Goal: Task Accomplishment & Management: Use online tool/utility

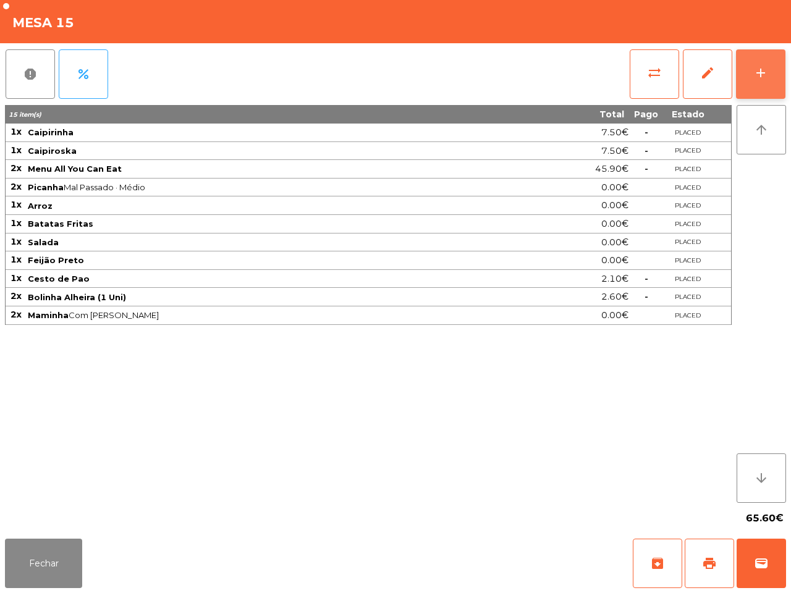
click at [752, 74] on button "add" at bounding box center [760, 73] width 49 height 49
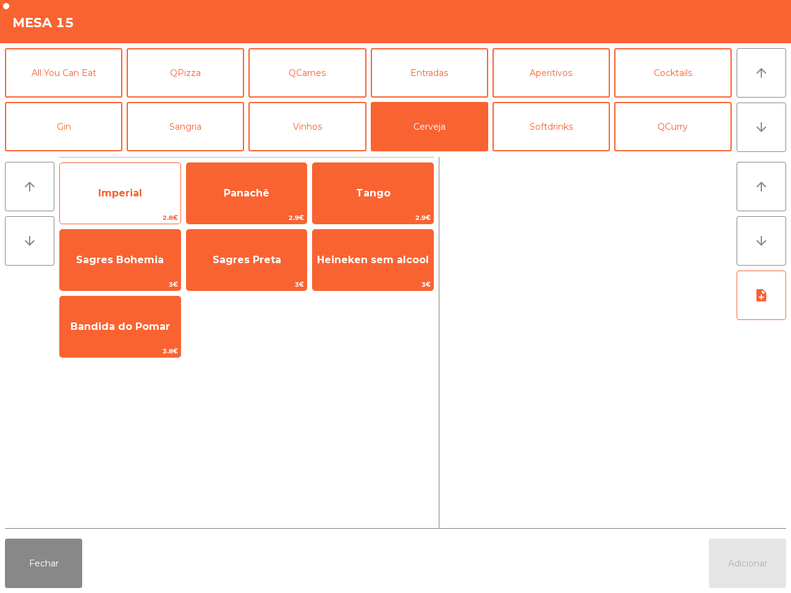
click at [164, 192] on span "Imperial" at bounding box center [120, 193] width 121 height 33
click at [166, 192] on span "Imperial" at bounding box center [120, 193] width 121 height 33
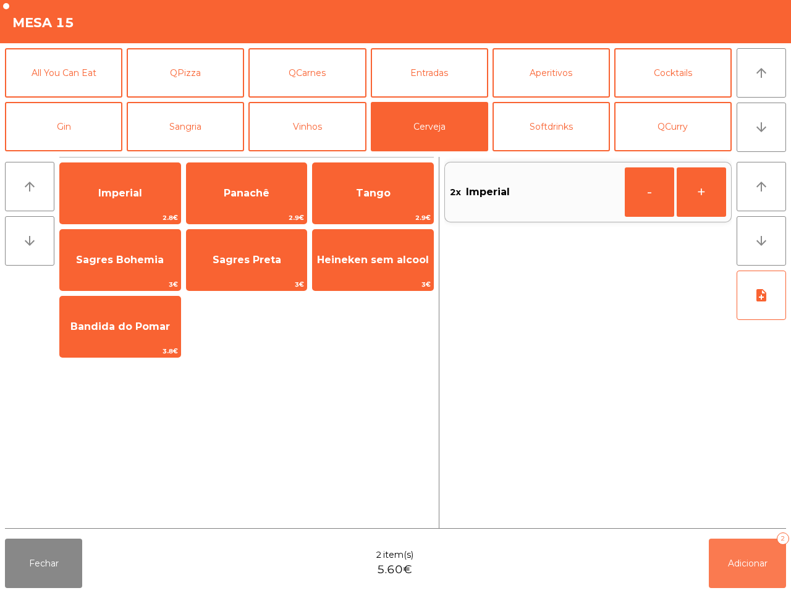
click at [725, 556] on button "Adicionar 2" at bounding box center [747, 563] width 77 height 49
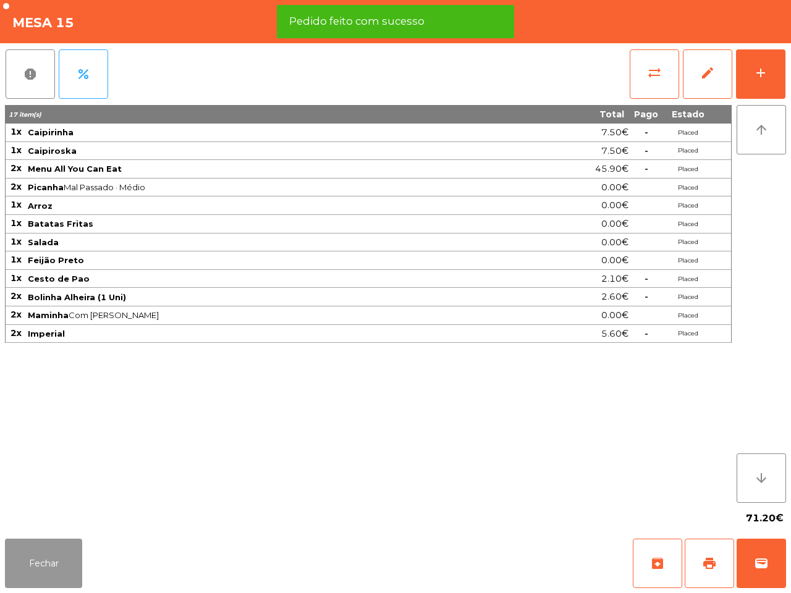
drag, startPoint x: 49, startPoint y: 548, endPoint x: 45, endPoint y: 558, distance: 11.4
click at [45, 557] on button "Fechar" at bounding box center [43, 563] width 77 height 49
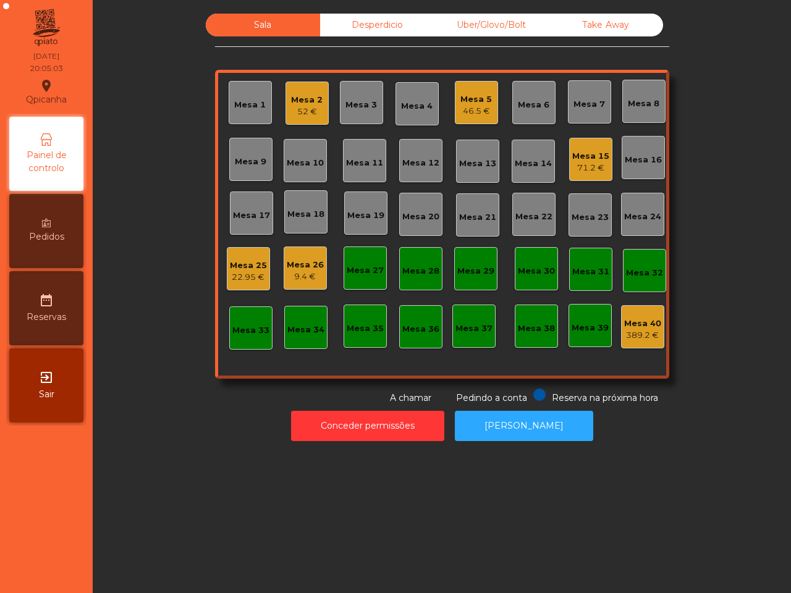
click at [121, 389] on div "Sala Desperdicio Uber/Glovo/Bolt Take Away Mesa 1 Mesa 2 52 € Mesa 3 Mesa 4 Mes…" at bounding box center [441, 209] width 665 height 391
click at [306, 271] on div "9.4 €" at bounding box center [305, 277] width 37 height 12
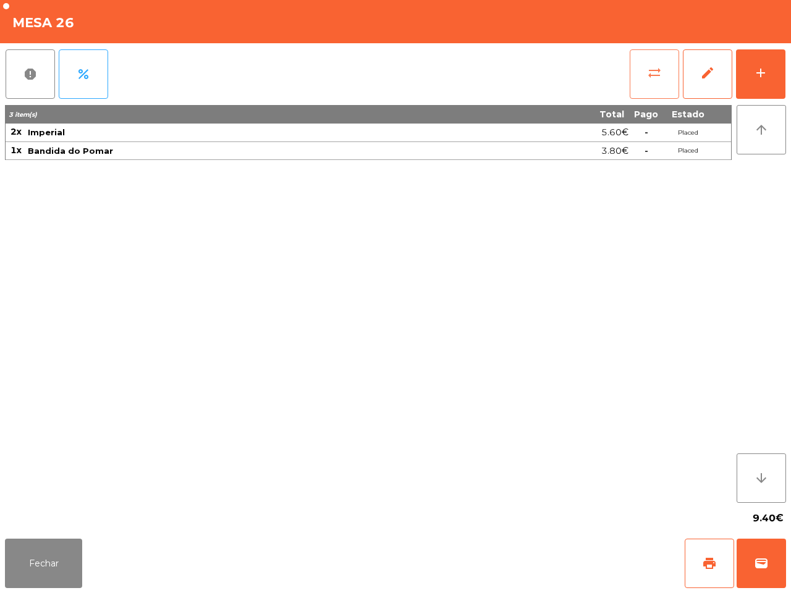
click at [660, 71] on span "sync_alt" at bounding box center [654, 73] width 15 height 15
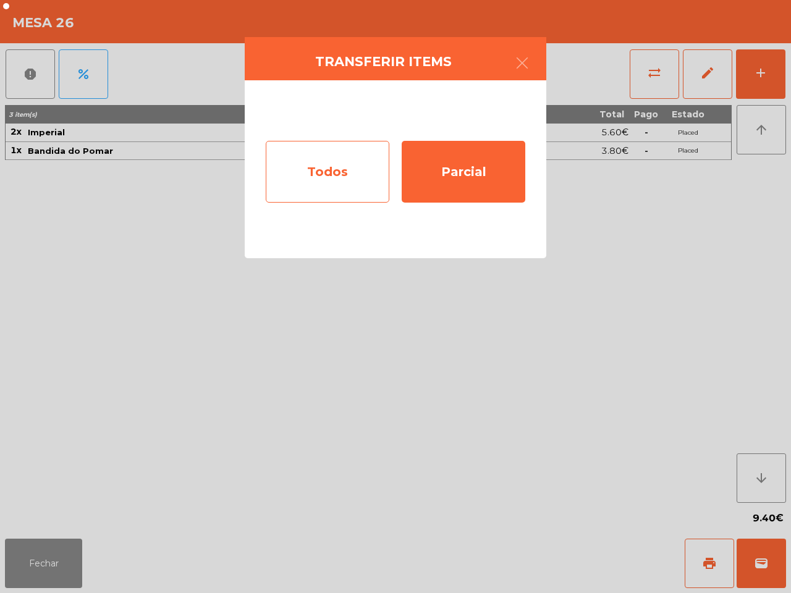
click at [372, 161] on div "Todos" at bounding box center [328, 172] width 124 height 62
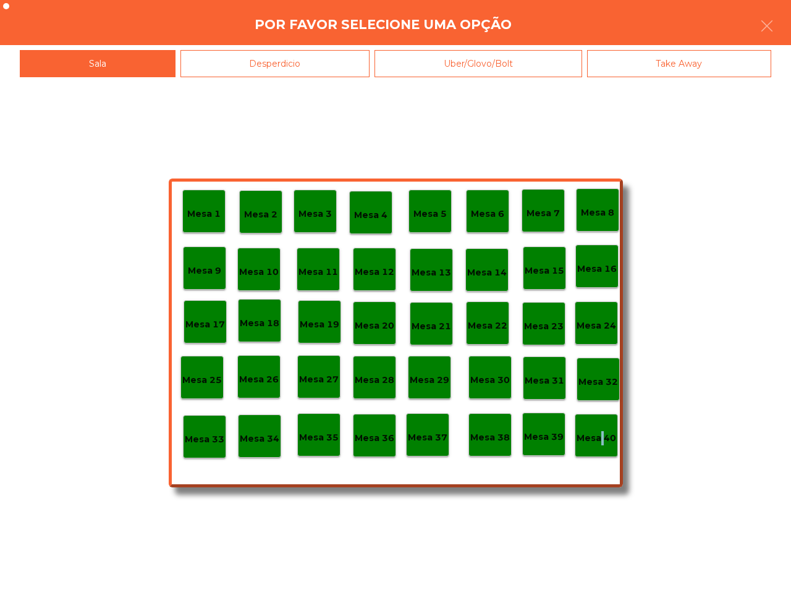
click at [600, 439] on p "Mesa 40" at bounding box center [597, 438] width 40 height 14
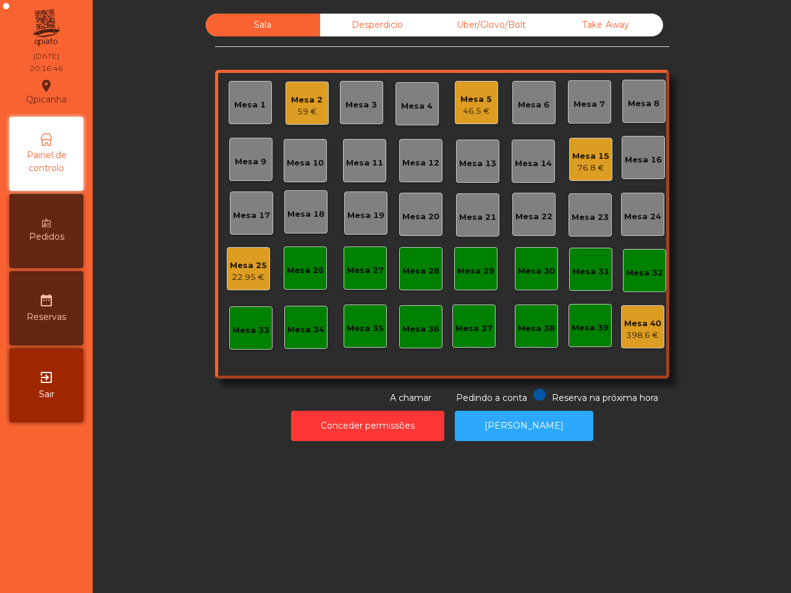
click at [348, 218] on div "Mesa 19" at bounding box center [365, 216] width 37 height 12
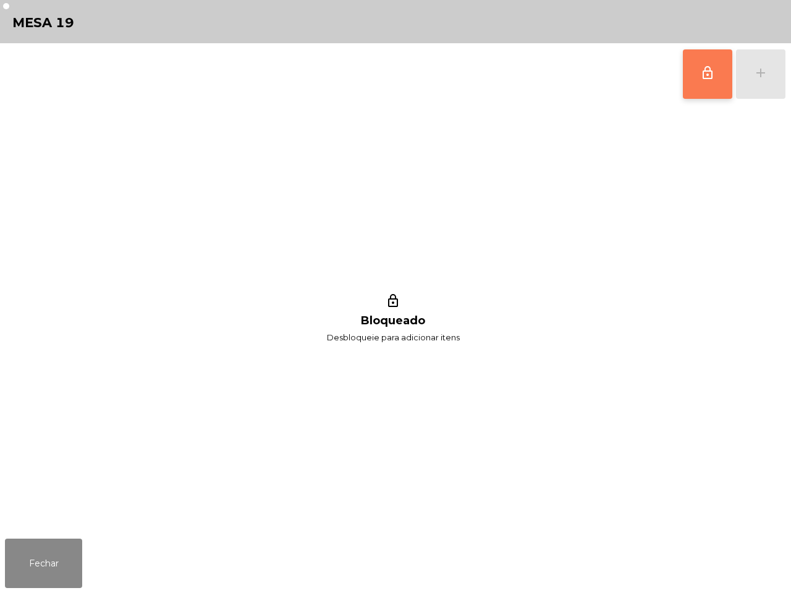
click at [692, 80] on button "lock_outline" at bounding box center [707, 73] width 49 height 49
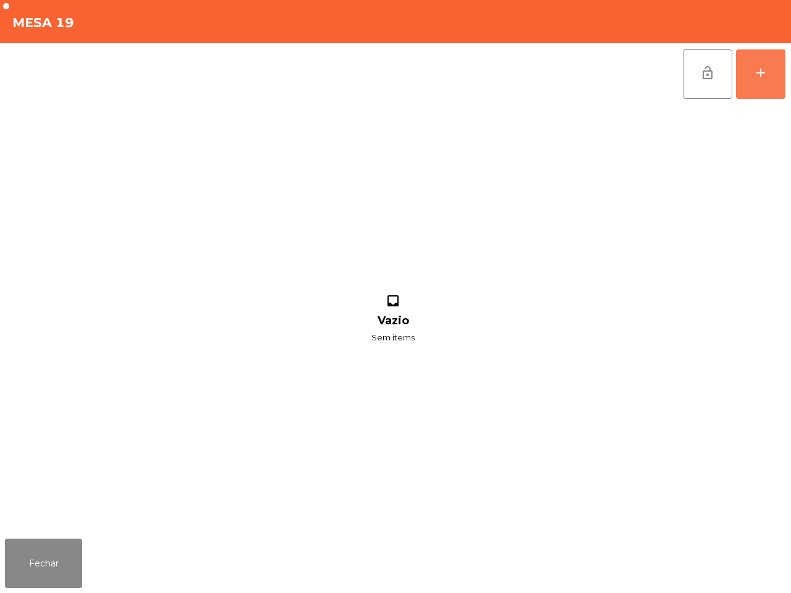
click at [755, 64] on button "add" at bounding box center [760, 73] width 49 height 49
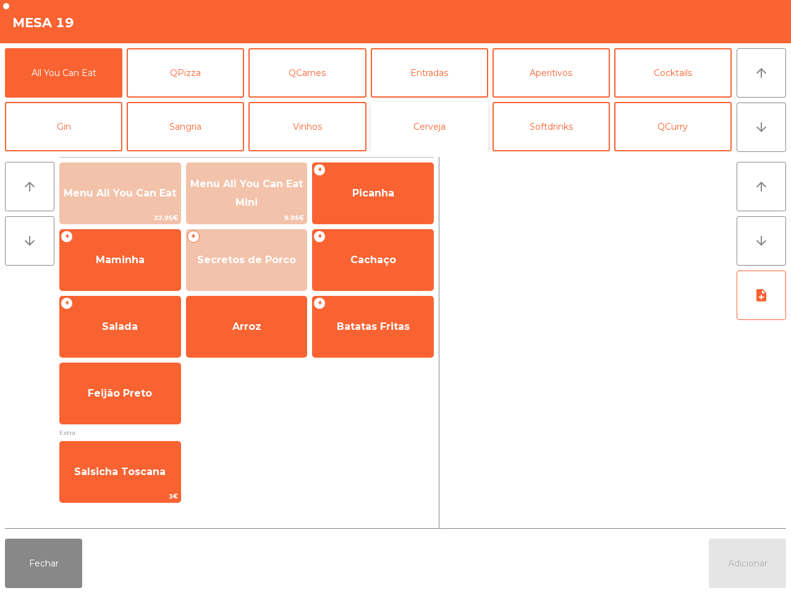
click at [424, 142] on button "Cerveja" at bounding box center [429, 126] width 117 height 49
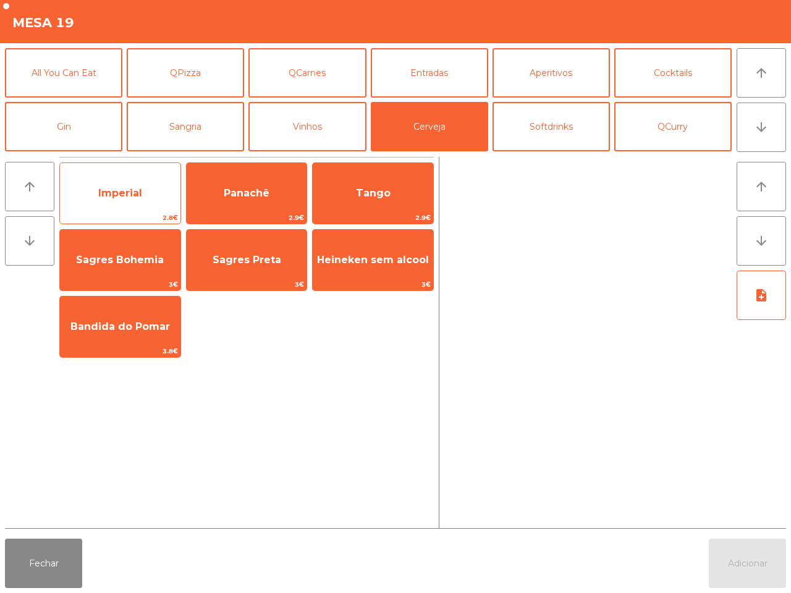
click at [125, 171] on div "Imperial 2.8€" at bounding box center [120, 194] width 122 height 62
click at [129, 174] on div "Imperial 2.8€" at bounding box center [120, 194] width 122 height 62
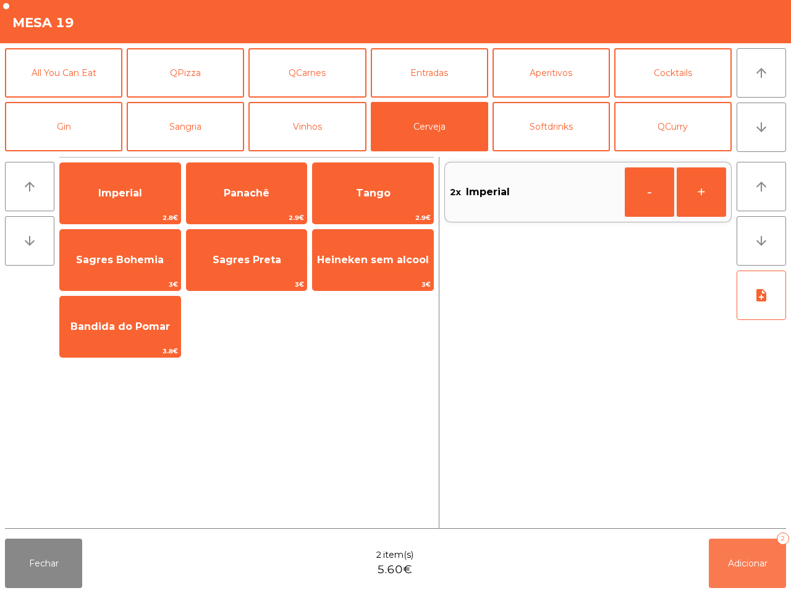
click at [742, 579] on button "Adicionar 2" at bounding box center [747, 563] width 77 height 49
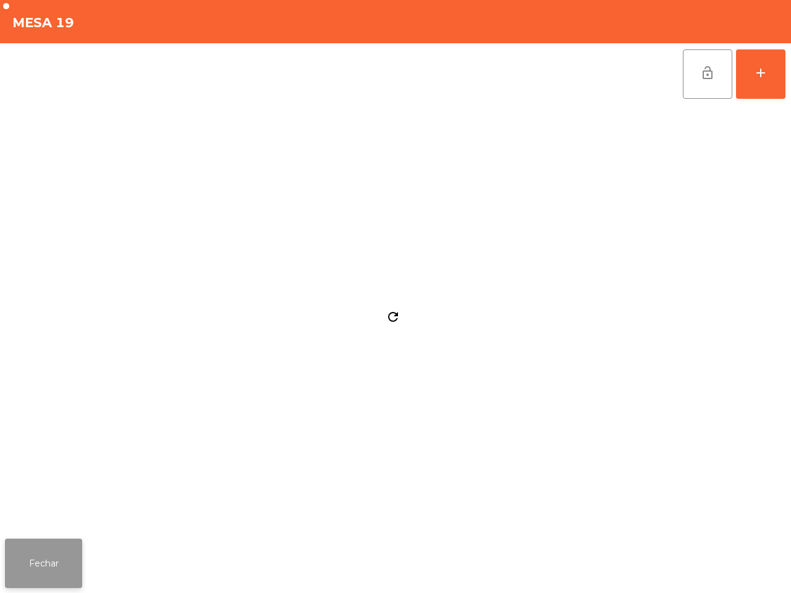
click at [61, 561] on button "Fechar" at bounding box center [43, 563] width 77 height 49
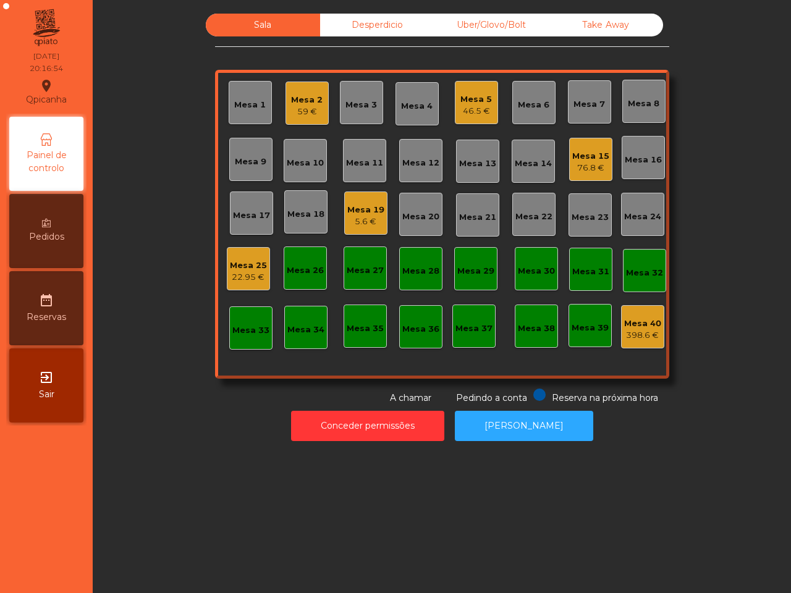
click at [119, 487] on div "Sala Desperdicio Uber/Glovo/Bolt Take Away Mesa 1 Mesa 2 59 € Mesa 3 Mesa 4 Mes…" at bounding box center [442, 296] width 699 height 593
drag, startPoint x: 206, startPoint y: 458, endPoint x: 211, endPoint y: 474, distance: 17.0
click at [211, 461] on div "Sala Desperdicio Uber/Glovo/Bolt Take Away Mesa 1 Mesa 2 59 € Mesa 3 Mesa 4 Mes…" at bounding box center [442, 296] width 699 height 593
click at [252, 266] on div "Mesa 25" at bounding box center [248, 266] width 37 height 12
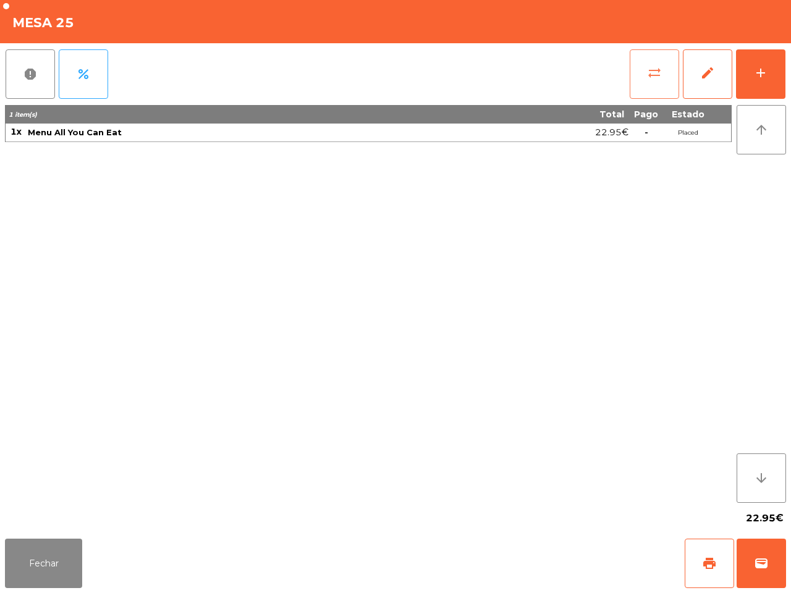
click at [657, 88] on button "sync_alt" at bounding box center [654, 73] width 49 height 49
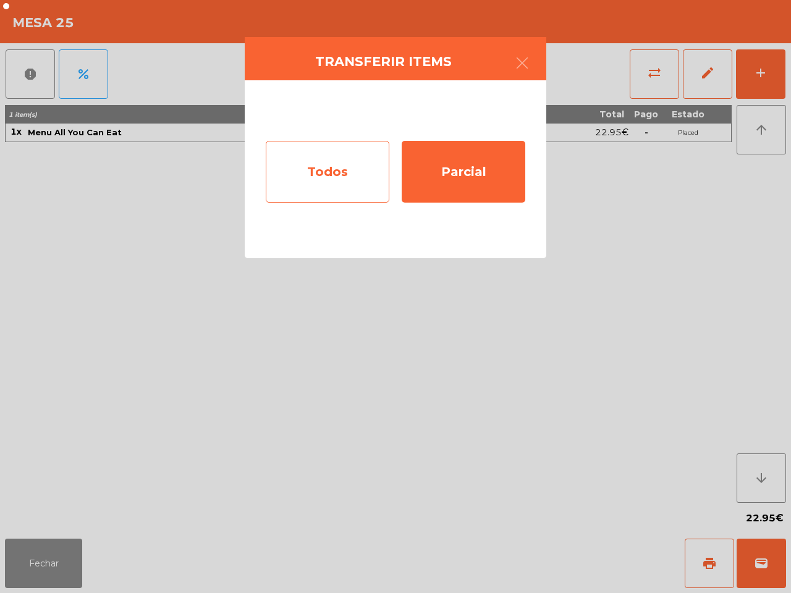
click at [313, 177] on div "Todos" at bounding box center [328, 172] width 124 height 62
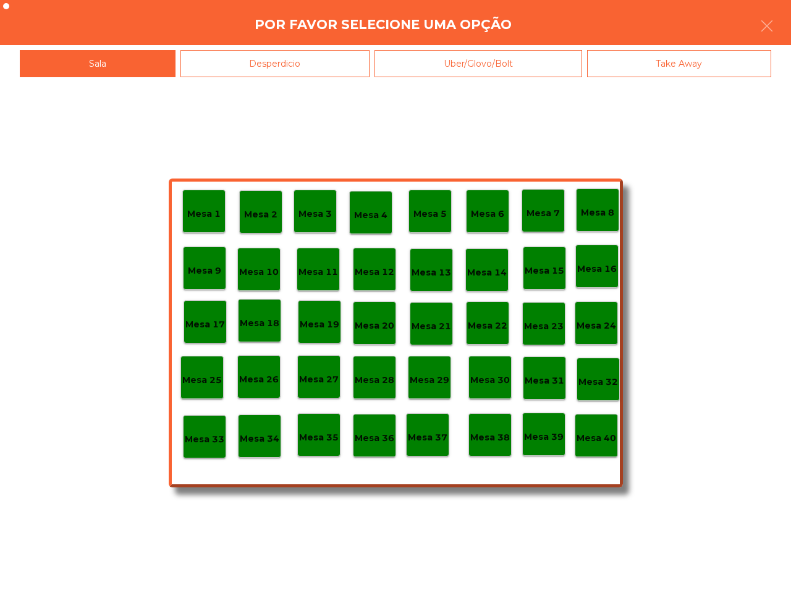
click at [325, 329] on p "Mesa 19" at bounding box center [320, 325] width 40 height 14
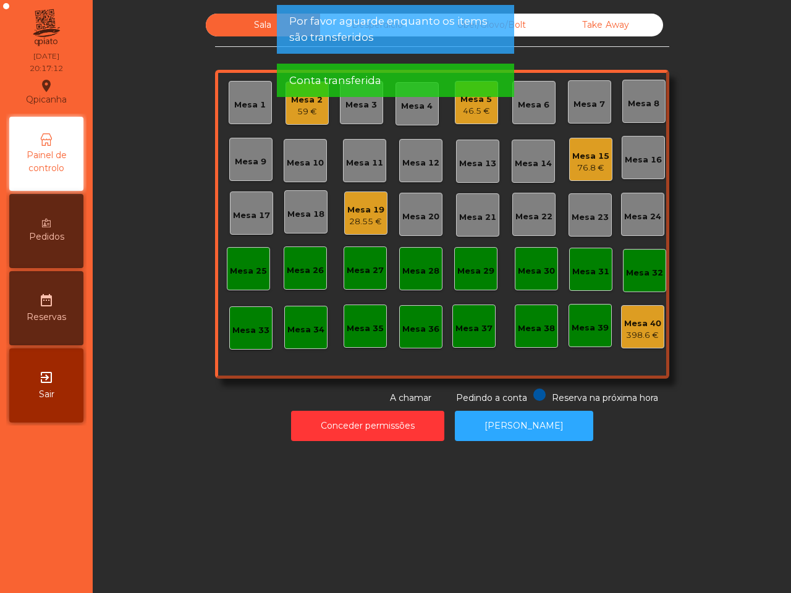
drag, startPoint x: 199, startPoint y: 452, endPoint x: 202, endPoint y: 443, distance: 9.8
click at [198, 453] on div "Sala Desperdicio Uber/Glovo/Bolt Take Away Mesa 1 Mesa 2 59 € Mesa 3 Mesa 4 Mes…" at bounding box center [442, 296] width 699 height 593
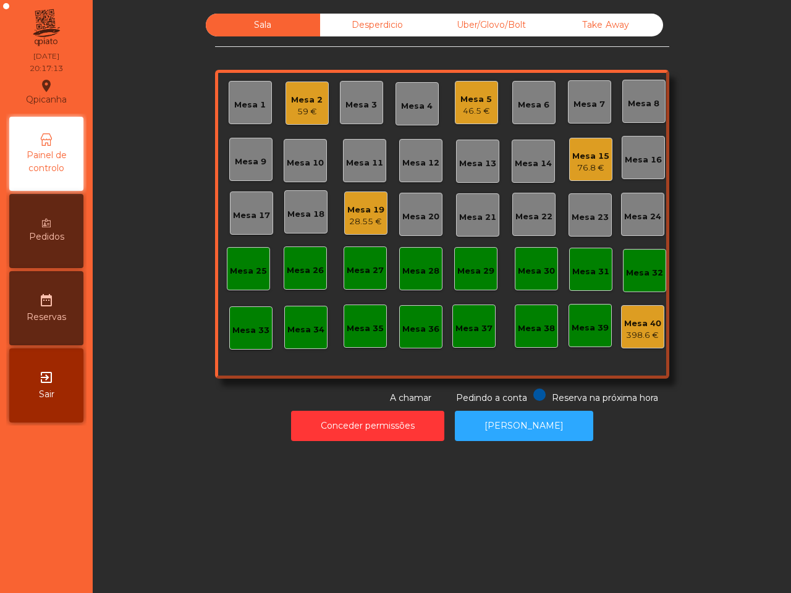
click at [375, 25] on span "Conta transferida" at bounding box center [335, 21] width 92 height 15
click at [38, 241] on span "Pedidos" at bounding box center [46, 237] width 35 height 13
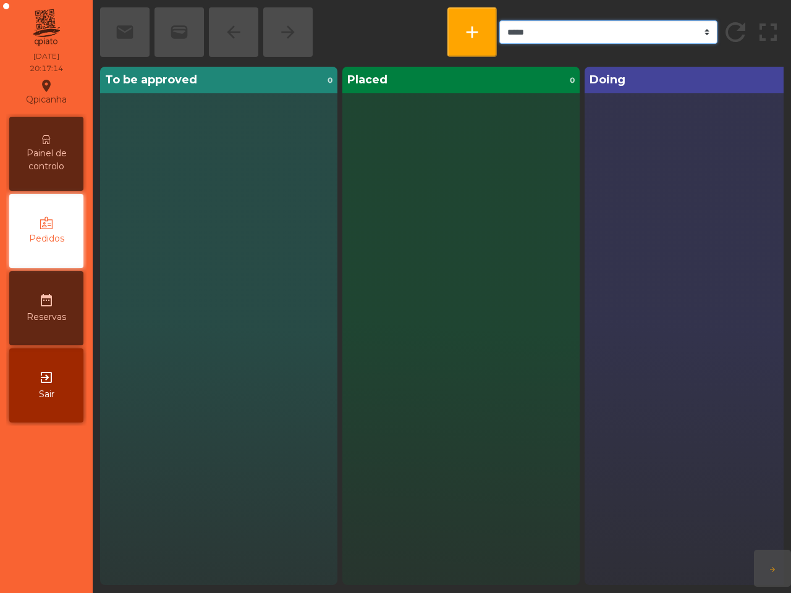
click at [526, 38] on select "***** ******* **** *** *****" at bounding box center [608, 31] width 218 height 23
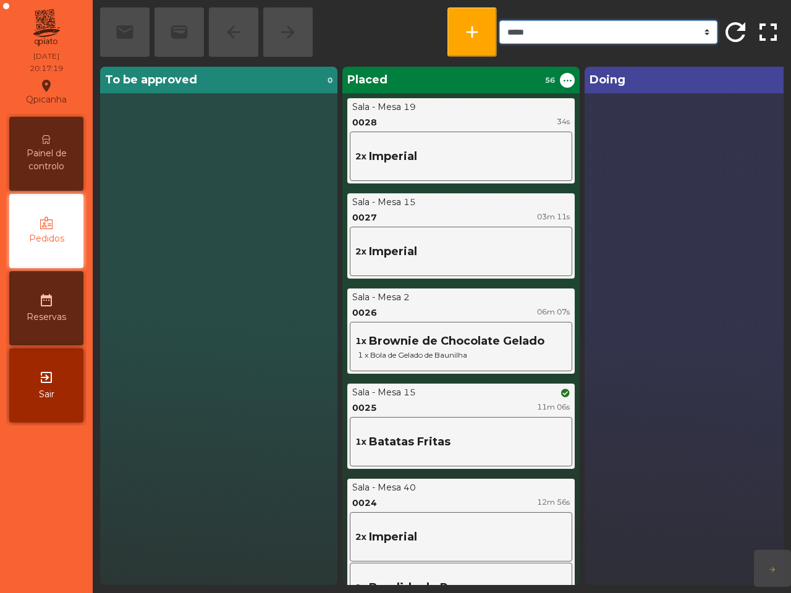
select select "***"
click at [499, 20] on select "***** ******* **** *** *****" at bounding box center [608, 31] width 218 height 23
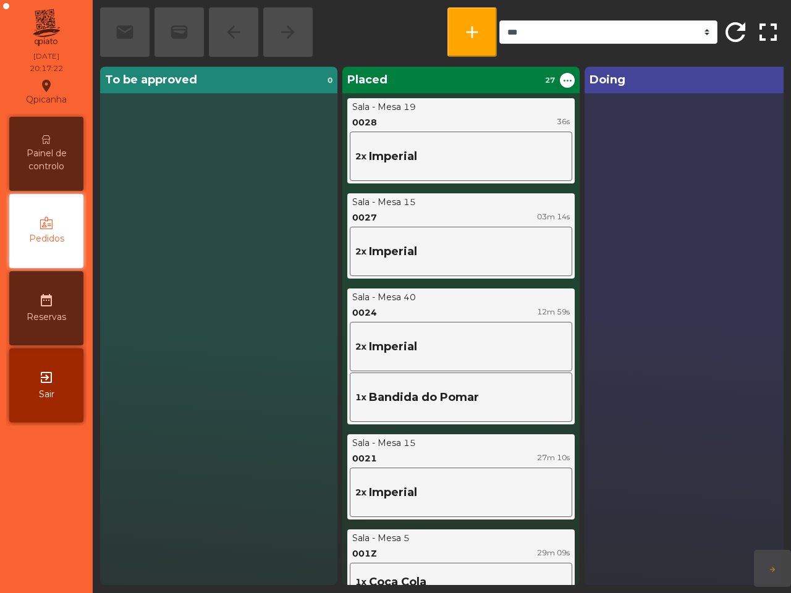
click at [62, 156] on span "Painel de controlo" at bounding box center [46, 160] width 68 height 26
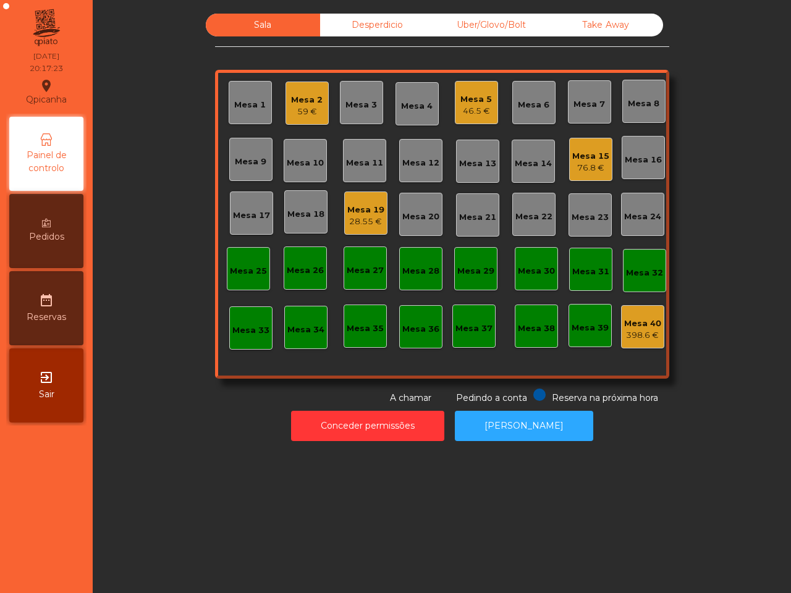
click at [175, 329] on div "Sala Desperdicio Uber/Glovo/Bolt Take Away Mesa 1 Mesa 2 59 € Mesa 3 Mesa 4 Mes…" at bounding box center [441, 209] width 665 height 391
click at [223, 242] on div "Mesa 1 Mesa 2 59 € Mesa 3 Mesa 4 Mesa 5 53.35 € Mesa 6 Mesa 7 Mesa 8 Mesa 9 Mes…" at bounding box center [442, 224] width 454 height 309
click at [350, 223] on div "28.55 €" at bounding box center [365, 222] width 37 height 12
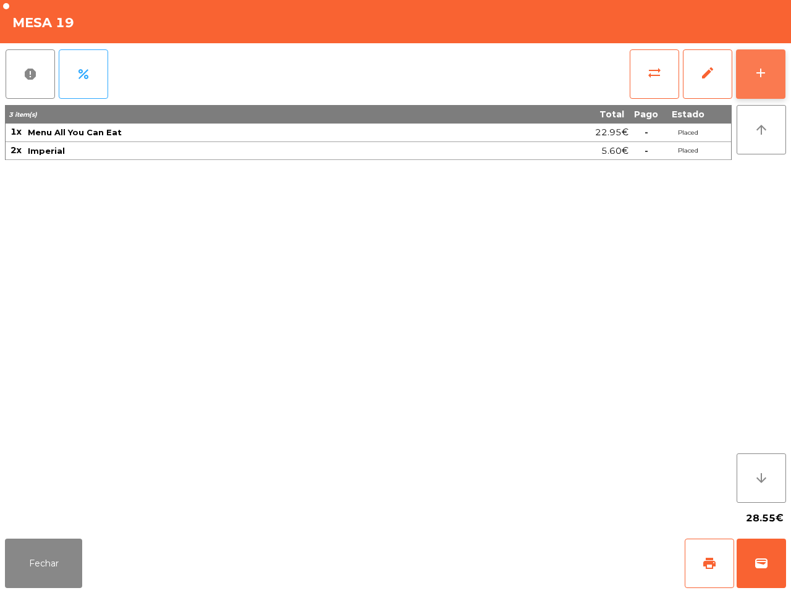
click at [780, 73] on button "add" at bounding box center [760, 73] width 49 height 49
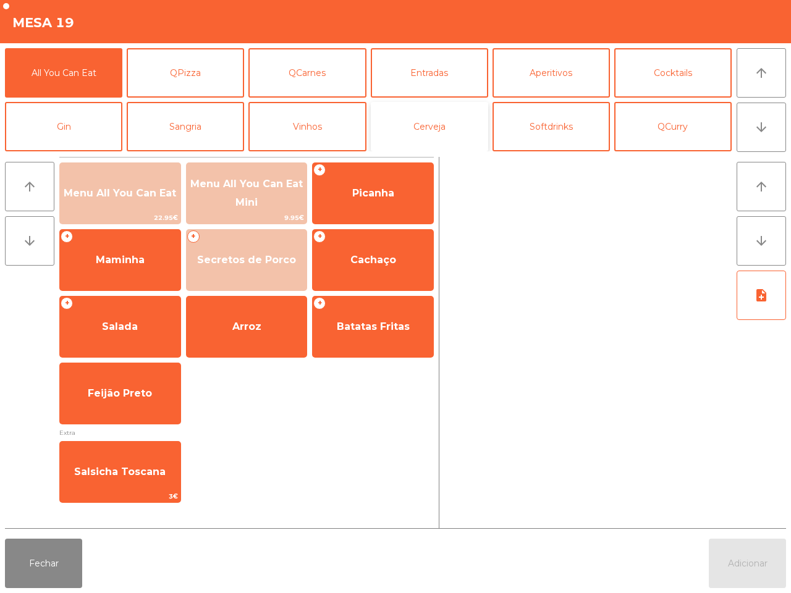
click at [464, 136] on button "Cerveja" at bounding box center [429, 126] width 117 height 49
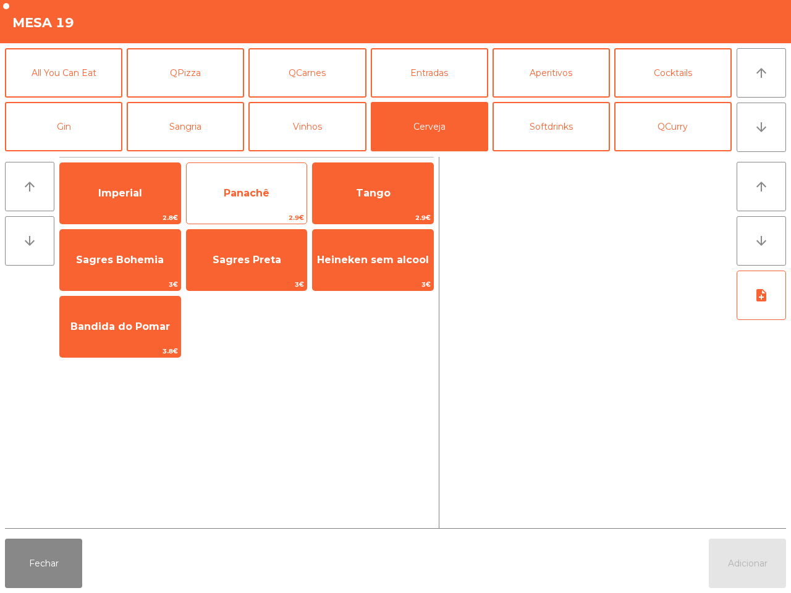
click at [245, 215] on span "2.9€" at bounding box center [247, 218] width 121 height 12
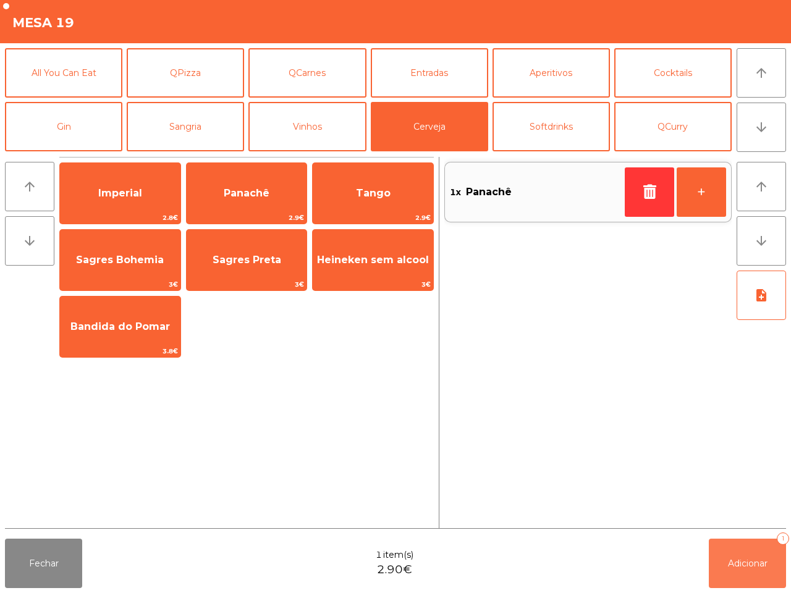
click at [740, 576] on button "Adicionar 1" at bounding box center [747, 563] width 77 height 49
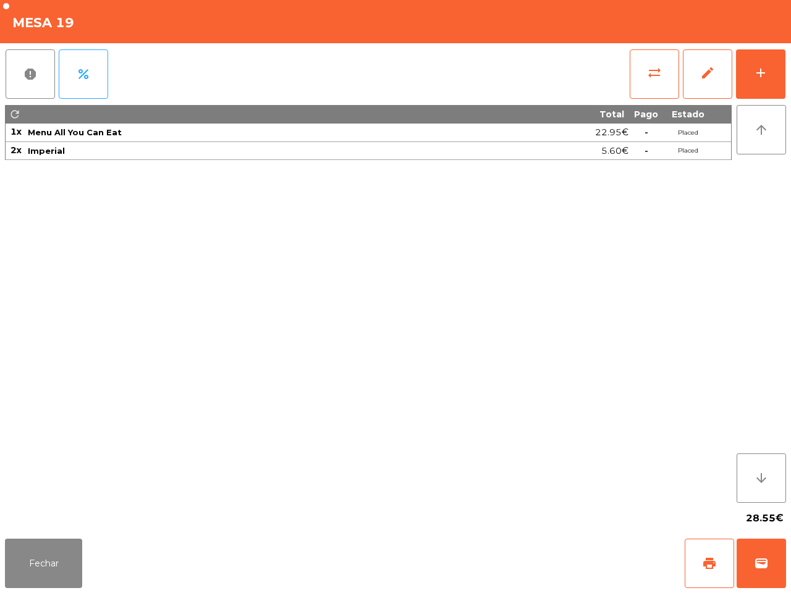
click at [84, 551] on div "Fechar print wallet" at bounding box center [395, 563] width 791 height 59
click at [79, 560] on button "Fechar" at bounding box center [43, 563] width 77 height 49
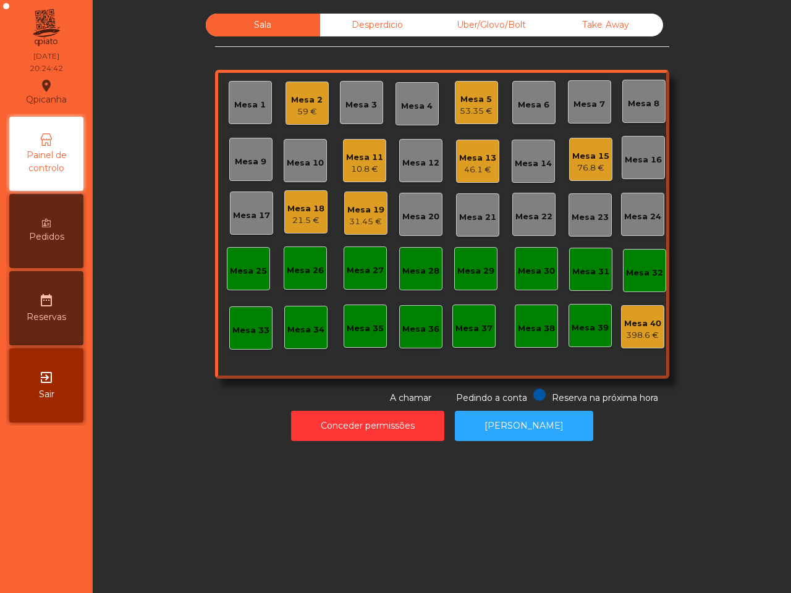
click at [357, 221] on div "31.45 €" at bounding box center [365, 222] width 37 height 12
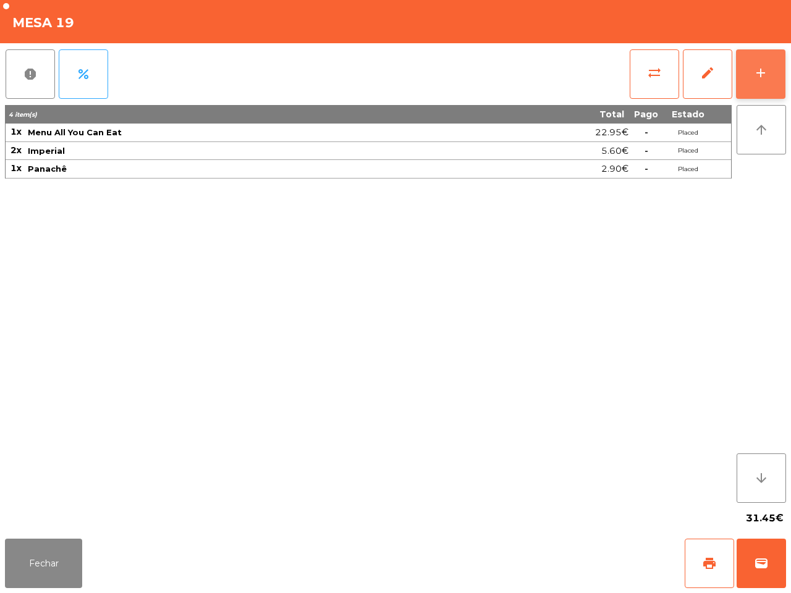
click at [757, 79] on div "add" at bounding box center [761, 73] width 15 height 15
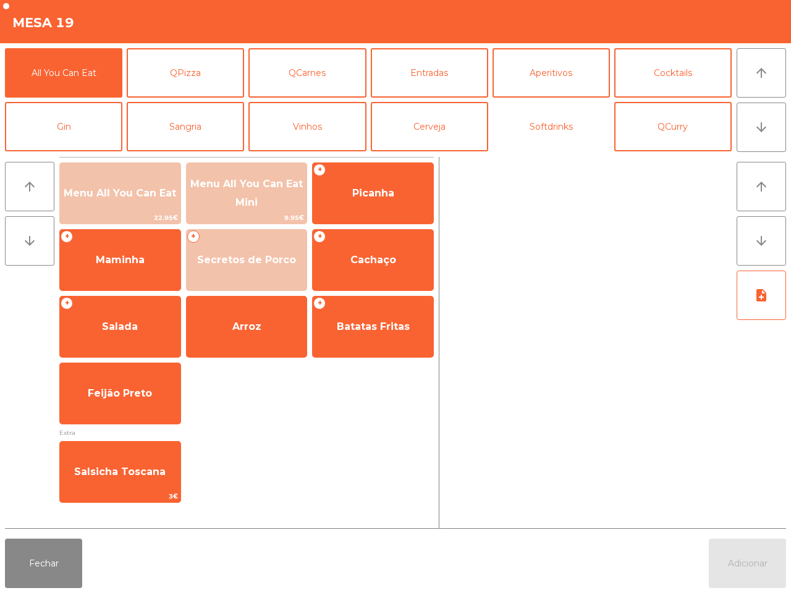
click at [581, 124] on button "Softdrinks" at bounding box center [551, 126] width 117 height 49
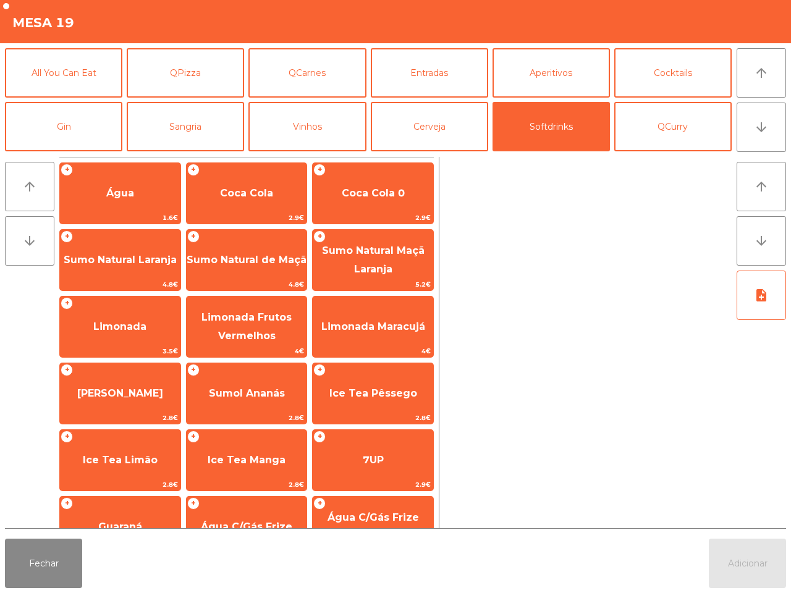
scroll to position [101, 0]
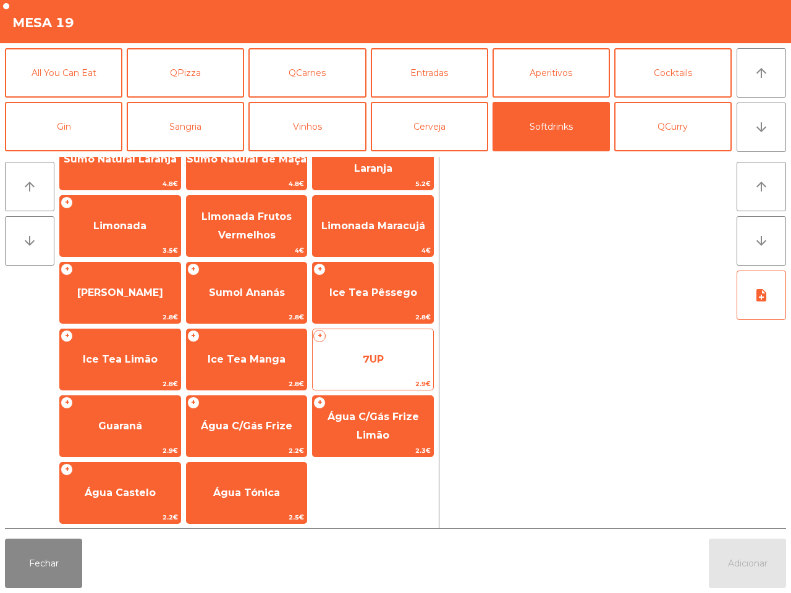
click at [369, 366] on span "7UP" at bounding box center [373, 359] width 121 height 33
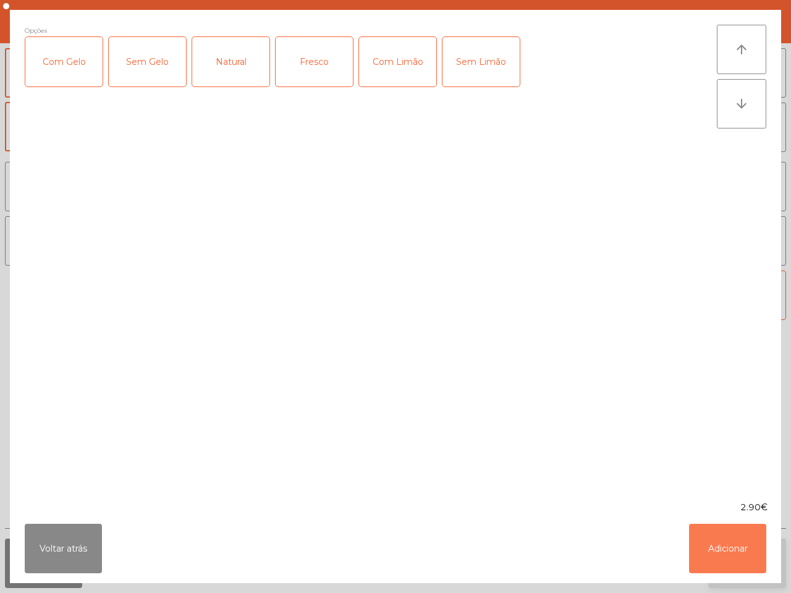
drag, startPoint x: 734, startPoint y: 557, endPoint x: 744, endPoint y: 563, distance: 11.3
click at [734, 558] on button "Adicionar" at bounding box center [727, 548] width 77 height 49
click at [744, 563] on span "Adicionar" at bounding box center [748, 563] width 40 height 11
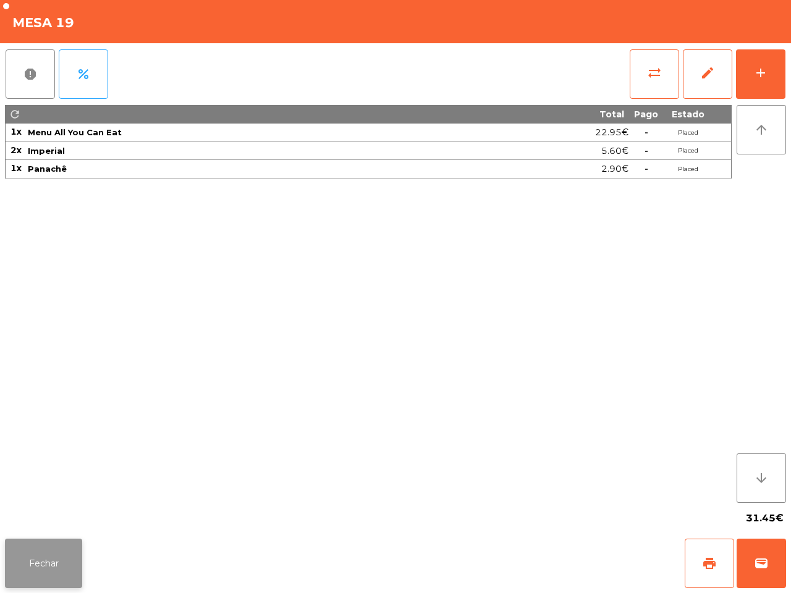
click at [36, 552] on button "Fechar" at bounding box center [43, 563] width 77 height 49
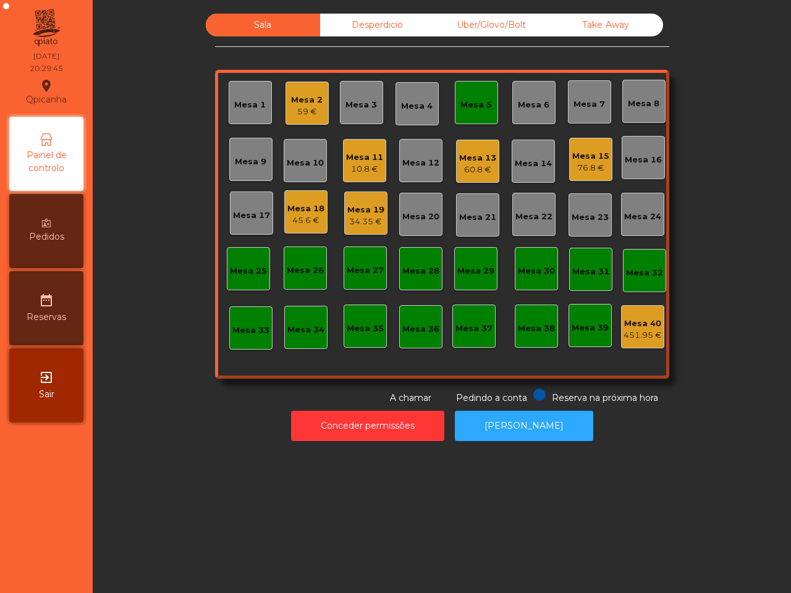
click at [459, 169] on div "60.8 €" at bounding box center [477, 170] width 37 height 12
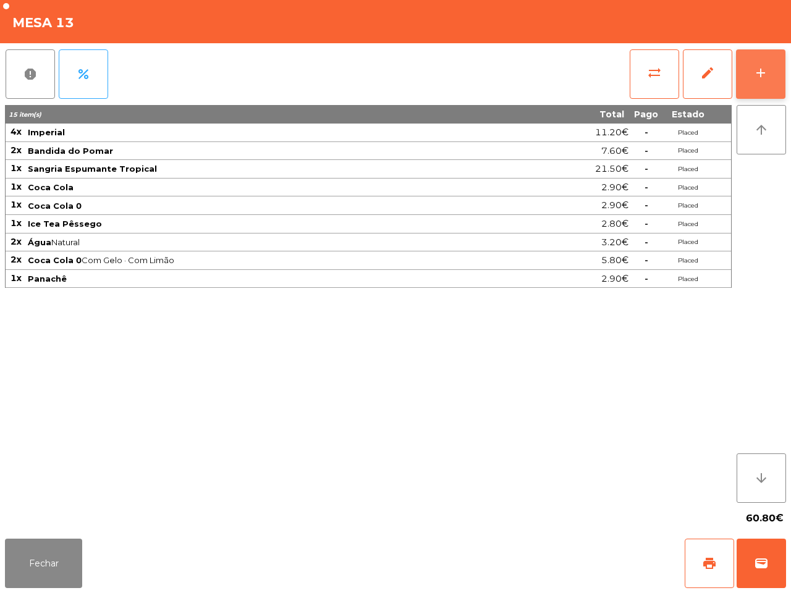
click at [765, 79] on div "add" at bounding box center [761, 73] width 15 height 15
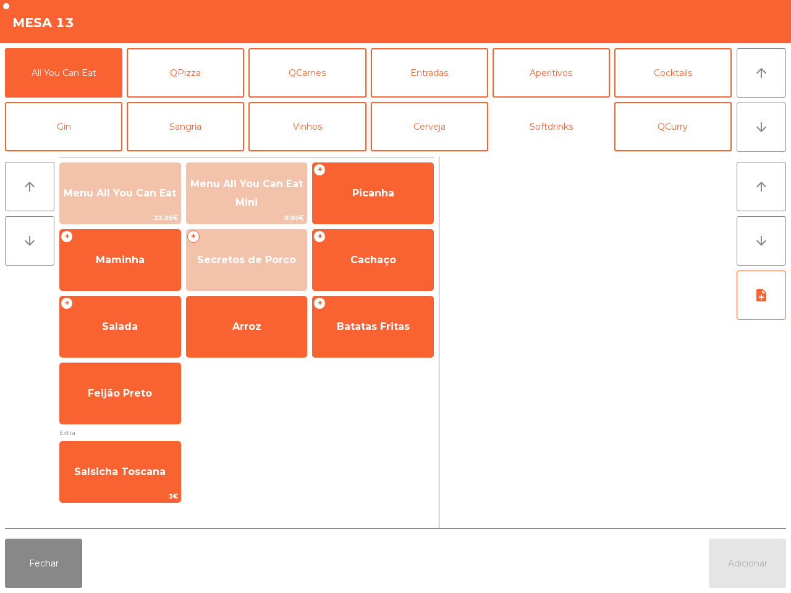
drag, startPoint x: 555, startPoint y: 116, endPoint x: 486, endPoint y: 132, distance: 70.9
click at [555, 116] on button "Softdrinks" at bounding box center [551, 126] width 117 height 49
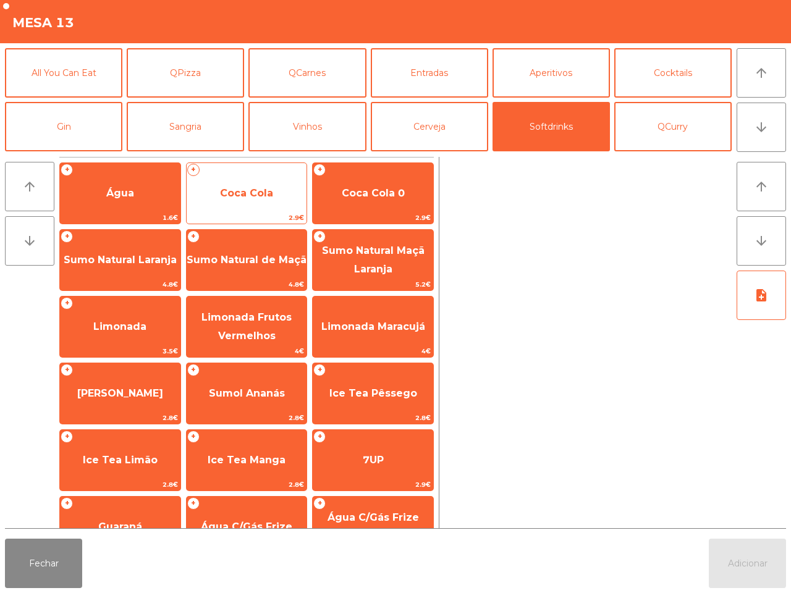
click at [287, 192] on span "Coca Cola" at bounding box center [247, 193] width 121 height 33
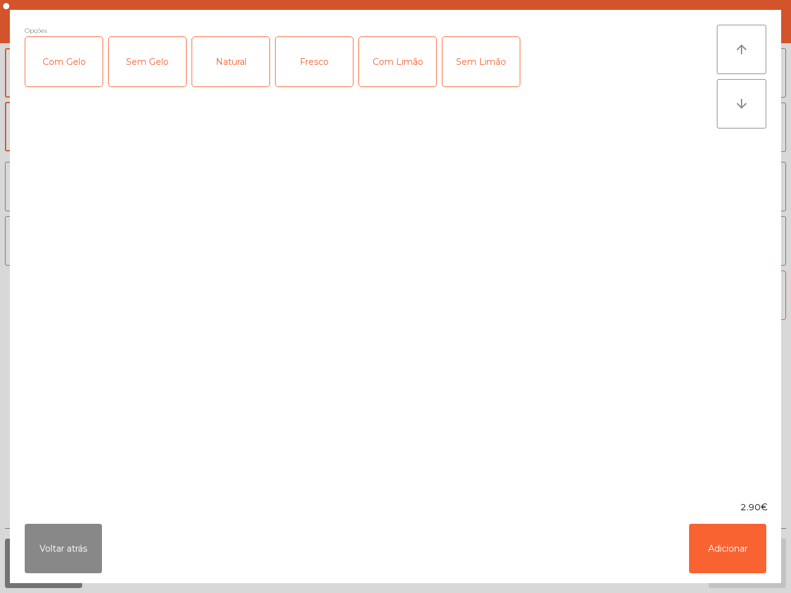
click at [624, 552] on div "Voltar atrás Adicionar" at bounding box center [395, 548] width 771 height 69
click at [728, 554] on button "Adicionar" at bounding box center [727, 548] width 77 height 49
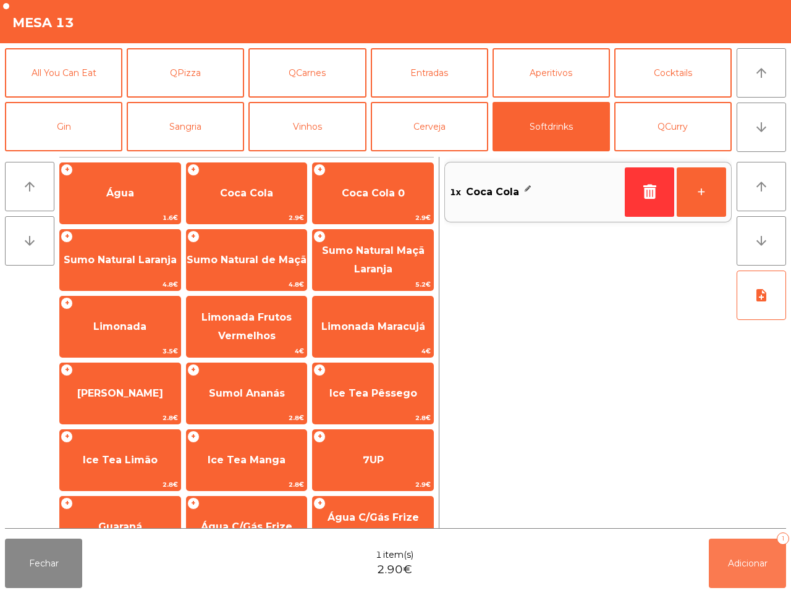
click at [734, 557] on button "Adicionar 1" at bounding box center [747, 563] width 77 height 49
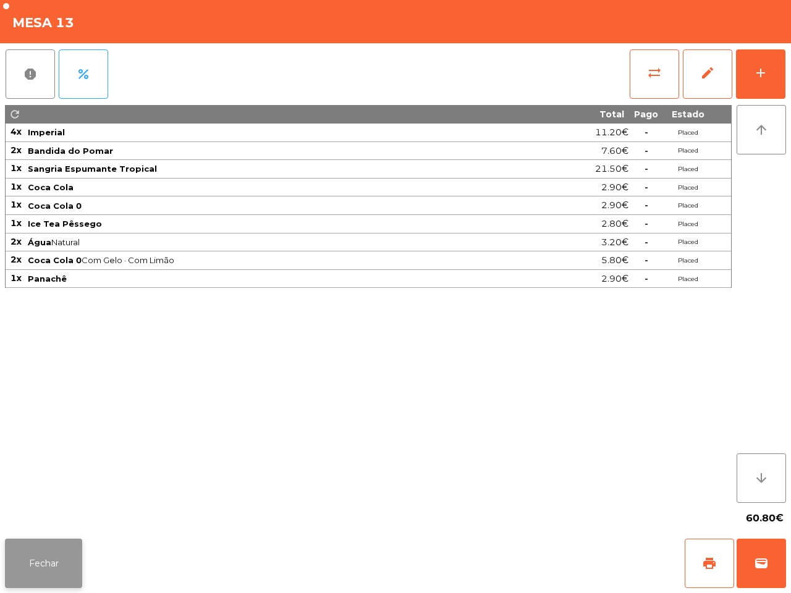
click at [75, 573] on button "Fechar" at bounding box center [43, 563] width 77 height 49
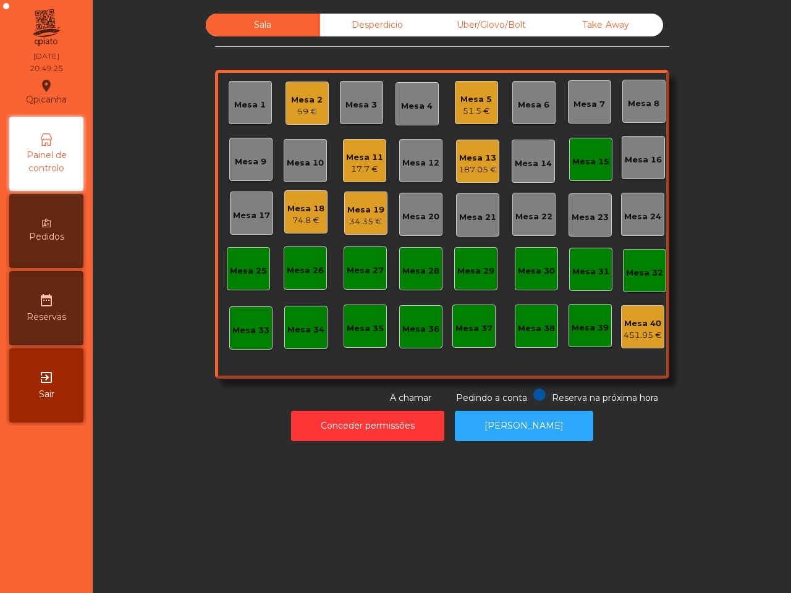
click at [332, 409] on div "Qpicanha location_on 11/08/2025 20:49:25 Painel de controlo Pedidos date_range …" at bounding box center [395, 296] width 791 height 593
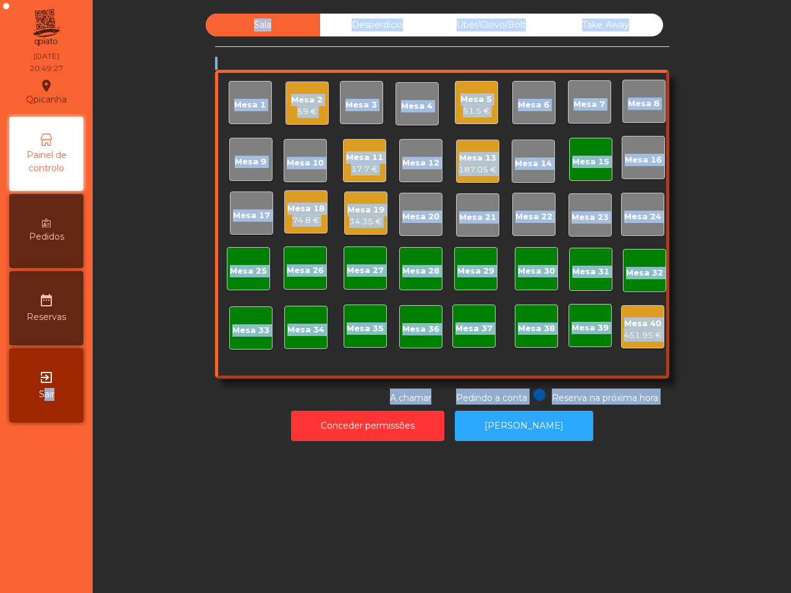
click at [178, 365] on div "Sala Desperdicio Uber/Glovo/Bolt Take Away Mesa 1 Mesa 2 59 € Mesa 3 Mesa 4 Mes…" at bounding box center [441, 209] width 665 height 391
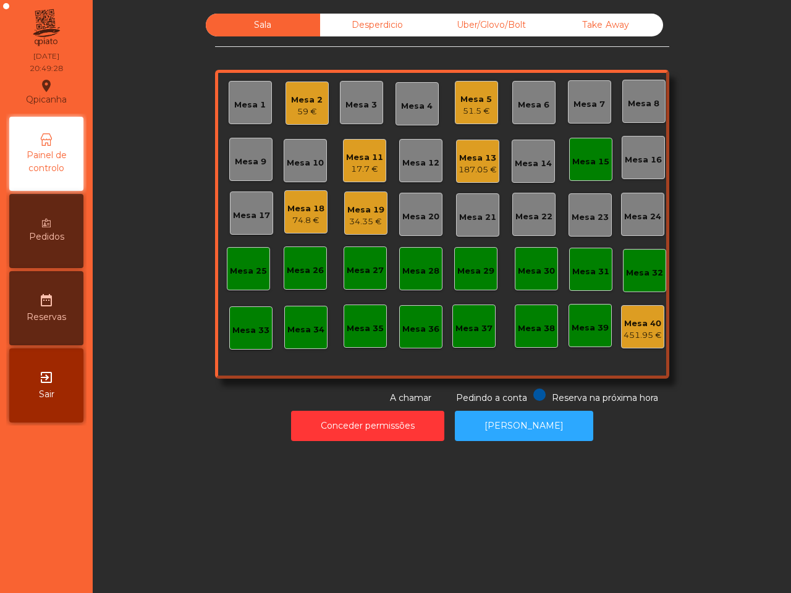
click at [302, 215] on div "74.8 €" at bounding box center [305, 221] width 37 height 12
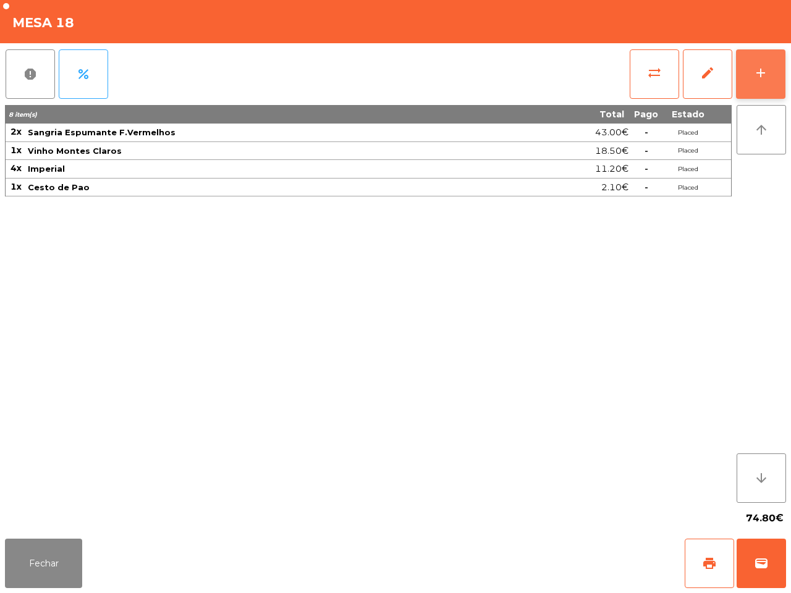
click at [765, 69] on div "add" at bounding box center [761, 73] width 15 height 15
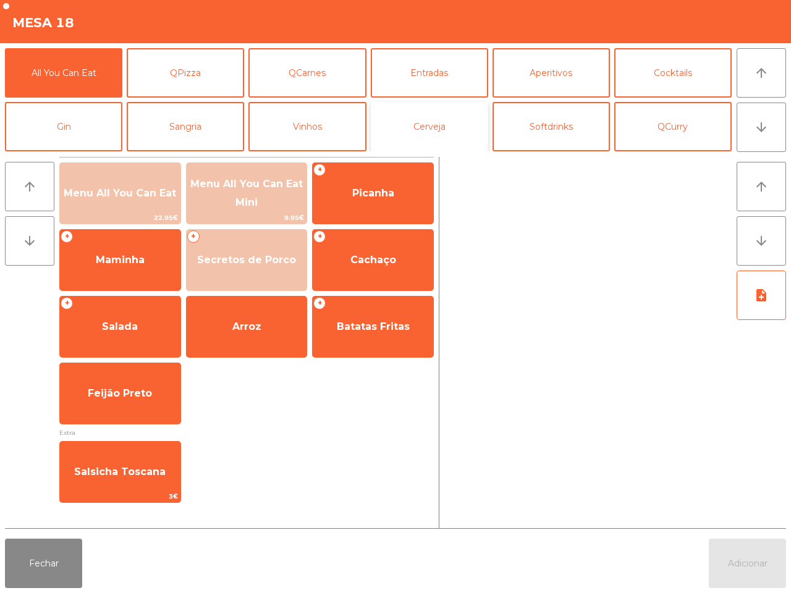
click at [430, 132] on button "Cerveja" at bounding box center [429, 126] width 117 height 49
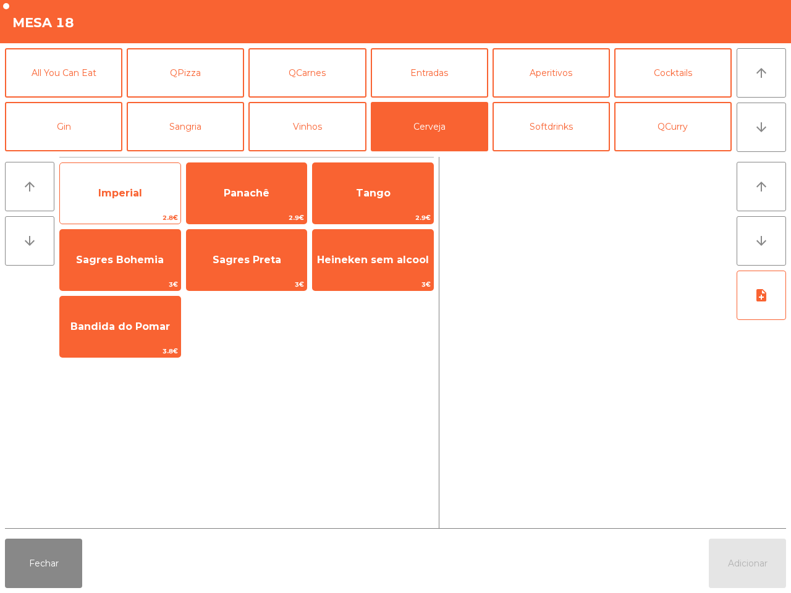
click at [150, 179] on span "Imperial" at bounding box center [120, 193] width 121 height 33
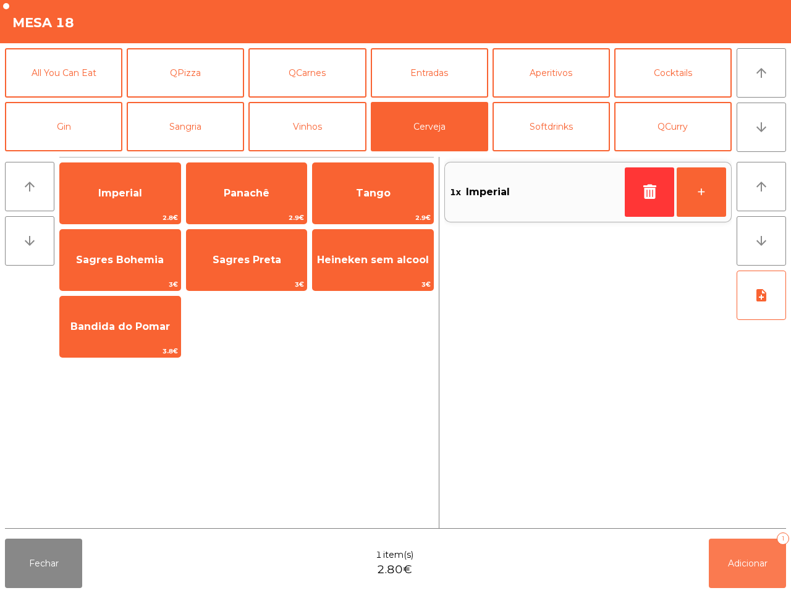
click at [749, 569] on button "Adicionar 1" at bounding box center [747, 563] width 77 height 49
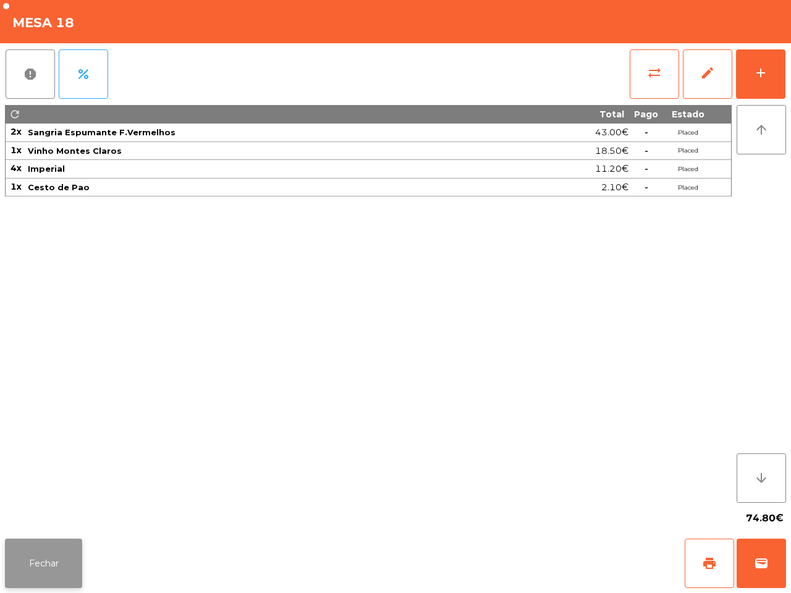
click at [79, 567] on button "Fechar" at bounding box center [43, 563] width 77 height 49
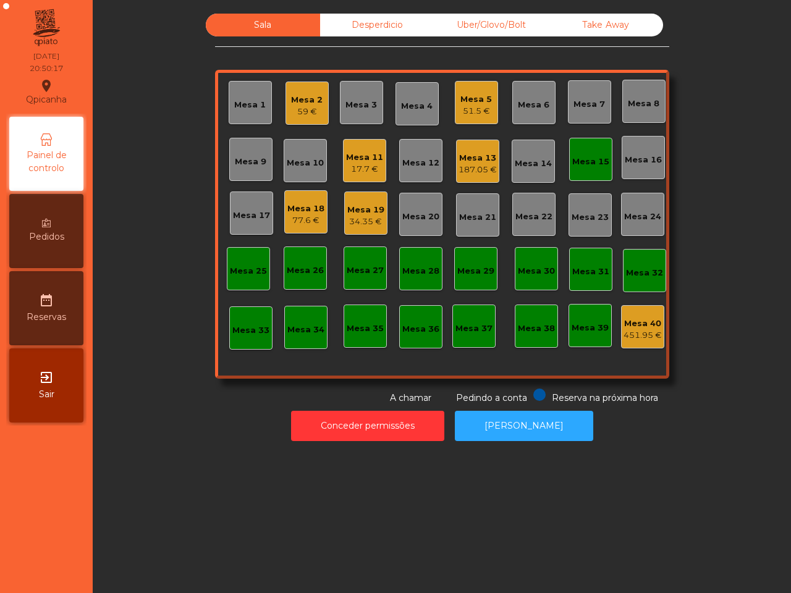
click at [279, 354] on div "Mesa 1 Mesa 2 59 € Mesa 3 Mesa 4 Mesa 5 51.5 € Mesa 6 Mesa 7 Mesa 8 Mesa 9 Mesa…" at bounding box center [442, 224] width 454 height 309
click at [459, 158] on div "Mesa 13" at bounding box center [478, 158] width 38 height 12
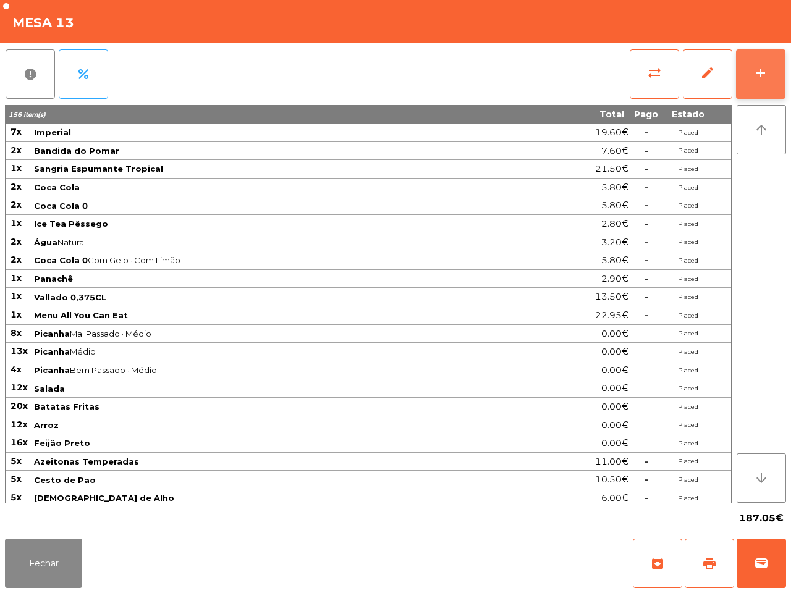
click at [744, 78] on button "add" at bounding box center [760, 73] width 49 height 49
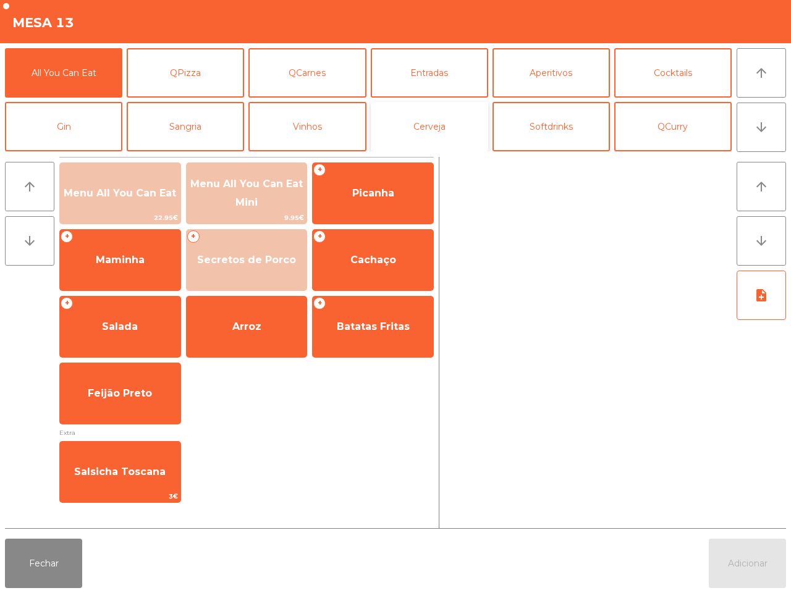
click at [436, 134] on button "Cerveja" at bounding box center [429, 126] width 117 height 49
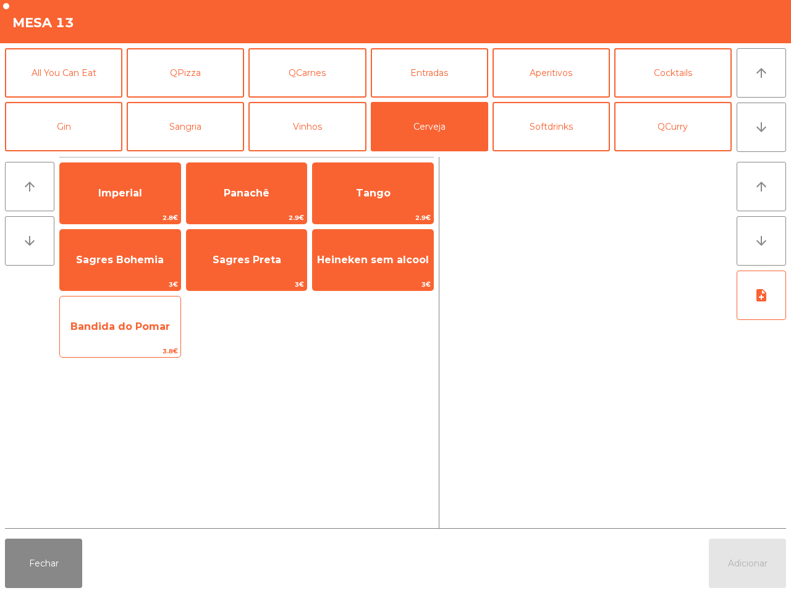
click at [156, 336] on span "Bandida do Pomar" at bounding box center [120, 326] width 121 height 33
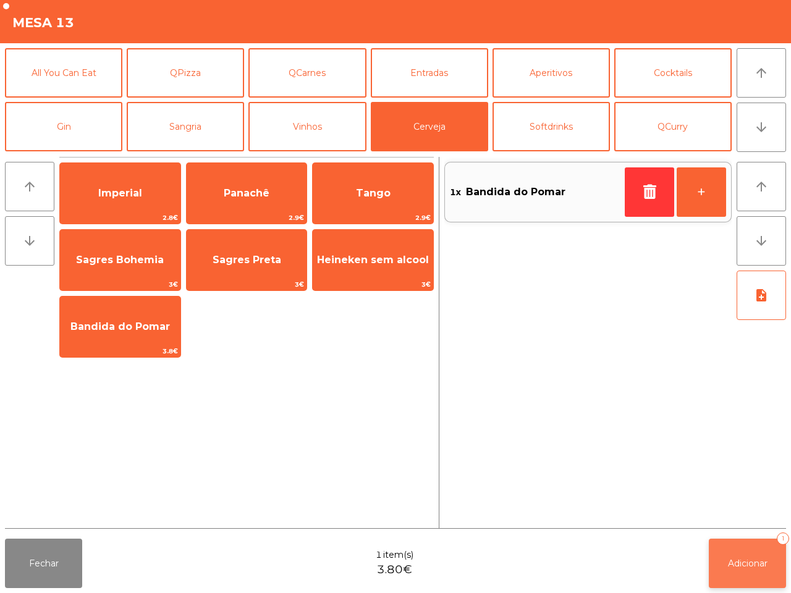
click at [759, 567] on span "Adicionar" at bounding box center [748, 563] width 40 height 11
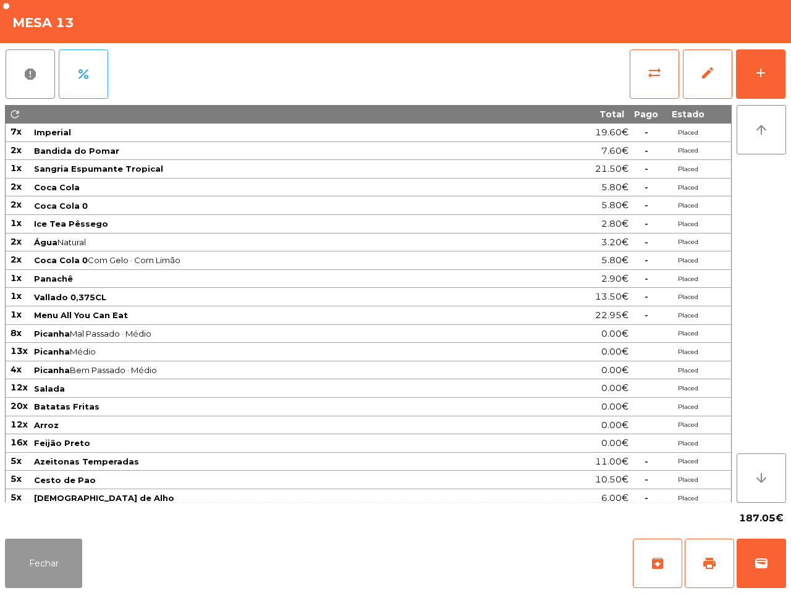
click at [56, 571] on button "Fechar" at bounding box center [43, 563] width 77 height 49
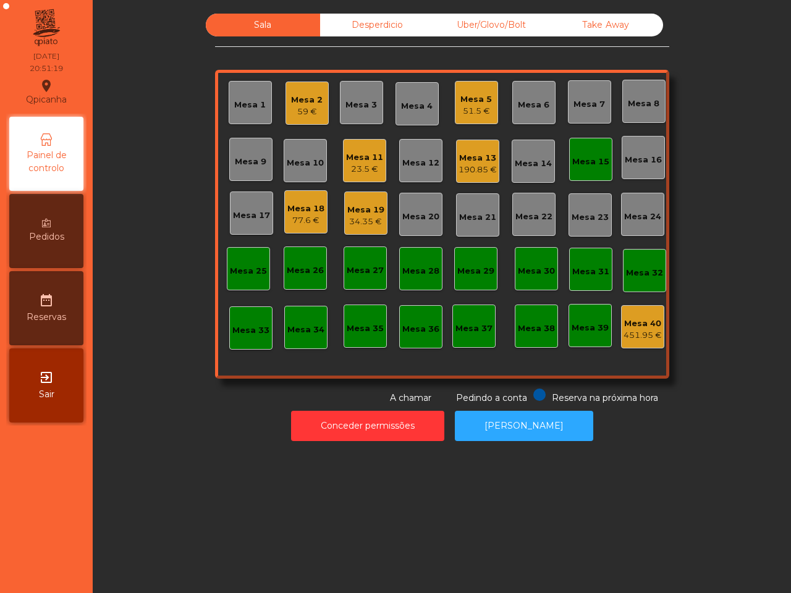
click at [464, 158] on div "Mesa 13" at bounding box center [478, 158] width 38 height 12
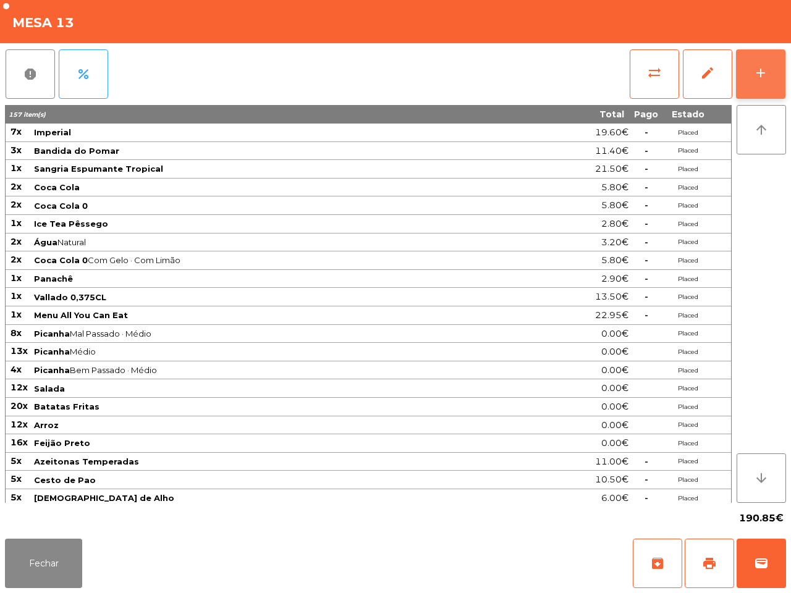
click at [759, 67] on div "add" at bounding box center [761, 73] width 15 height 15
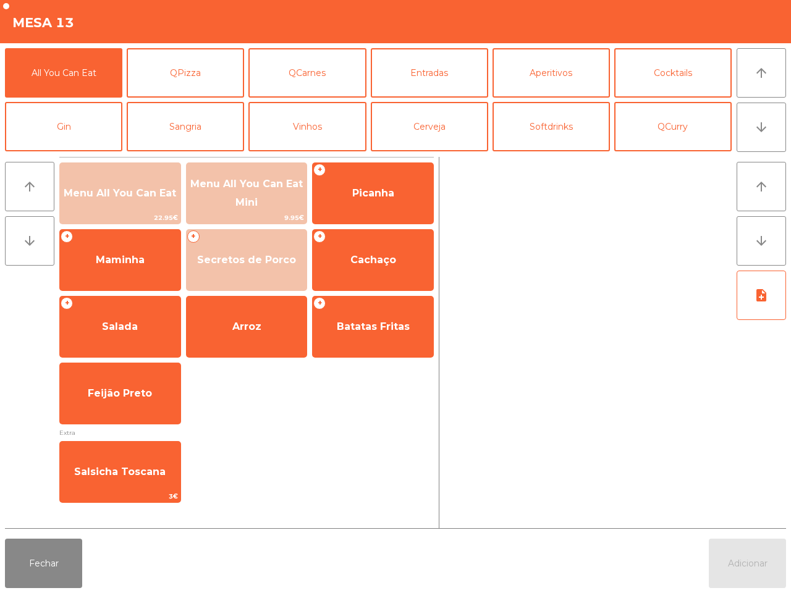
click at [488, 145] on div "All You Can Eat QPizza QCarnes Entradas Aperitivos Cocktails Gin Sangria Vinhos…" at bounding box center [368, 99] width 727 height 103
click at [480, 138] on button "Cerveja" at bounding box center [429, 126] width 117 height 49
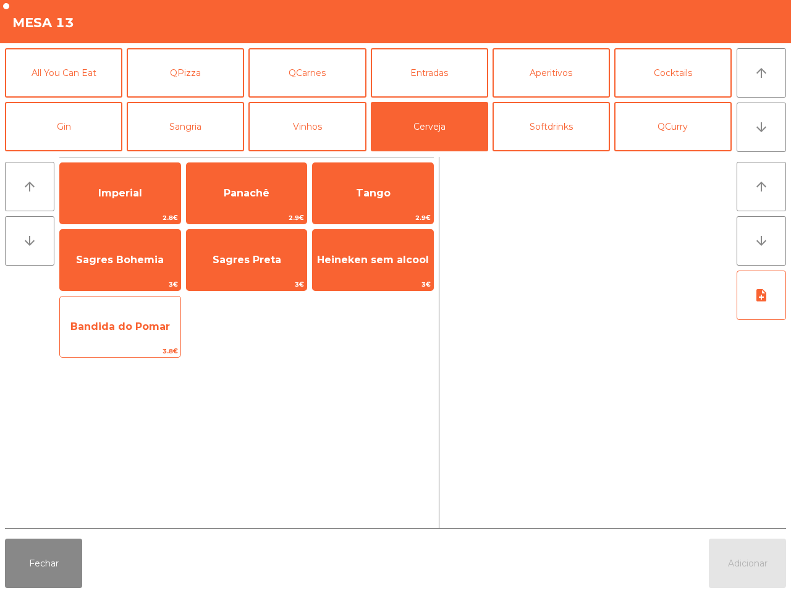
click at [165, 319] on span "Bandida do Pomar" at bounding box center [120, 326] width 121 height 33
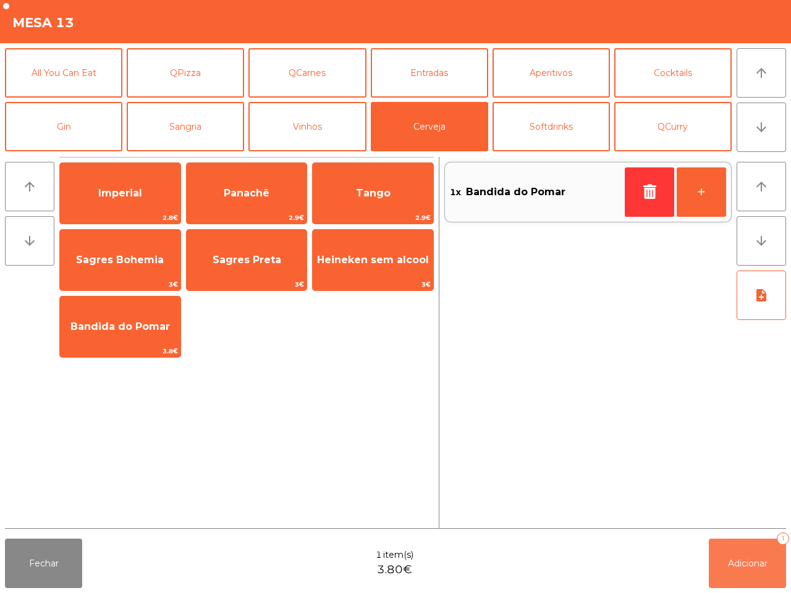
click at [755, 563] on span "Adicionar" at bounding box center [748, 563] width 40 height 11
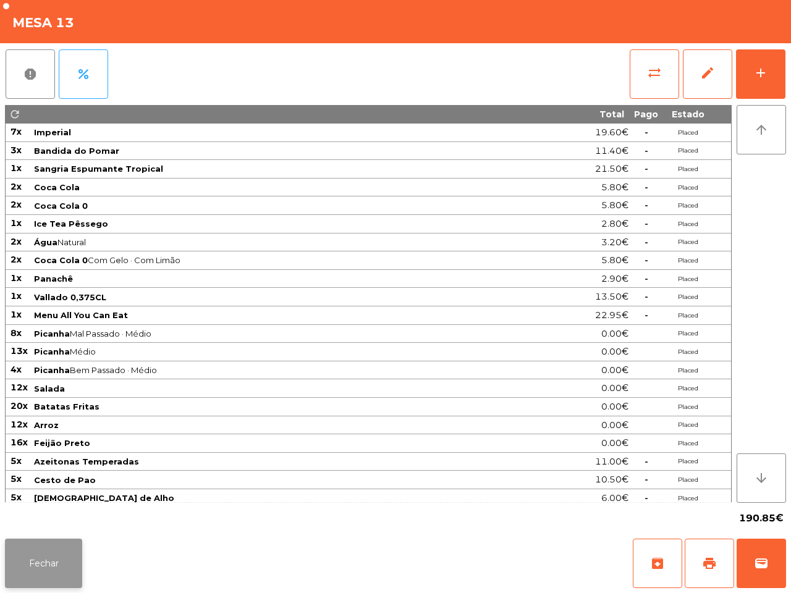
click at [77, 561] on button "Fechar" at bounding box center [43, 563] width 77 height 49
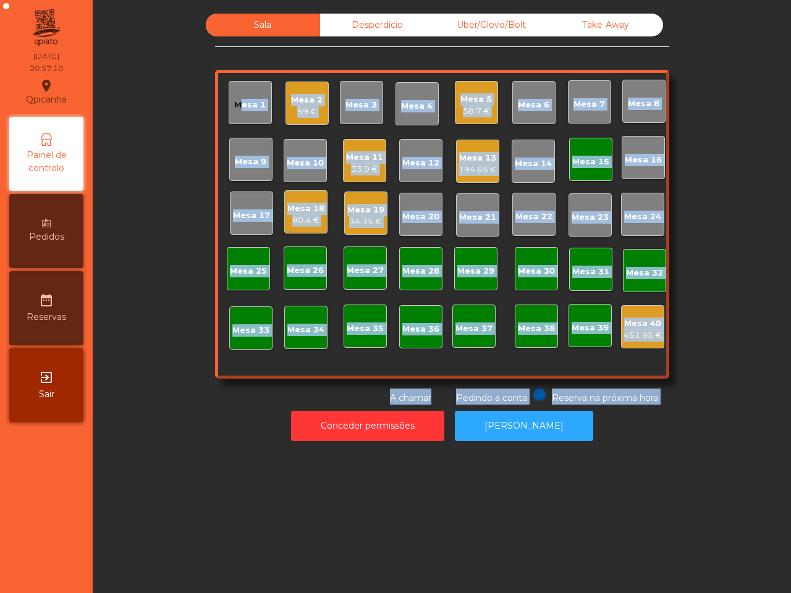
drag, startPoint x: 94, startPoint y: 338, endPoint x: 41, endPoint y: 119, distance: 225.2
click at [76, 253] on div "Qpicanha location_on 11/08/2025 20:57:10 Painel de controlo Pedidos date_range …" at bounding box center [395, 296] width 791 height 593
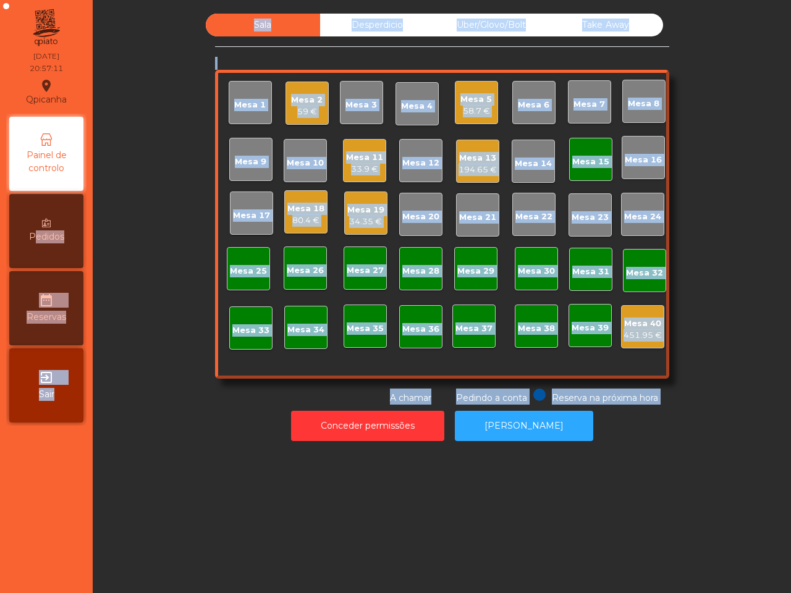
click at [47, 219] on icon at bounding box center [46, 223] width 9 height 9
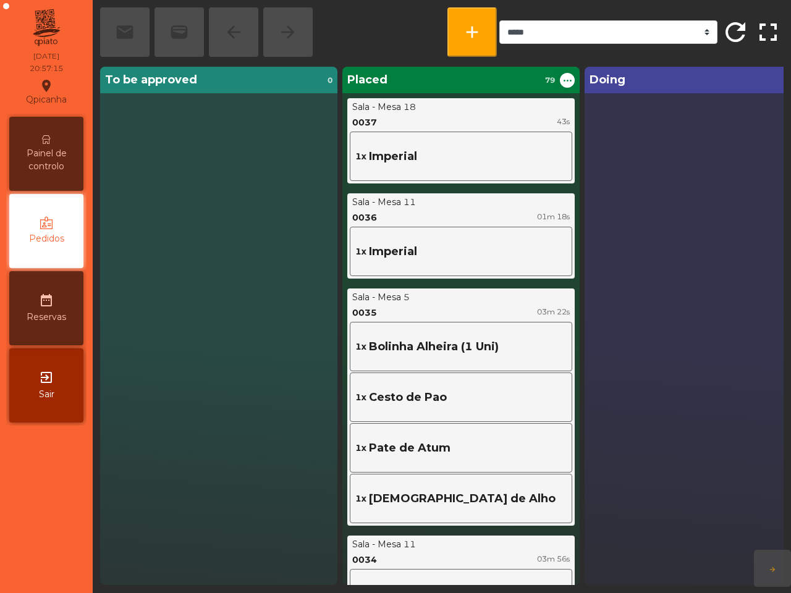
click at [48, 167] on span "Painel de controlo" at bounding box center [46, 160] width 68 height 26
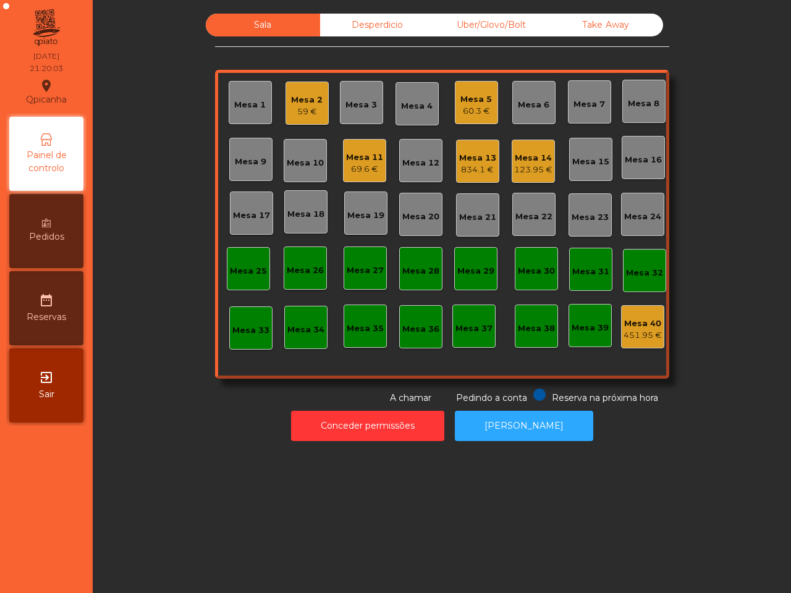
click at [464, 100] on div "Mesa 5" at bounding box center [477, 99] width 32 height 12
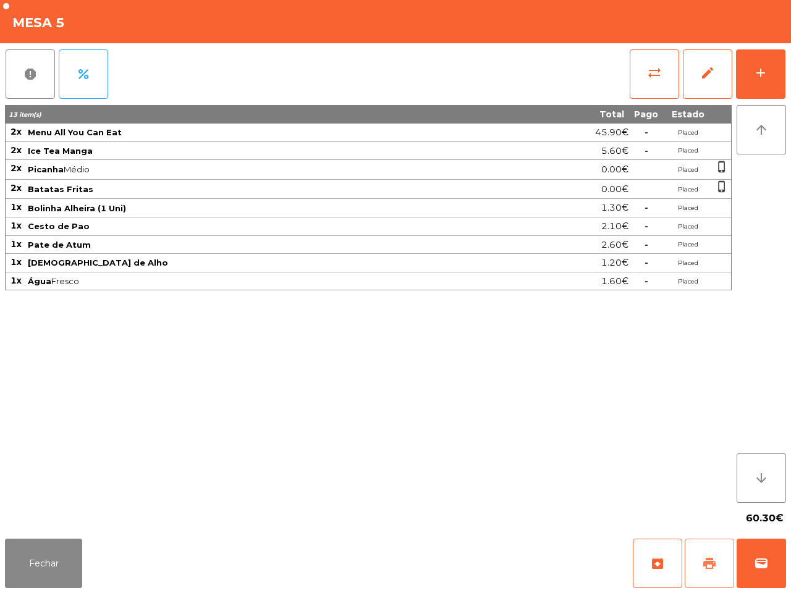
click at [712, 564] on span "print" at bounding box center [709, 563] width 15 height 15
click at [71, 555] on button "Fechar" at bounding box center [43, 563] width 77 height 49
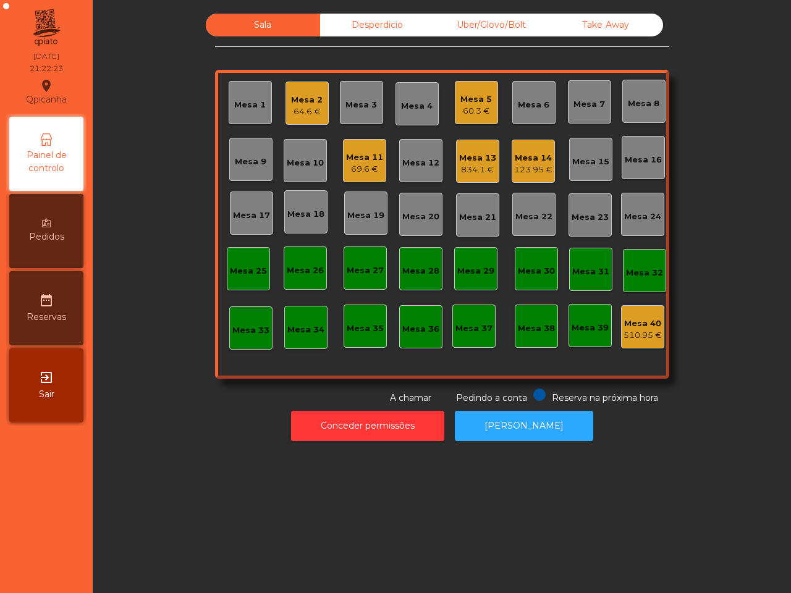
click at [486, 170] on div "834.1 €" at bounding box center [477, 170] width 37 height 12
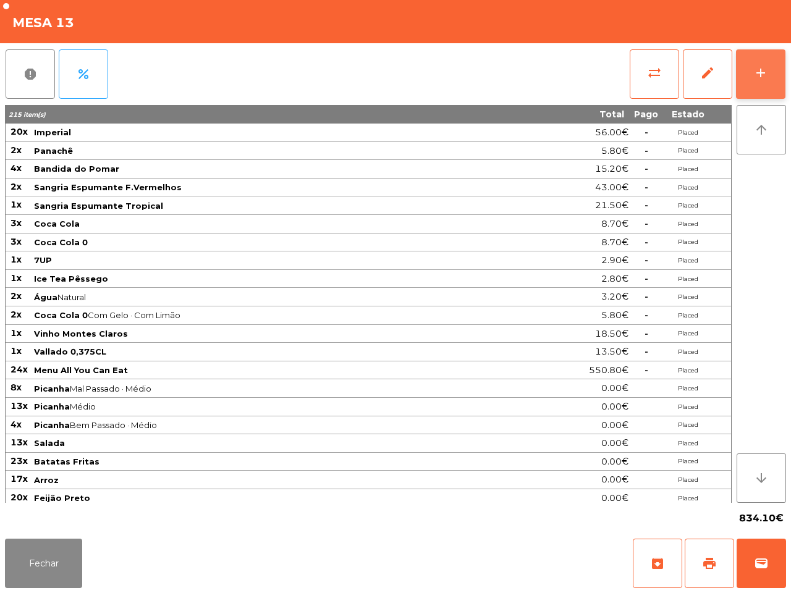
click at [752, 75] on button "add" at bounding box center [760, 73] width 49 height 49
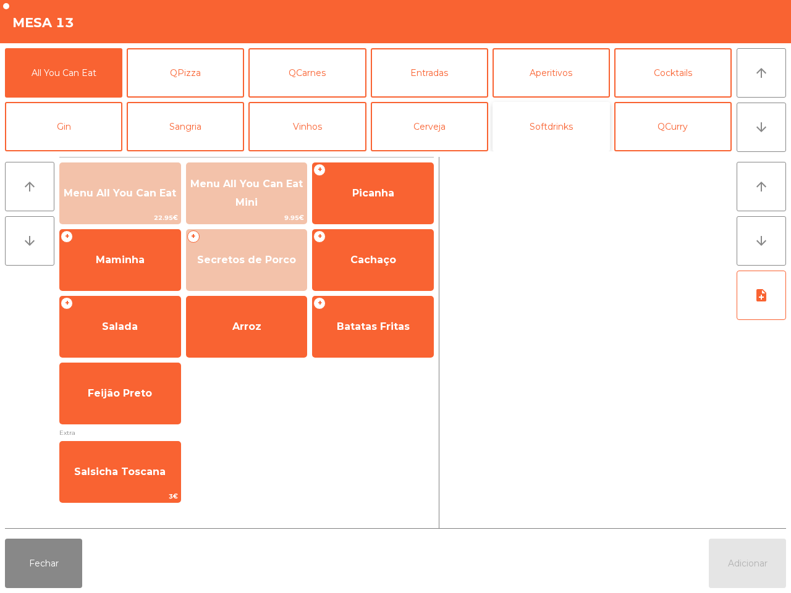
click at [553, 144] on button "Softdrinks" at bounding box center [551, 126] width 117 height 49
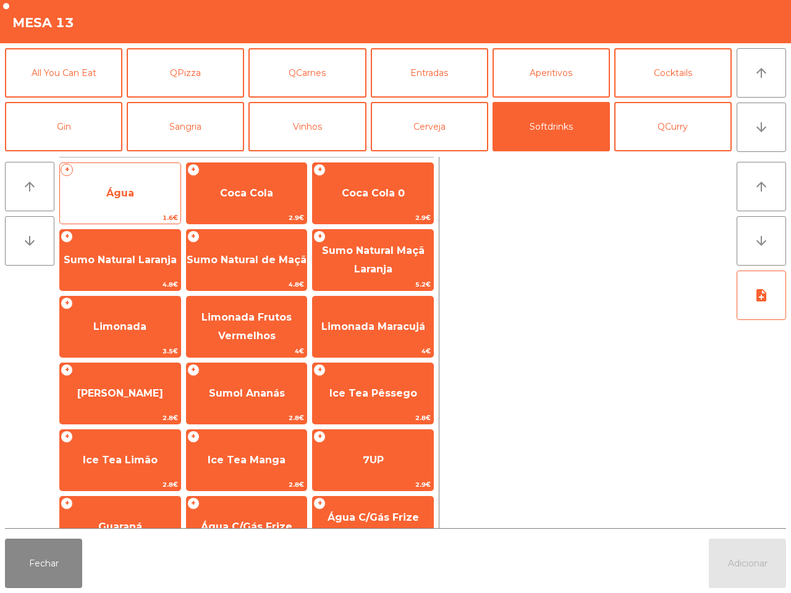
click at [155, 181] on span "Água" at bounding box center [120, 193] width 121 height 33
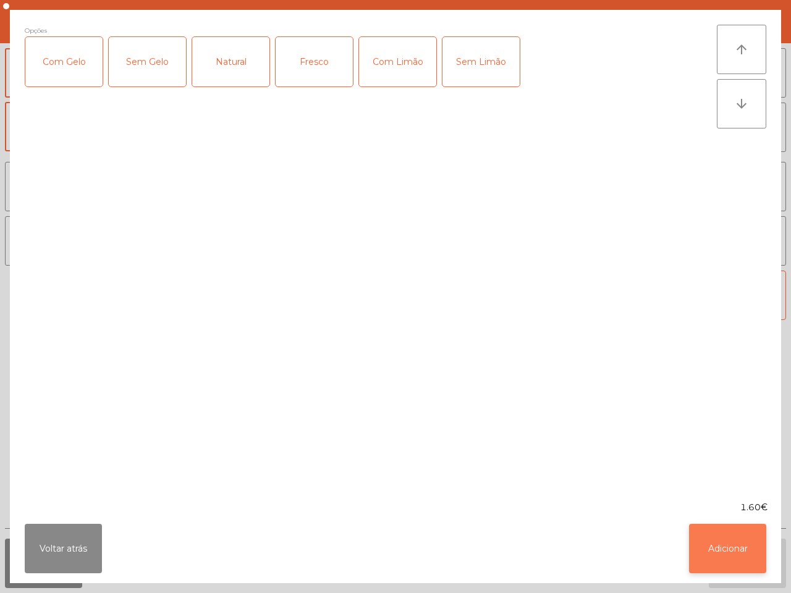
click at [725, 552] on button "Adicionar" at bounding box center [727, 548] width 77 height 49
click at [730, 553] on button "Adicionar" at bounding box center [747, 563] width 77 height 49
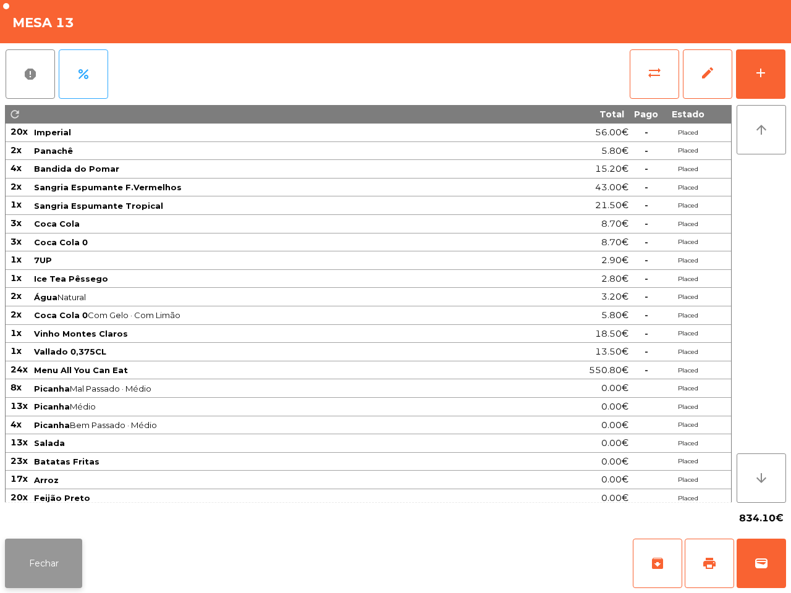
click at [48, 558] on button "Fechar" at bounding box center [43, 563] width 77 height 49
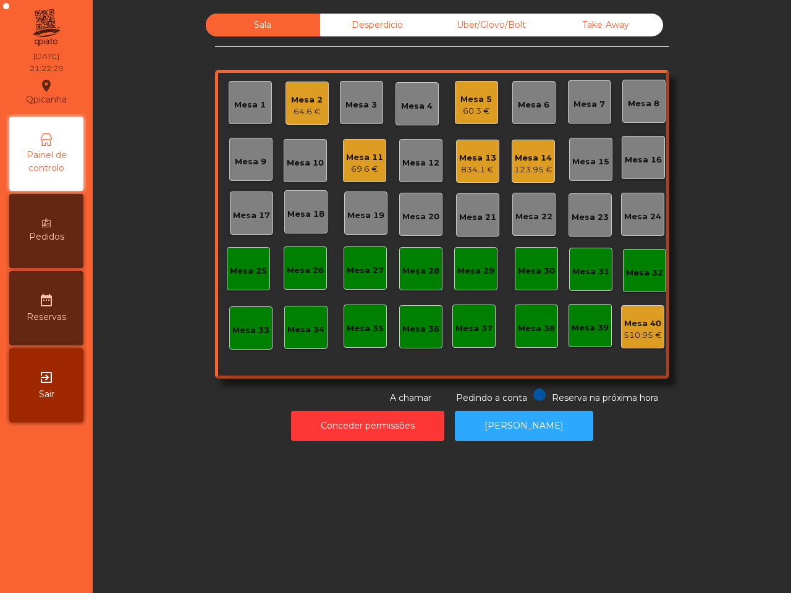
click at [490, 172] on div "Mesa 13 834.1 €" at bounding box center [477, 161] width 43 height 43
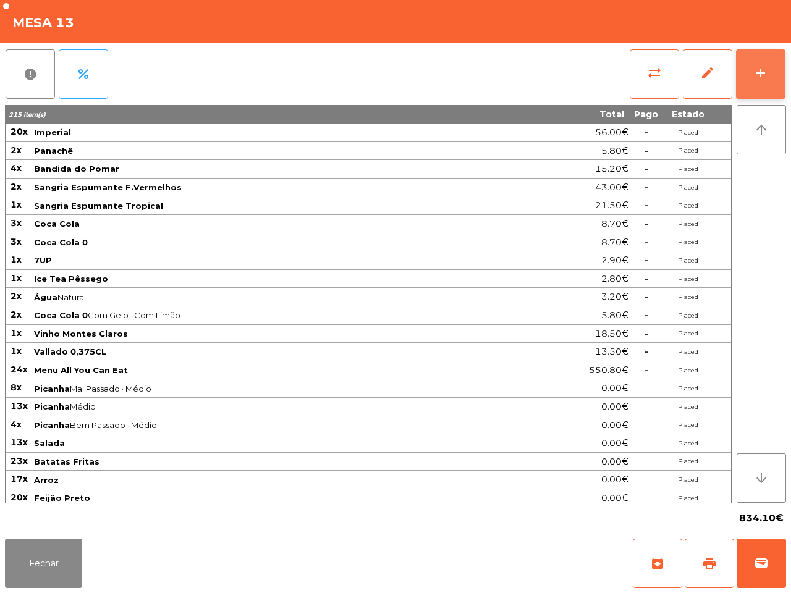
click at [750, 64] on button "add" at bounding box center [760, 73] width 49 height 49
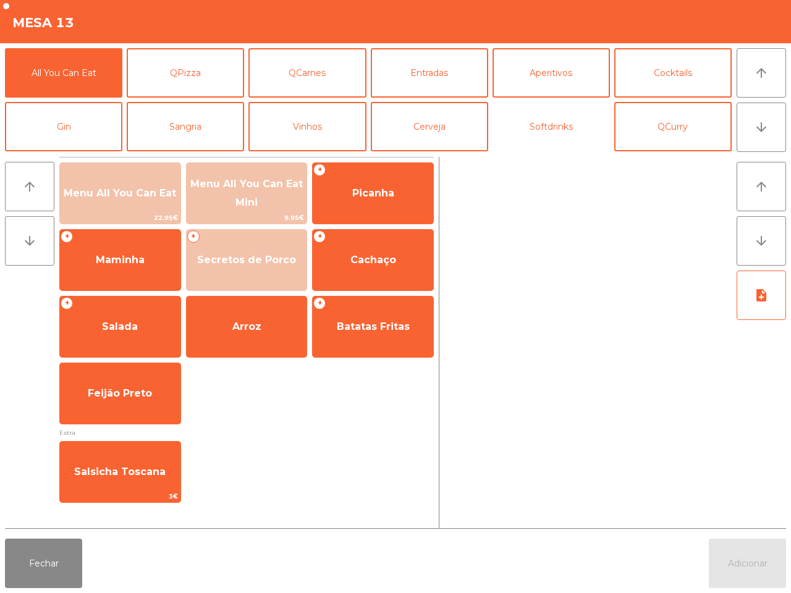
click at [520, 148] on button "Softdrinks" at bounding box center [551, 126] width 117 height 49
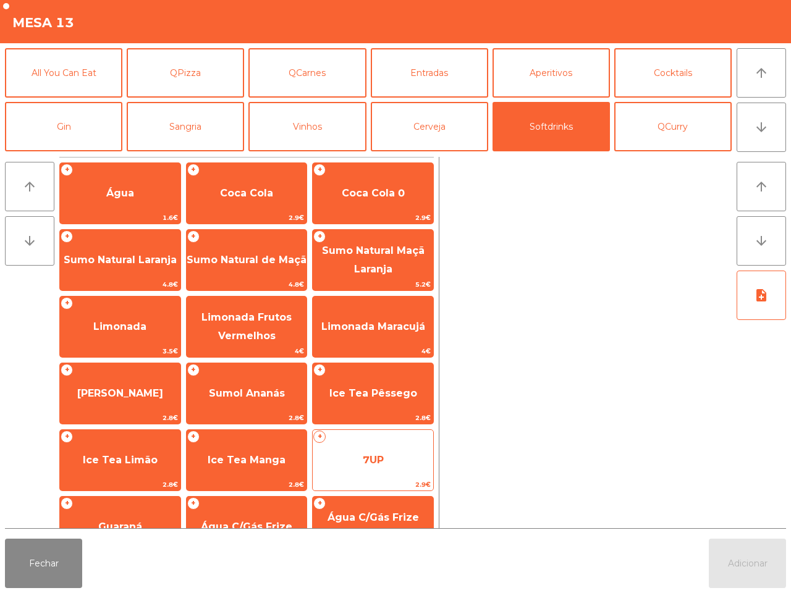
click at [332, 470] on span "7UP" at bounding box center [373, 460] width 121 height 33
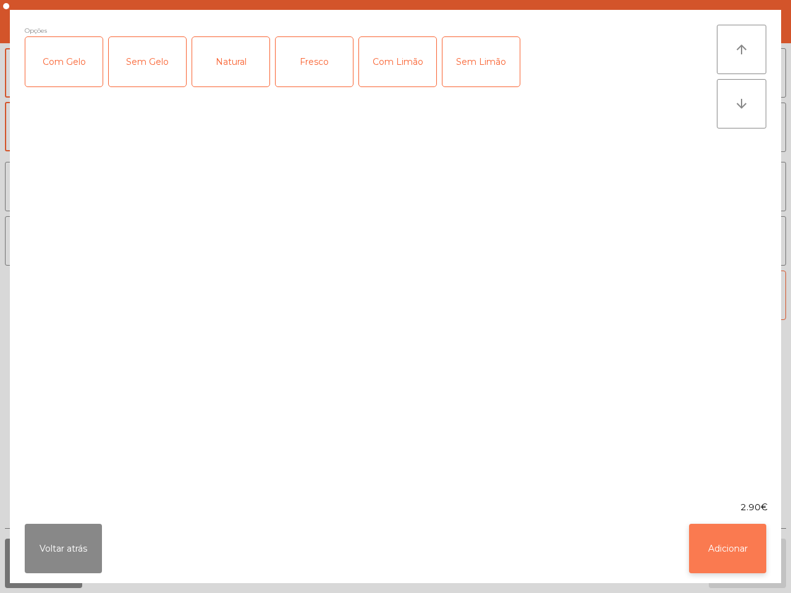
click at [727, 556] on button "Adicionar" at bounding box center [727, 548] width 77 height 49
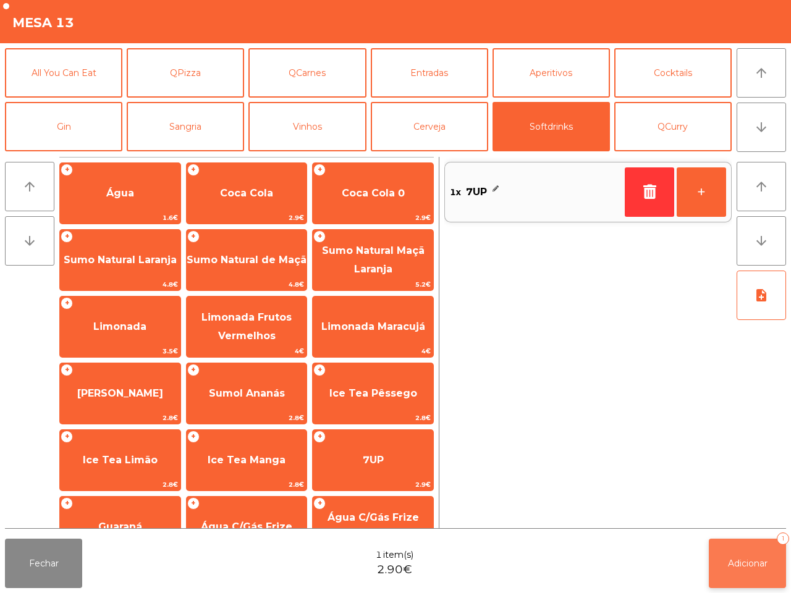
click at [731, 557] on button "Adicionar 1" at bounding box center [747, 563] width 77 height 49
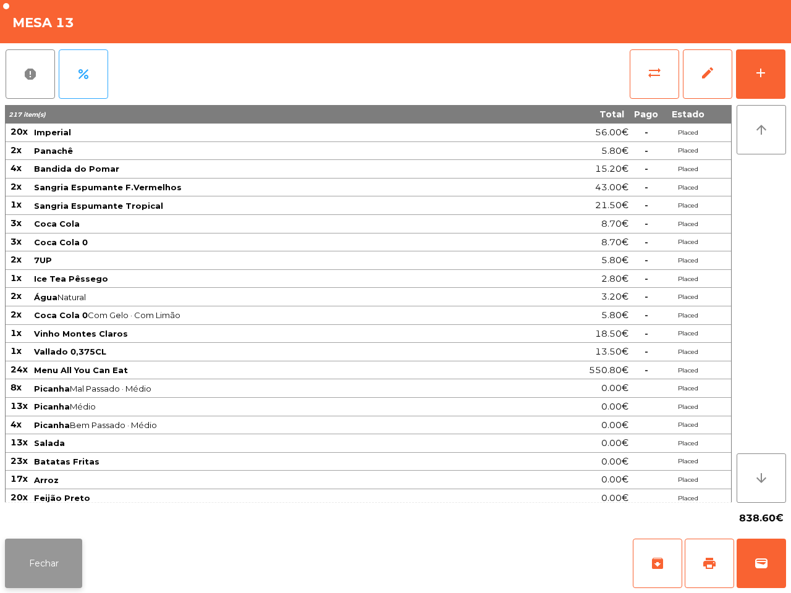
click at [34, 561] on button "Fechar" at bounding box center [43, 563] width 77 height 49
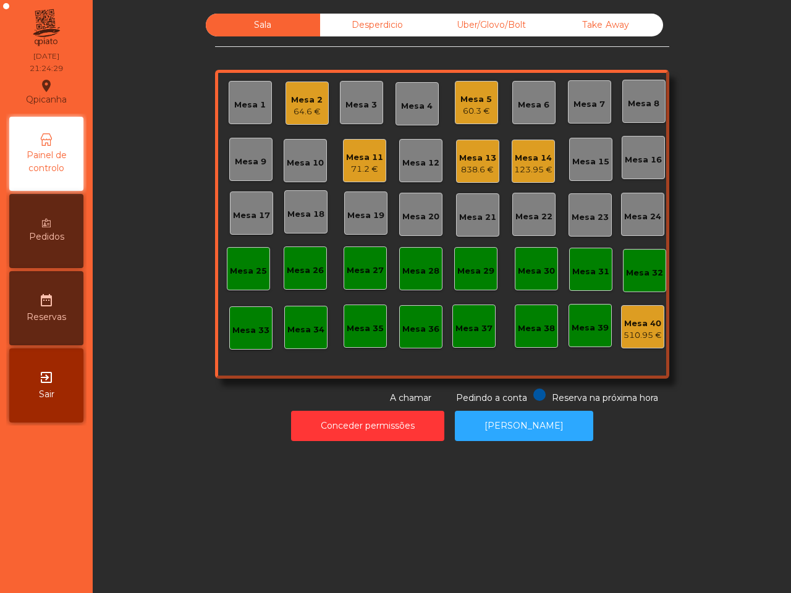
click at [475, 168] on div "838.6 €" at bounding box center [477, 170] width 37 height 12
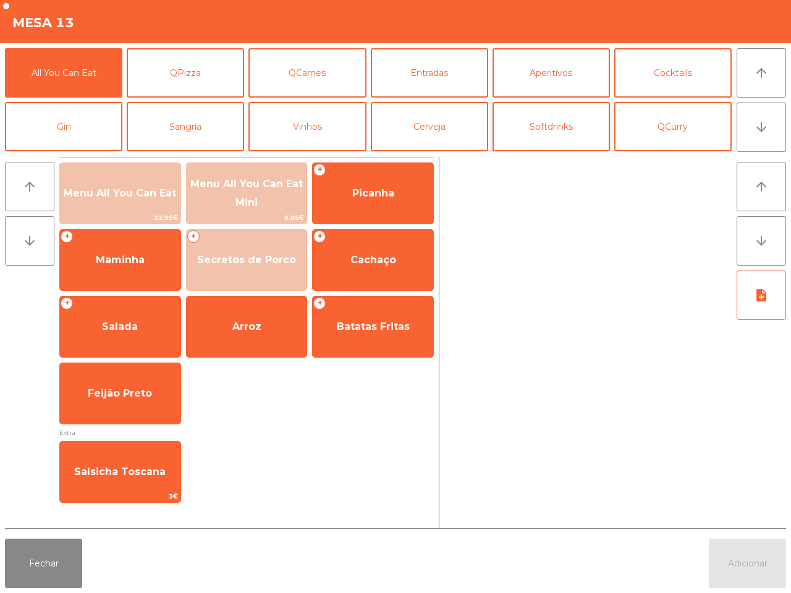
click at [521, 153] on div "arrow_upward arrow_downward Menu All You Can Eat 22.95€ Menu All You Can Eat Mi…" at bounding box center [395, 343] width 791 height 382
drag, startPoint x: 521, startPoint y: 150, endPoint x: 513, endPoint y: 155, distance: 9.1
click at [521, 150] on button "Softdrinks" at bounding box center [551, 126] width 117 height 49
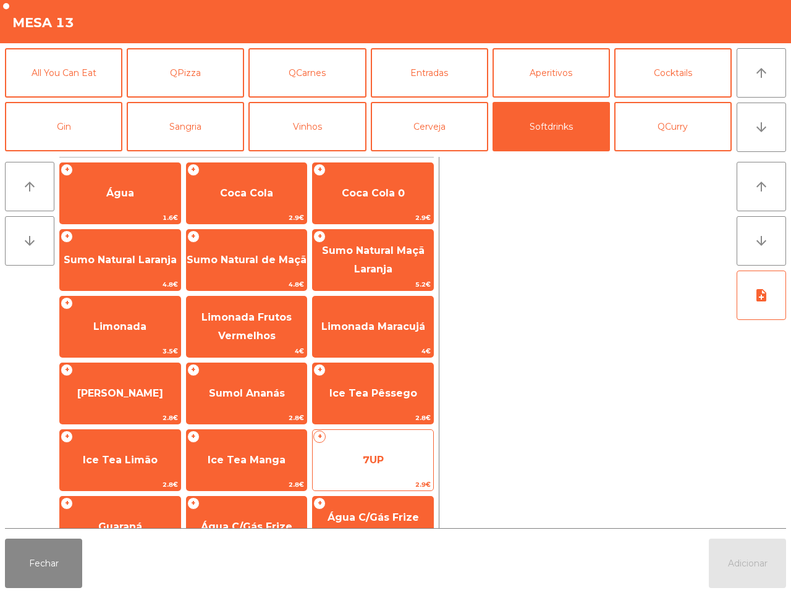
click at [349, 449] on span "7UP" at bounding box center [373, 460] width 121 height 33
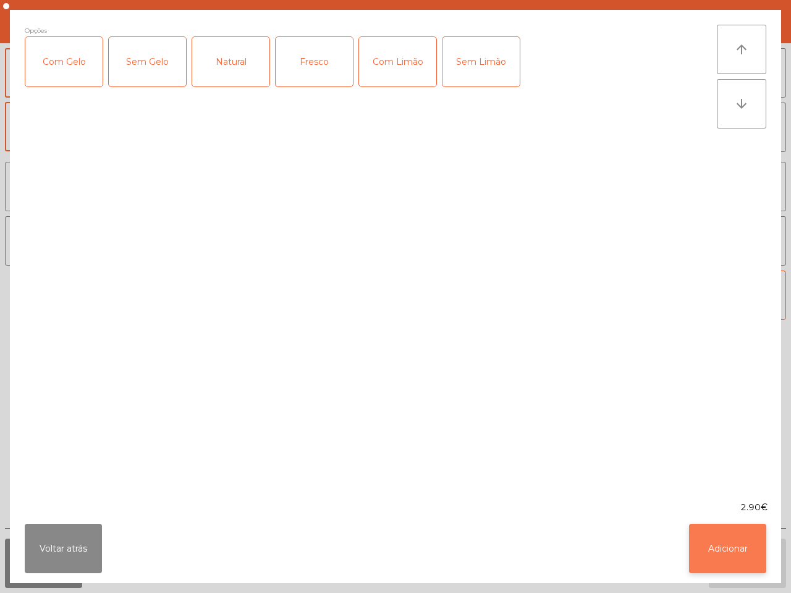
click at [746, 553] on button "Adicionar" at bounding box center [727, 548] width 77 height 49
click at [757, 561] on span "Adicionar" at bounding box center [748, 563] width 40 height 11
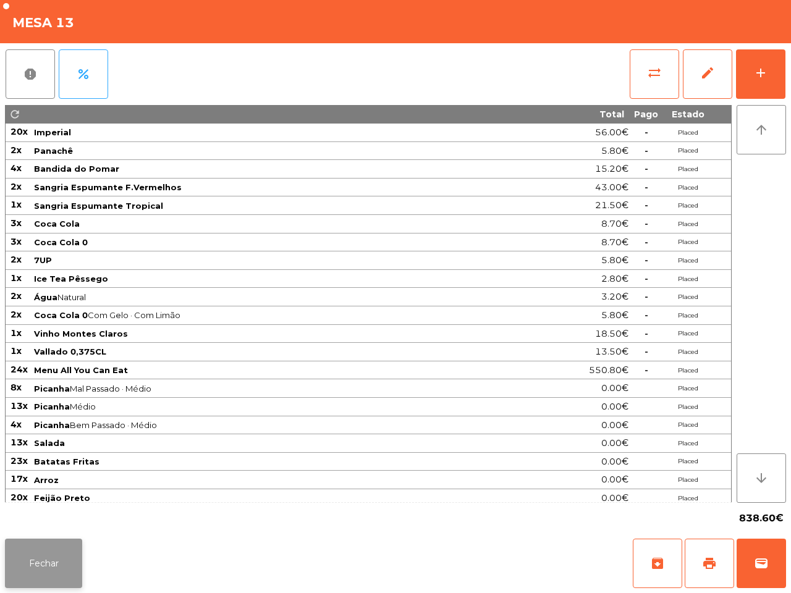
click at [56, 566] on button "Fechar" at bounding box center [43, 563] width 77 height 49
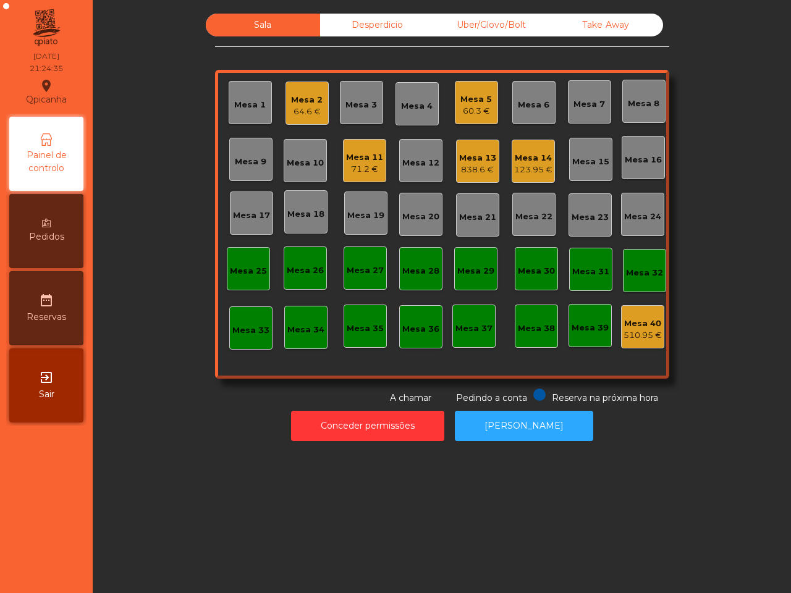
click at [72, 229] on div "Pedidos" at bounding box center [46, 231] width 74 height 74
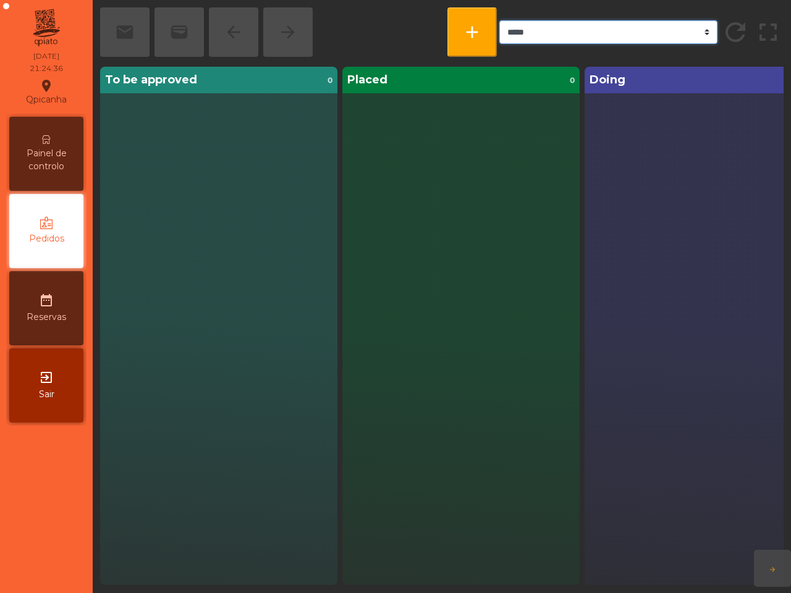
click at [535, 41] on select "***** ******* **** *** *****" at bounding box center [608, 31] width 218 height 23
click at [538, 31] on select "***** ******* **** *** *****" at bounding box center [608, 31] width 218 height 23
click at [524, 33] on select "***** ******* **** *** *****" at bounding box center [608, 31] width 218 height 23
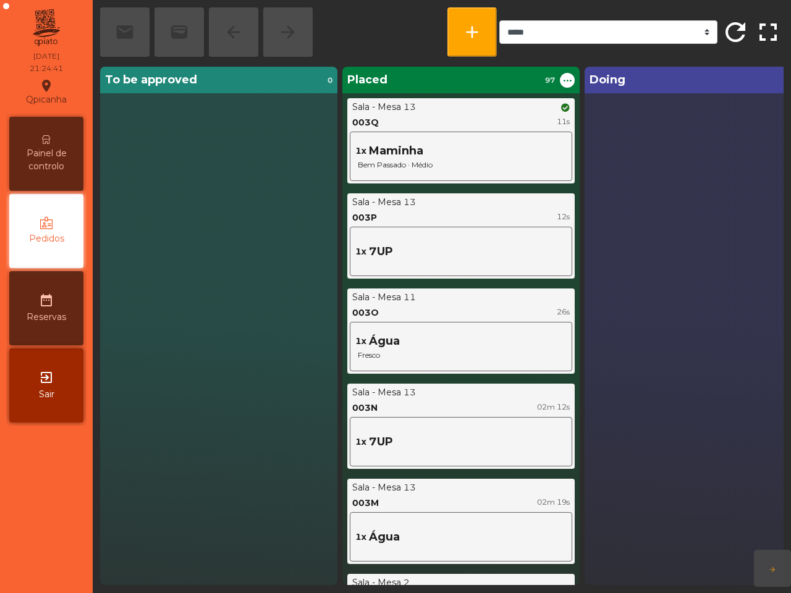
click at [310, 213] on div "To be approved 0" at bounding box center [218, 326] width 237 height 519
click at [22, 145] on div "Painel de controlo" at bounding box center [46, 154] width 74 height 74
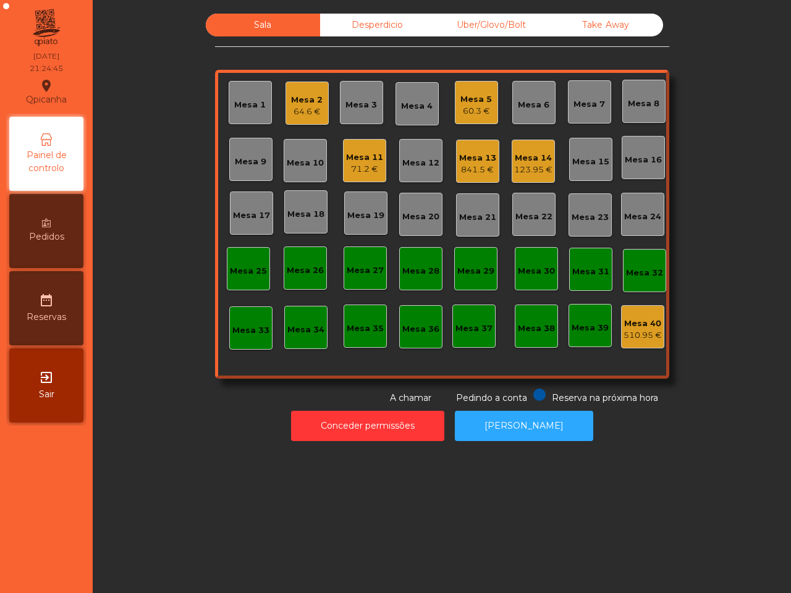
click at [477, 163] on div "Mesa 13" at bounding box center [477, 158] width 37 height 12
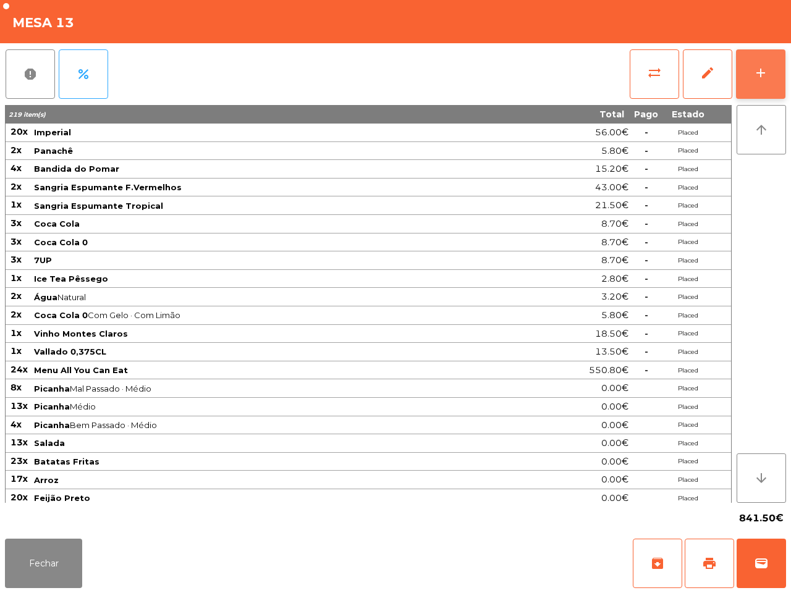
click at [757, 59] on button "add" at bounding box center [760, 73] width 49 height 49
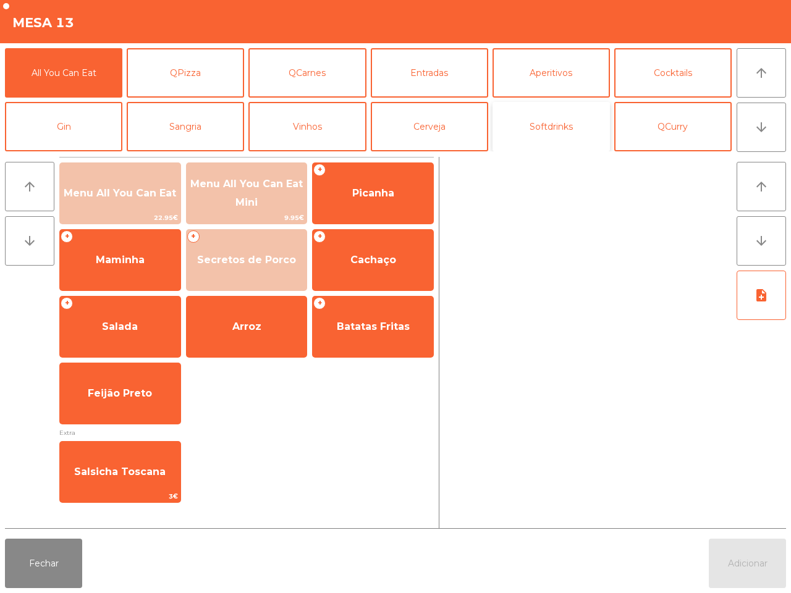
click at [551, 124] on button "Softdrinks" at bounding box center [551, 126] width 117 height 49
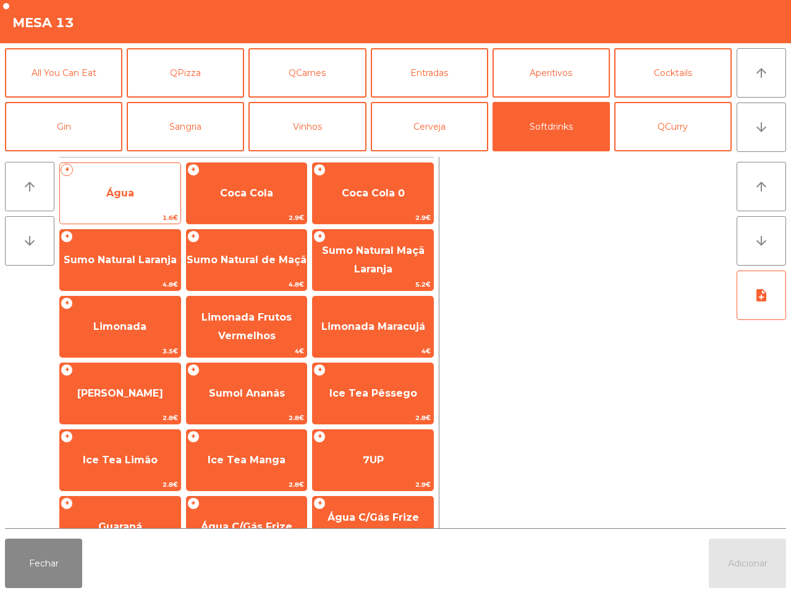
click at [116, 192] on span "Água" at bounding box center [120, 193] width 28 height 12
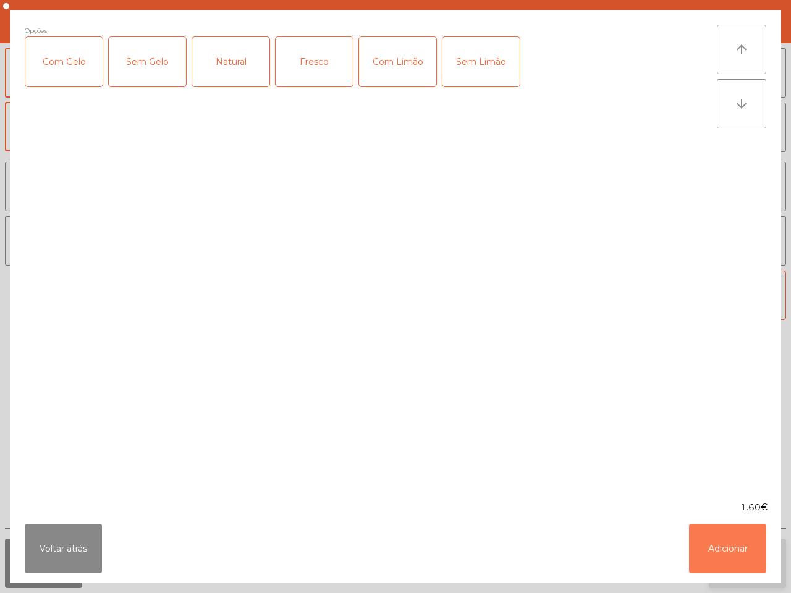
click at [758, 572] on button "Adicionar" at bounding box center [727, 548] width 77 height 49
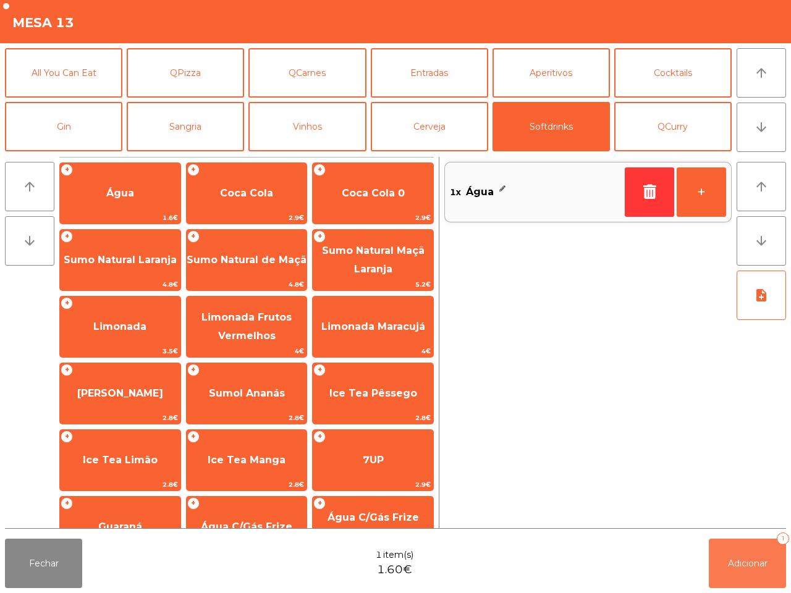
click at [749, 551] on button "Adicionar 1" at bounding box center [747, 563] width 77 height 49
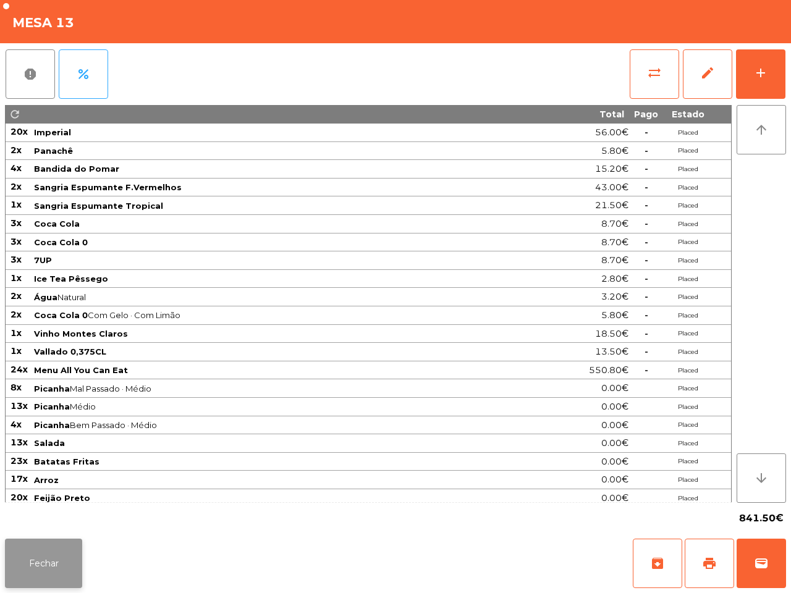
click at [25, 572] on button "Fechar" at bounding box center [43, 563] width 77 height 49
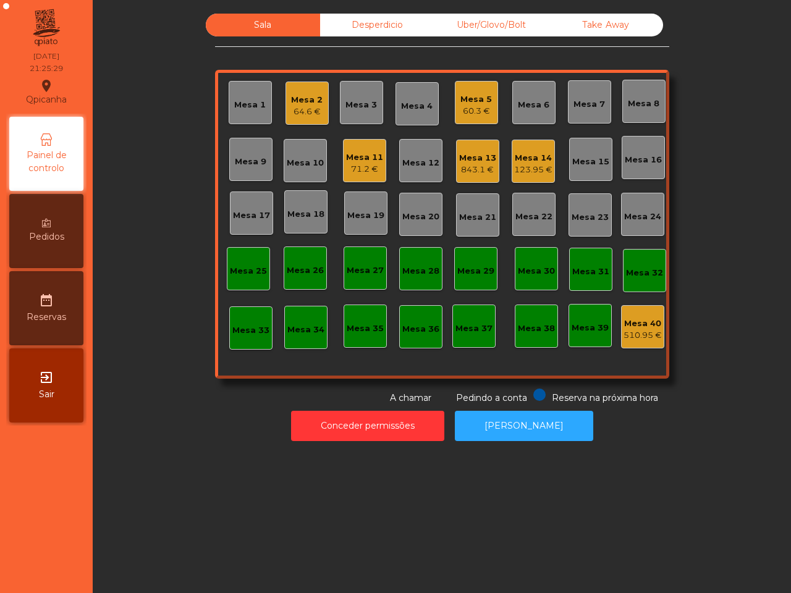
click at [317, 161] on div "Mesa 10" at bounding box center [305, 160] width 43 height 43
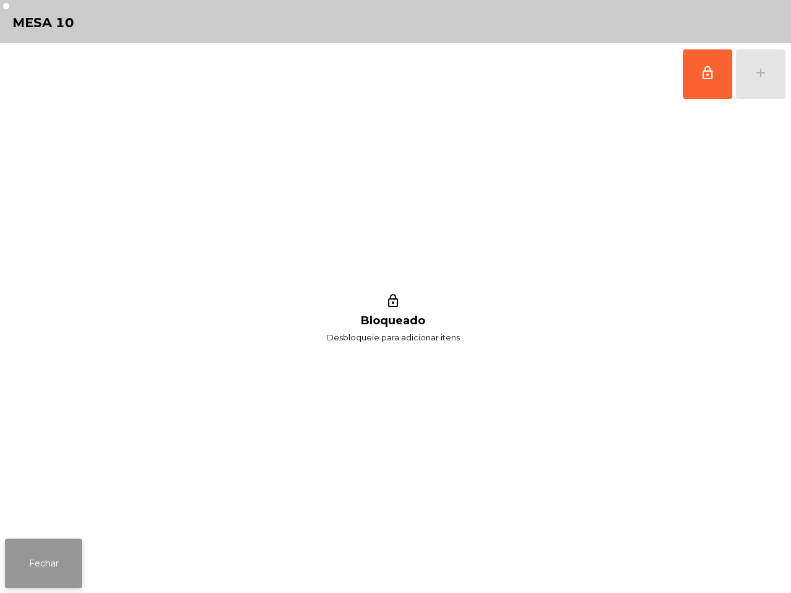
click at [34, 548] on button "Fechar" at bounding box center [43, 563] width 77 height 49
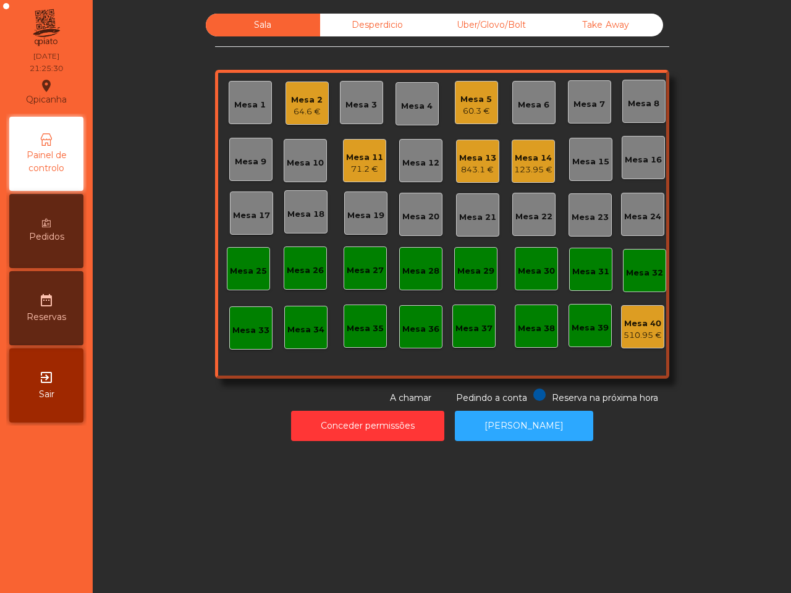
click at [356, 175] on div "Mesa 11 71.2 €" at bounding box center [364, 160] width 43 height 43
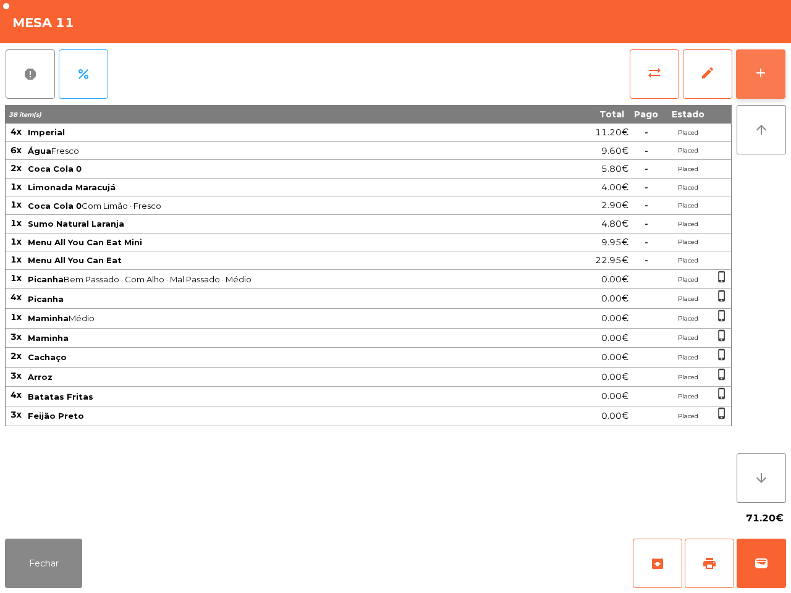
click at [760, 61] on button "add" at bounding box center [760, 73] width 49 height 49
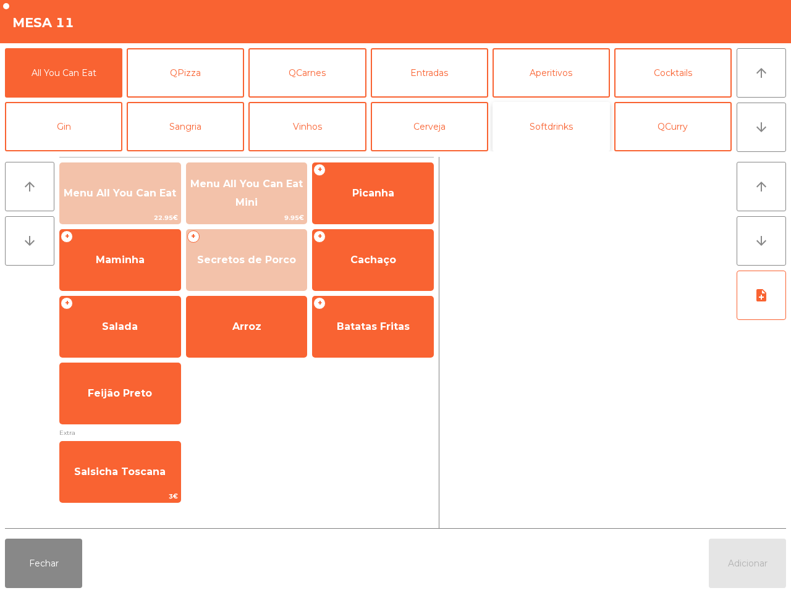
click at [535, 134] on button "Softdrinks" at bounding box center [551, 126] width 117 height 49
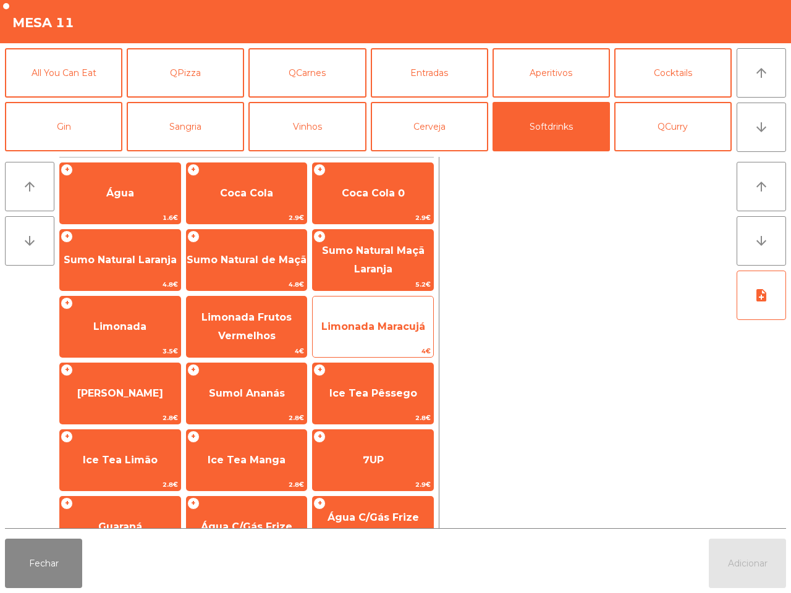
click at [363, 334] on span "Limonada Maracujá" at bounding box center [373, 326] width 121 height 33
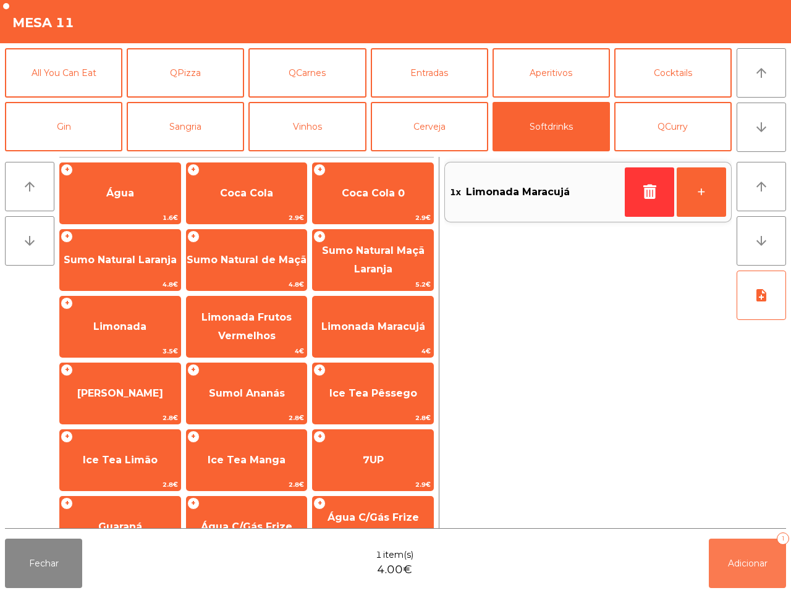
click at [743, 549] on button "Adicionar 1" at bounding box center [747, 563] width 77 height 49
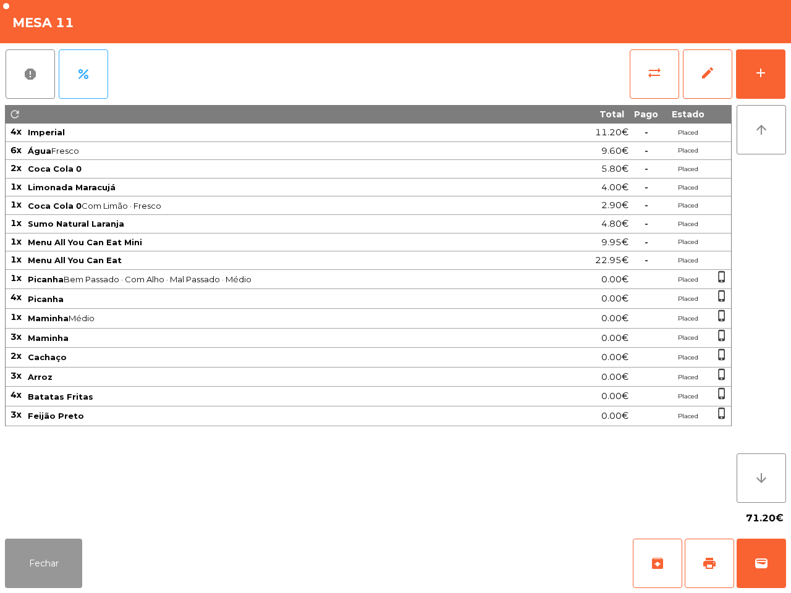
click at [45, 555] on button "Fechar" at bounding box center [43, 563] width 77 height 49
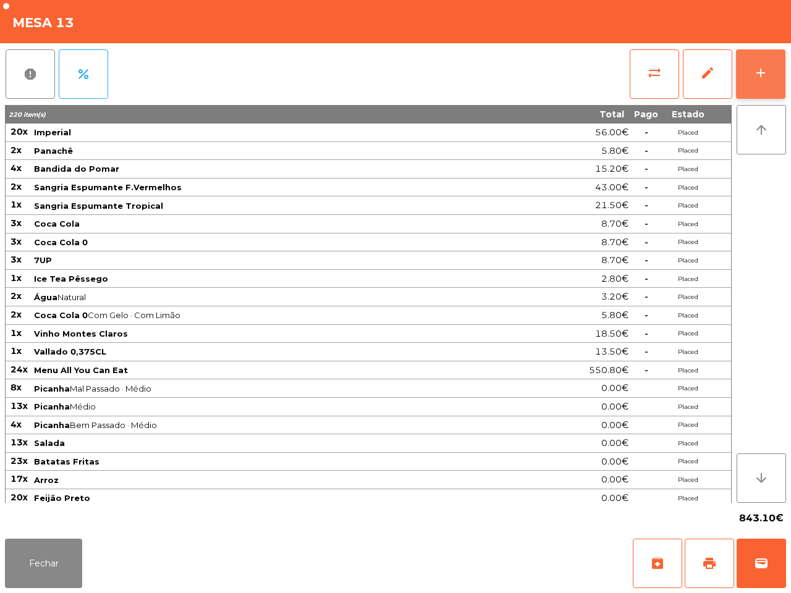
click at [755, 76] on div "add" at bounding box center [761, 73] width 15 height 15
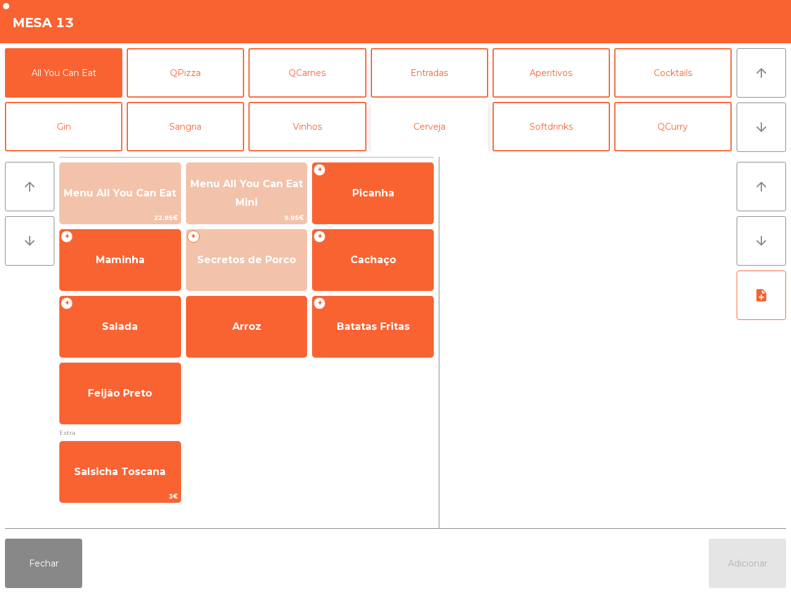
click at [434, 127] on button "Cerveja" at bounding box center [429, 126] width 117 height 49
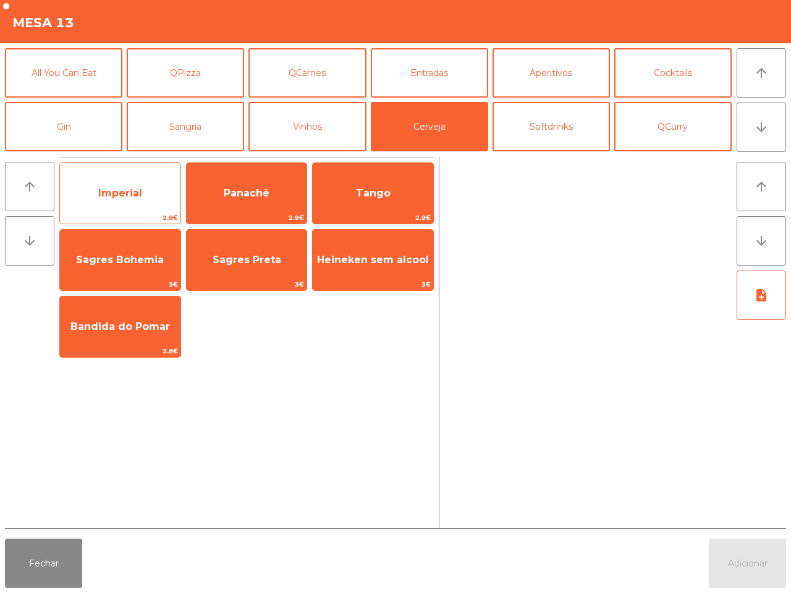
click at [130, 192] on span "Imperial" at bounding box center [120, 193] width 44 height 12
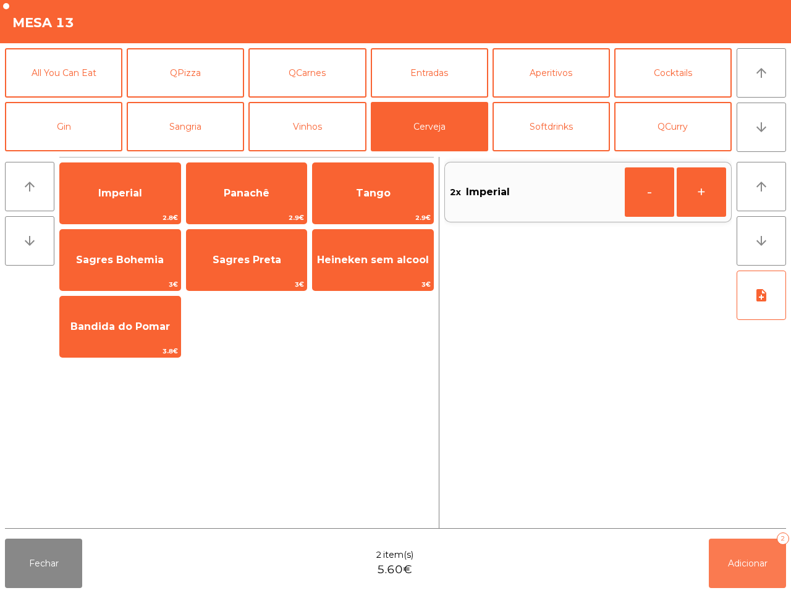
click at [729, 559] on span "Adicionar" at bounding box center [748, 563] width 40 height 11
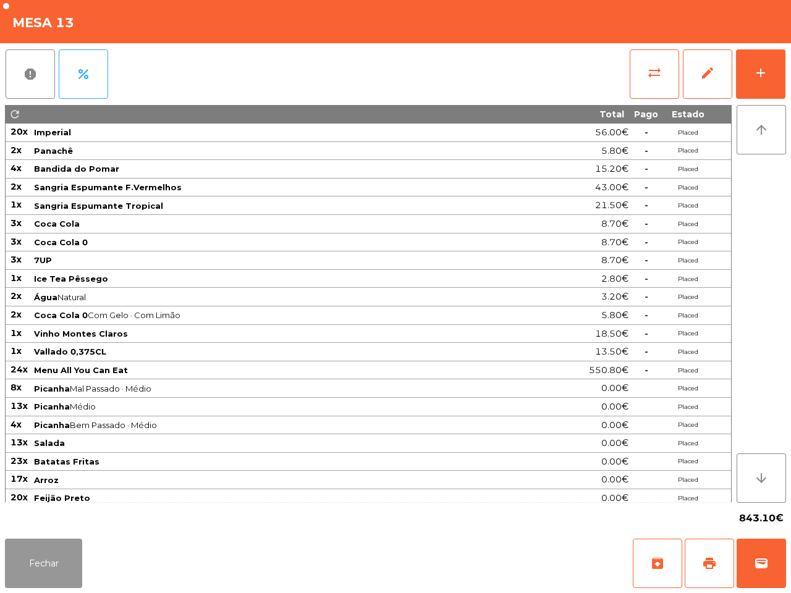
click at [12, 570] on button "Fechar" at bounding box center [43, 563] width 77 height 49
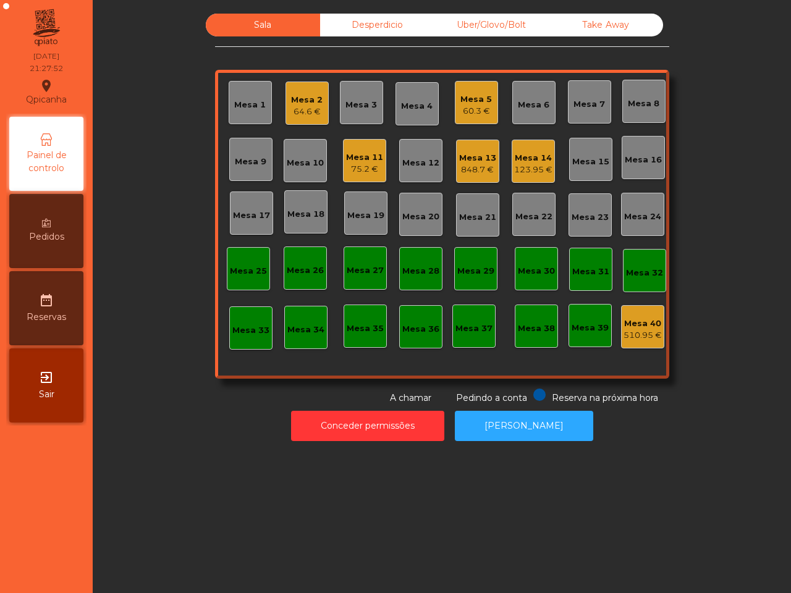
click at [480, 165] on div "848.7 €" at bounding box center [477, 170] width 37 height 12
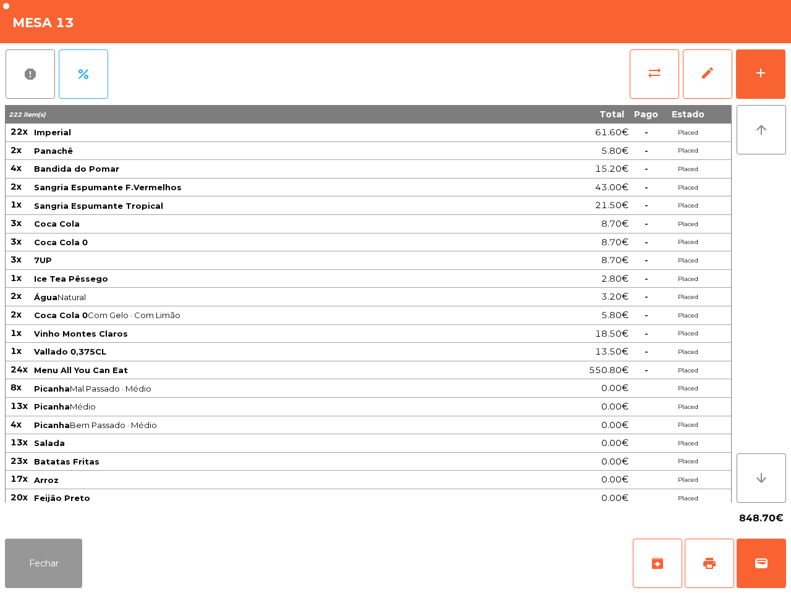
drag, startPoint x: 51, startPoint y: 554, endPoint x: 56, endPoint y: 546, distance: 9.7
click at [51, 555] on button "Fechar" at bounding box center [43, 563] width 77 height 49
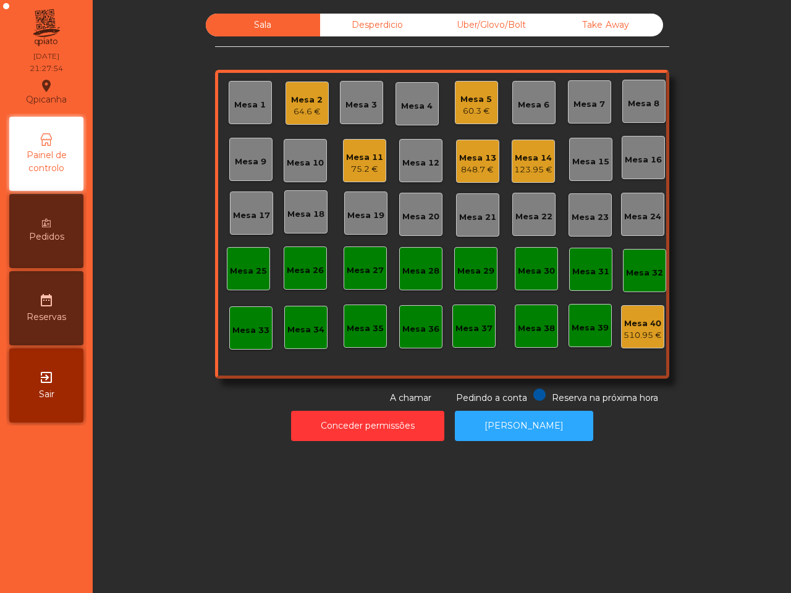
click at [62, 248] on div "Pedidos" at bounding box center [46, 231] width 74 height 74
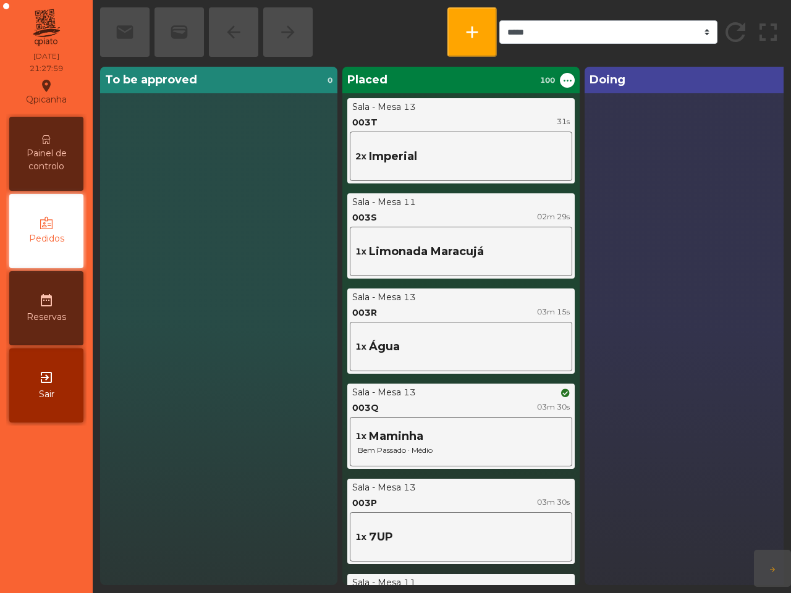
click at [54, 156] on span "Painel de controlo" at bounding box center [46, 160] width 68 height 26
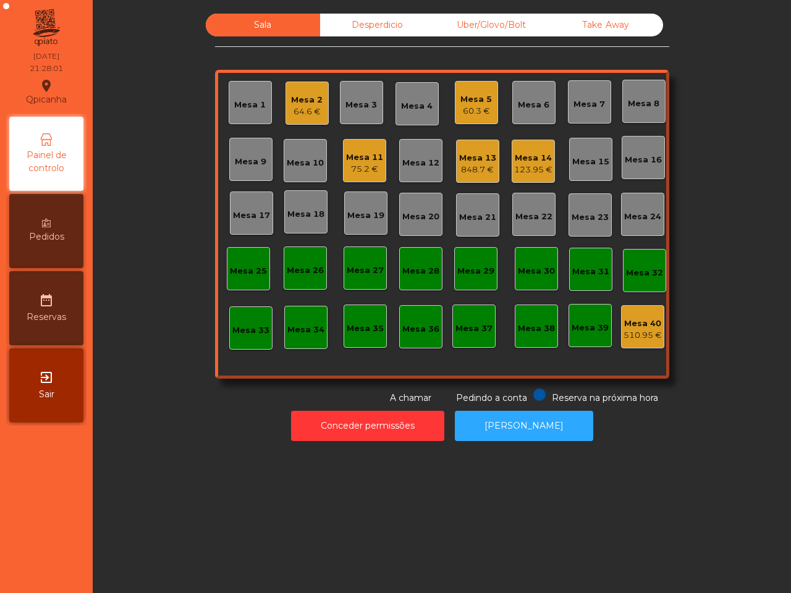
click at [132, 162] on div "Sala Desperdicio Uber/Glovo/Bolt Take Away Mesa 1 Mesa 2 64.6 € Mesa 3 Mesa 4 M…" at bounding box center [441, 209] width 665 height 391
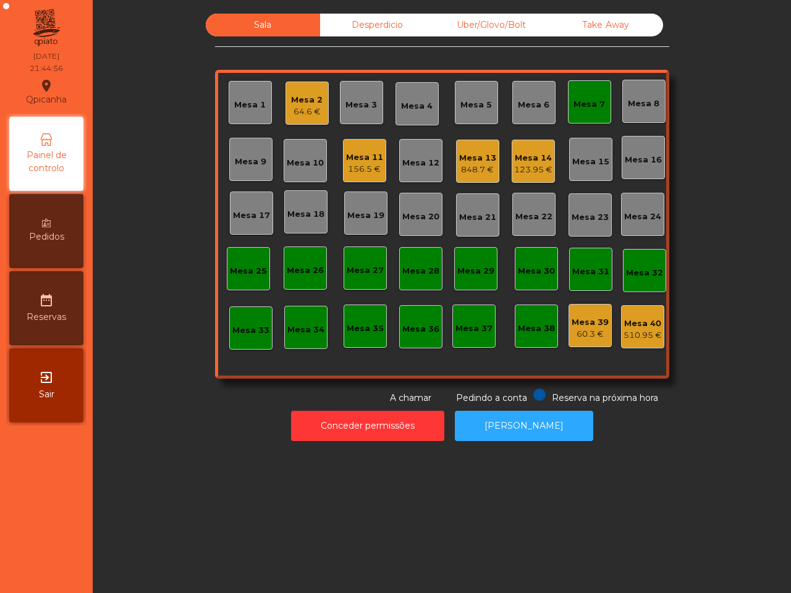
click at [480, 158] on div "Mesa 13" at bounding box center [477, 158] width 37 height 12
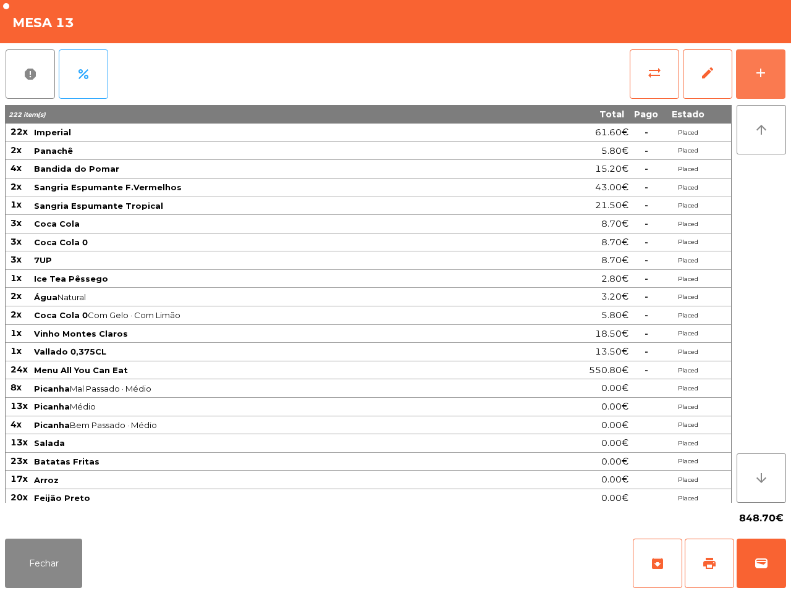
click at [768, 54] on button "add" at bounding box center [760, 73] width 49 height 49
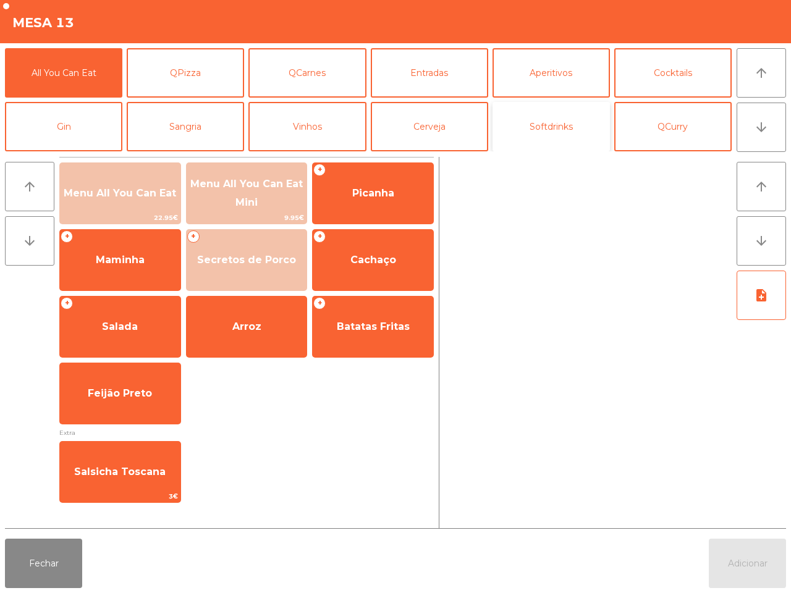
click at [520, 122] on button "Softdrinks" at bounding box center [551, 126] width 117 height 49
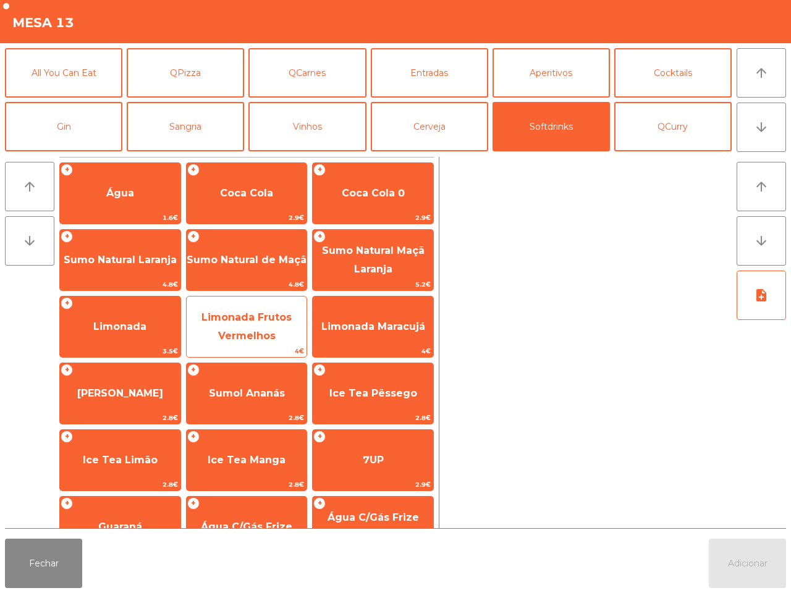
scroll to position [49, 0]
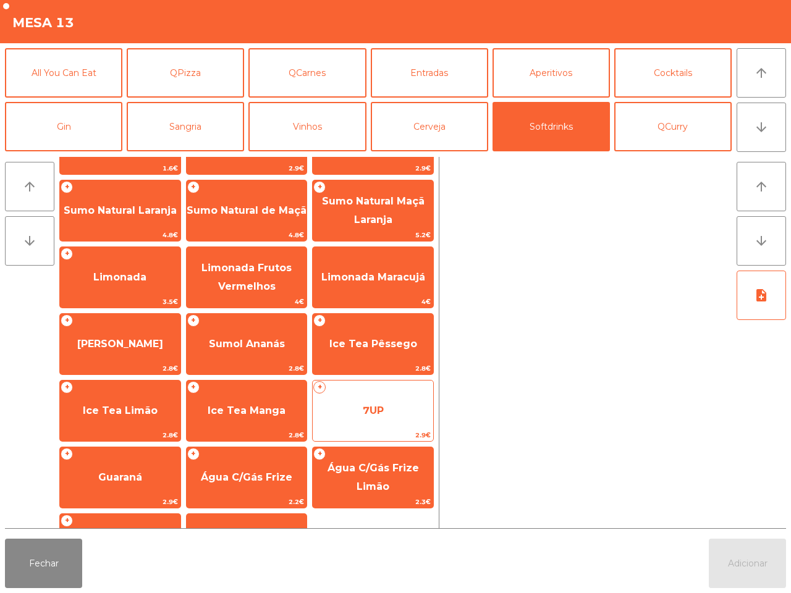
click at [344, 394] on span "7UP" at bounding box center [373, 410] width 121 height 33
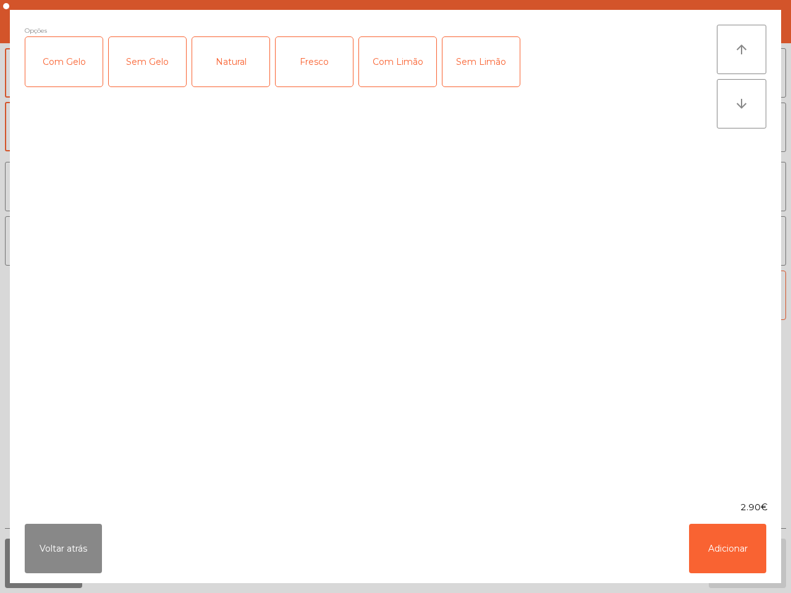
scroll to position [101, 0]
click at [736, 557] on button "Adicionar" at bounding box center [727, 548] width 77 height 49
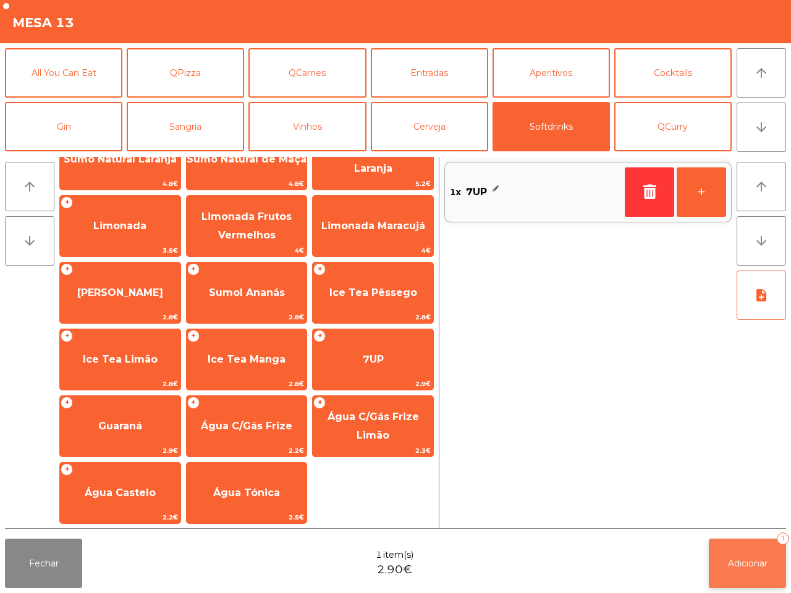
click at [737, 552] on button "Adicionar 1" at bounding box center [747, 563] width 77 height 49
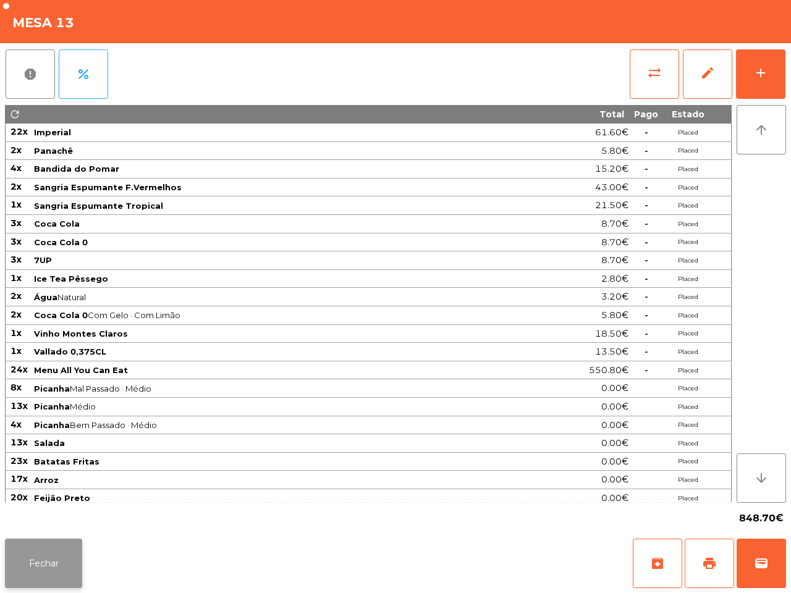
click at [42, 574] on button "Fechar" at bounding box center [43, 563] width 77 height 49
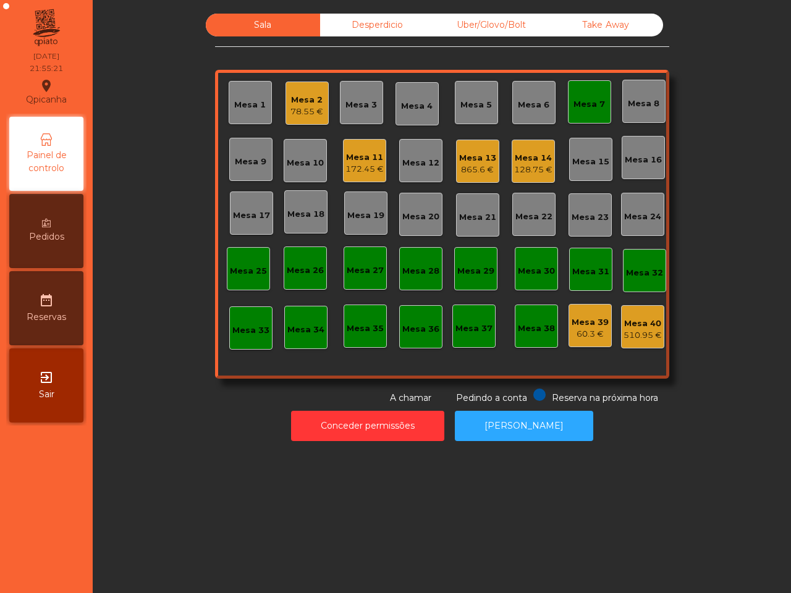
click at [23, 237] on div "Pedidos" at bounding box center [46, 231] width 74 height 74
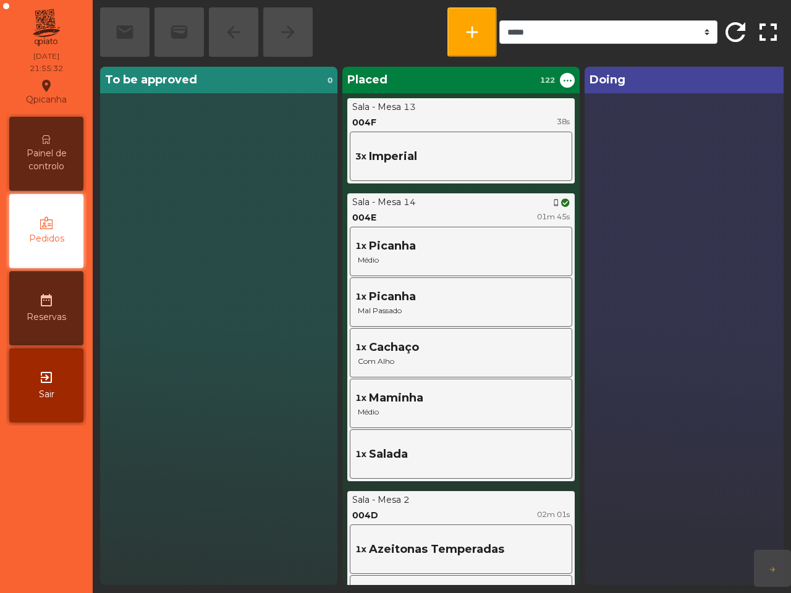
click at [38, 175] on div "Painel de controlo" at bounding box center [46, 154] width 74 height 74
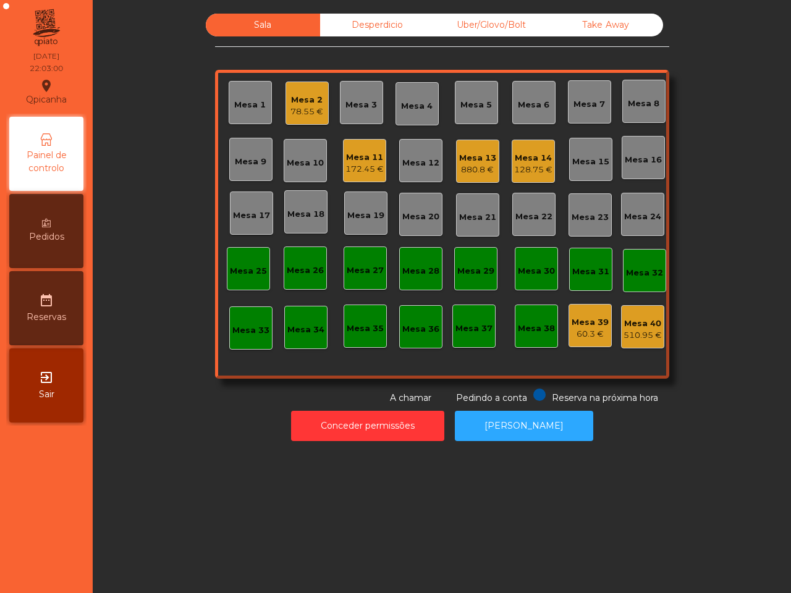
click at [481, 168] on div "880.8 €" at bounding box center [477, 170] width 37 height 12
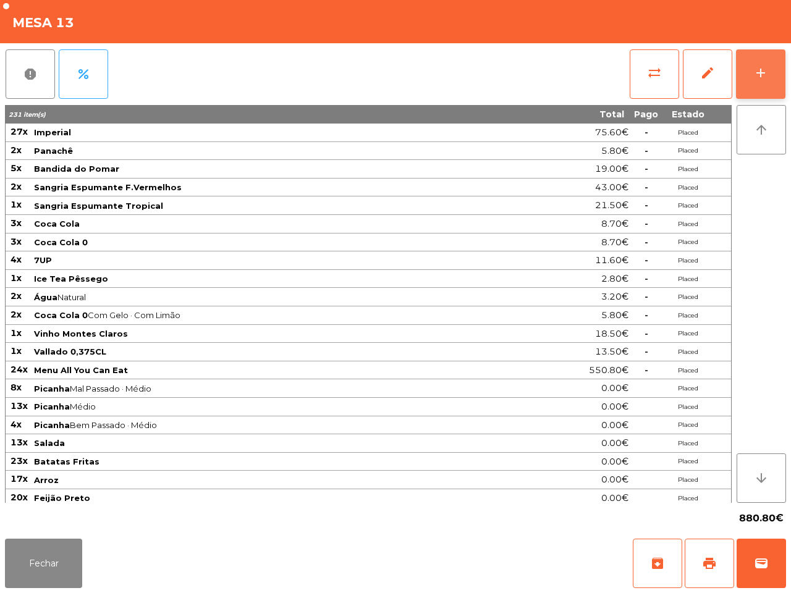
click at [765, 93] on button "add" at bounding box center [760, 73] width 49 height 49
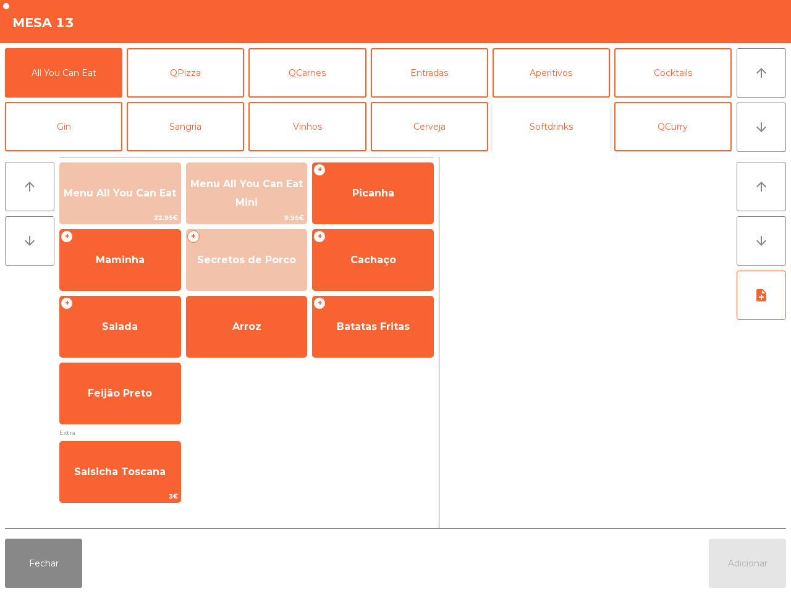
click at [545, 121] on button "Softdrinks" at bounding box center [551, 126] width 117 height 49
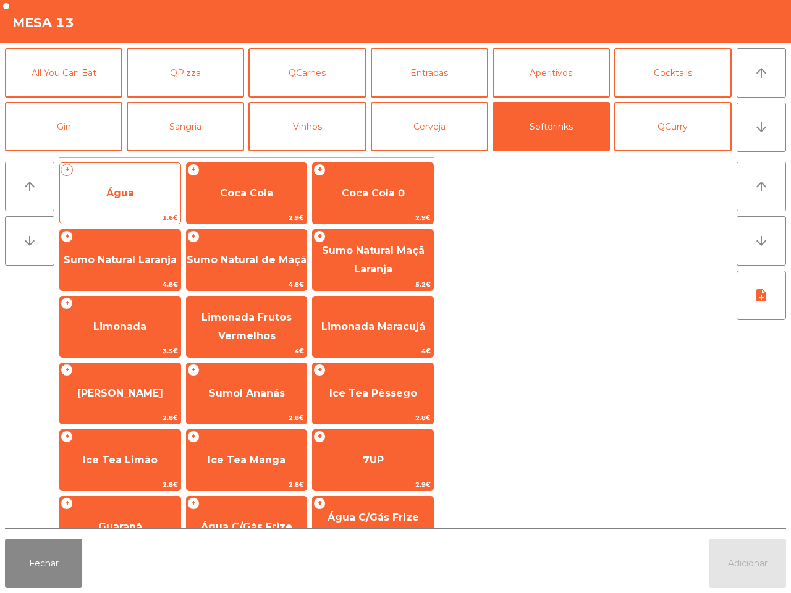
click at [80, 211] on div "+ Água 1.6€" at bounding box center [120, 194] width 122 height 62
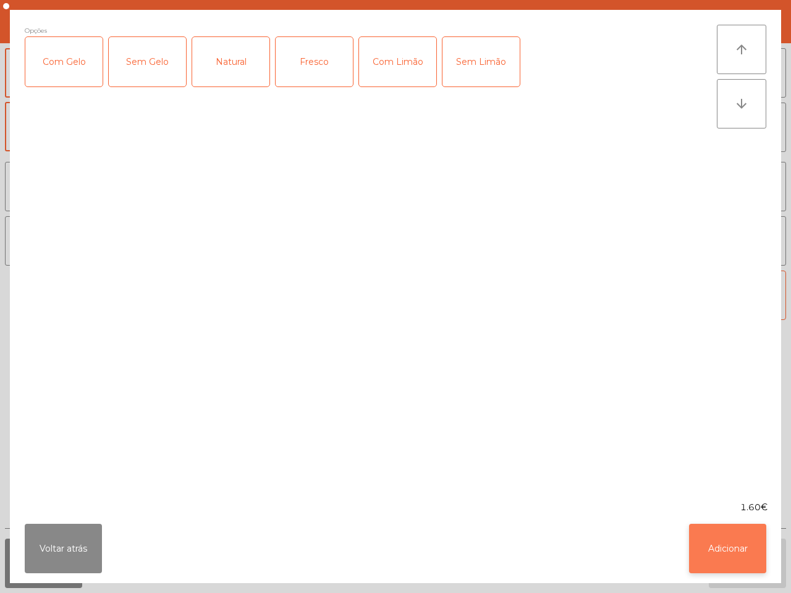
click at [746, 560] on button "Adicionar" at bounding box center [727, 548] width 77 height 49
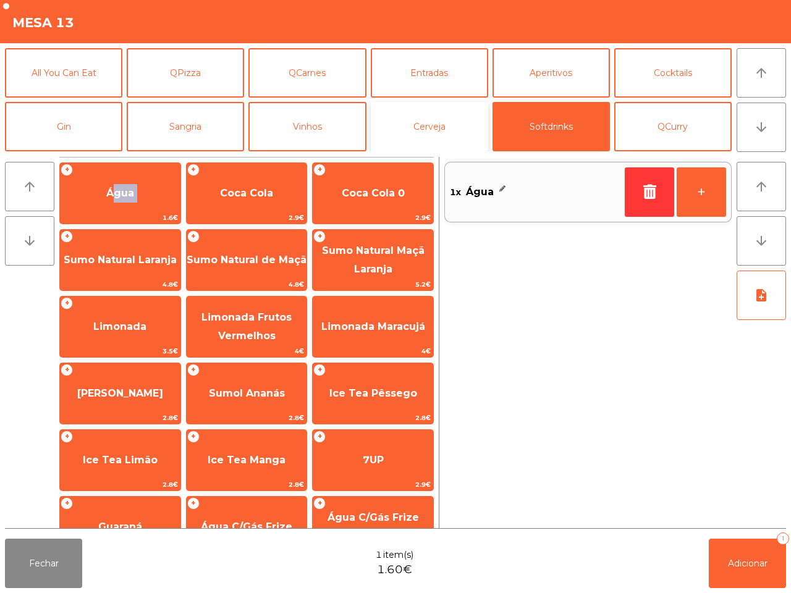
click at [412, 118] on button "Cerveja" at bounding box center [429, 126] width 117 height 49
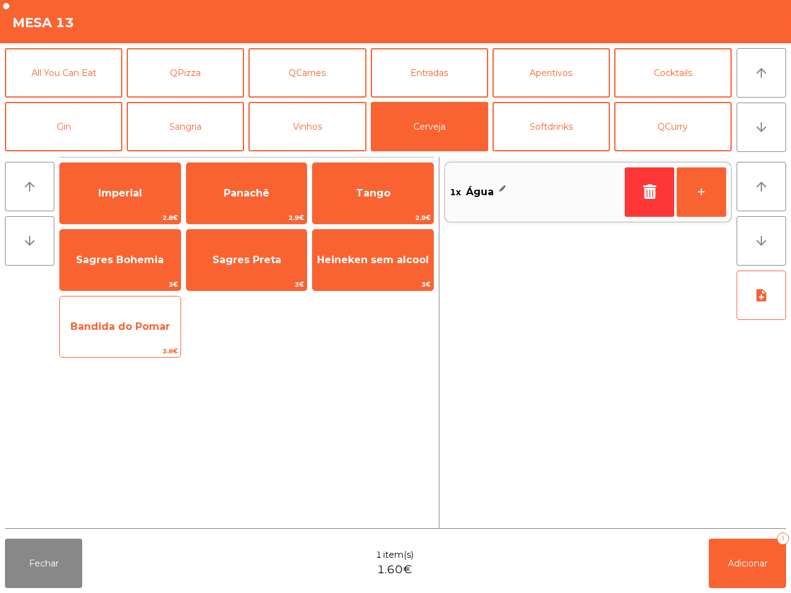
click at [162, 321] on span "Bandida do Pomar" at bounding box center [120, 327] width 100 height 12
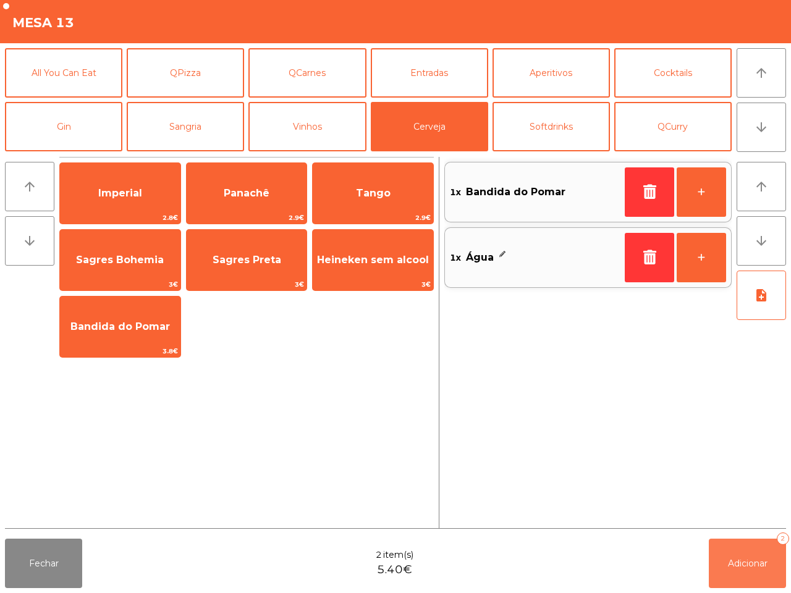
click at [754, 558] on span "Adicionar" at bounding box center [748, 563] width 40 height 11
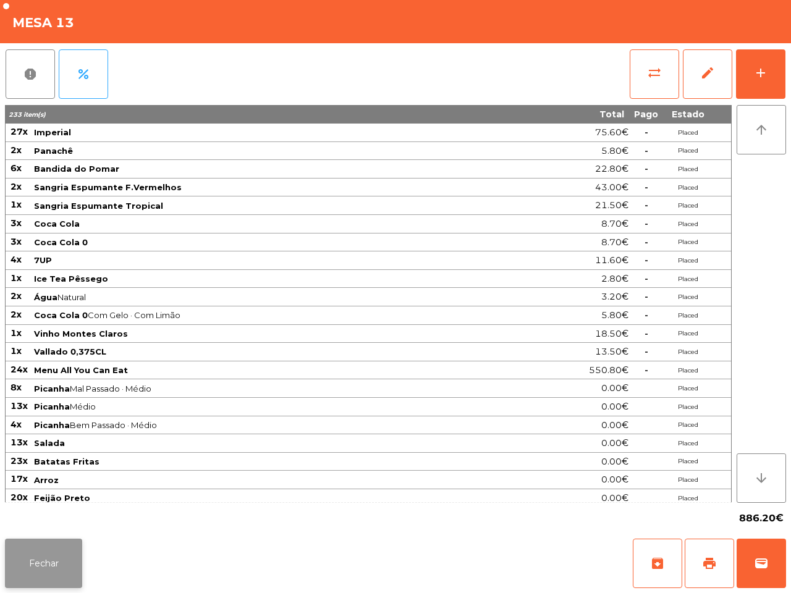
click at [48, 559] on button "Fechar" at bounding box center [43, 563] width 77 height 49
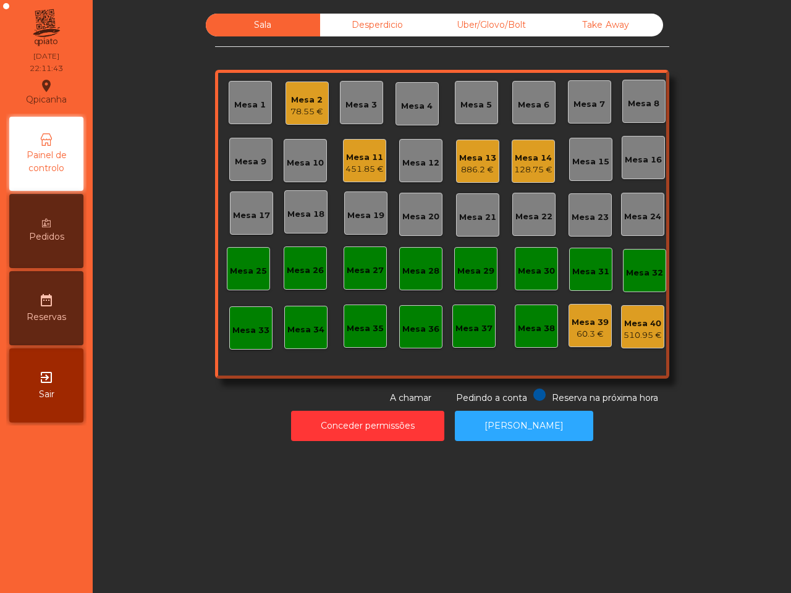
click at [310, 104] on div "Mesa 2" at bounding box center [307, 100] width 33 height 12
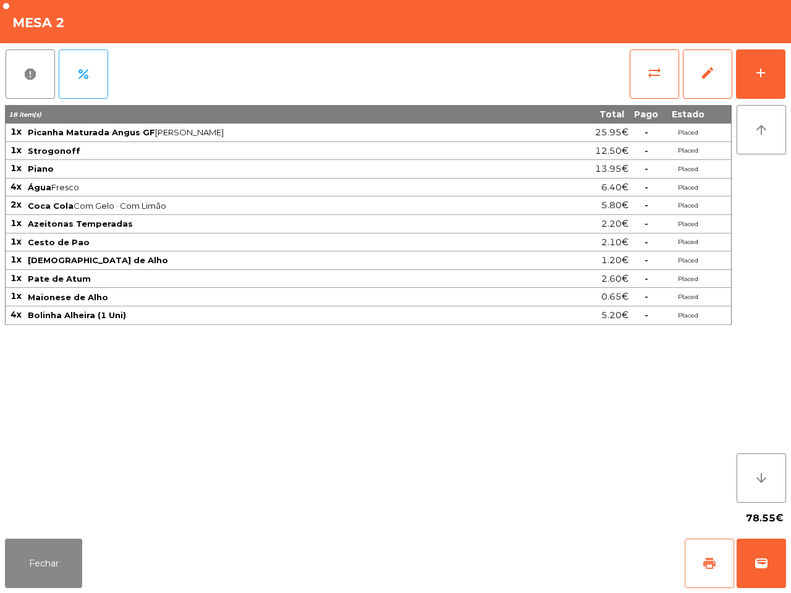
click at [702, 574] on button "print" at bounding box center [709, 563] width 49 height 49
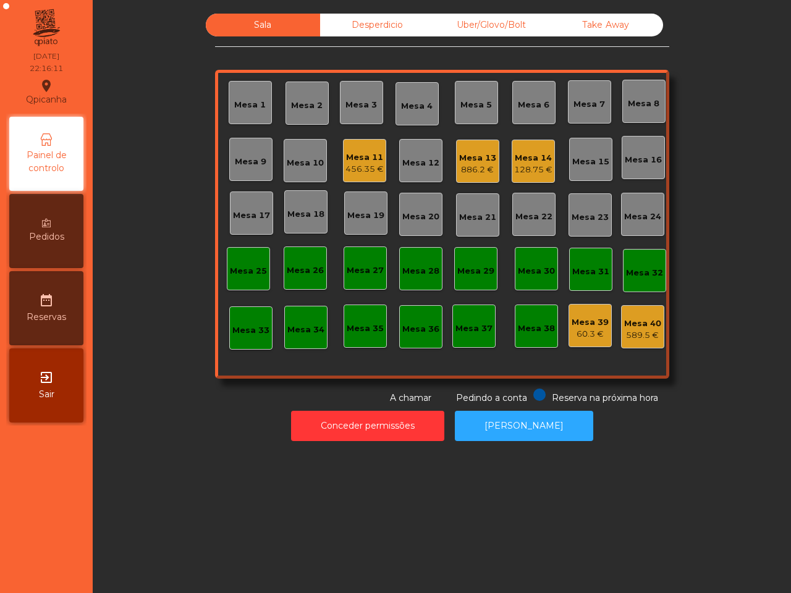
click at [563, 443] on div "Conceder permissões Abrir [PERSON_NAME]" at bounding box center [441, 426] width 665 height 43
click at [462, 167] on div "886.2 €" at bounding box center [477, 170] width 37 height 12
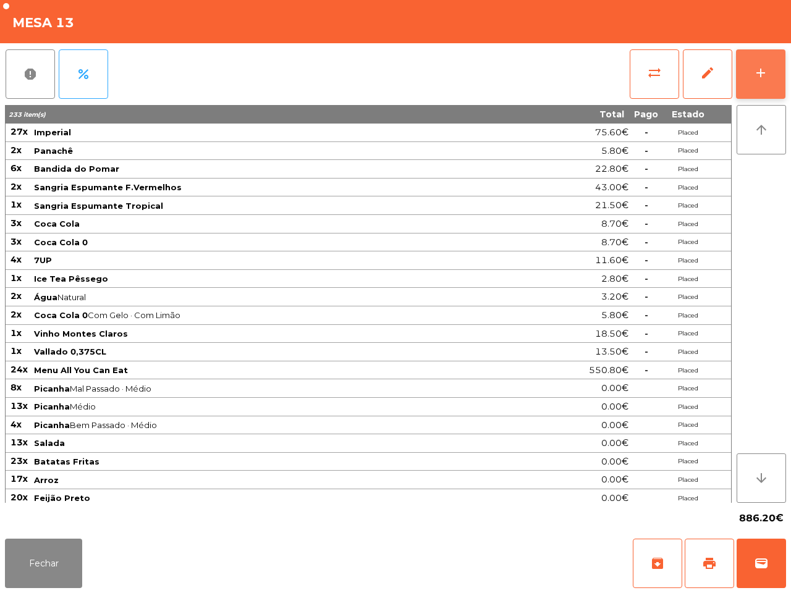
click at [753, 81] on button "add" at bounding box center [760, 73] width 49 height 49
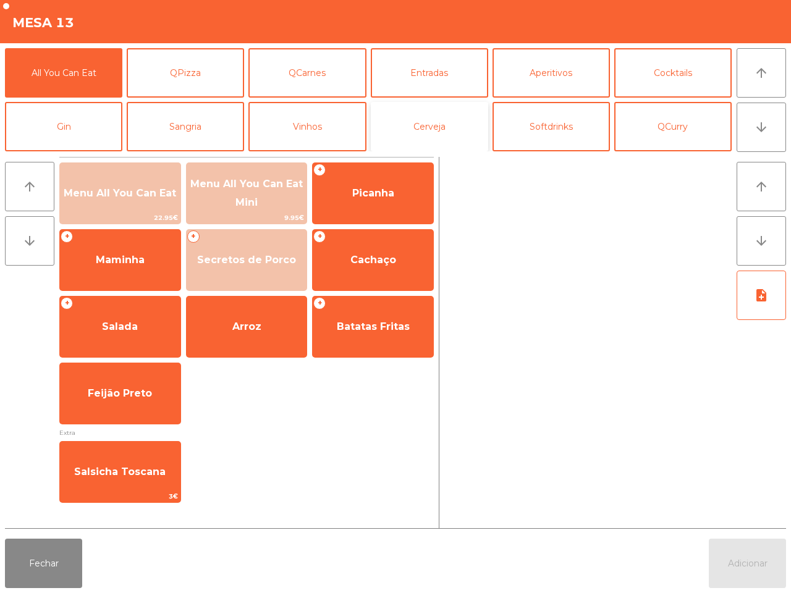
click at [424, 110] on button "Cerveja" at bounding box center [429, 126] width 117 height 49
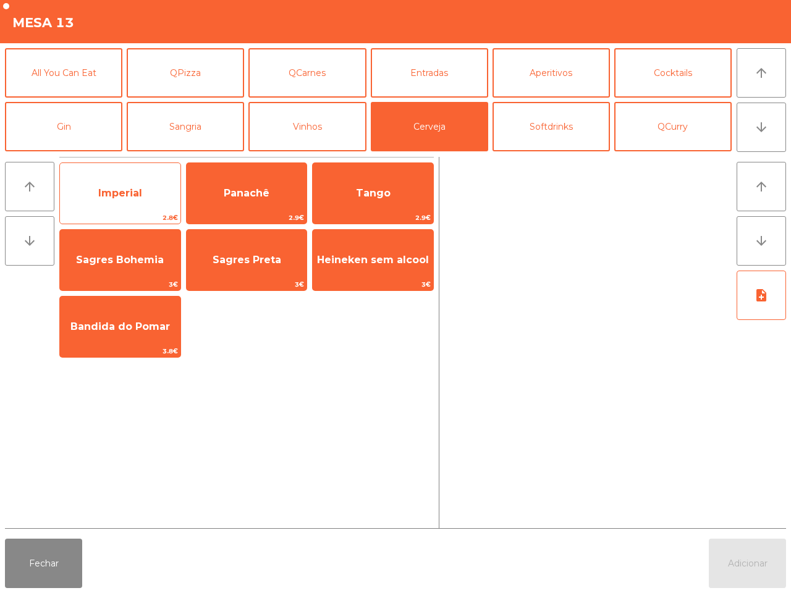
click at [125, 173] on div "Imperial 2.8€" at bounding box center [120, 194] width 122 height 62
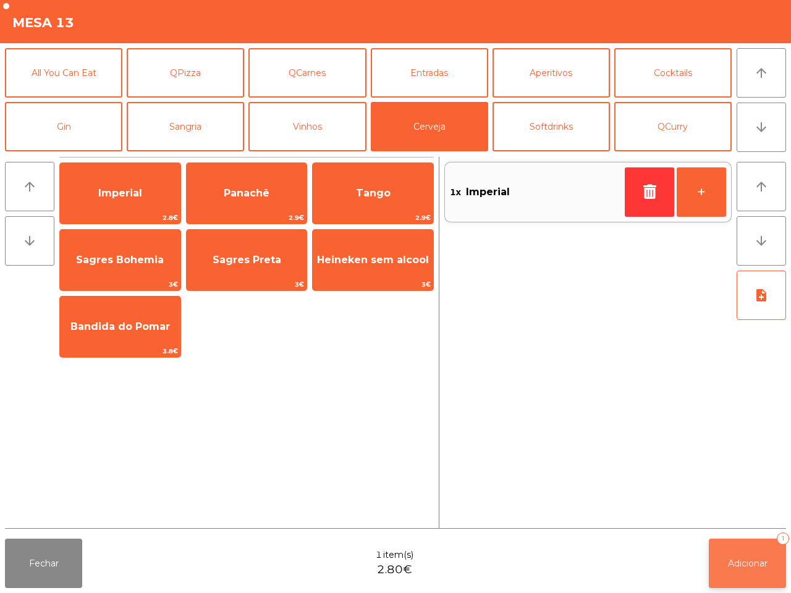
click at [747, 554] on button "Adicionar 1" at bounding box center [747, 563] width 77 height 49
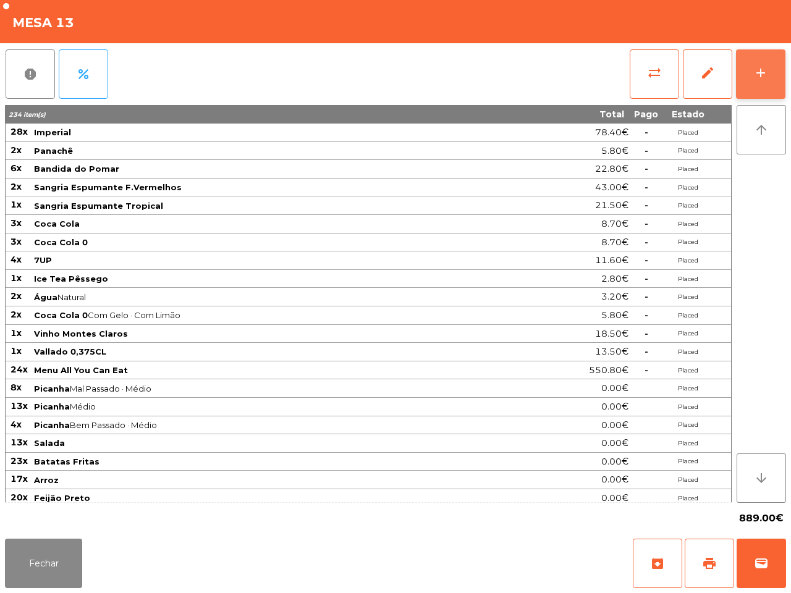
click at [759, 61] on button "add" at bounding box center [760, 73] width 49 height 49
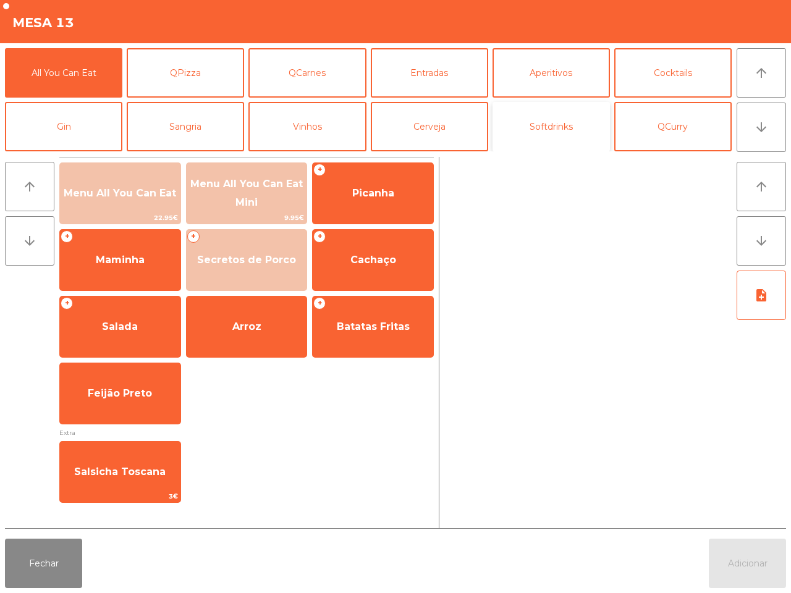
click at [524, 133] on button "Softdrinks" at bounding box center [551, 126] width 117 height 49
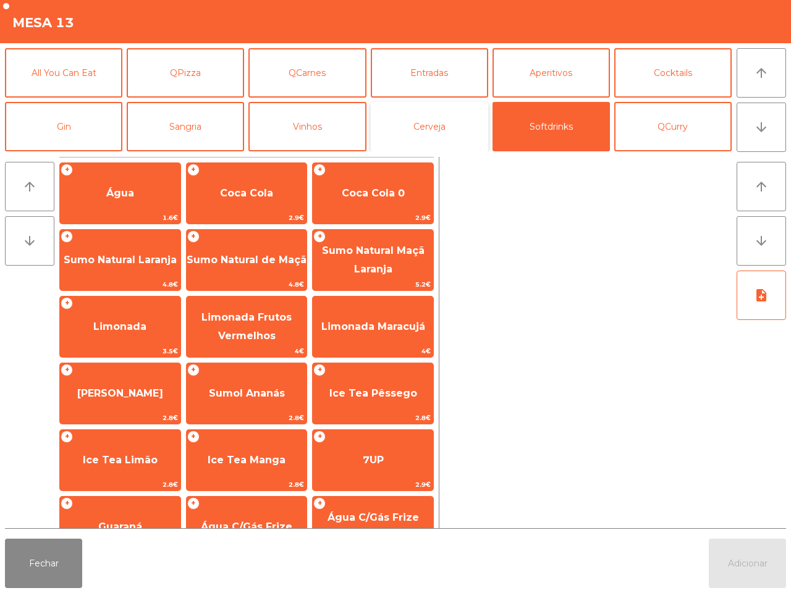
click at [452, 129] on button "Cerveja" at bounding box center [429, 126] width 117 height 49
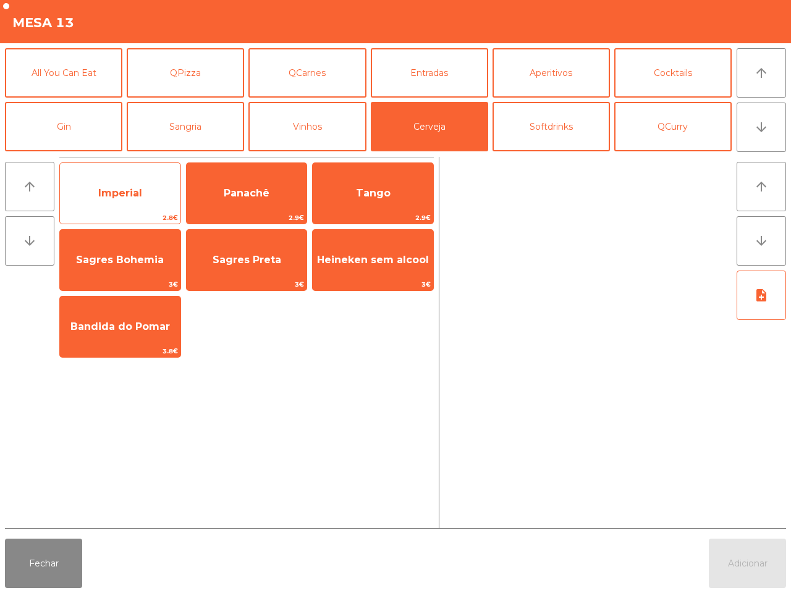
click at [147, 190] on span "Imperial" at bounding box center [120, 193] width 121 height 33
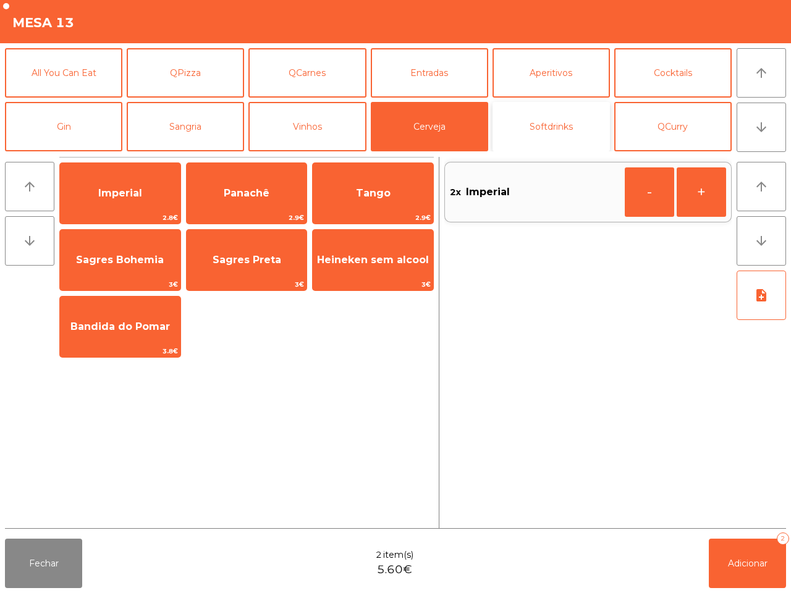
click at [526, 137] on button "Softdrinks" at bounding box center [551, 126] width 117 height 49
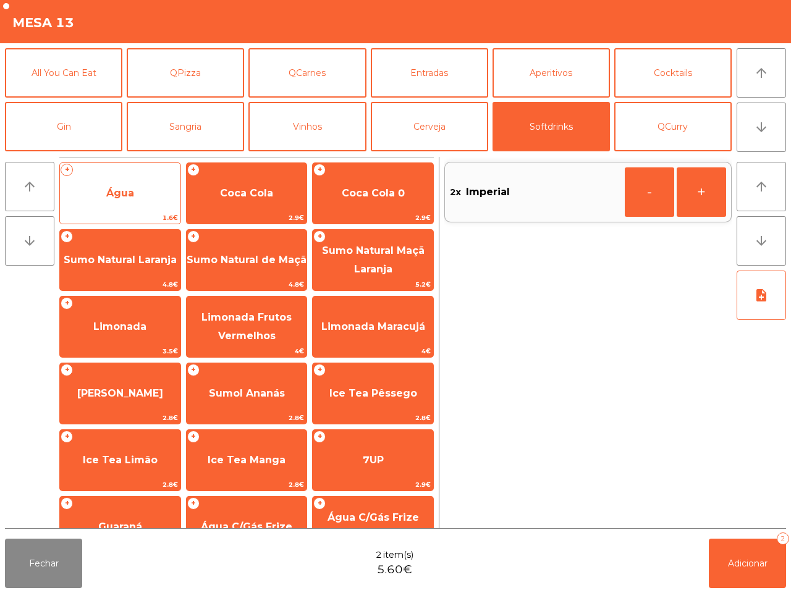
click at [143, 198] on span "Água" at bounding box center [120, 193] width 121 height 33
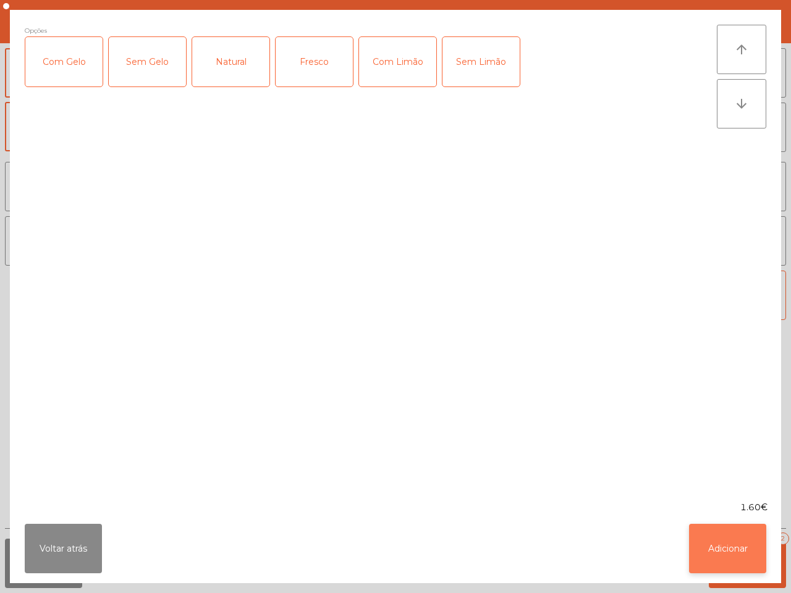
click at [702, 541] on button "Adicionar" at bounding box center [727, 548] width 77 height 49
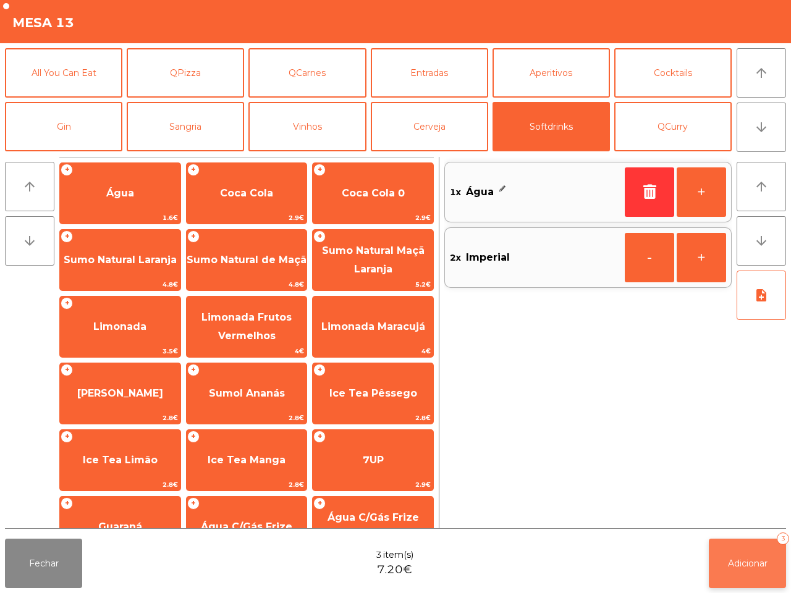
click at [728, 558] on span "Adicionar" at bounding box center [748, 563] width 40 height 11
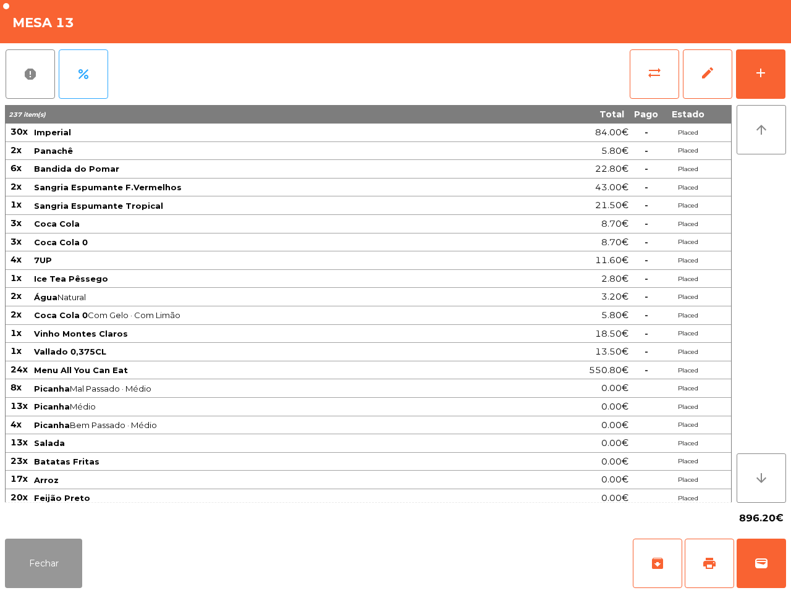
click at [48, 561] on button "Fechar" at bounding box center [43, 563] width 77 height 49
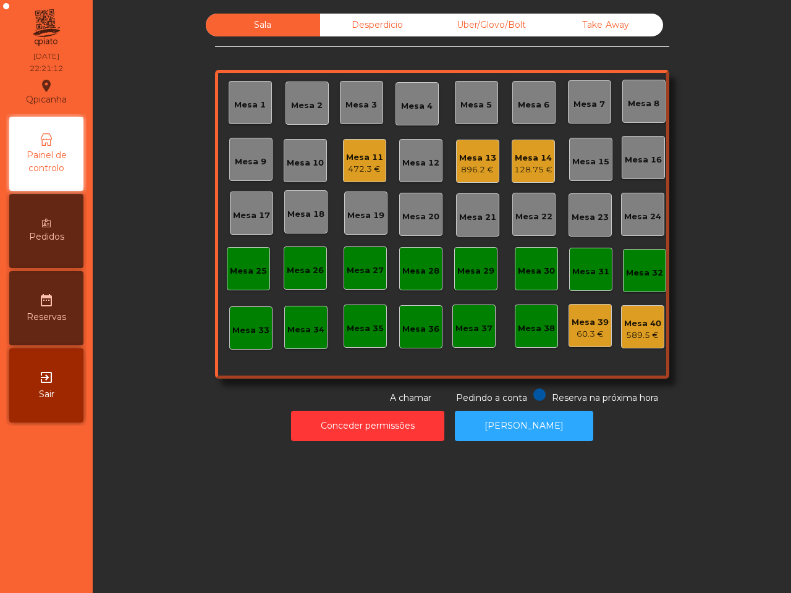
click at [239, 276] on div "Mesa 25" at bounding box center [248, 271] width 37 height 12
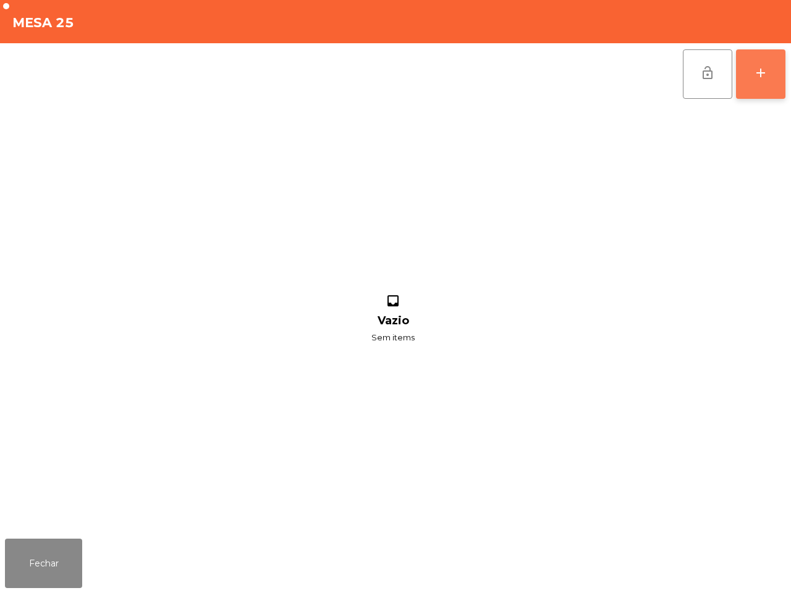
click at [773, 74] on button "add" at bounding box center [760, 73] width 49 height 49
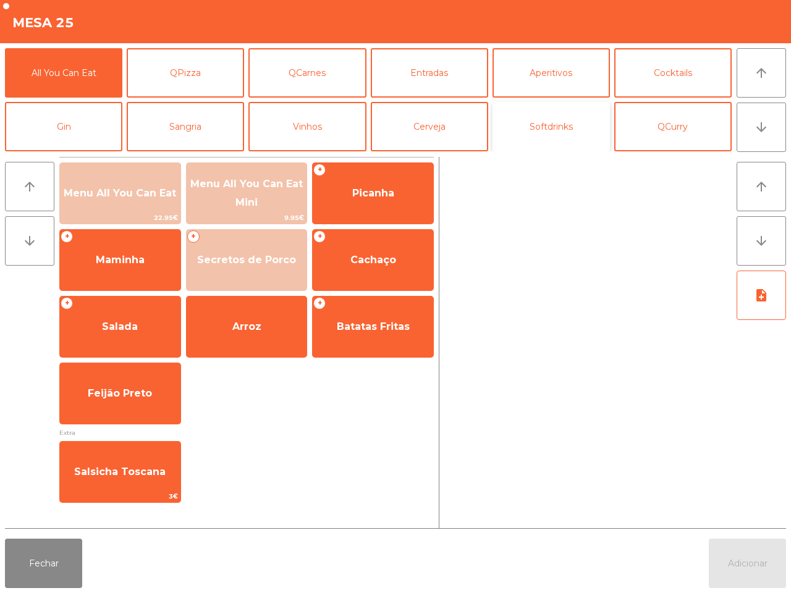
click at [526, 132] on button "Softdrinks" at bounding box center [551, 126] width 117 height 49
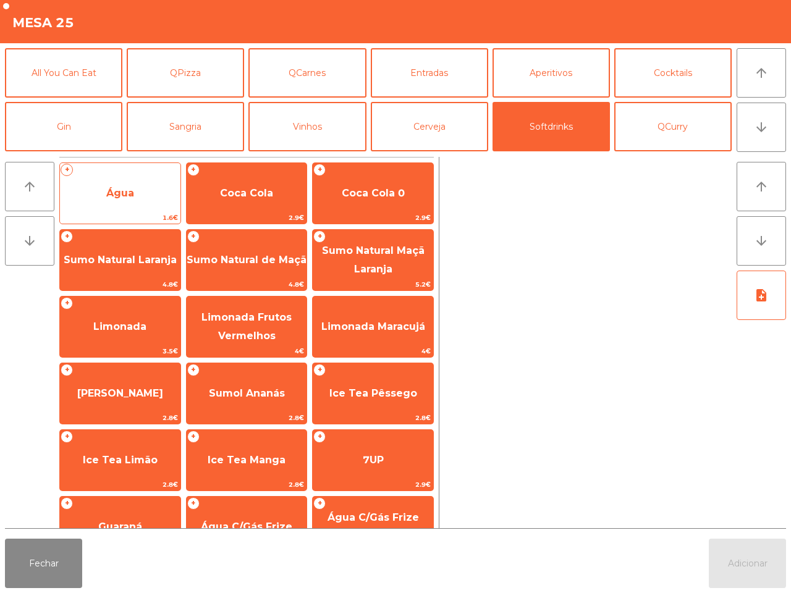
click at [146, 197] on span "Água" at bounding box center [120, 193] width 121 height 33
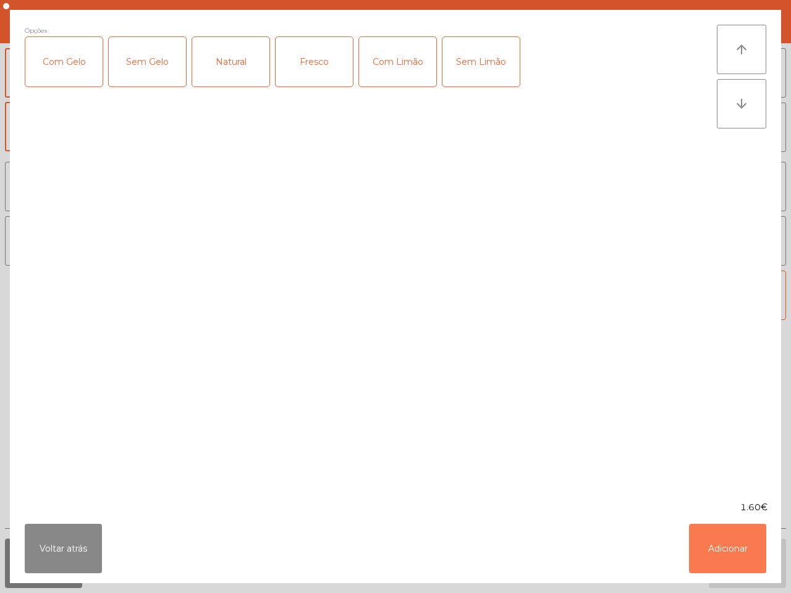
drag, startPoint x: 700, startPoint y: 554, endPoint x: 684, endPoint y: 464, distance: 91.8
click at [702, 554] on button "Adicionar" at bounding box center [727, 548] width 77 height 49
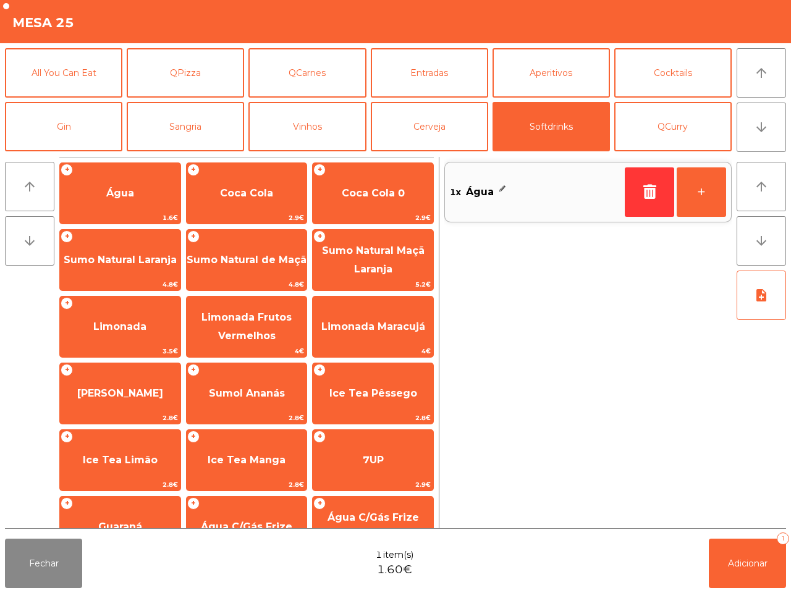
click at [728, 215] on div "1x Água + arrow_upward arrow_downward note_add" at bounding box center [612, 343] width 347 height 372
click at [718, 209] on button "+" at bounding box center [701, 192] width 49 height 49
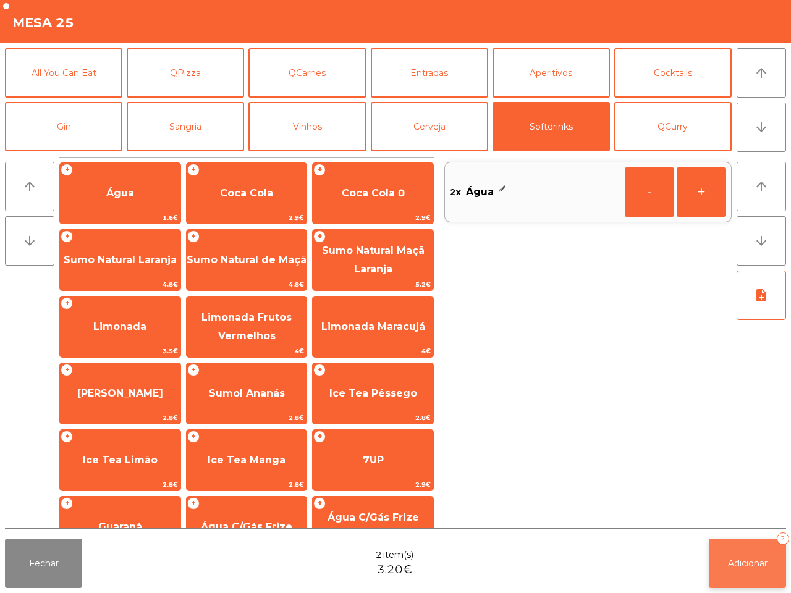
click at [721, 558] on button "Adicionar 2" at bounding box center [747, 563] width 77 height 49
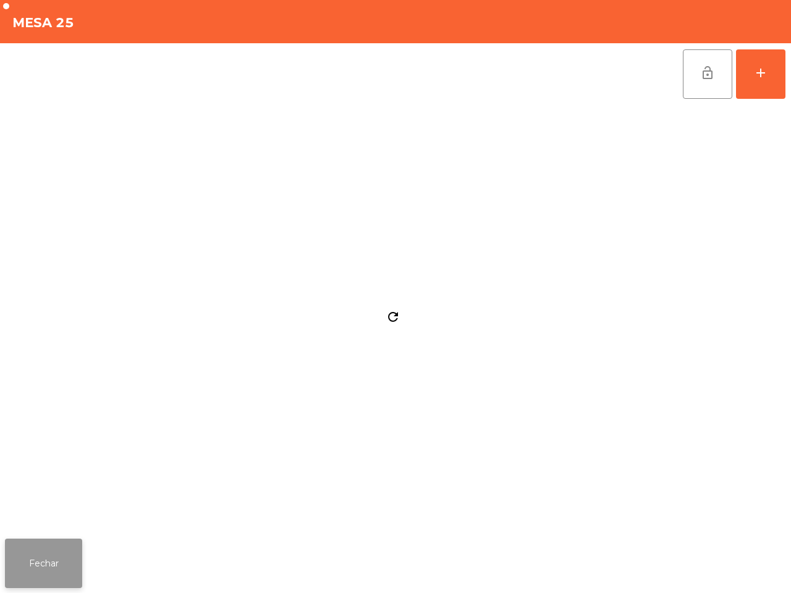
click at [57, 575] on button "Fechar" at bounding box center [43, 563] width 77 height 49
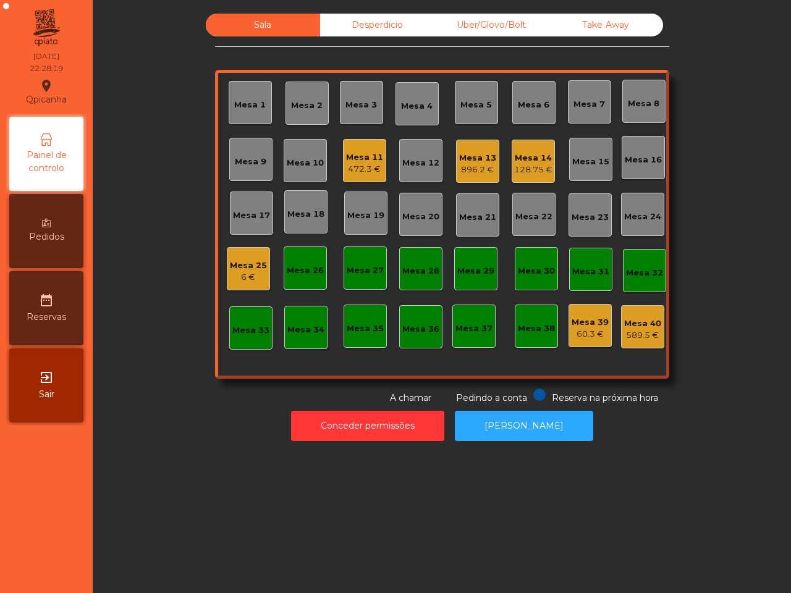
click at [486, 137] on div "Mesa 1 Mesa 2 Mesa 3 Mesa 4 Mesa 5 Mesa 6 Mesa 7 Mesa 8 Mesa 9 Mesa 10 Mesa 11 …" at bounding box center [442, 224] width 454 height 309
click at [482, 150] on div "Mesa 13 896.2 €" at bounding box center [477, 161] width 37 height 29
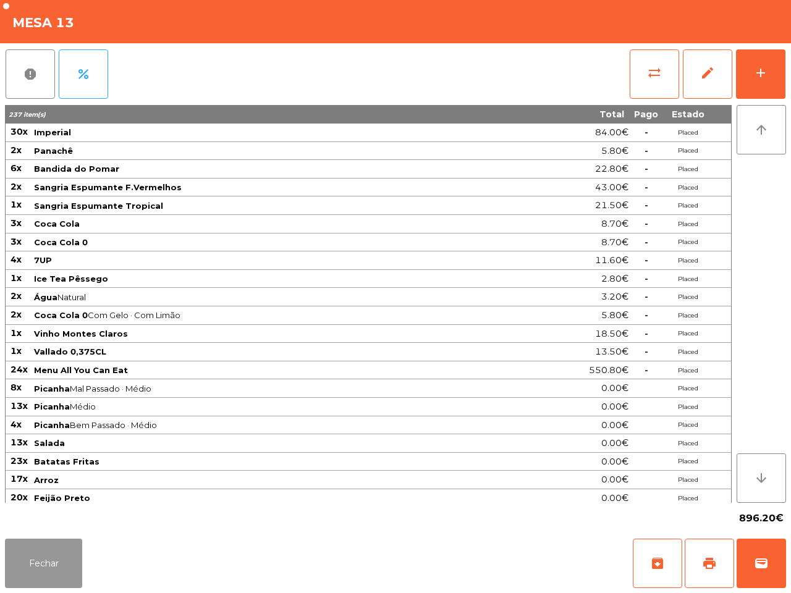
drag, startPoint x: 51, startPoint y: 539, endPoint x: 117, endPoint y: 209, distance: 336.8
click at [30, 545] on button "Fechar" at bounding box center [43, 563] width 77 height 49
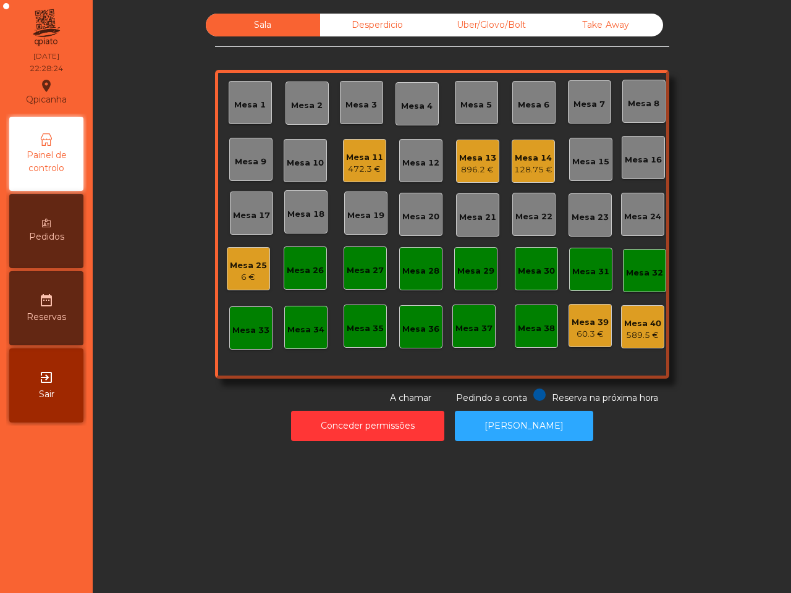
click at [56, 205] on div "Pedidos" at bounding box center [46, 231] width 74 height 74
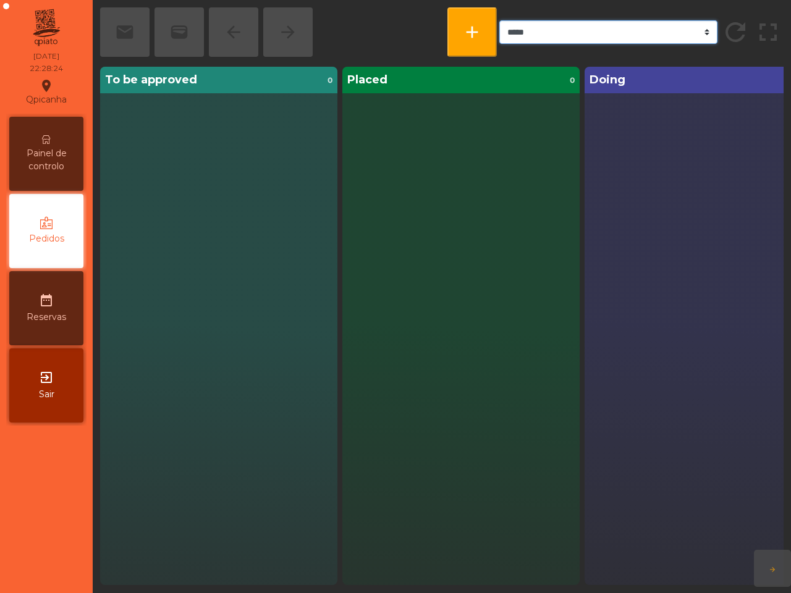
click at [574, 32] on select "***** ******* **** *** *****" at bounding box center [608, 31] width 218 height 23
click at [597, 29] on select "***** ******* **** *** *****" at bounding box center [608, 31] width 218 height 23
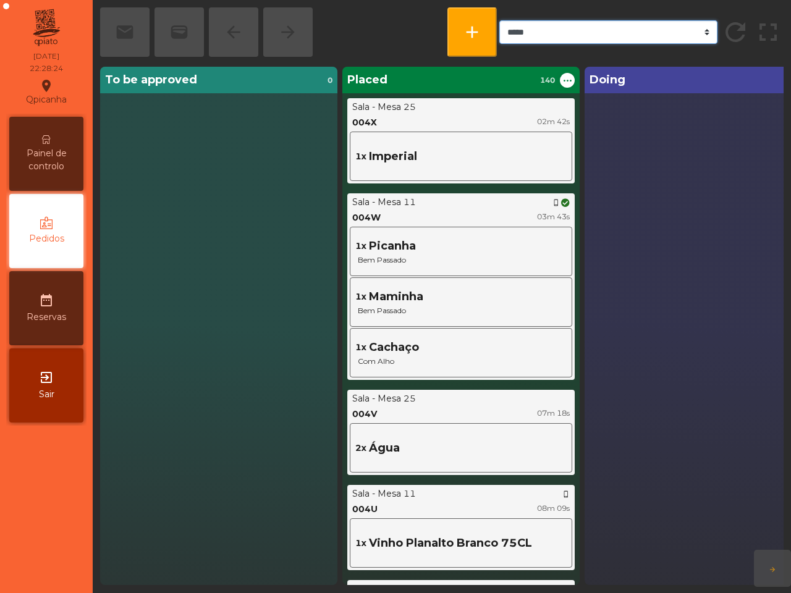
click at [591, 33] on select "***** ******* **** *** *****" at bounding box center [608, 31] width 218 height 23
select select "***"
click at [499, 20] on select "***** ******* **** *** *****" at bounding box center [608, 31] width 218 height 23
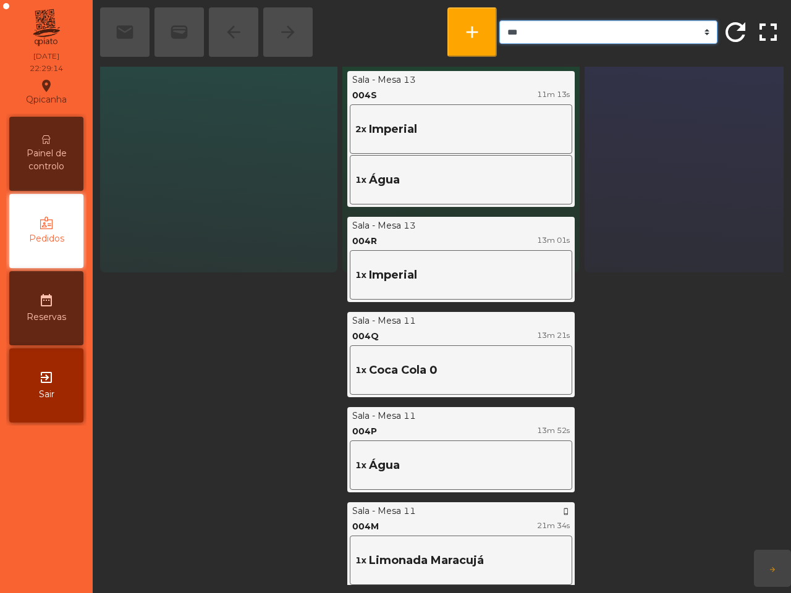
scroll to position [309, 0]
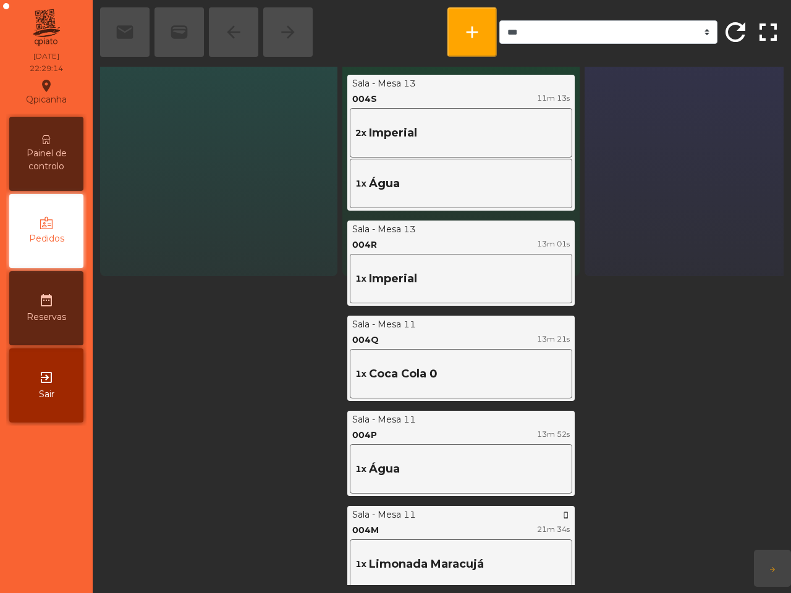
click at [33, 155] on span "Painel de controlo" at bounding box center [46, 160] width 68 height 26
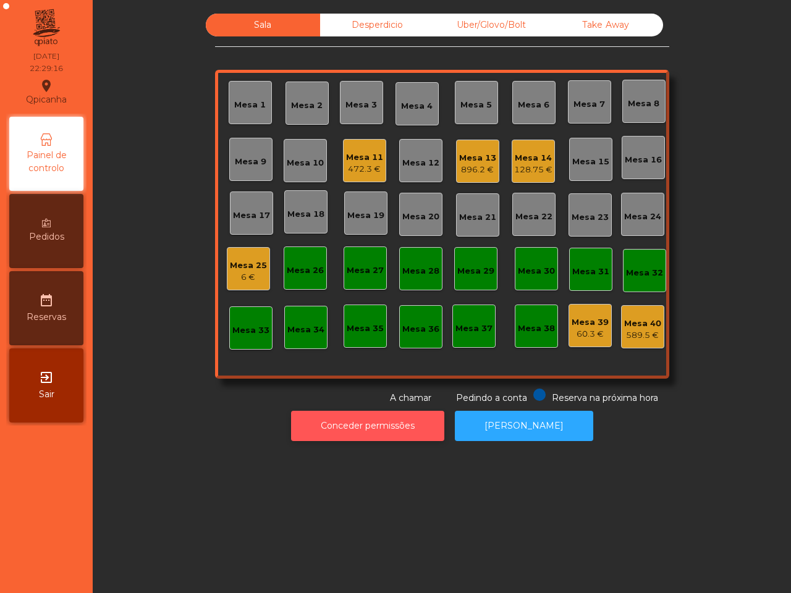
click at [339, 428] on button "Conceder permissões" at bounding box center [367, 426] width 153 height 30
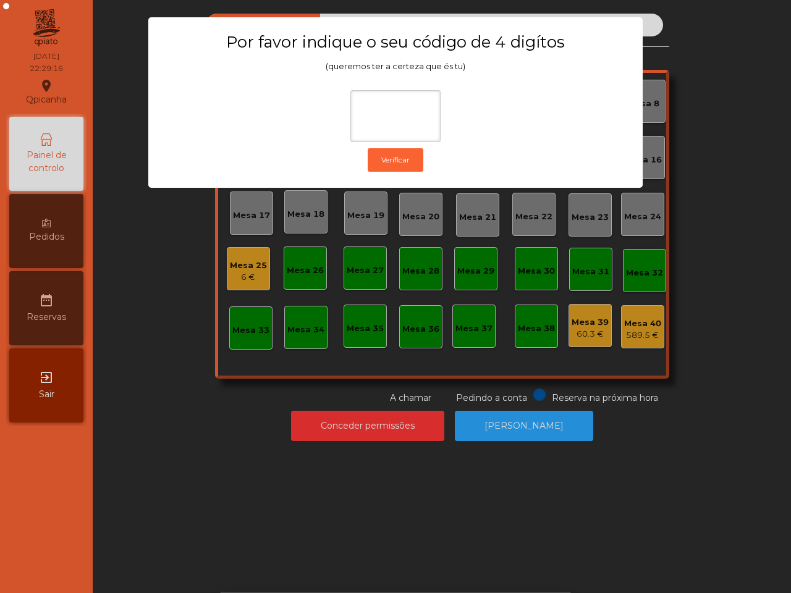
click at [232, 387] on ngb-modal-window "Por favor indique o seu código de 4 digítos (queremos ter a certeza que és tu) …" at bounding box center [396, 296] width 752 height 593
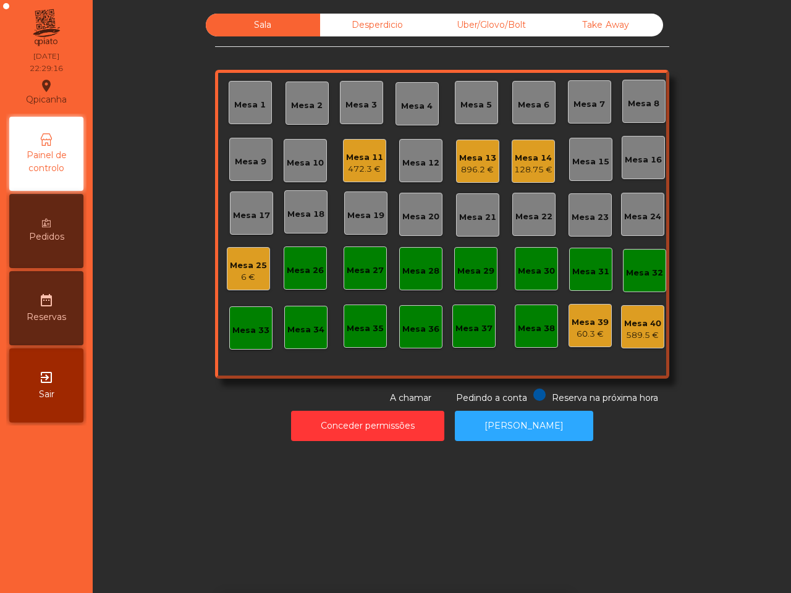
click at [233, 387] on div "Sala Desperdicio Uber/Glovo/Bolt Take Away Mesa 1 Mesa 2 Mesa 3 [GEOGRAPHIC_DAT…" at bounding box center [442, 209] width 454 height 391
click at [195, 373] on div "Sala Desperdicio Uber/Glovo/Bolt Take Away Mesa 1 Mesa 2 Mesa 3 [GEOGRAPHIC_DAT…" at bounding box center [441, 209] width 665 height 391
click at [362, 33] on div "Desperdicio" at bounding box center [377, 25] width 114 height 23
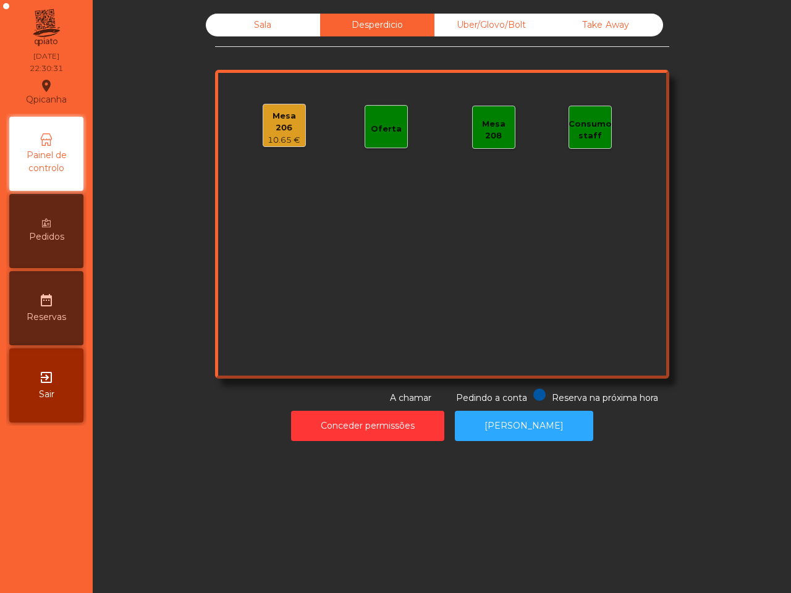
drag, startPoint x: 486, startPoint y: 22, endPoint x: 512, endPoint y: 22, distance: 26.0
click at [486, 22] on div "Uber/Glovo/Bolt" at bounding box center [492, 25] width 114 height 23
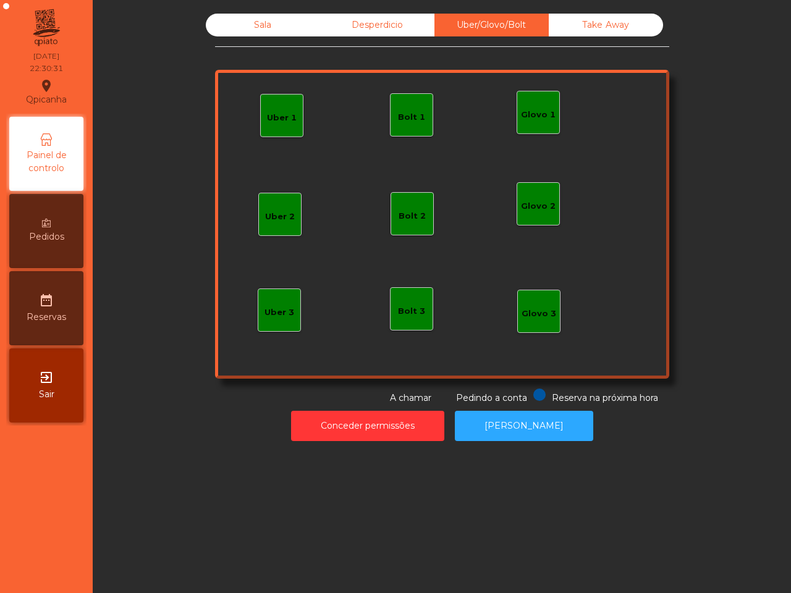
click at [609, 34] on div "Take Away" at bounding box center [606, 25] width 114 height 23
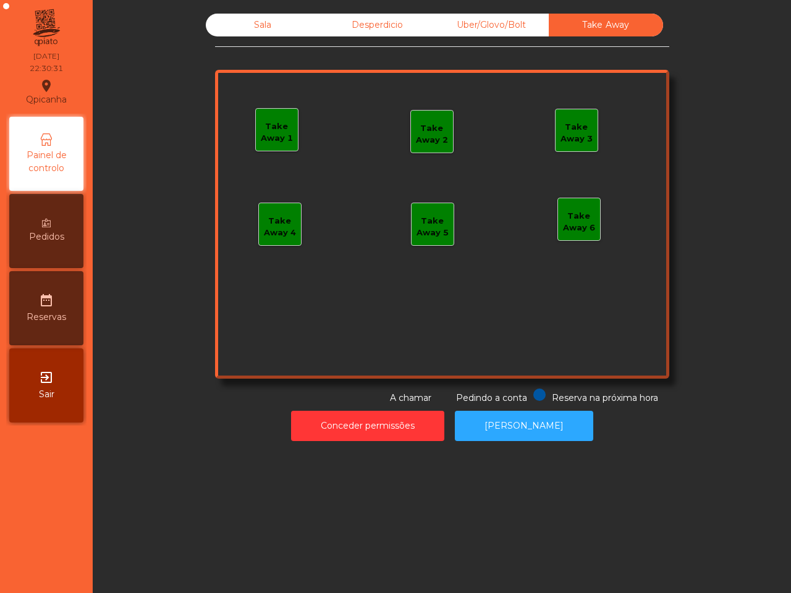
click at [369, 28] on div "Desperdicio" at bounding box center [377, 25] width 114 height 23
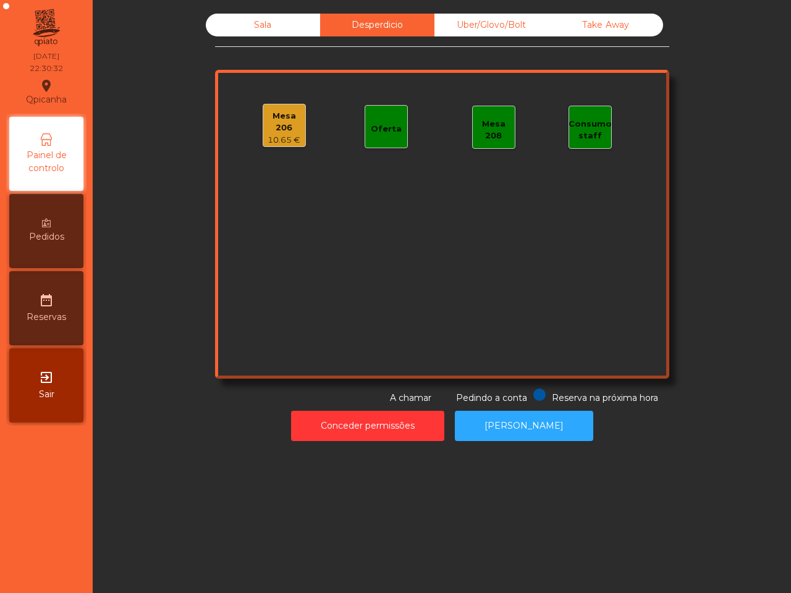
click at [273, 121] on div "Mesa 206" at bounding box center [284, 122] width 42 height 24
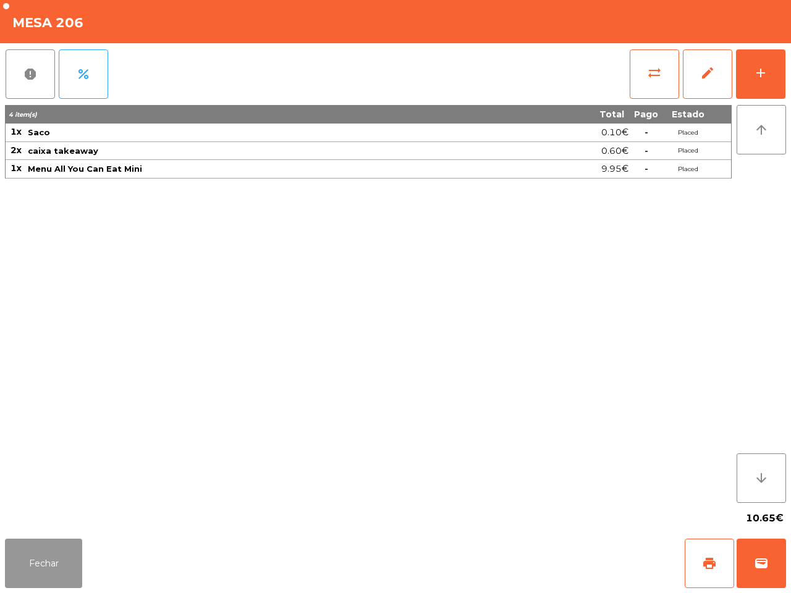
drag, startPoint x: 45, startPoint y: 582, endPoint x: 208, endPoint y: 353, distance: 281.8
click at [46, 583] on button "Fechar" at bounding box center [43, 563] width 77 height 49
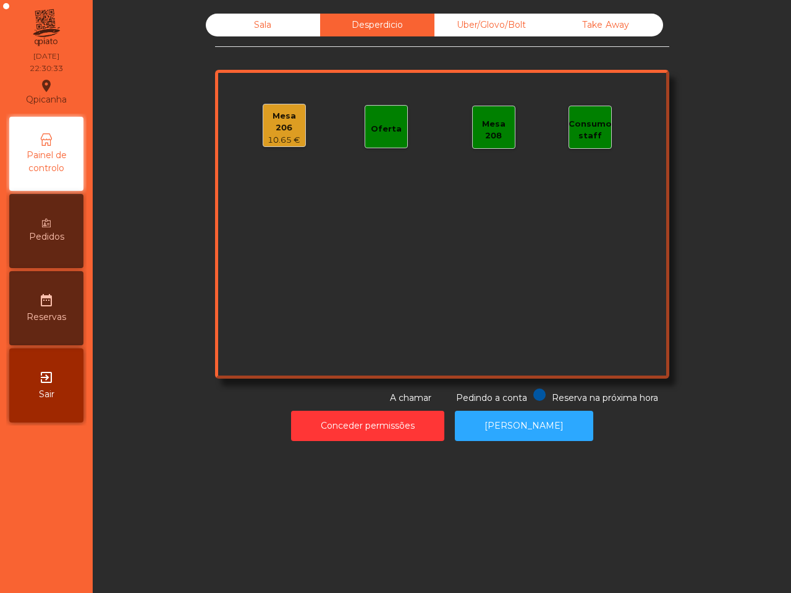
click at [268, 20] on div "Sala" at bounding box center [263, 25] width 114 height 23
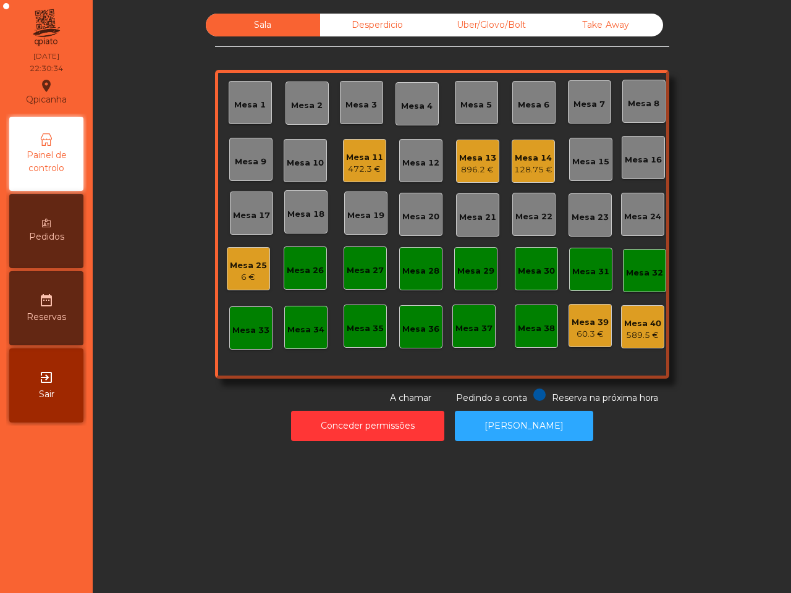
click at [129, 204] on div "Sala Desperdicio Uber/Glovo/Bolt Take Away Mesa 1 Mesa 2 Mesa 3 [GEOGRAPHIC_DAT…" at bounding box center [441, 209] width 665 height 391
click at [202, 265] on div "Sala Desperdicio Uber/Glovo/Bolt Take Away Mesa 1 Mesa 2 Mesa 3 [GEOGRAPHIC_DAT…" at bounding box center [441, 209] width 665 height 391
click at [230, 266] on div "Mesa 25" at bounding box center [248, 266] width 37 height 12
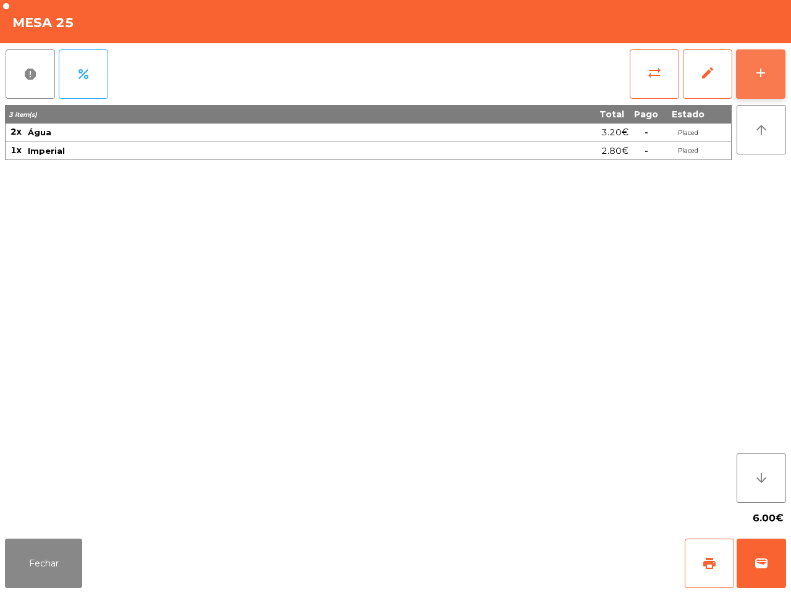
click at [755, 62] on button "add" at bounding box center [760, 73] width 49 height 49
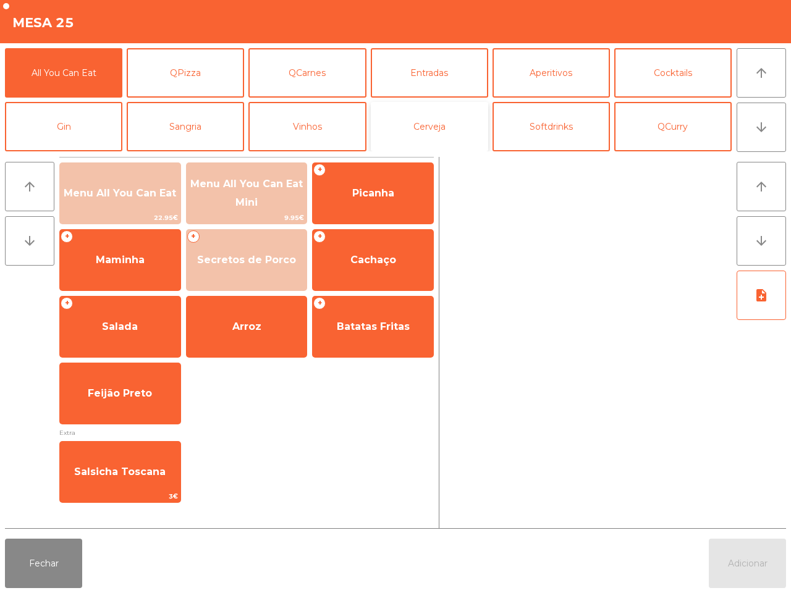
click at [427, 122] on button "Cerveja" at bounding box center [429, 126] width 117 height 49
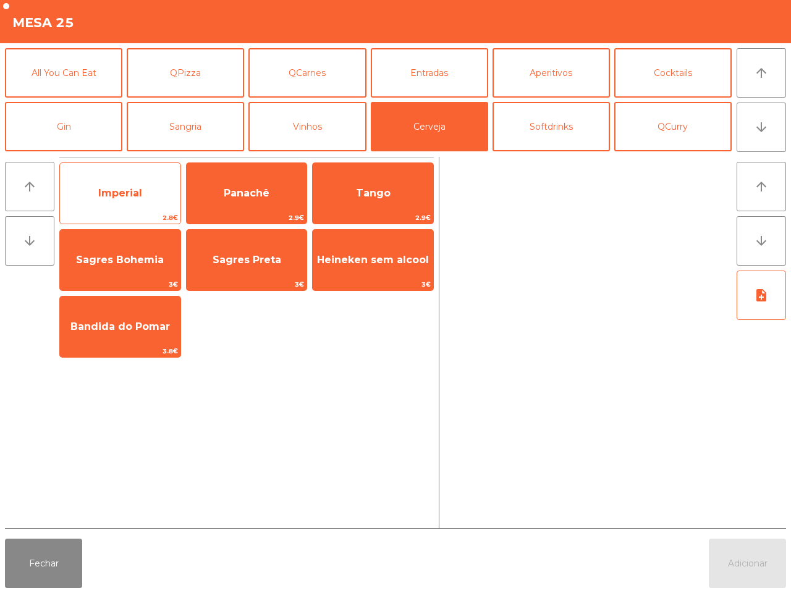
click at [118, 199] on span "Imperial" at bounding box center [120, 193] width 121 height 33
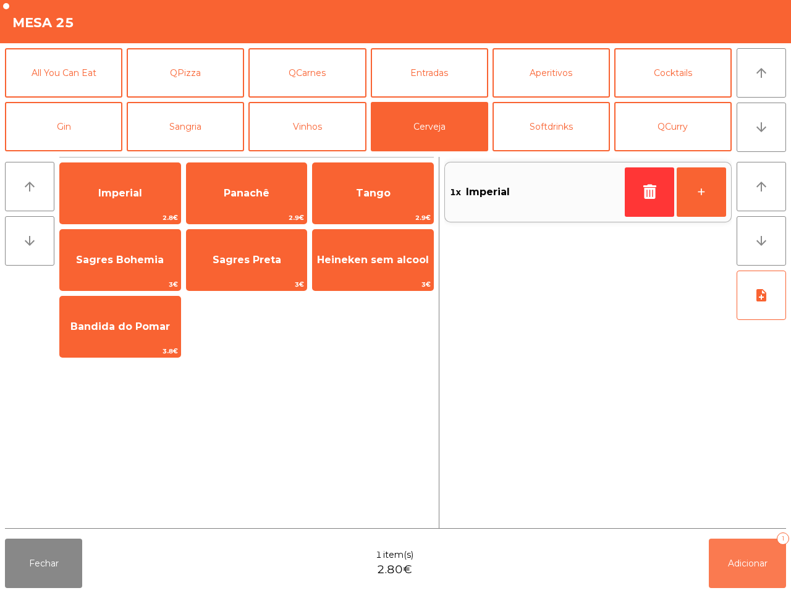
click at [728, 551] on button "Adicionar 1" at bounding box center [747, 563] width 77 height 49
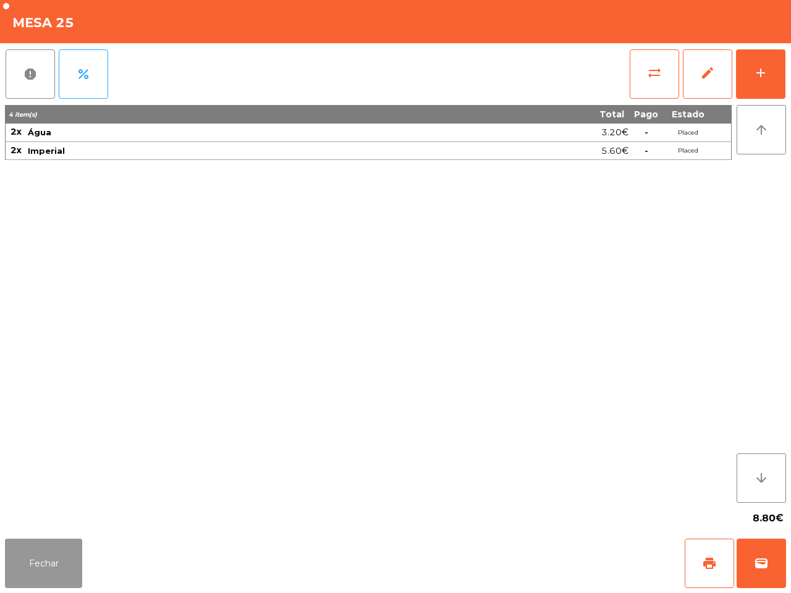
click at [38, 569] on button "Fechar" at bounding box center [43, 563] width 77 height 49
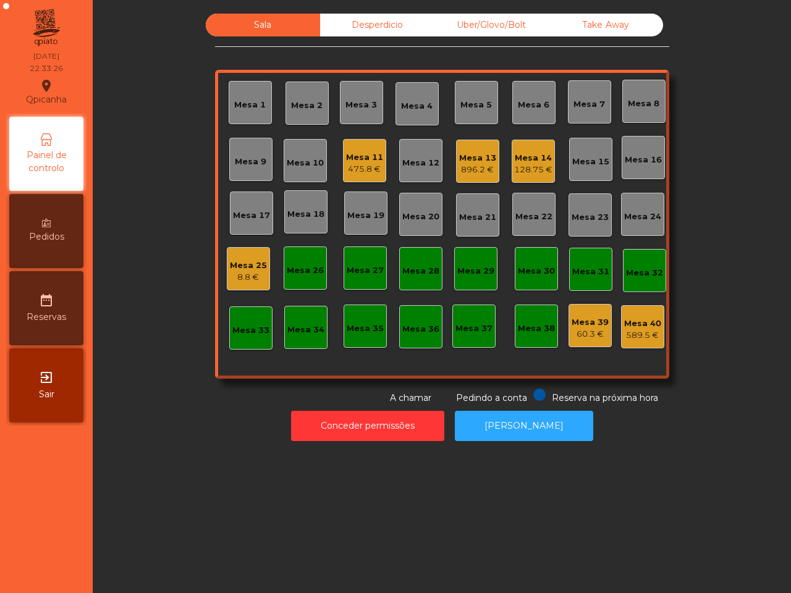
click at [631, 322] on div "Mesa 40" at bounding box center [642, 324] width 37 height 12
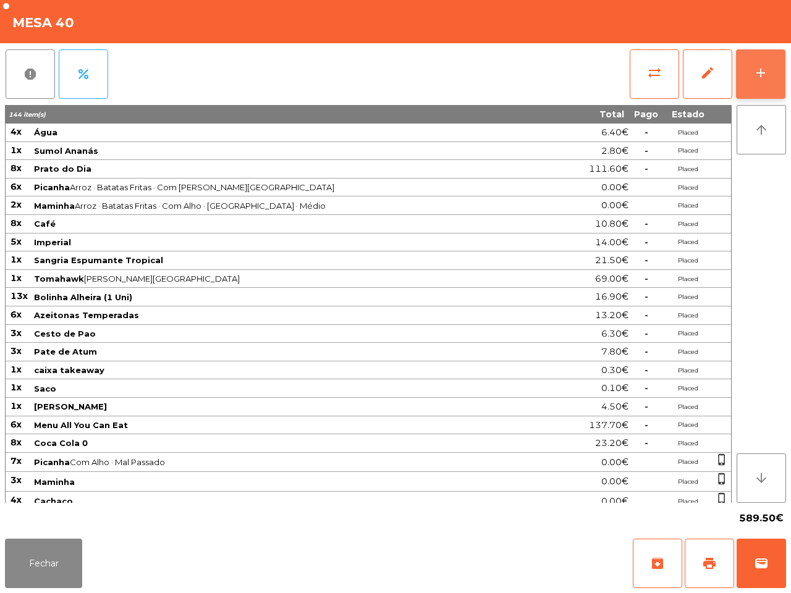
click at [742, 75] on button "add" at bounding box center [760, 73] width 49 height 49
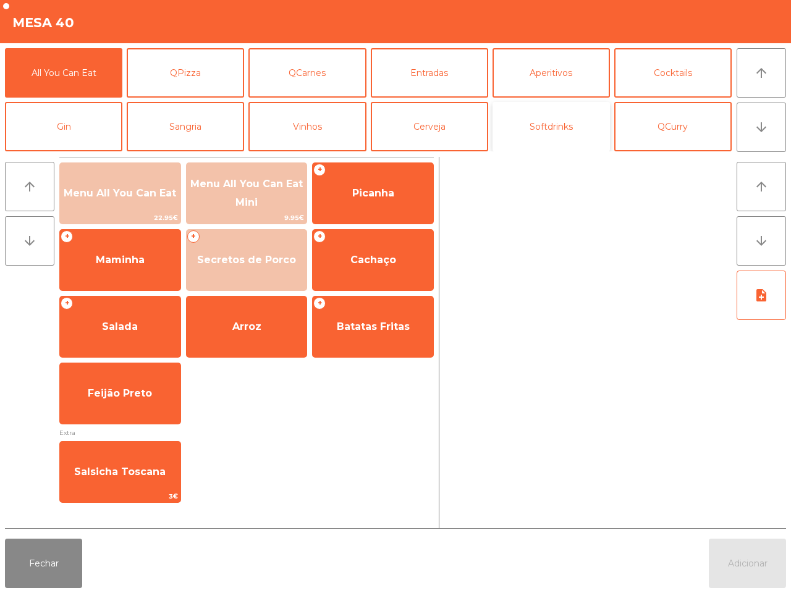
click at [529, 125] on button "Softdrinks" at bounding box center [551, 126] width 117 height 49
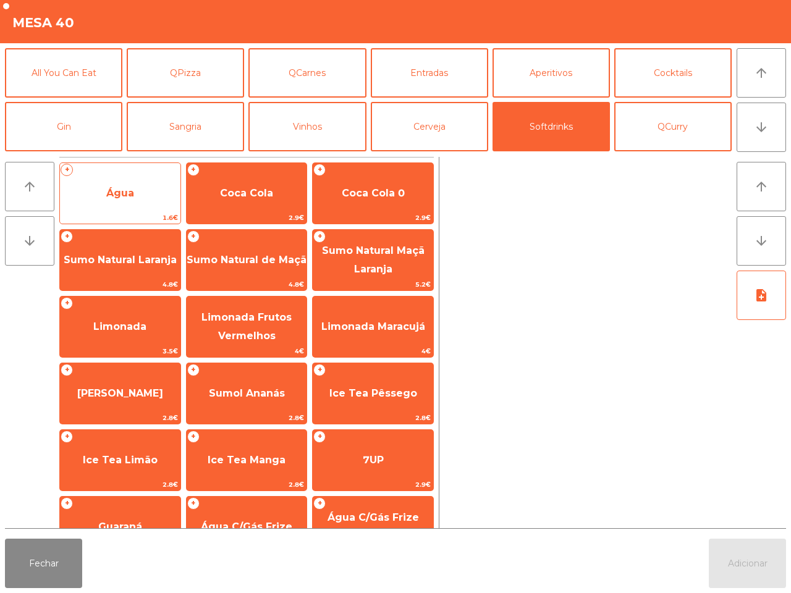
click at [134, 207] on span "Água" at bounding box center [120, 193] width 121 height 33
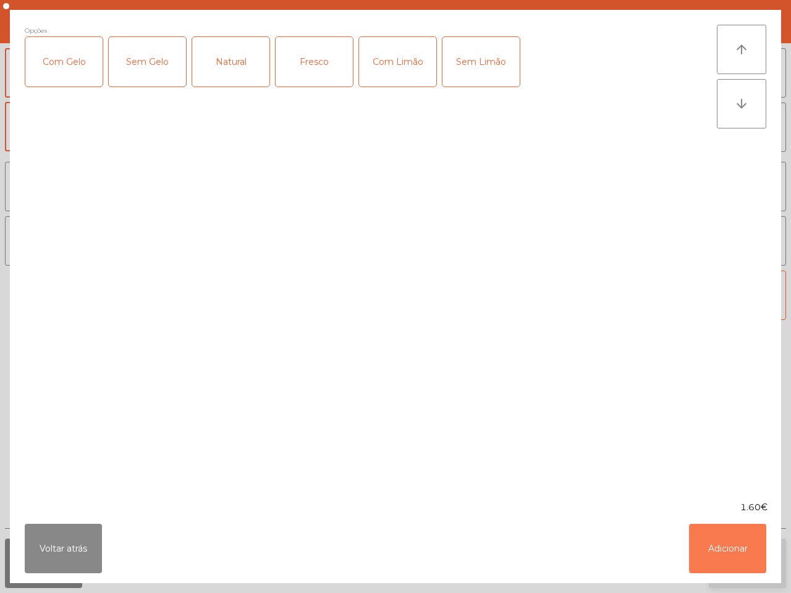
click at [750, 566] on button "Adicionar" at bounding box center [727, 548] width 77 height 49
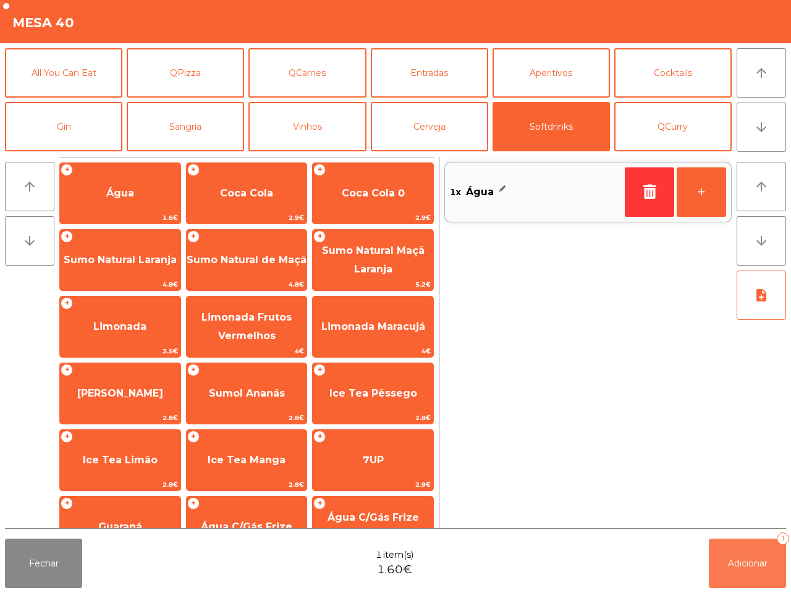
drag, startPoint x: 750, startPoint y: 566, endPoint x: 742, endPoint y: 564, distance: 7.6
click at [752, 566] on span "Adicionar" at bounding box center [748, 563] width 40 height 11
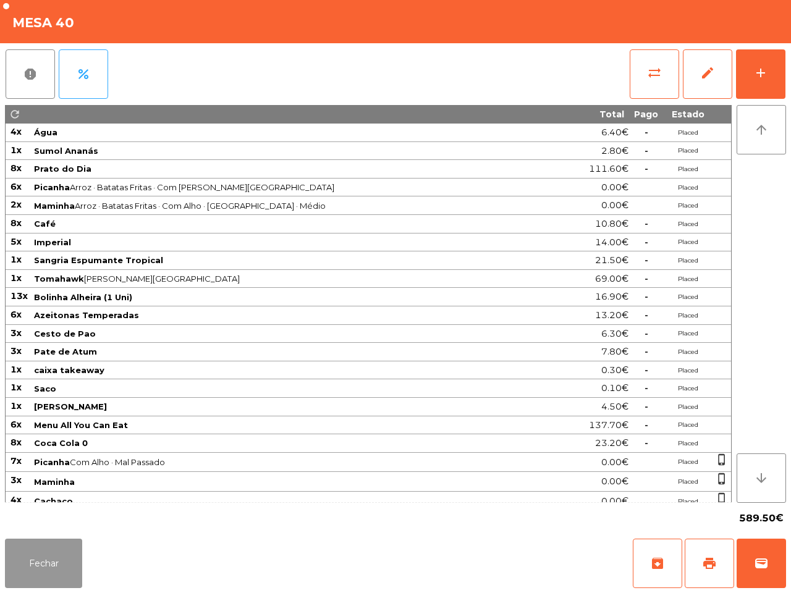
click at [68, 569] on button "Fechar" at bounding box center [43, 563] width 77 height 49
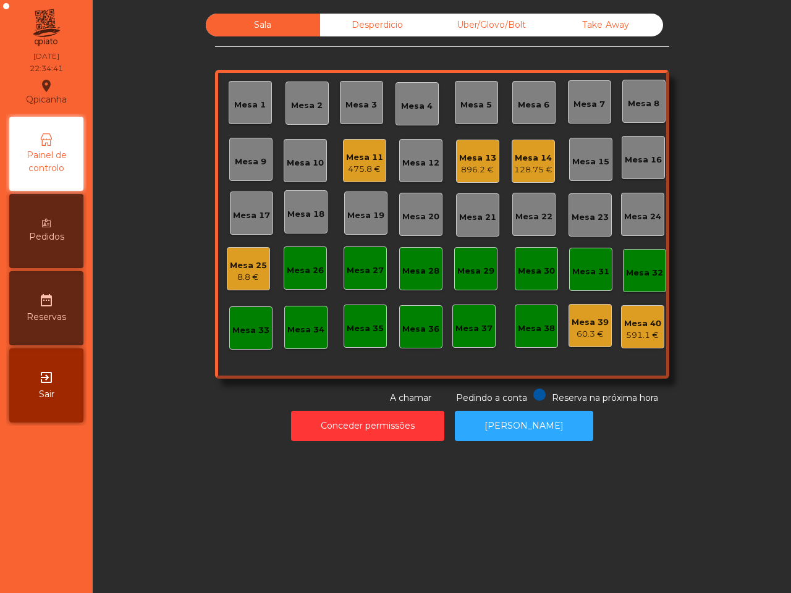
click at [170, 380] on div "Sala Desperdicio Uber/[GEOGRAPHIC_DATA]/Bolt Take Away Mesa 1 Mesa 2 Mesa 3 Mes…" at bounding box center [441, 209] width 665 height 391
click at [190, 302] on div "Sala Desperdicio Uber/[GEOGRAPHIC_DATA]/Bolt Take Away Mesa 1 Mesa 2 Mesa 3 Mes…" at bounding box center [441, 209] width 665 height 391
click at [230, 275] on div "8.8 €" at bounding box center [248, 277] width 37 height 12
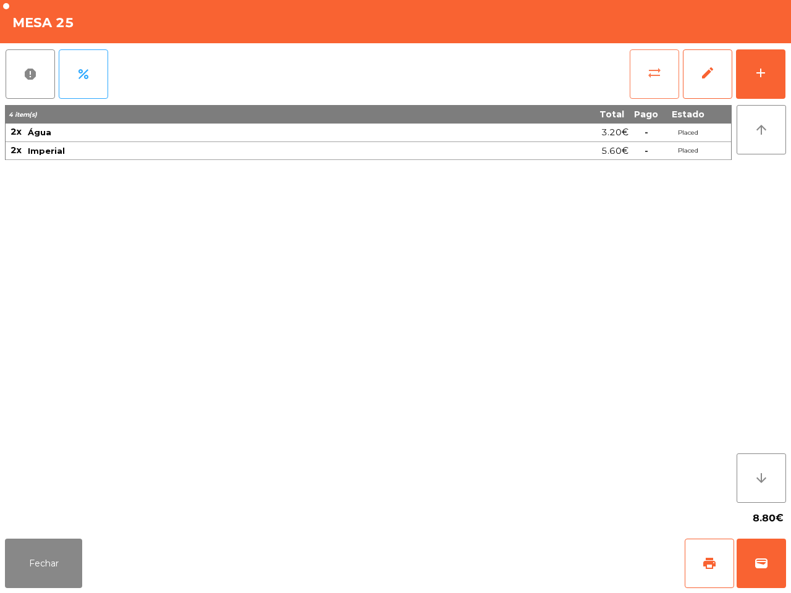
click at [666, 81] on button "sync_alt" at bounding box center [654, 73] width 49 height 49
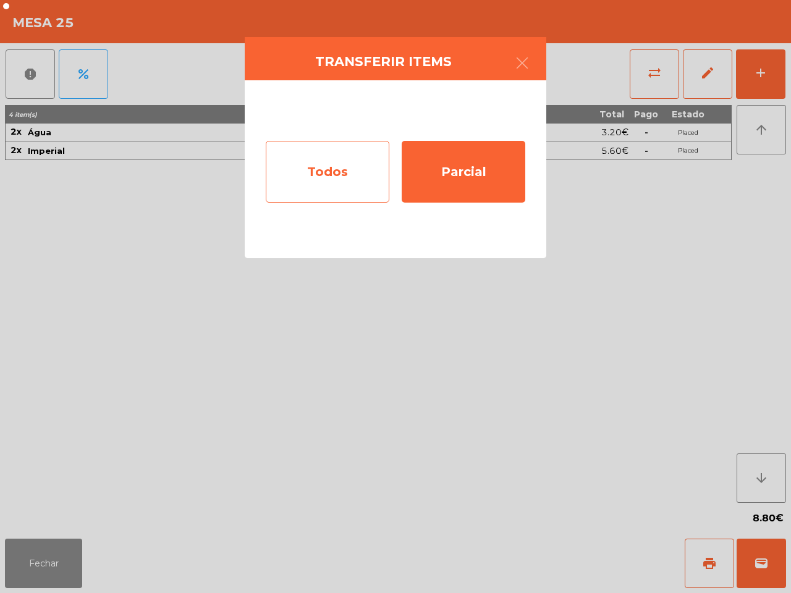
click at [334, 166] on div "Todos" at bounding box center [328, 172] width 124 height 62
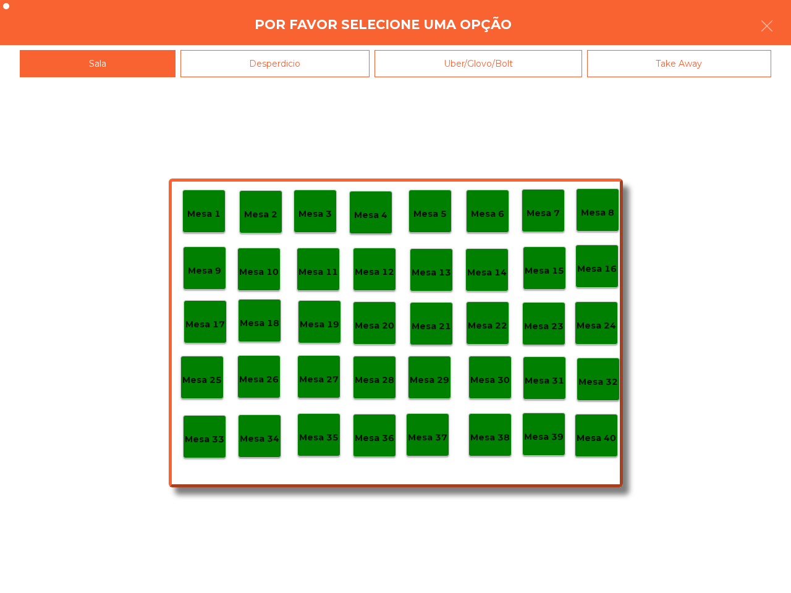
click at [415, 271] on p "Mesa 13" at bounding box center [432, 273] width 40 height 14
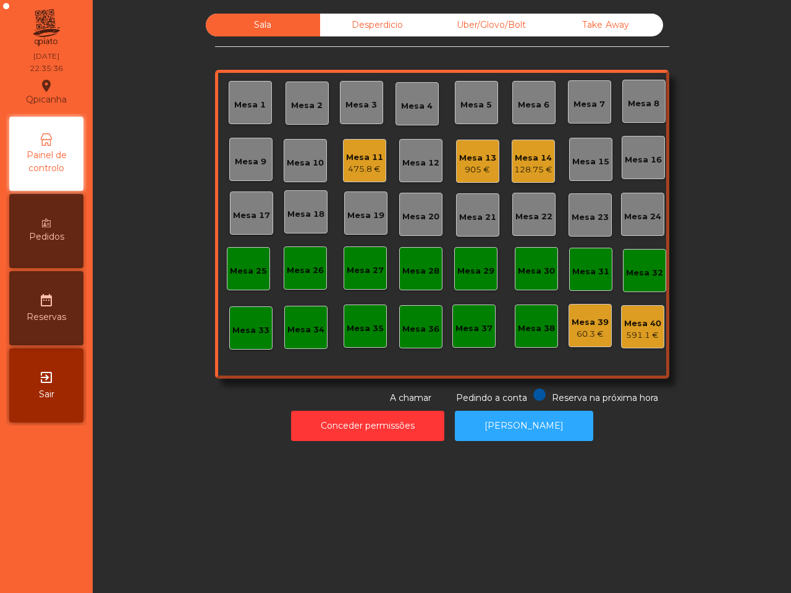
click at [352, 48] on div "Sala Desperdicio Uber/Glovo/Bolt Take Away Mesa 1 Mesa 2 Mesa 3 Mesa 4 [GEOGRAP…" at bounding box center [442, 209] width 454 height 391
click at [391, 19] on div "Desperdicio" at bounding box center [377, 25] width 114 height 23
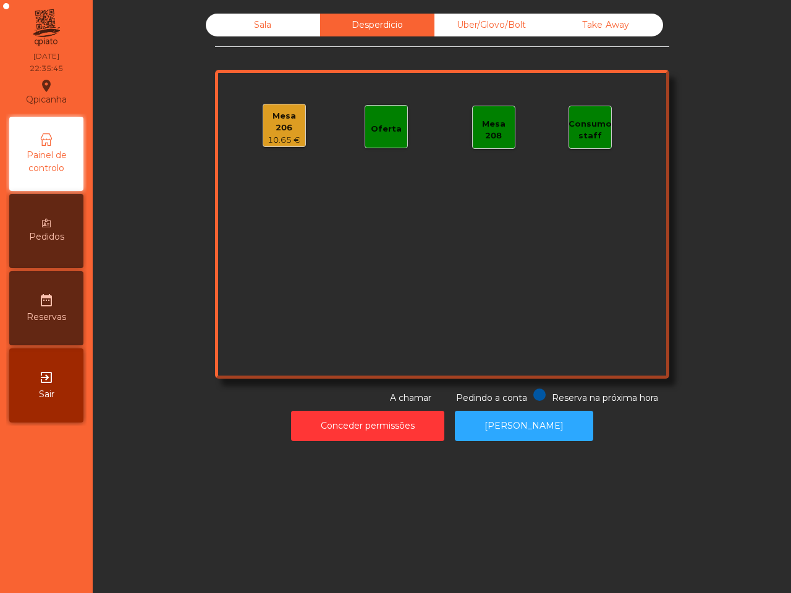
click at [257, 15] on div "Sala" at bounding box center [263, 25] width 114 height 23
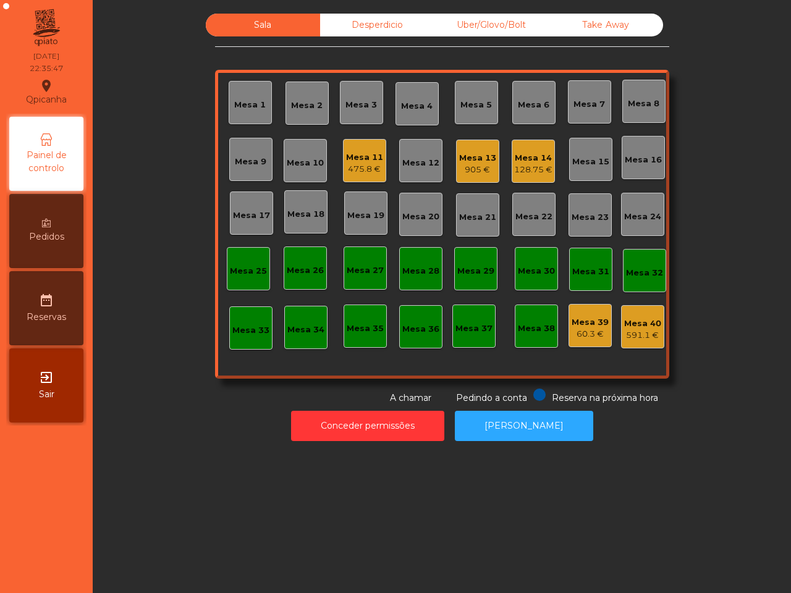
click at [454, 28] on div "Uber/Glovo/Bolt" at bounding box center [492, 25] width 114 height 23
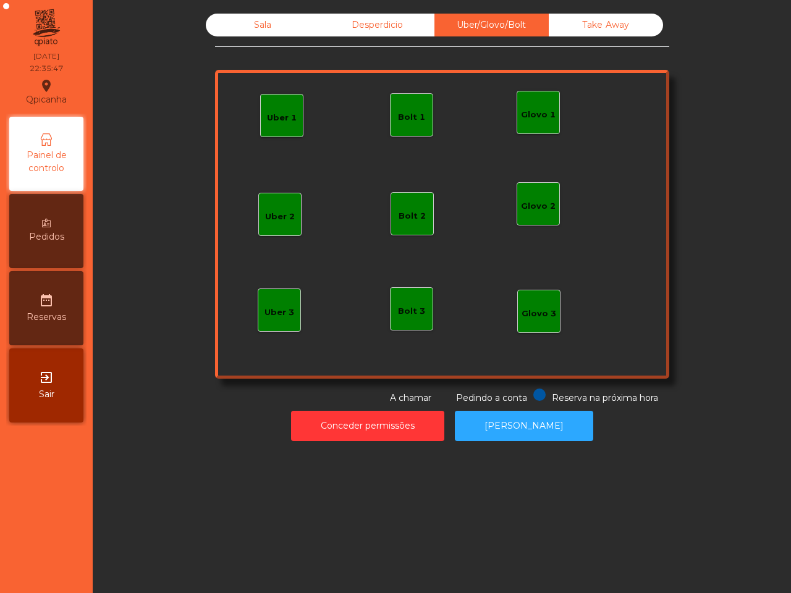
click at [583, 16] on div "Take Away" at bounding box center [606, 25] width 114 height 23
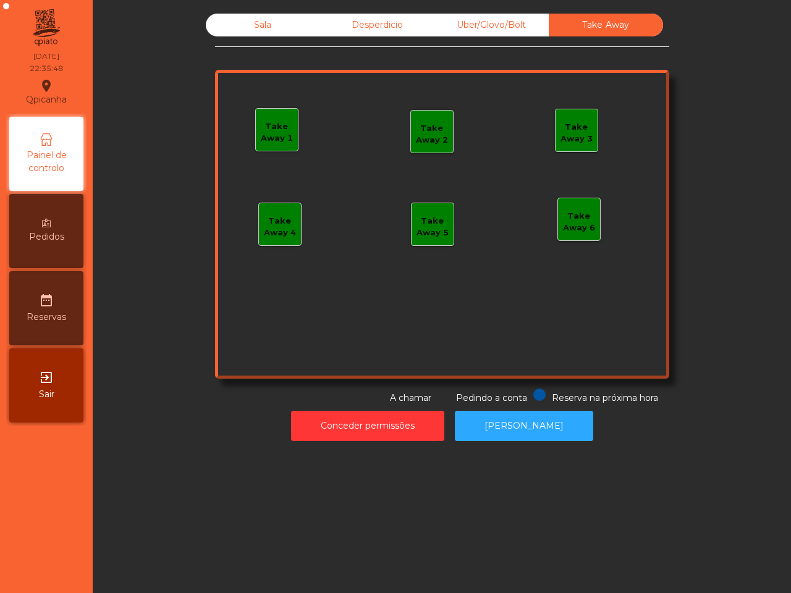
click at [406, 28] on div "Desperdicio" at bounding box center [377, 25] width 114 height 23
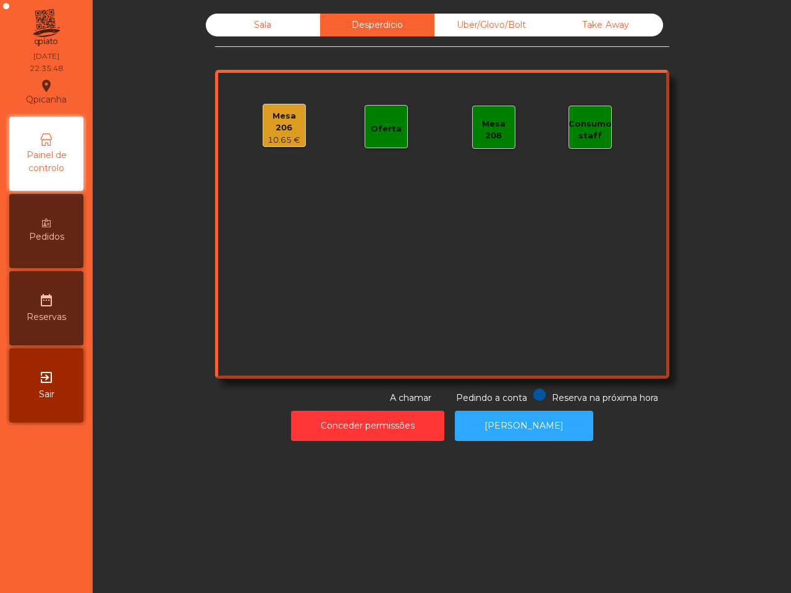
click at [258, 25] on div "Sala" at bounding box center [263, 25] width 114 height 23
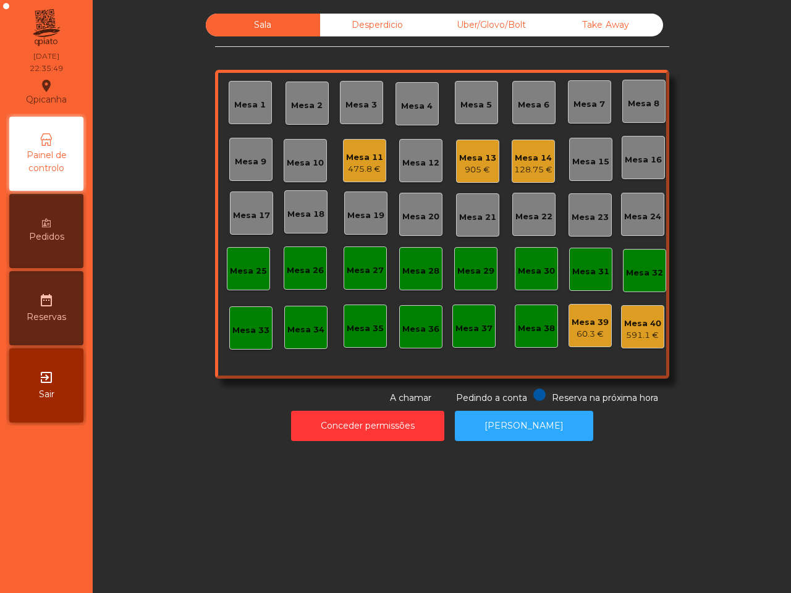
click at [130, 166] on div "Sala Desperdicio Uber/Glovo/Bolt Take Away Mesa 1 Mesa 2 Mesa 3 Mesa 4 [GEOGRAP…" at bounding box center [441, 209] width 665 height 391
click at [459, 167] on div "905 €" at bounding box center [477, 170] width 37 height 12
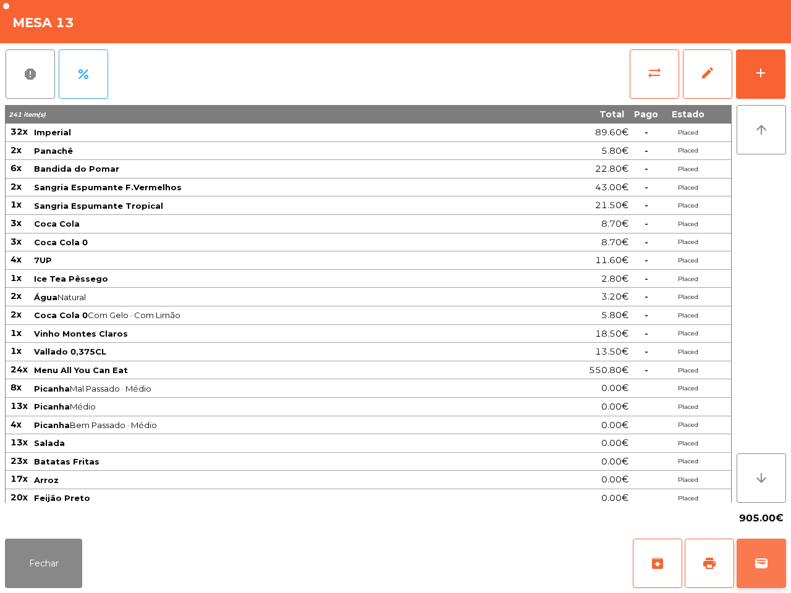
click at [759, 560] on span "wallet" at bounding box center [761, 563] width 15 height 15
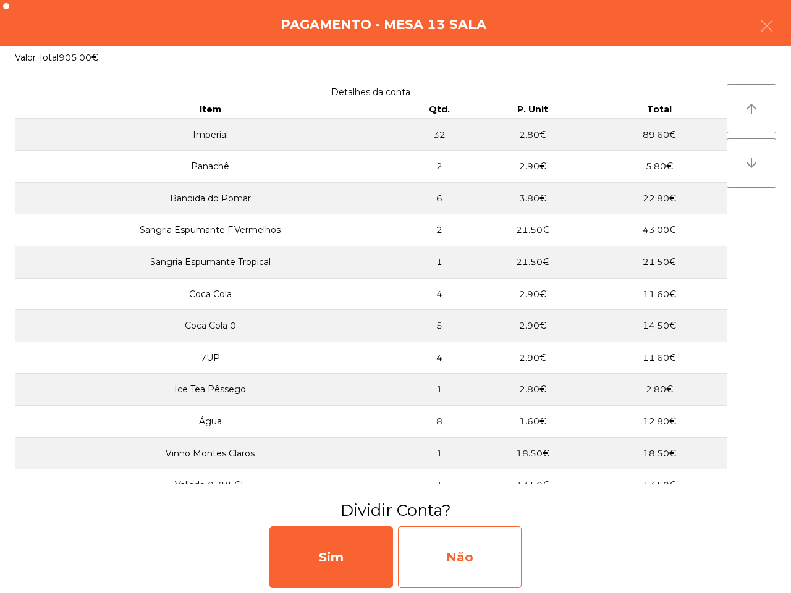
click at [422, 546] on div "Não" at bounding box center [460, 558] width 124 height 62
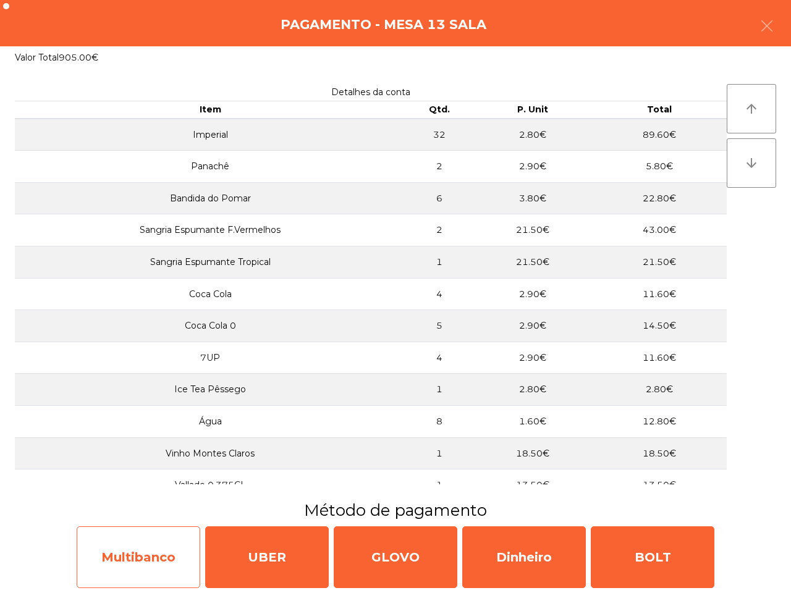
click at [127, 545] on div "Multibanco" at bounding box center [139, 558] width 124 height 62
select select "**"
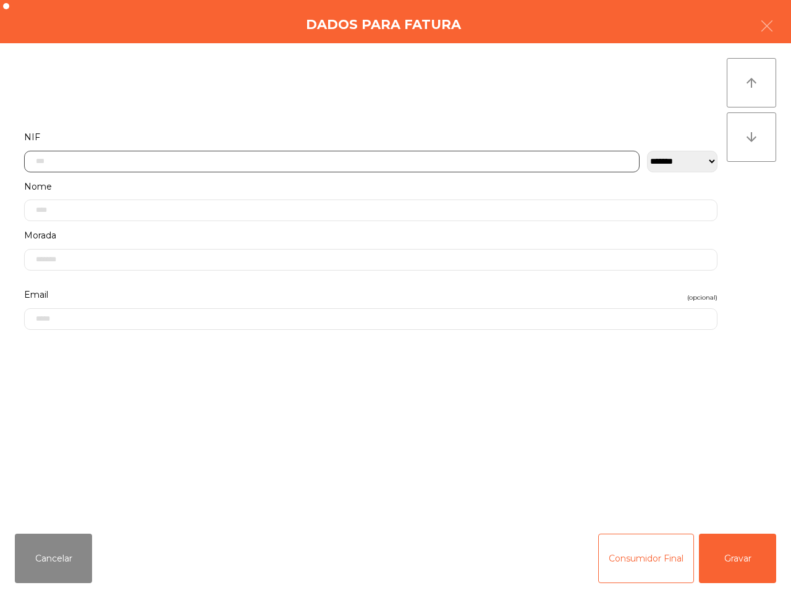
click at [317, 161] on input "text" at bounding box center [332, 162] width 616 height 22
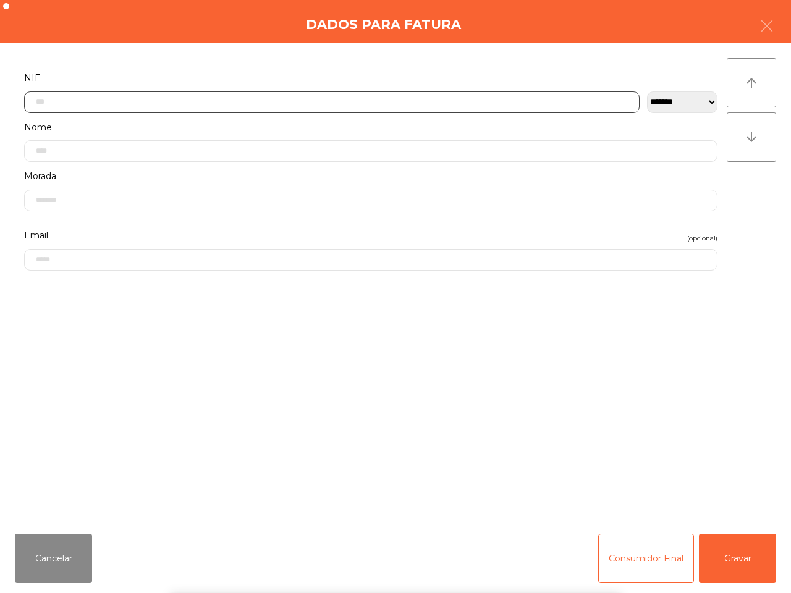
scroll to position [69, 0]
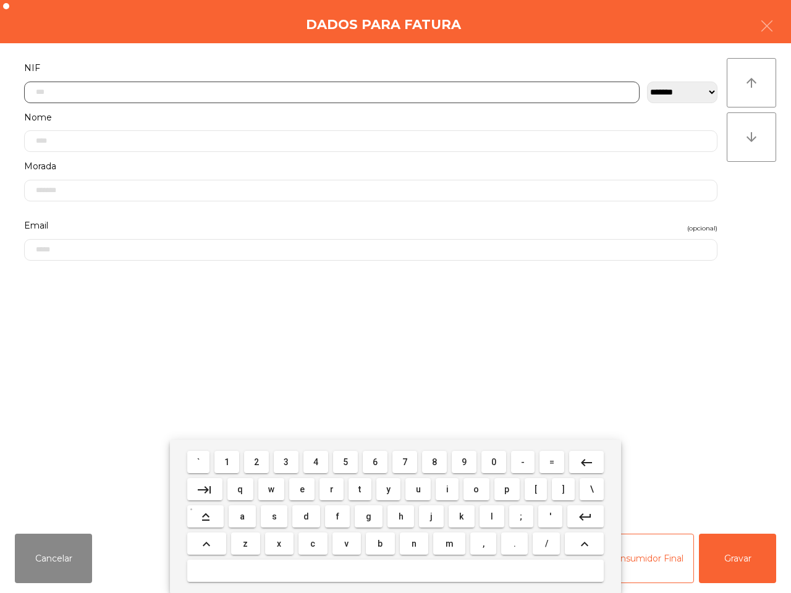
click at [249, 462] on button "2" at bounding box center [256, 462] width 25 height 22
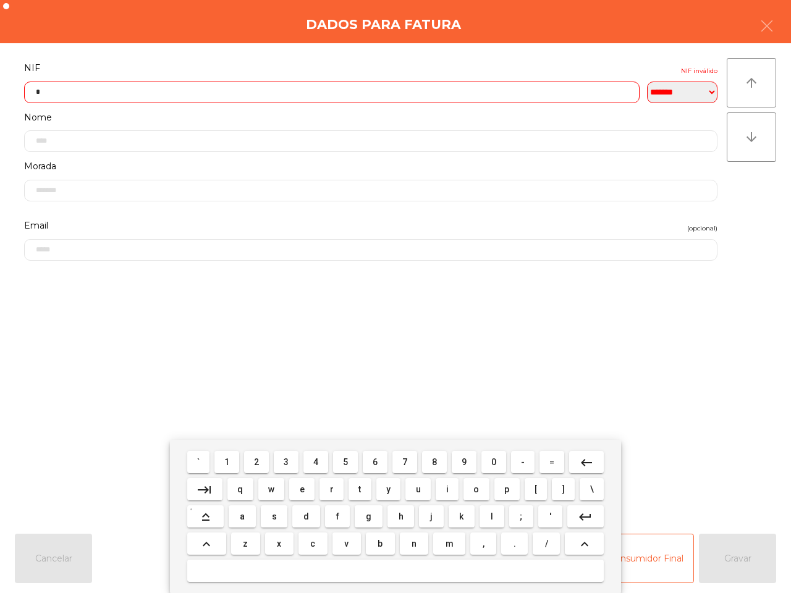
click at [346, 462] on span "5" at bounding box center [345, 462] width 5 height 10
drag, startPoint x: 232, startPoint y: 462, endPoint x: 252, endPoint y: 464, distance: 19.9
click at [232, 462] on button "1" at bounding box center [227, 462] width 25 height 22
click at [462, 465] on span "9" at bounding box center [464, 462] width 5 height 10
click at [329, 468] on mat-keyboard-key "4" at bounding box center [316, 462] width 30 height 27
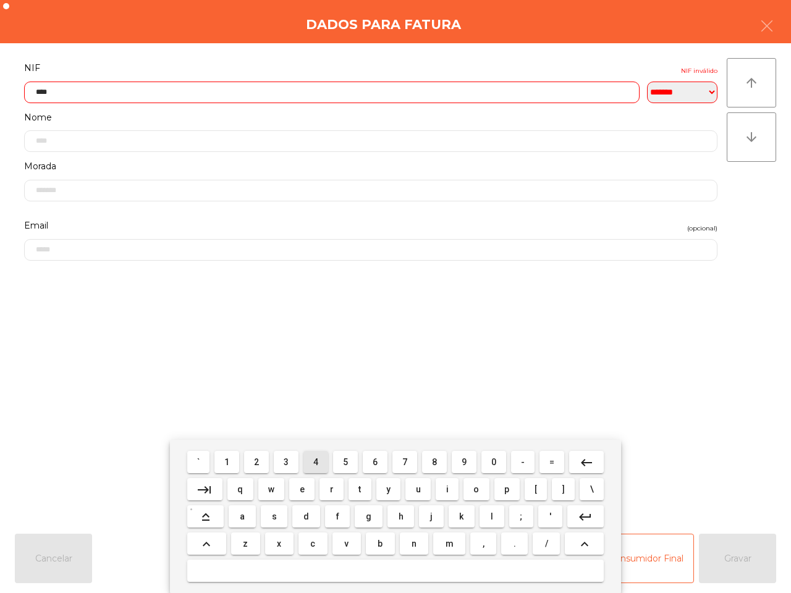
click at [326, 464] on button "4" at bounding box center [316, 462] width 25 height 22
click at [347, 465] on span "5" at bounding box center [345, 462] width 5 height 10
click at [470, 464] on button "9" at bounding box center [464, 462] width 25 height 22
click at [322, 465] on button "4" at bounding box center [316, 462] width 25 height 22
click at [323, 465] on button "4" at bounding box center [316, 462] width 25 height 22
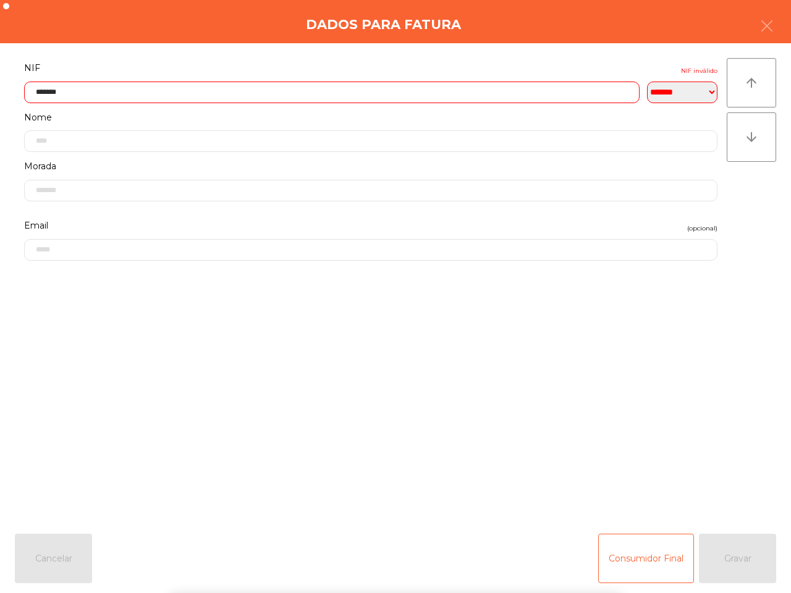
click at [353, 381] on form "**********" at bounding box center [371, 285] width 712 height 451
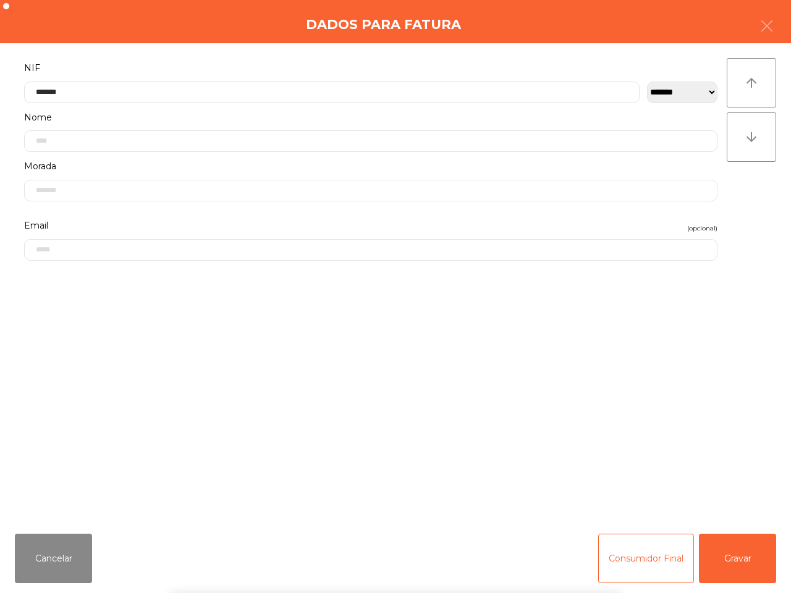
type input "*********"
drag, startPoint x: 729, startPoint y: 566, endPoint x: 585, endPoint y: 533, distance: 148.2
click at [730, 566] on button "Gravar" at bounding box center [737, 558] width 77 height 49
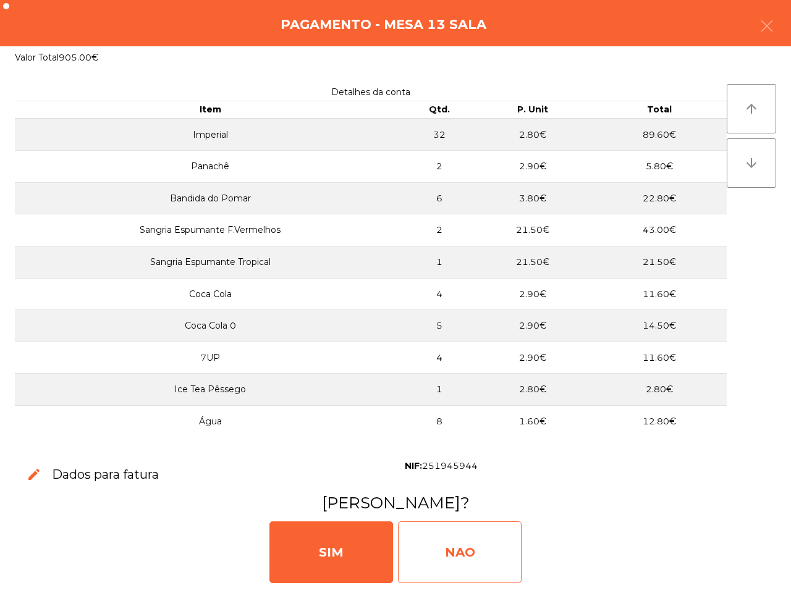
click at [447, 545] on div "NAO" at bounding box center [460, 553] width 124 height 62
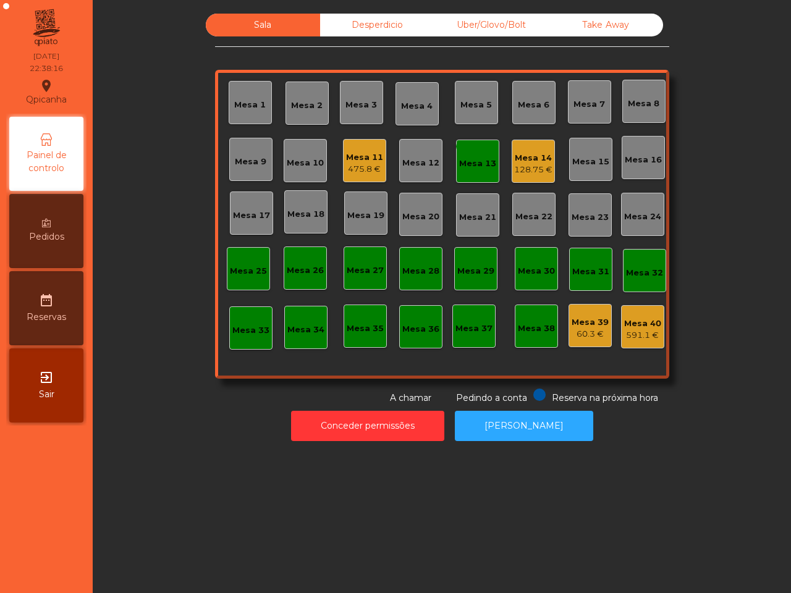
click at [475, 168] on div "Mesa 13" at bounding box center [477, 164] width 37 height 12
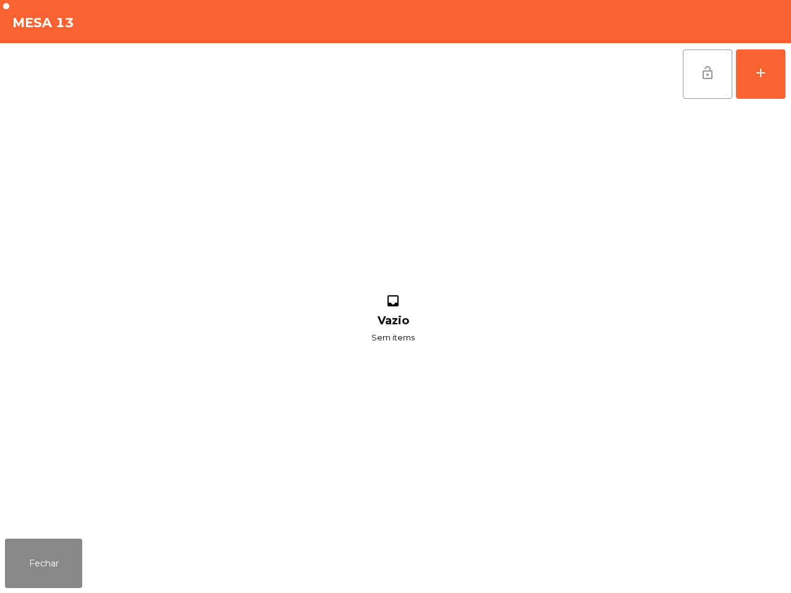
click at [689, 78] on button "lock_open" at bounding box center [707, 73] width 49 height 49
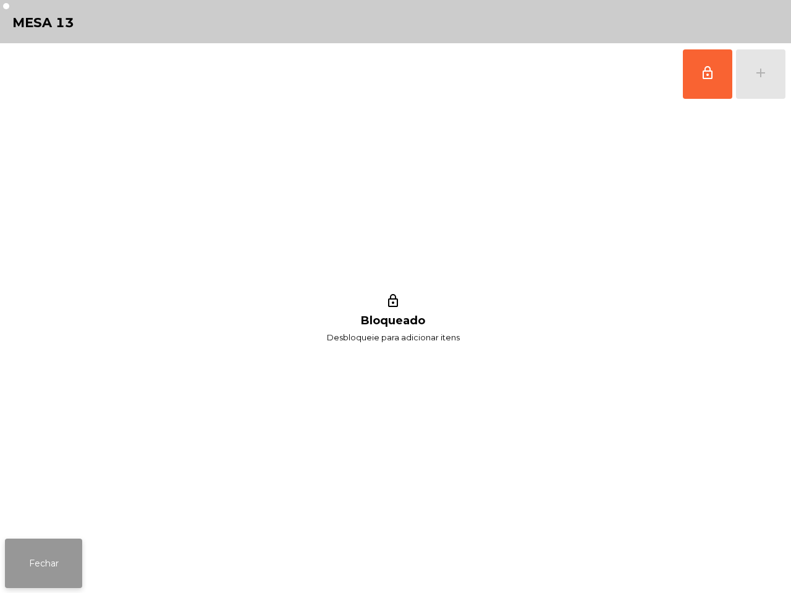
click at [77, 563] on button "Fechar" at bounding box center [43, 563] width 77 height 49
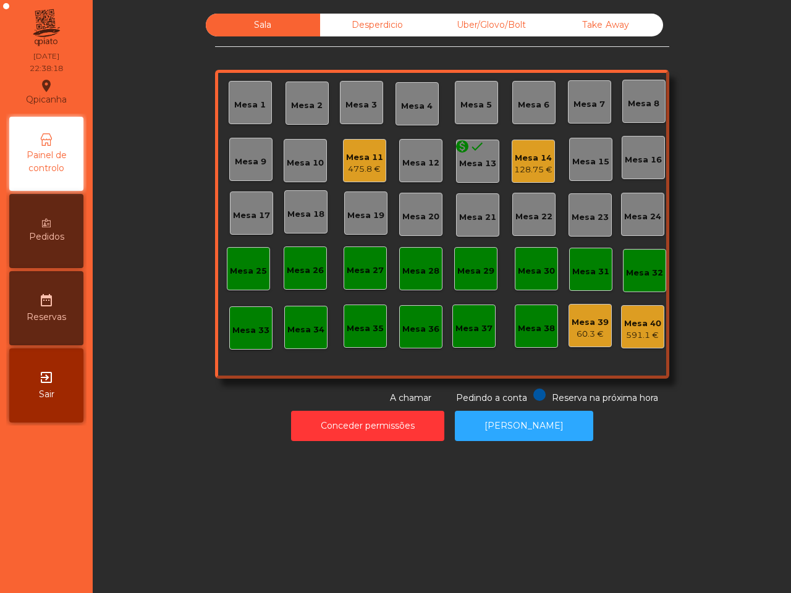
click at [529, 169] on div "128.75 €" at bounding box center [533, 170] width 38 height 12
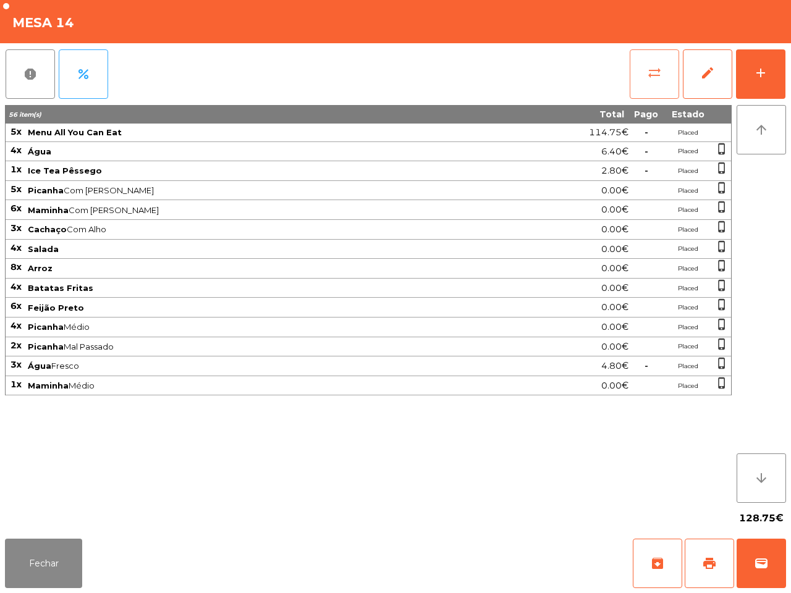
click at [641, 82] on button "sync_alt" at bounding box center [654, 73] width 49 height 49
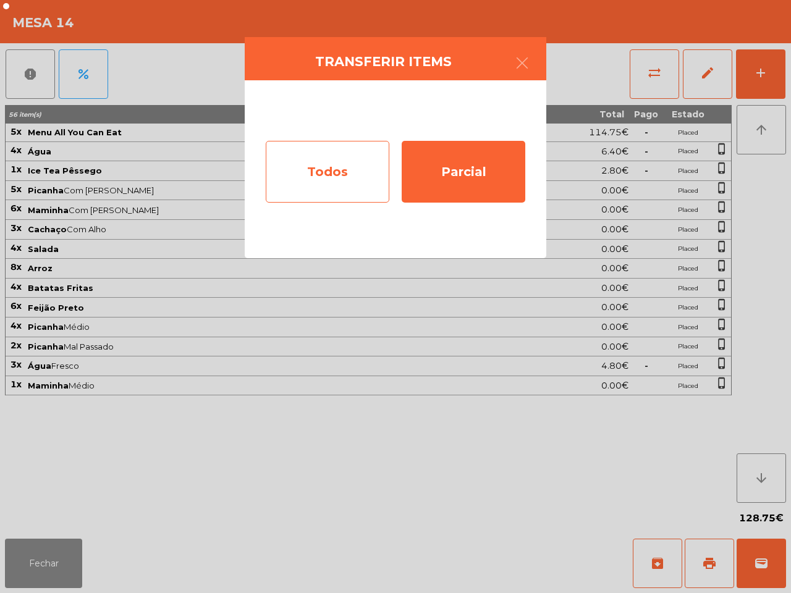
click at [304, 179] on div "Todos" at bounding box center [328, 172] width 124 height 62
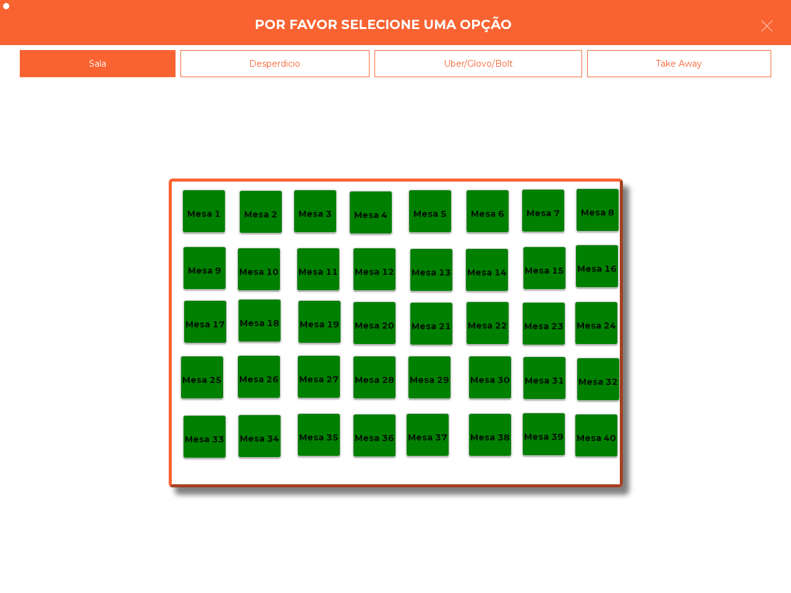
click at [606, 454] on div "Mesa 40" at bounding box center [596, 435] width 43 height 43
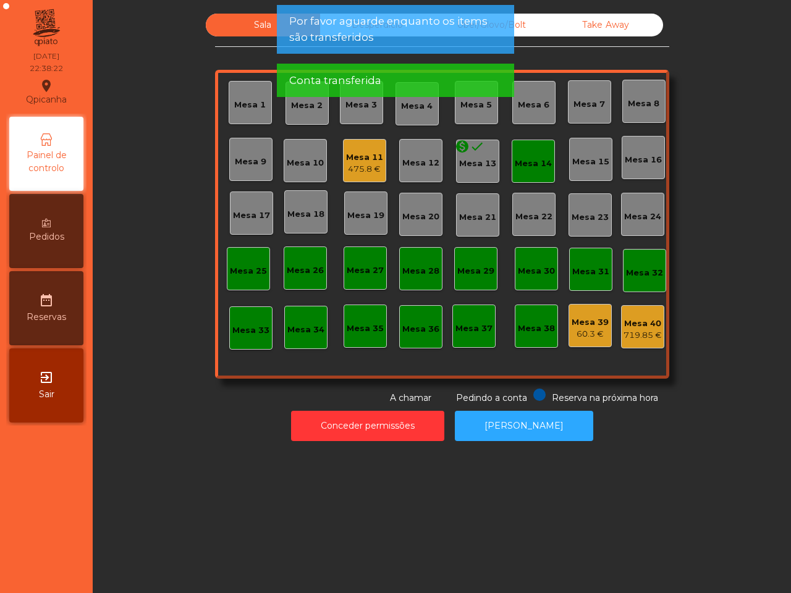
click at [525, 164] on div "Mesa 14" at bounding box center [533, 164] width 37 height 12
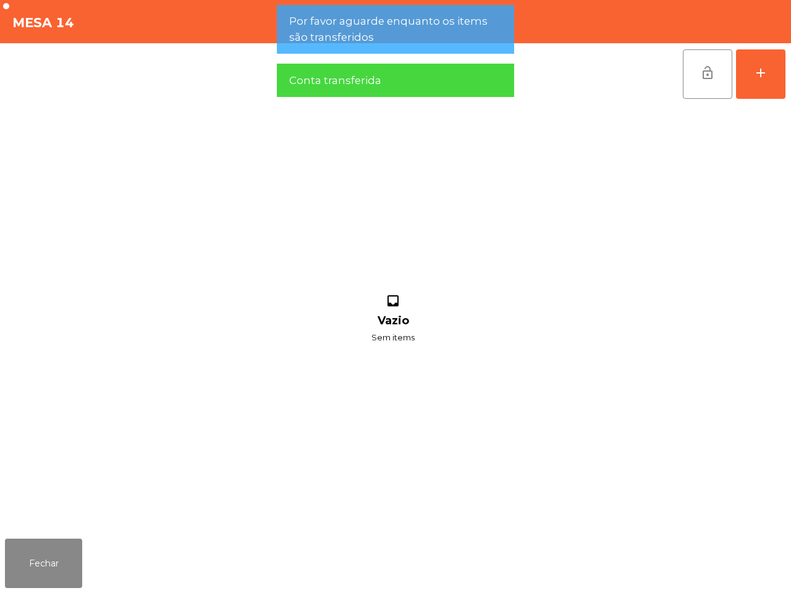
click at [706, 69] on span "lock_open" at bounding box center [707, 73] width 15 height 15
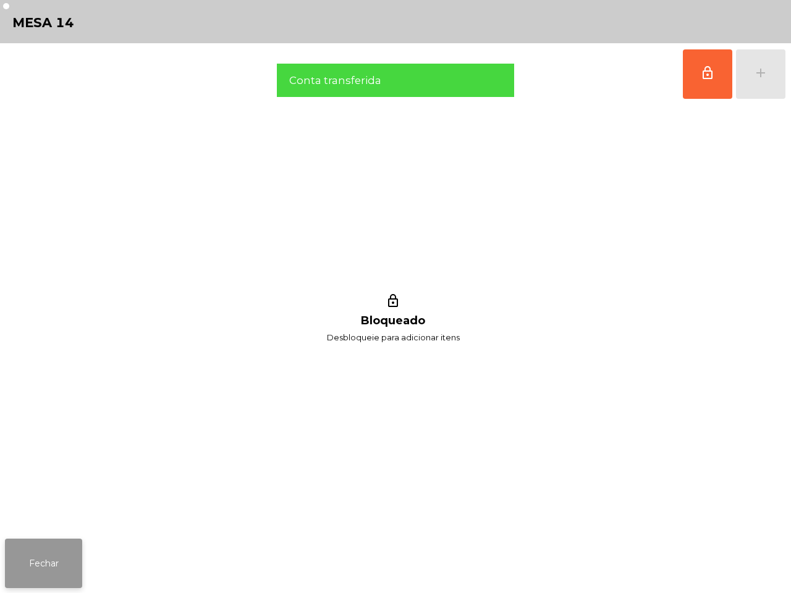
click at [53, 561] on button "Fechar" at bounding box center [43, 563] width 77 height 49
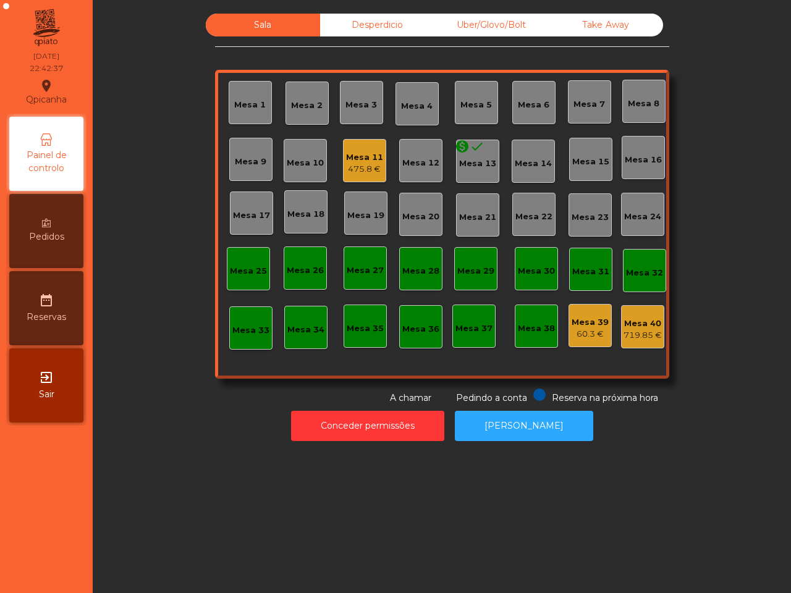
click at [272, 386] on div "Sala Desperdicio Uber/Glovo/Bolt Take Away Mesa 1 Mesa 2 Mesa 3 Mesa 4 Mesa 5 M…" at bounding box center [442, 209] width 454 height 391
click at [359, 162] on div "Mesa 11" at bounding box center [364, 157] width 37 height 12
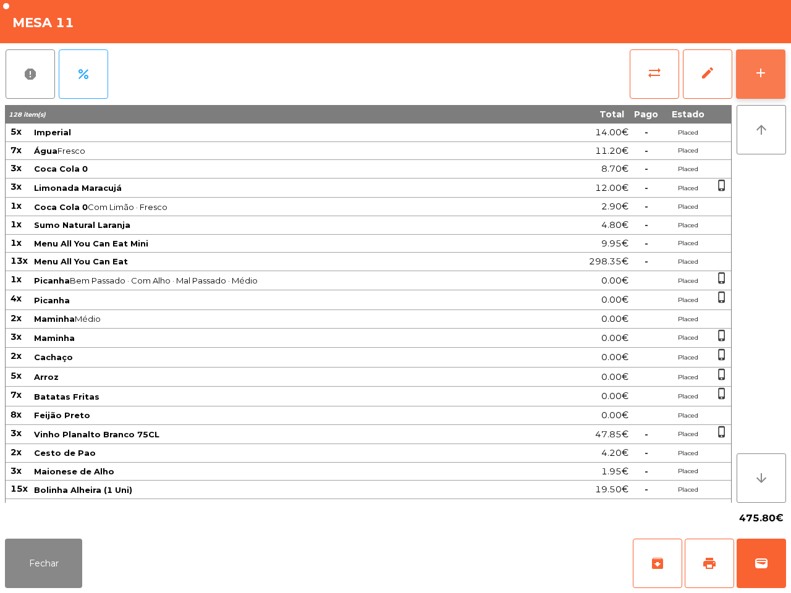
click at [744, 73] on button "add" at bounding box center [760, 73] width 49 height 49
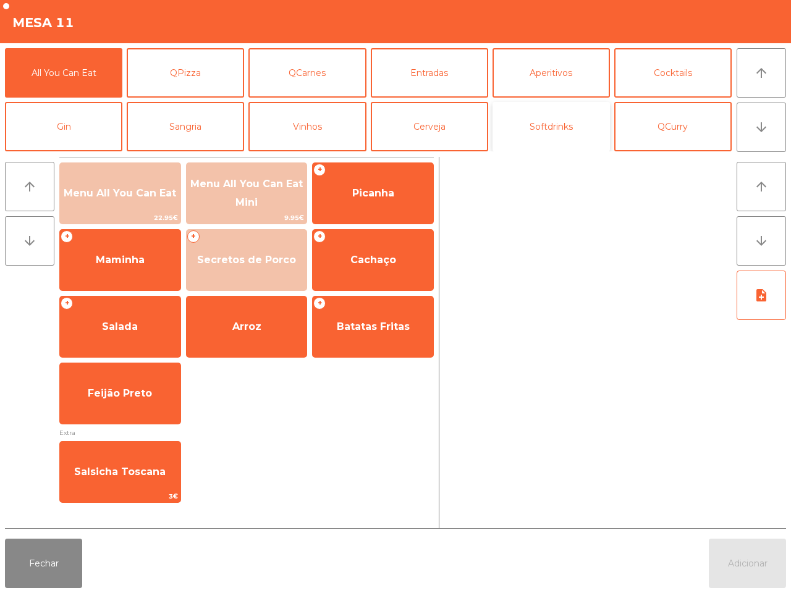
click at [551, 127] on button "Softdrinks" at bounding box center [551, 126] width 117 height 49
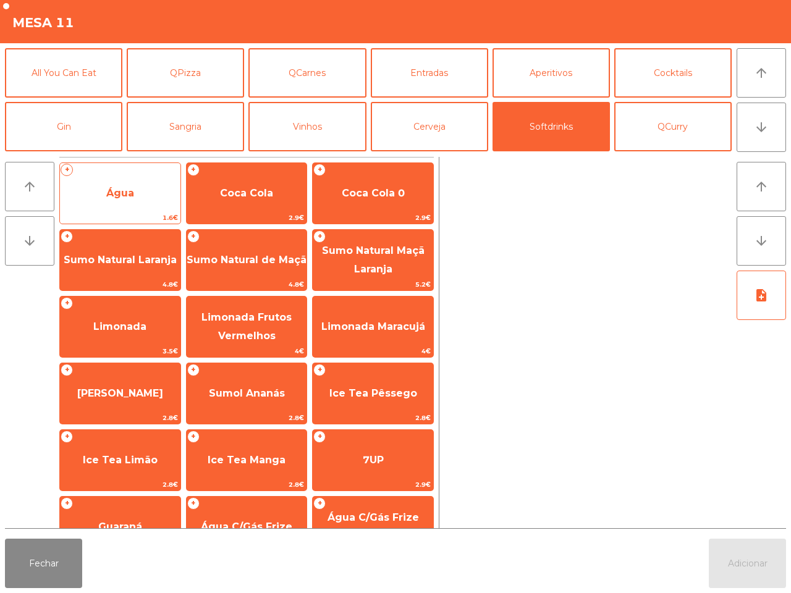
click at [127, 187] on span "Água" at bounding box center [120, 193] width 28 height 12
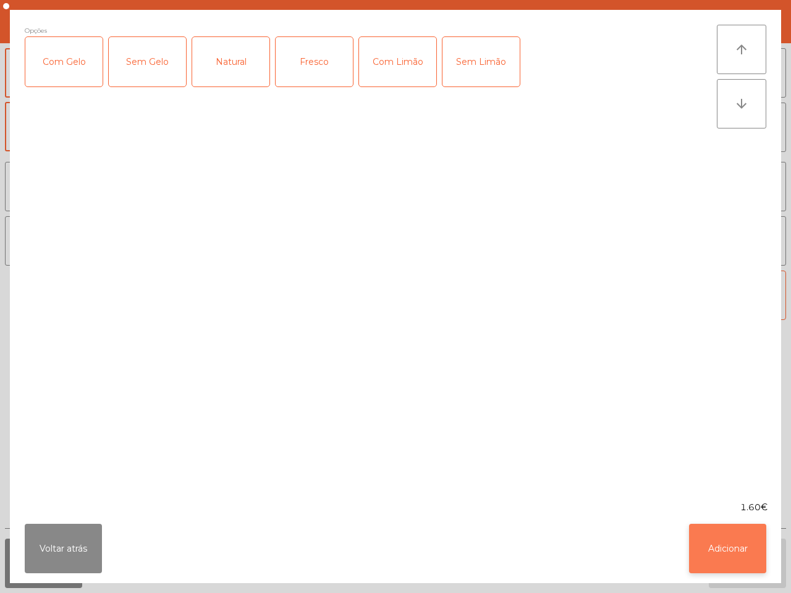
click at [724, 539] on button "Adicionar" at bounding box center [727, 548] width 77 height 49
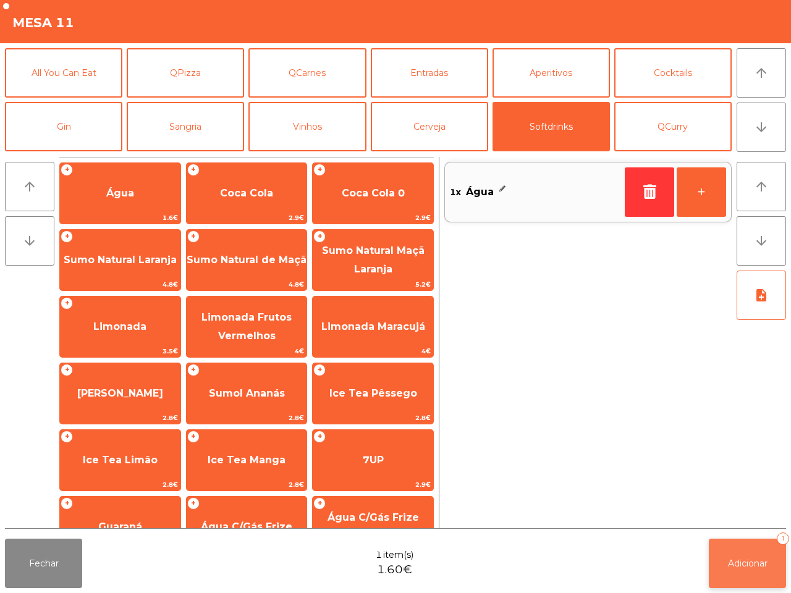
click at [728, 570] on button "Adicionar 1" at bounding box center [747, 563] width 77 height 49
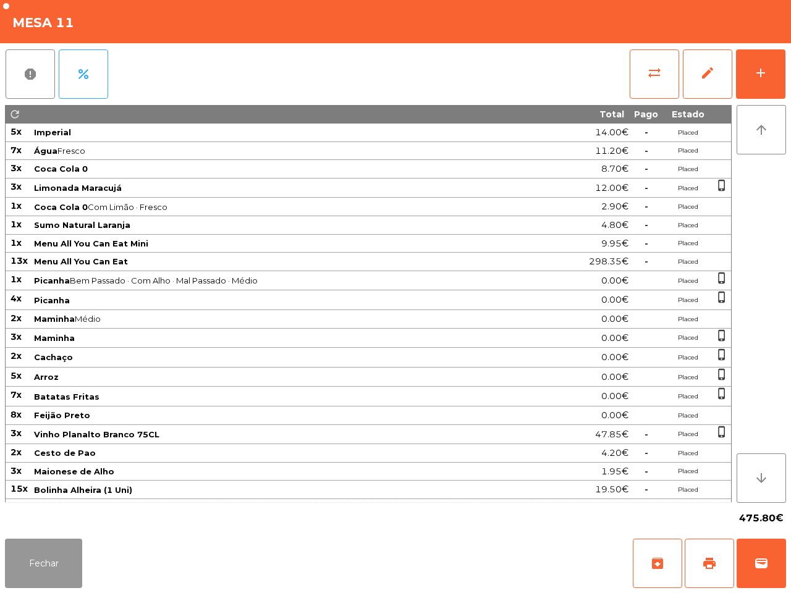
click at [20, 578] on button "Fechar" at bounding box center [43, 563] width 77 height 49
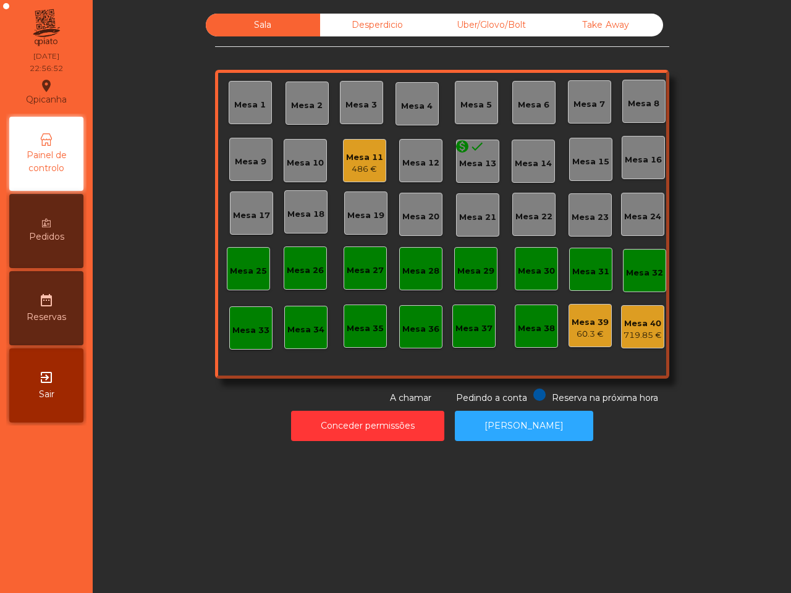
click at [355, 168] on div "486 €" at bounding box center [364, 169] width 37 height 12
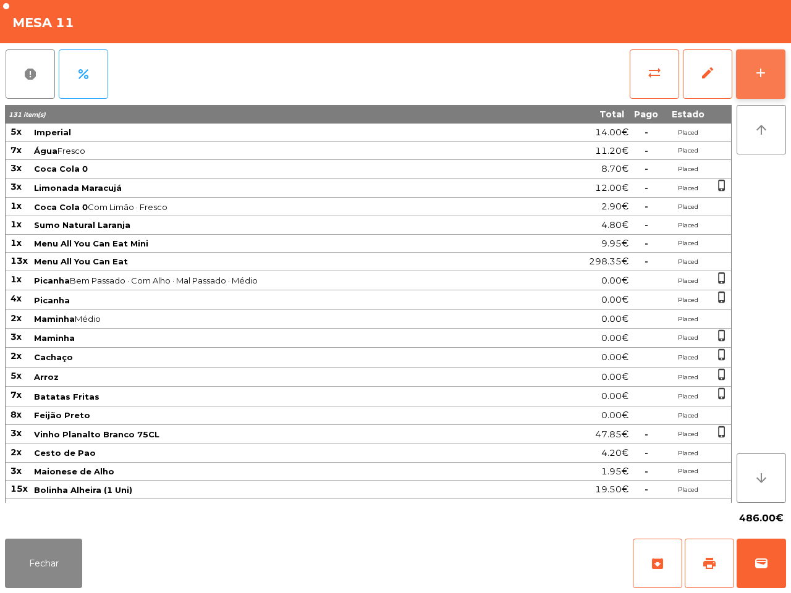
click at [749, 82] on button "add" at bounding box center [760, 73] width 49 height 49
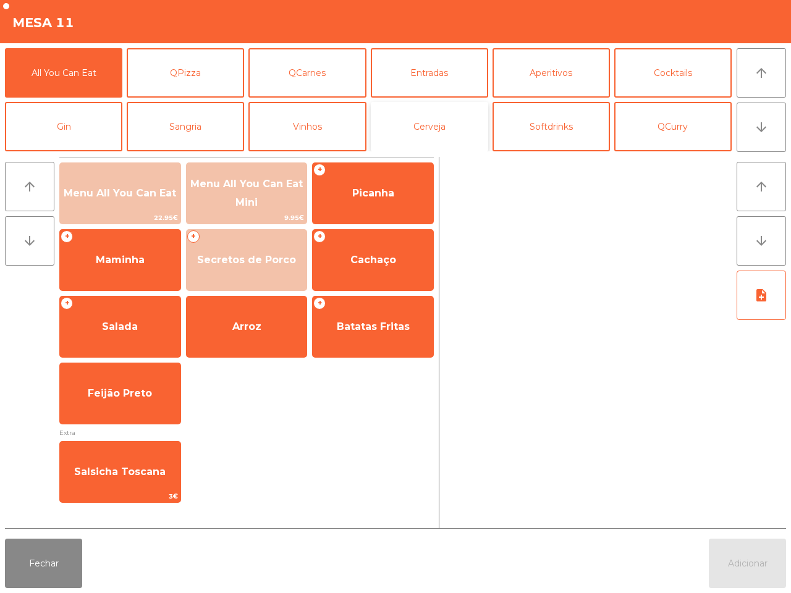
click at [374, 113] on button "Cerveja" at bounding box center [429, 126] width 117 height 49
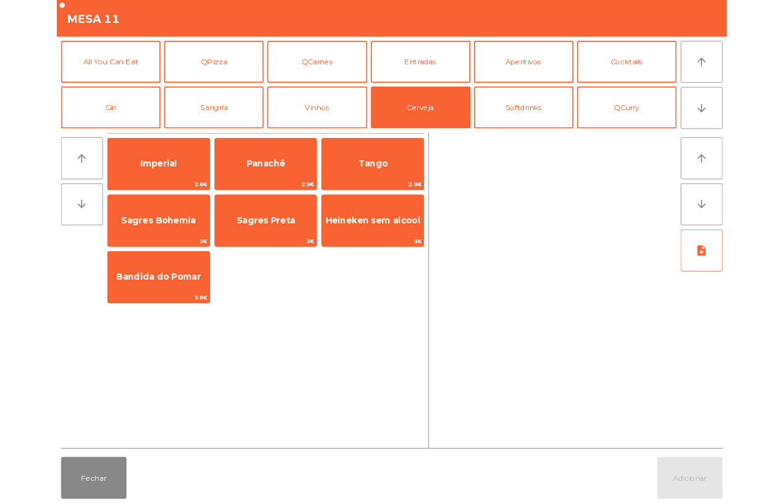
scroll to position [77, 0]
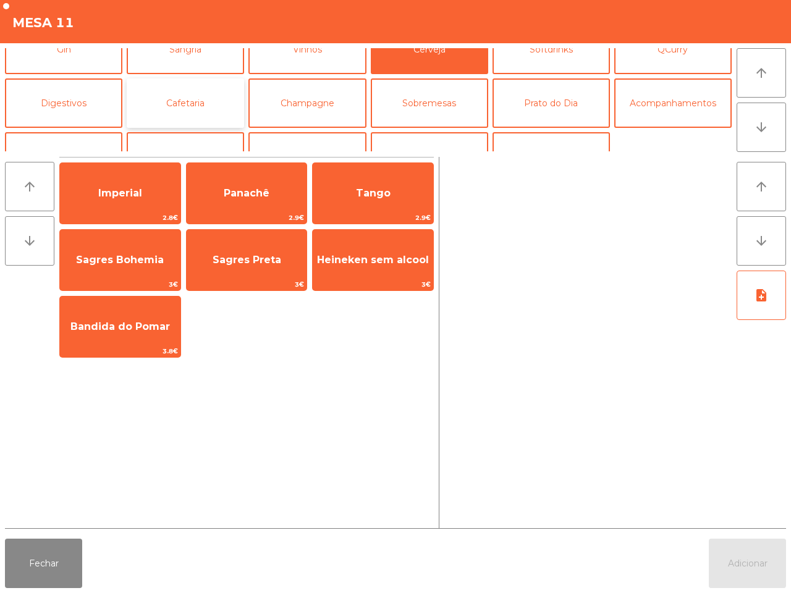
click at [192, 100] on button "Cafetaria" at bounding box center [185, 103] width 117 height 49
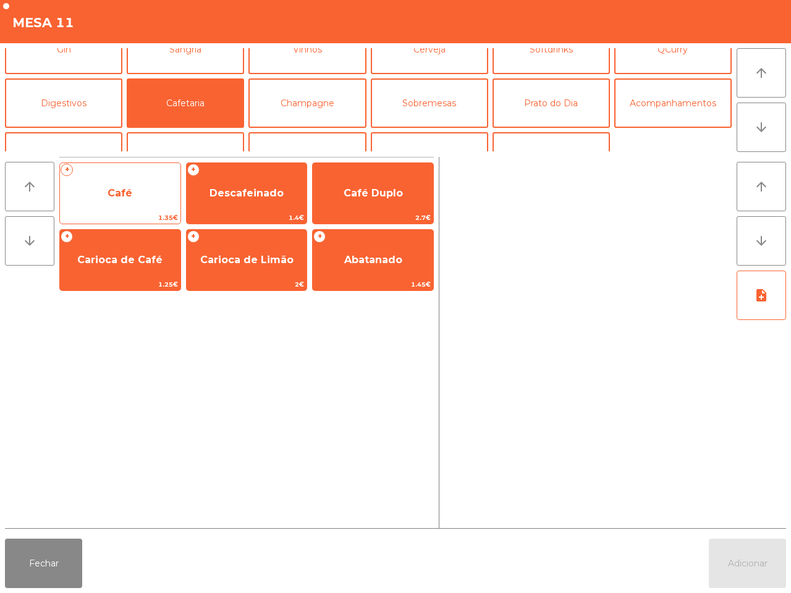
click at [127, 208] on span "Café" at bounding box center [120, 193] width 121 height 33
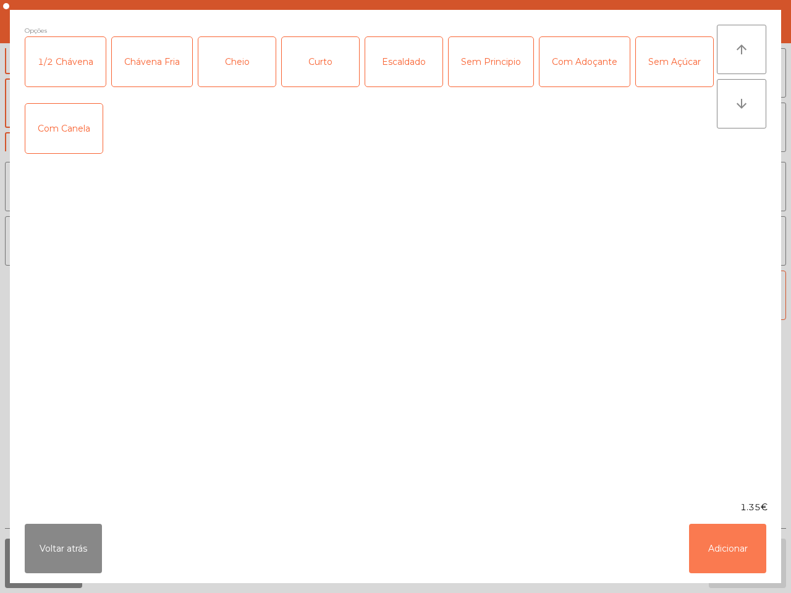
drag, startPoint x: 709, startPoint y: 542, endPoint x: 718, endPoint y: 482, distance: 60.6
click at [712, 542] on button "Adicionar" at bounding box center [727, 548] width 77 height 49
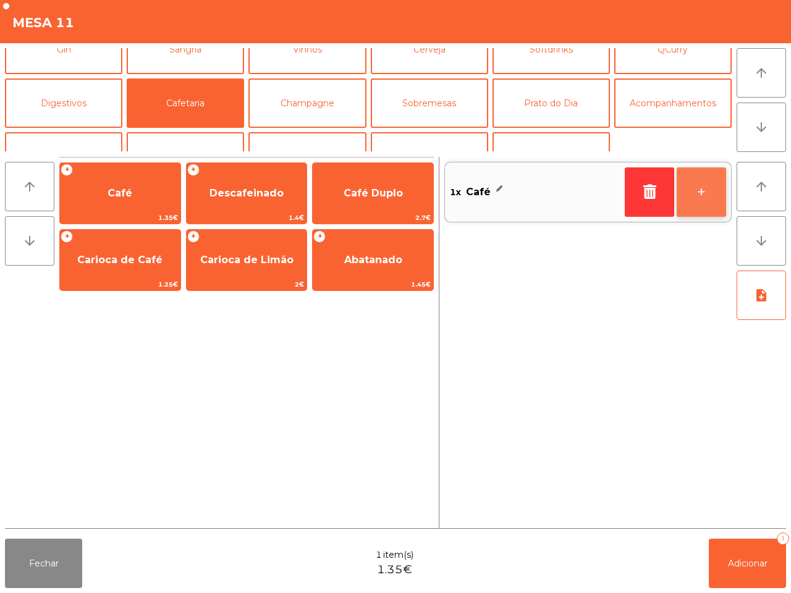
click at [705, 189] on button "+" at bounding box center [701, 192] width 49 height 49
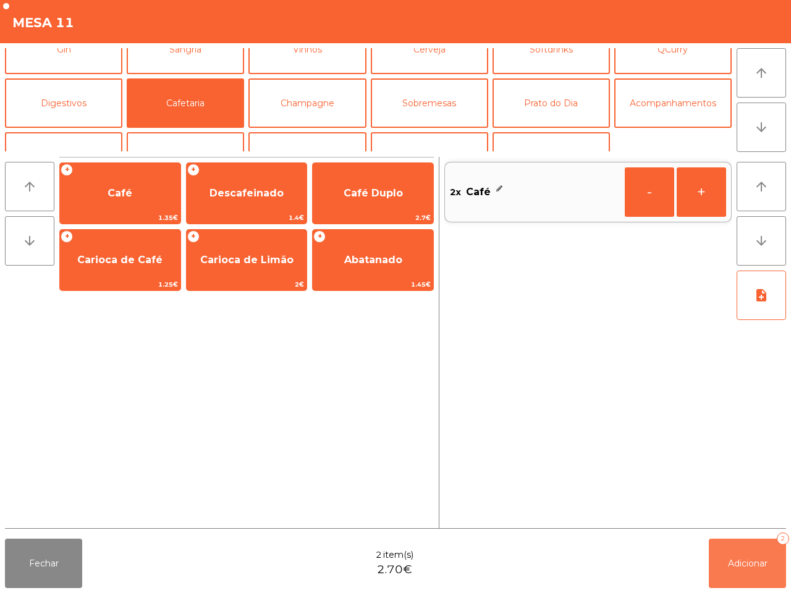
click at [725, 554] on button "Adicionar 2" at bounding box center [747, 563] width 77 height 49
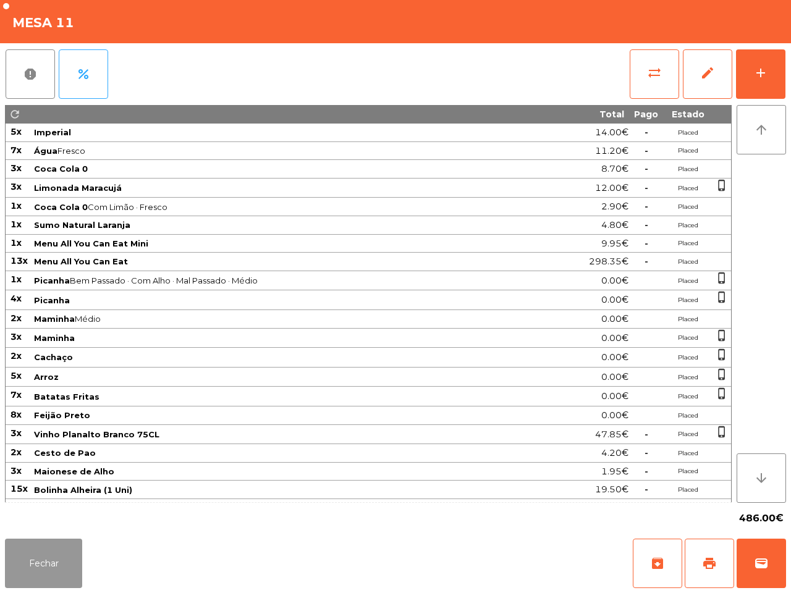
click at [48, 557] on button "Fechar" at bounding box center [43, 563] width 77 height 49
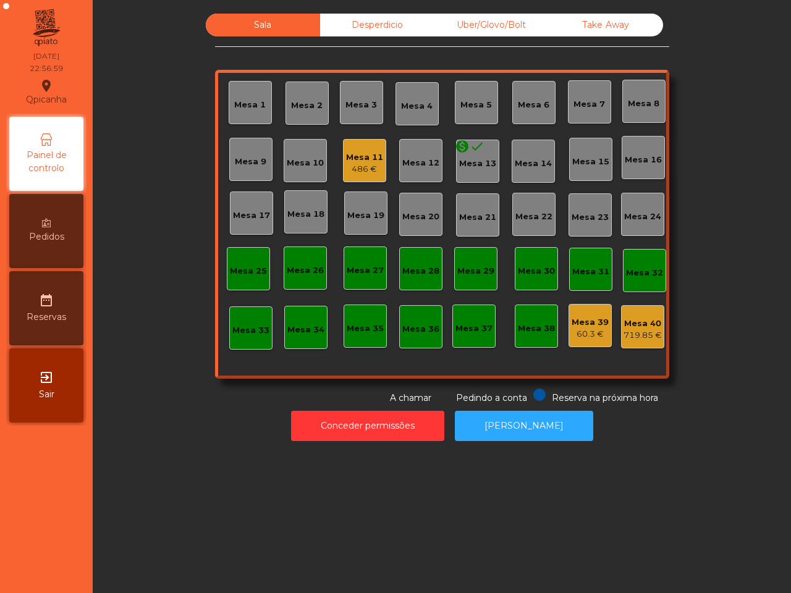
click at [49, 575] on nav "Qpicanha location_on [DATE] 22:56:59 Painel de controlo Pedidos date_range Rese…" at bounding box center [46, 296] width 93 height 593
click at [247, 260] on div "Mesa 25" at bounding box center [248, 268] width 37 height 17
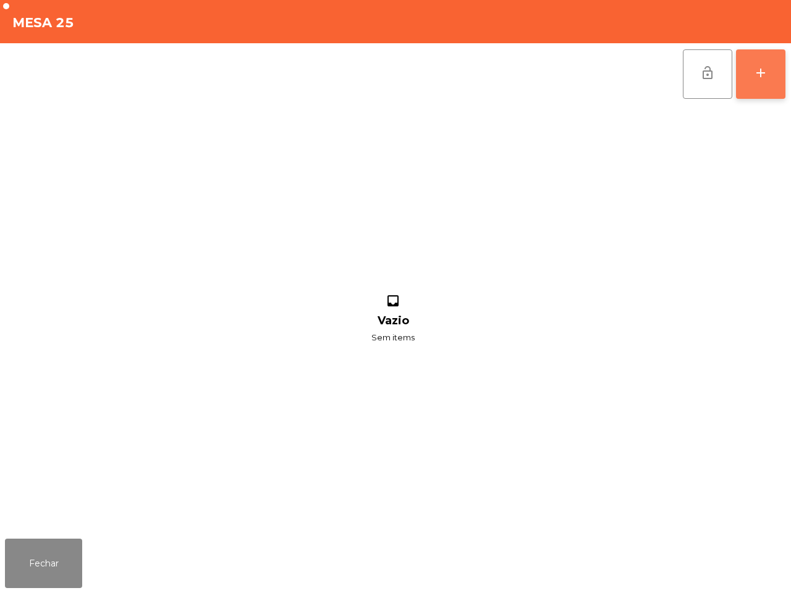
click at [762, 69] on div "add" at bounding box center [761, 73] width 15 height 15
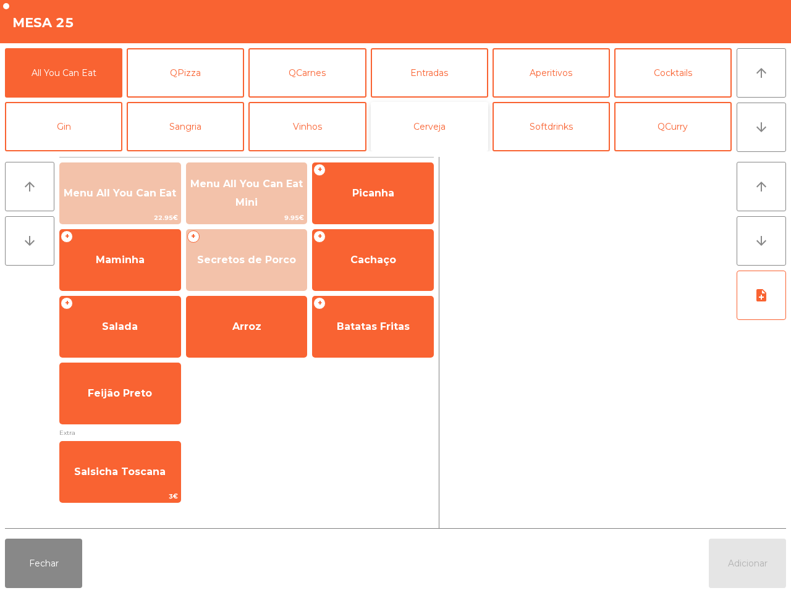
click at [440, 129] on button "Cerveja" at bounding box center [429, 126] width 117 height 49
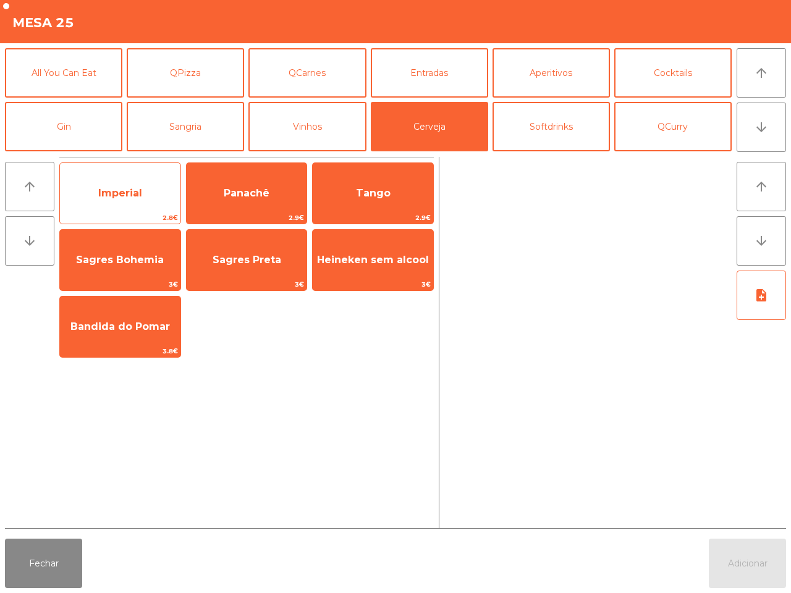
click at [114, 202] on span "Imperial" at bounding box center [120, 193] width 121 height 33
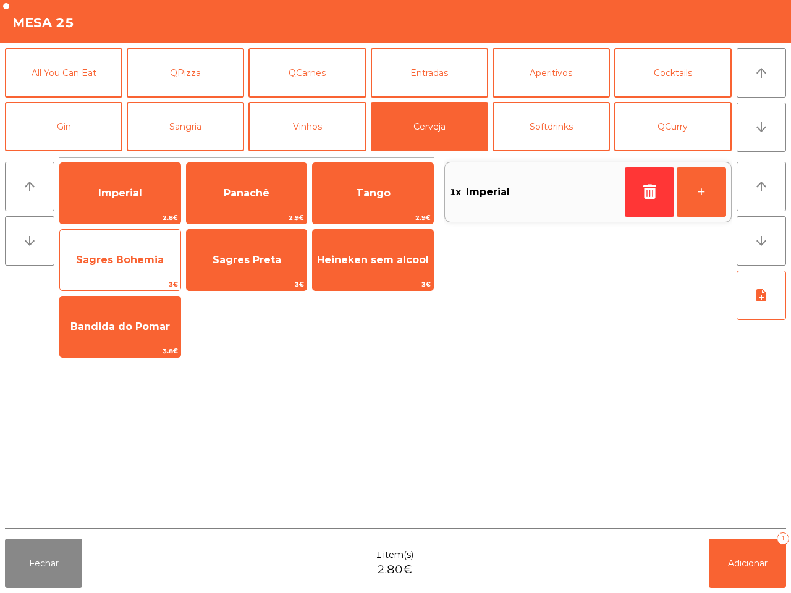
drag, startPoint x: 114, startPoint y: 202, endPoint x: 172, endPoint y: 248, distance: 73.9
click at [115, 202] on span "Imperial" at bounding box center [120, 193] width 121 height 33
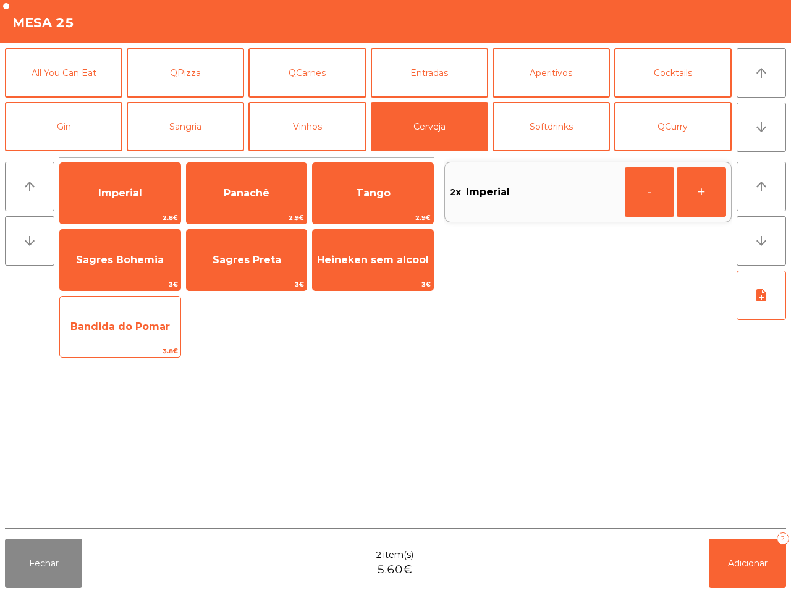
click at [156, 331] on span "Bandida do Pomar" at bounding box center [120, 327] width 100 height 12
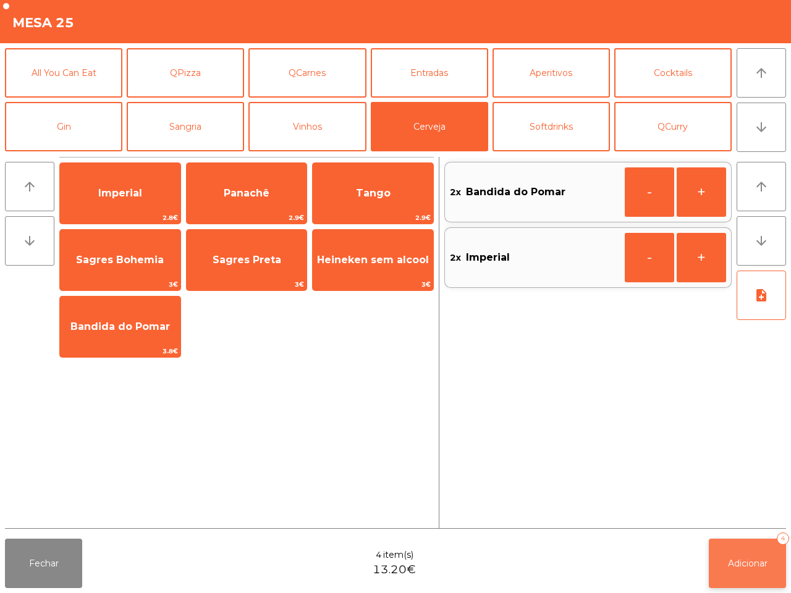
click at [748, 561] on span "Adicionar" at bounding box center [748, 563] width 40 height 11
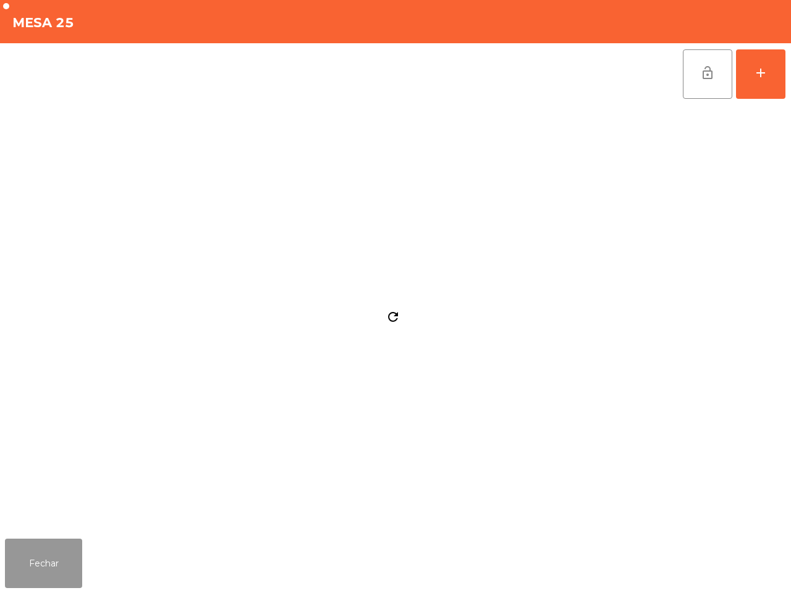
click at [35, 544] on button "Fechar" at bounding box center [43, 563] width 77 height 49
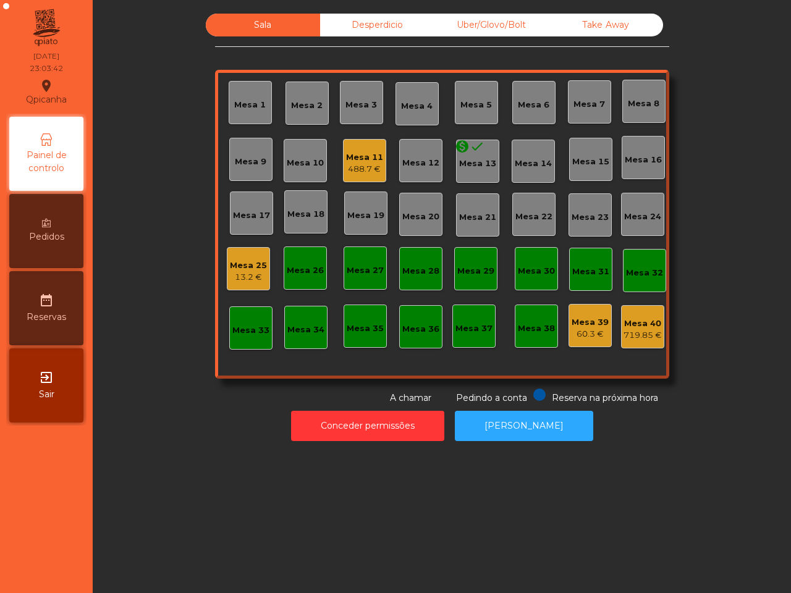
click at [245, 263] on div "Mesa 25" at bounding box center [248, 266] width 37 height 12
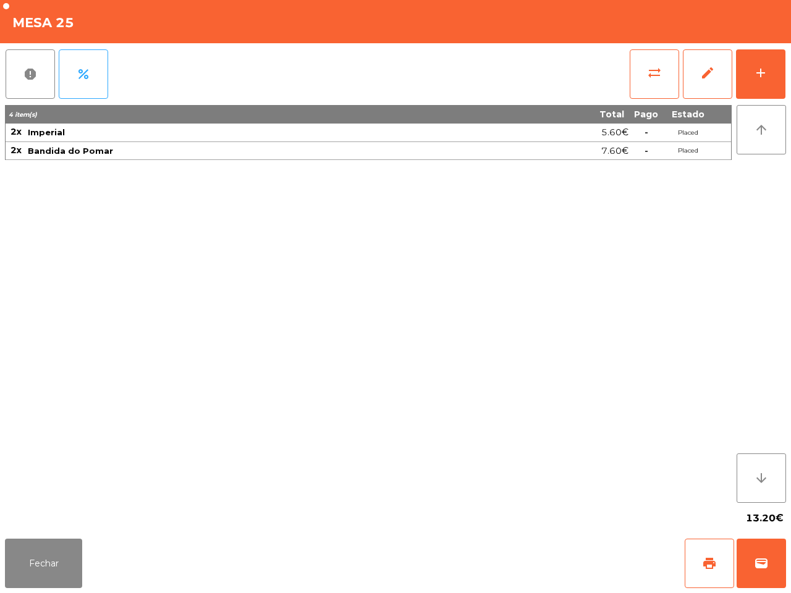
click at [628, 72] on div "report percent sync_alt edit add" at bounding box center [395, 74] width 781 height 62
click at [640, 78] on button "sync_alt" at bounding box center [654, 73] width 49 height 49
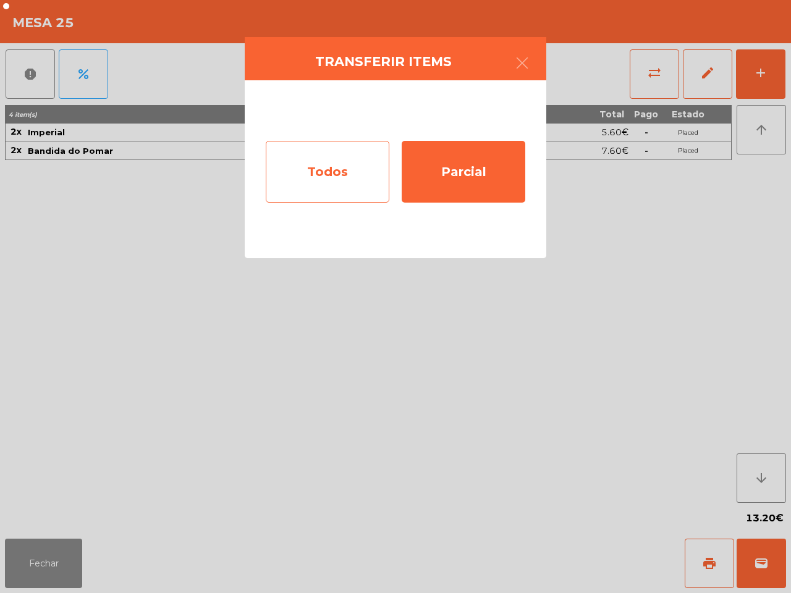
click at [360, 166] on div "Todos" at bounding box center [328, 172] width 124 height 62
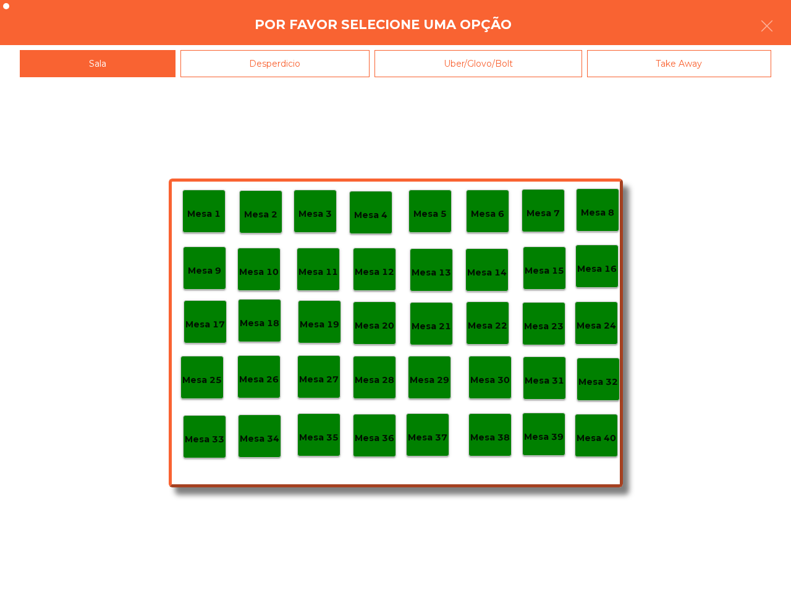
click at [616, 446] on div "Mesa 40" at bounding box center [596, 435] width 43 height 43
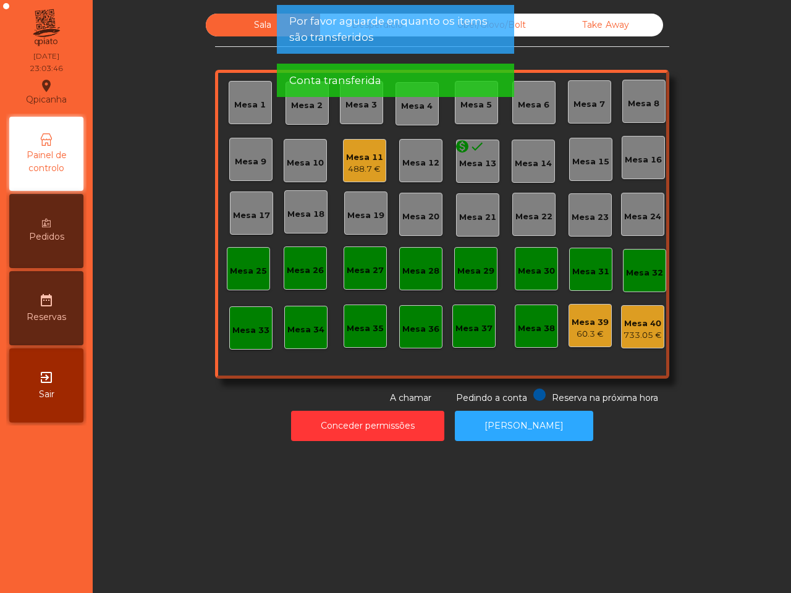
drag, startPoint x: 708, startPoint y: 335, endPoint x: 702, endPoint y: 320, distance: 16.9
click at [708, 331] on div "Sala Desperdicio Uber/Glovo/Bolt Take Away Mesa 1 Mesa 2 Mesa 3 Mesa 4 Mesa 5 M…" at bounding box center [441, 209] width 665 height 391
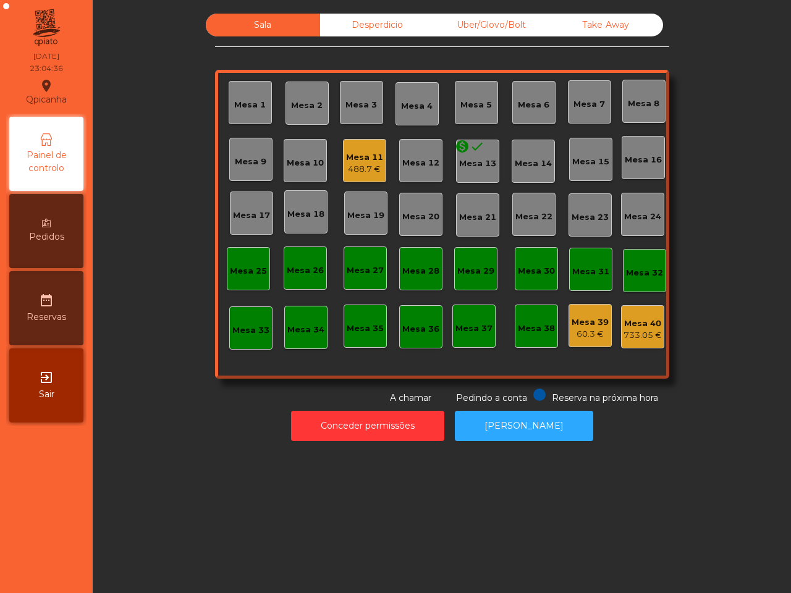
drag, startPoint x: 666, startPoint y: 255, endPoint x: 708, endPoint y: 124, distance: 137.6
click at [708, 124] on div "Sala Desperdicio Uber/Glovo/Bolt Take Away Mesa 1 Mesa 2 Mesa 3 Mesa 4 Mesa 5 M…" at bounding box center [441, 209] width 665 height 391
click at [236, 261] on div "Mesa 25" at bounding box center [248, 268] width 37 height 17
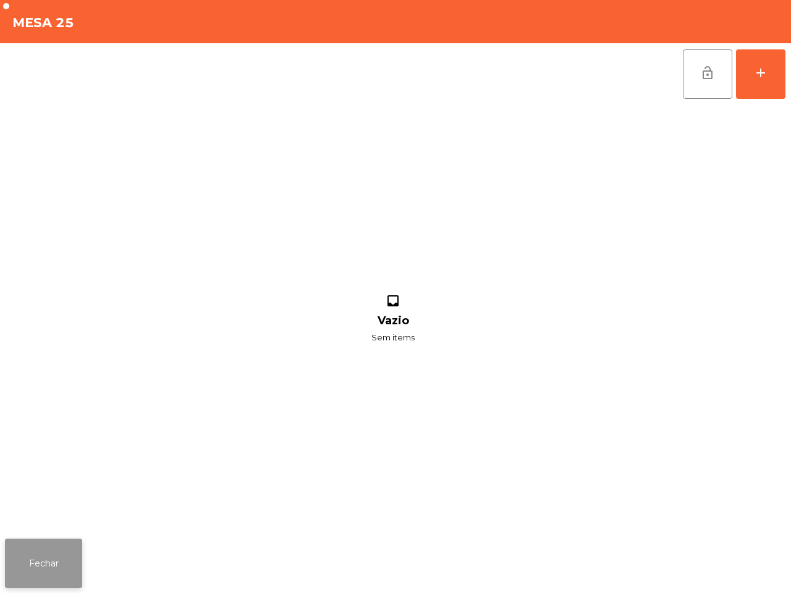
click at [56, 563] on button "Fechar" at bounding box center [43, 563] width 77 height 49
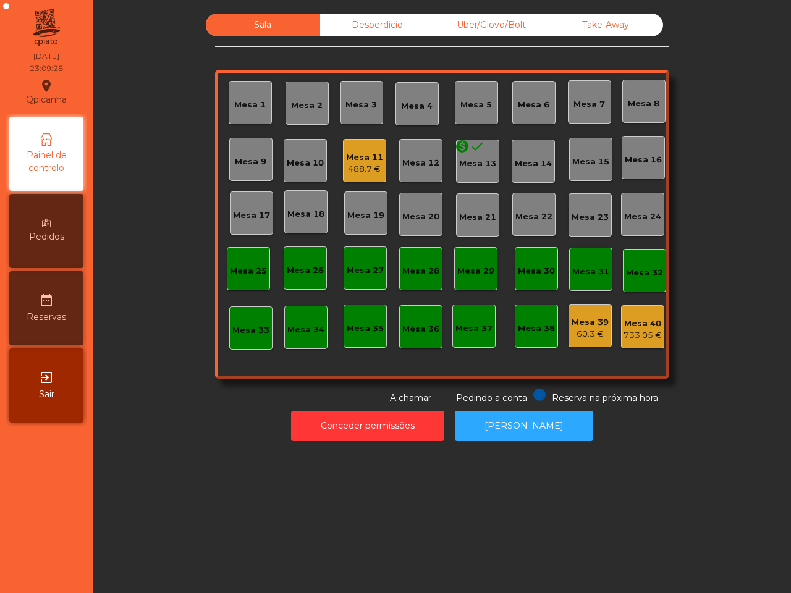
click at [367, 19] on div "Desperdicio" at bounding box center [377, 25] width 114 height 23
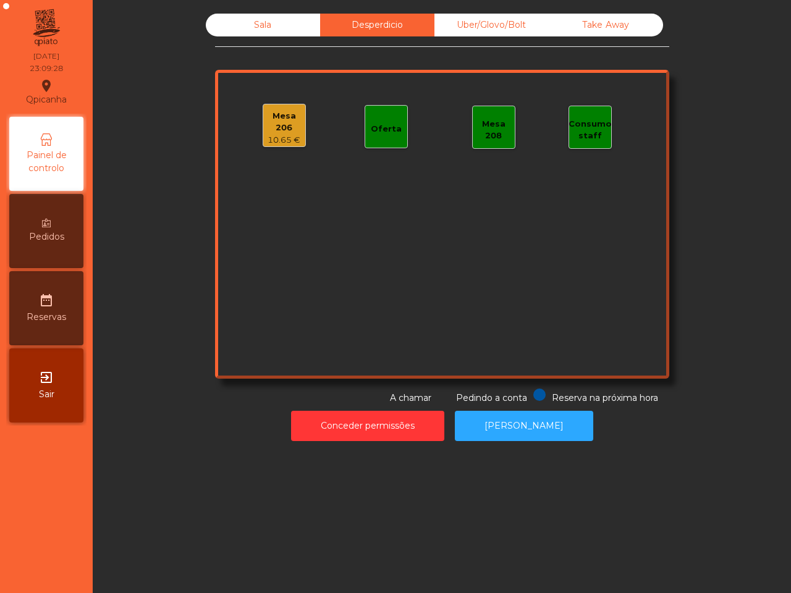
click at [453, 19] on div "Uber/Glovo/Bolt" at bounding box center [492, 25] width 114 height 23
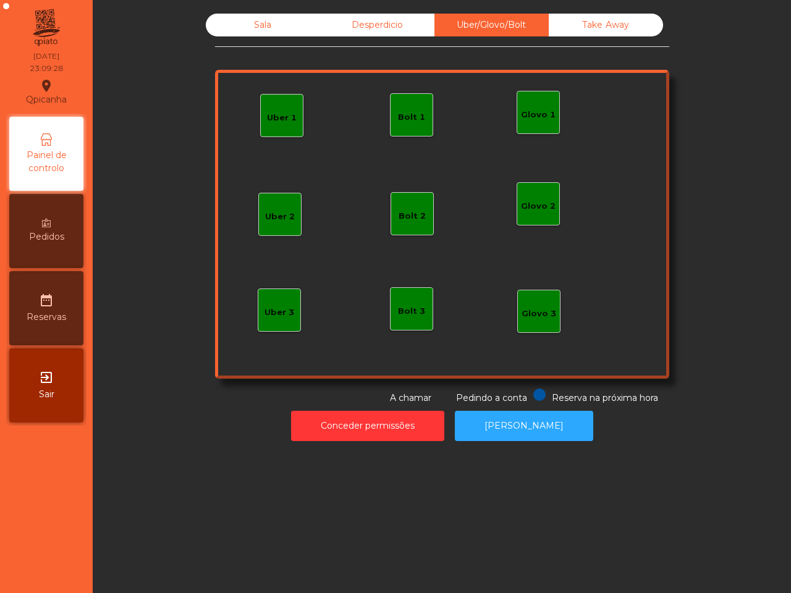
click at [581, 16] on div "Take Away" at bounding box center [606, 25] width 114 height 23
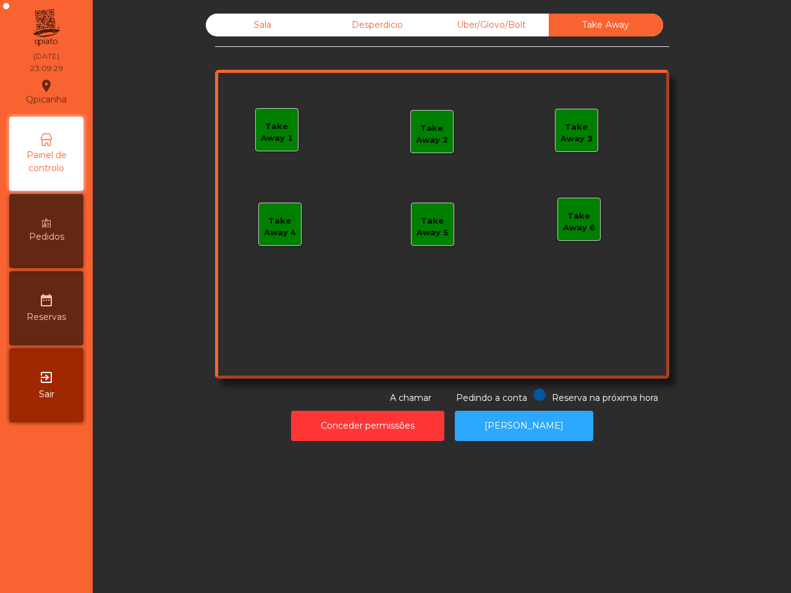
click at [397, 19] on div "Desperdicio" at bounding box center [377, 25] width 114 height 23
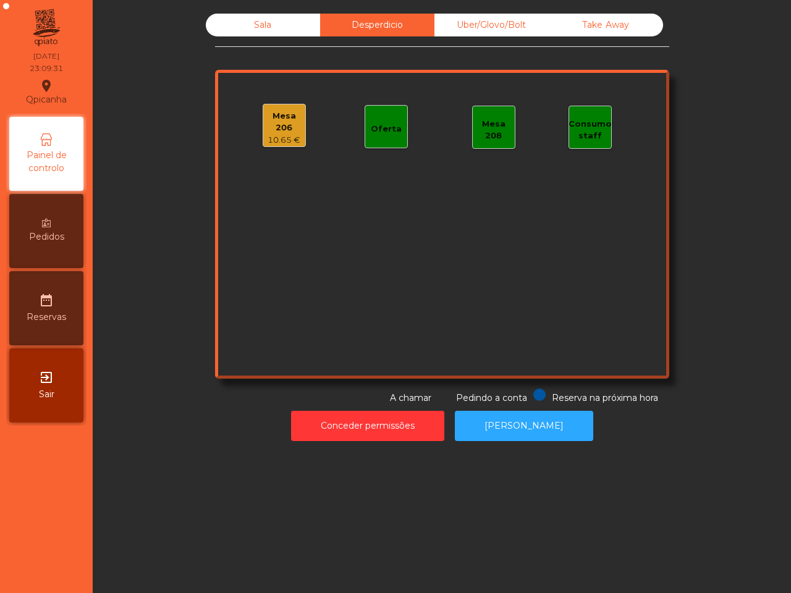
click at [281, 143] on div "10.65 €" at bounding box center [284, 140] width 42 height 12
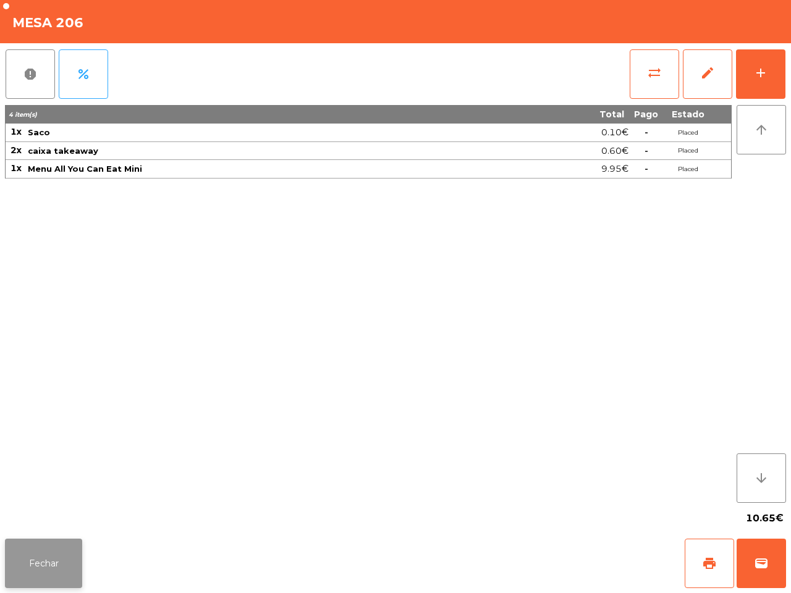
click at [56, 551] on button "Fechar" at bounding box center [43, 563] width 77 height 49
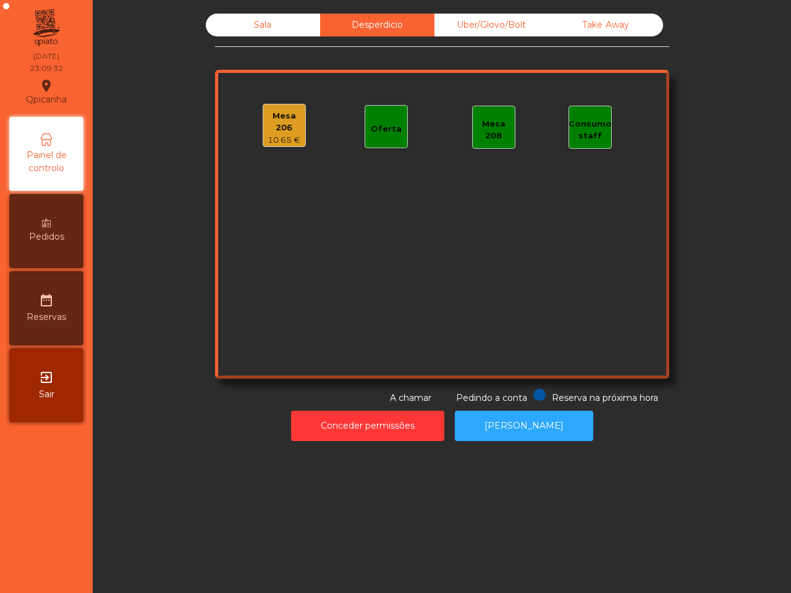
click at [261, 23] on div "Sala" at bounding box center [263, 25] width 114 height 23
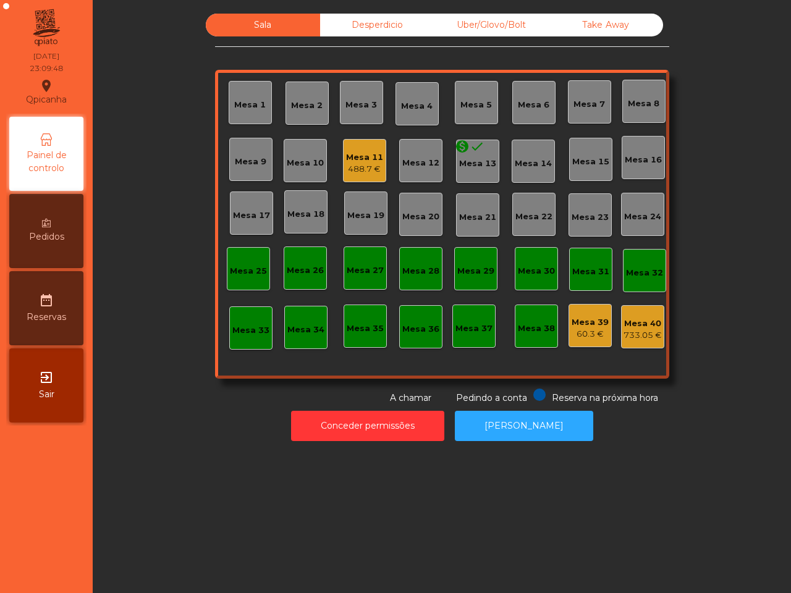
click at [345, 41] on div "Sala Desperdicio Uber/Glovo/Bolt Take Away Mesa 1 Mesa 2 Mesa 3 Mesa 4 Mesa 5 M…" at bounding box center [442, 209] width 454 height 391
click at [359, 23] on div "Desperdicio" at bounding box center [377, 25] width 114 height 23
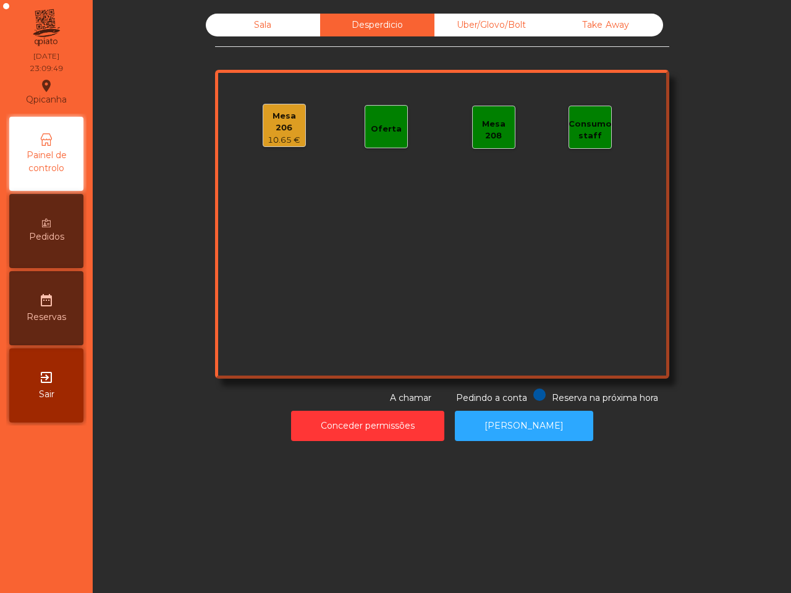
click at [454, 28] on div "Uber/Glovo/Bolt" at bounding box center [492, 25] width 114 height 23
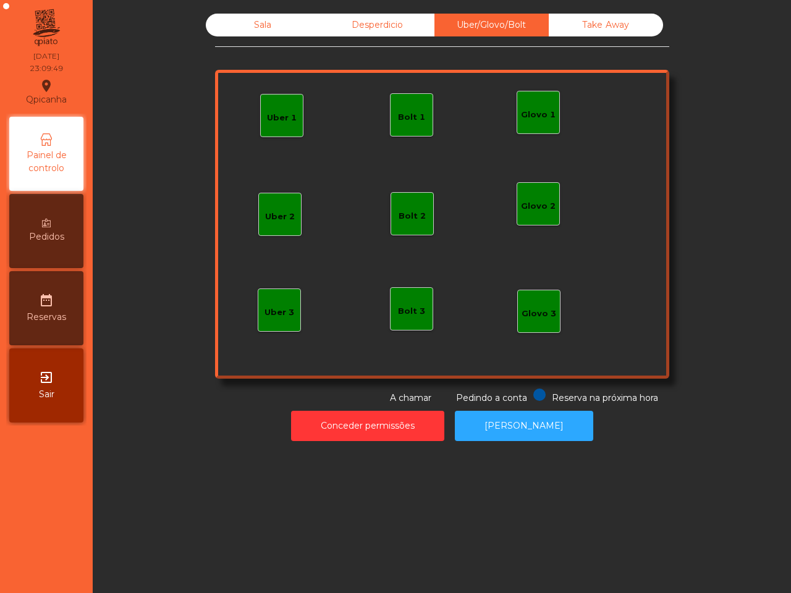
click at [554, 15] on div "Take Away" at bounding box center [606, 25] width 114 height 23
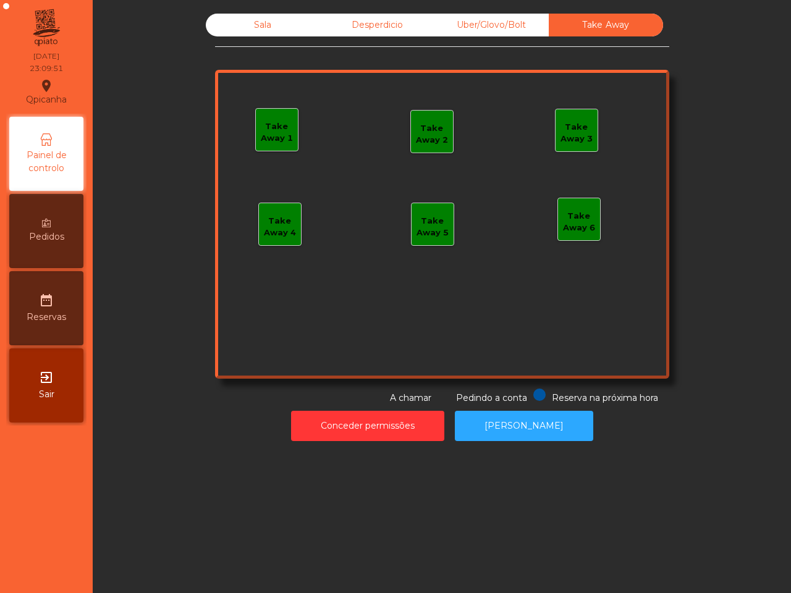
click at [387, 14] on div "Desperdicio" at bounding box center [377, 25] width 114 height 23
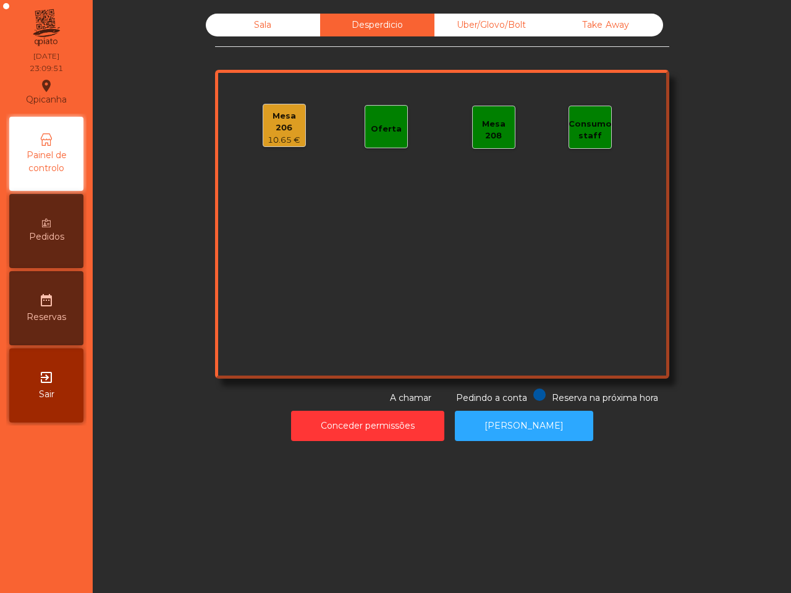
click at [280, 10] on div "Sala Desperdicio Uber/Glovo/Bolt Take Away Mesa 206 10.65 € Oferta Mesa 208 Con…" at bounding box center [442, 227] width 684 height 440
click at [268, 14] on div "Sala" at bounding box center [263, 25] width 114 height 23
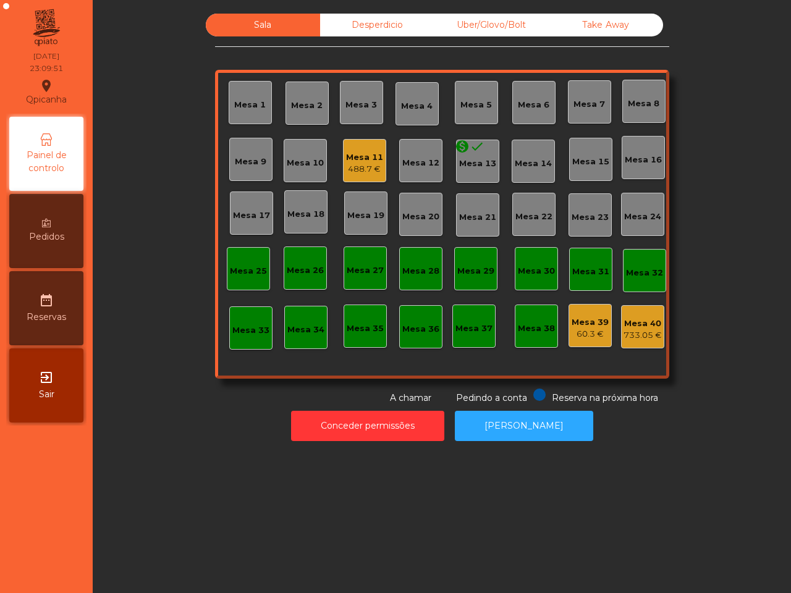
click at [101, 102] on div "Sala Desperdicio Uber/Glovo/Bolt Take Away Mesa 1 Mesa 2 Mesa 3 Mesa 4 Mesa 5 M…" at bounding box center [442, 231] width 684 height 434
click at [590, 328] on div "60.3 €" at bounding box center [590, 334] width 37 height 12
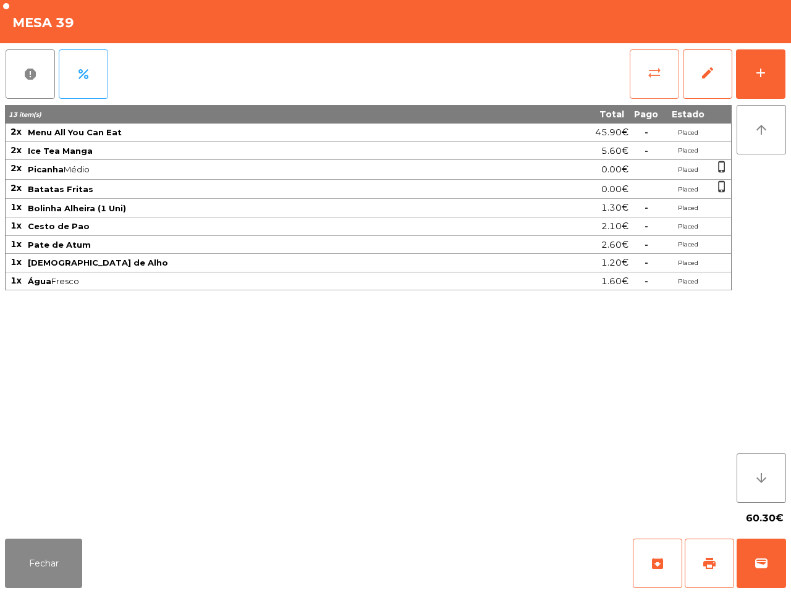
click at [653, 73] on span "sync_alt" at bounding box center [654, 73] width 15 height 15
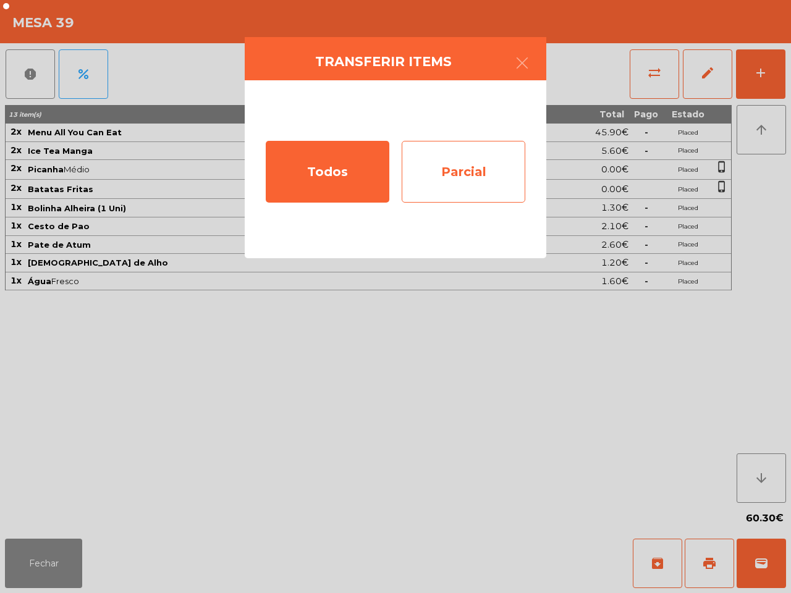
click at [474, 155] on div "Parcial" at bounding box center [464, 172] width 124 height 62
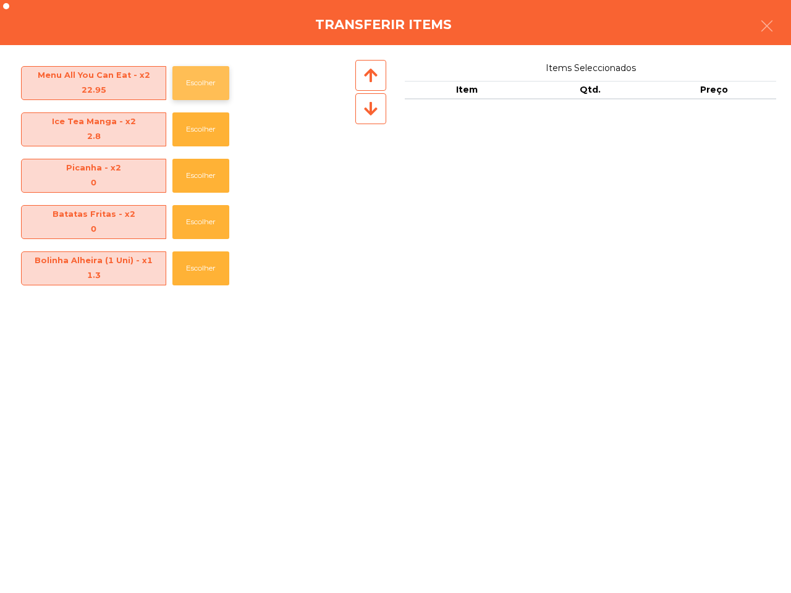
click at [193, 87] on button "Escolher" at bounding box center [200, 83] width 57 height 34
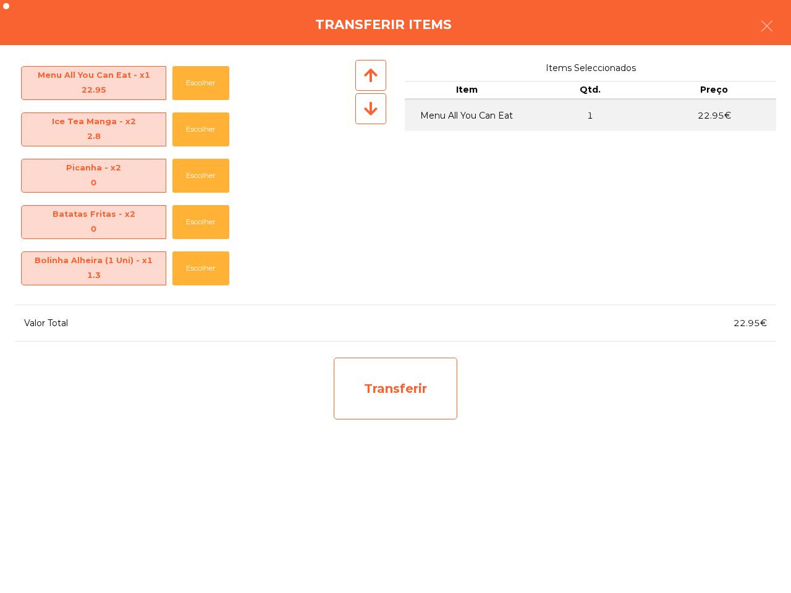
click at [377, 413] on div "Transferir" at bounding box center [396, 389] width 124 height 62
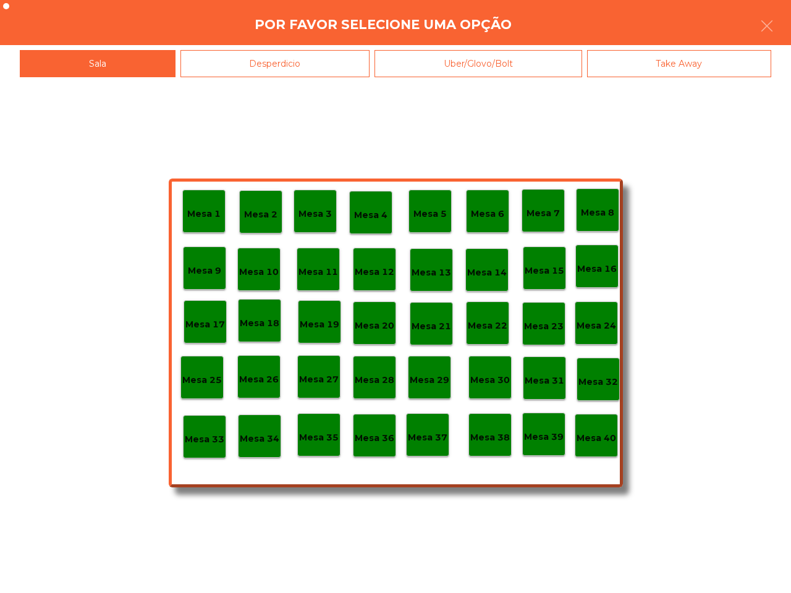
click at [431, 428] on div "Mesa 37" at bounding box center [428, 435] width 40 height 19
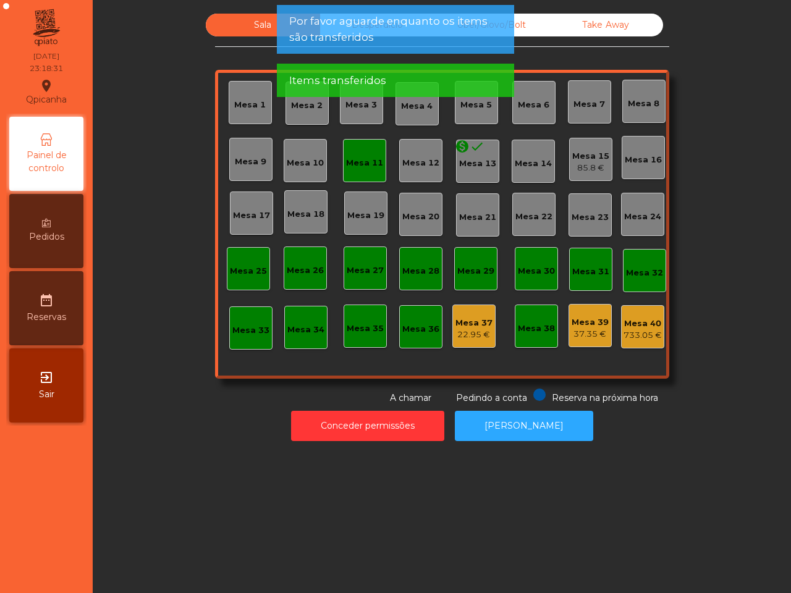
click at [468, 326] on div "Mesa 37" at bounding box center [474, 323] width 37 height 12
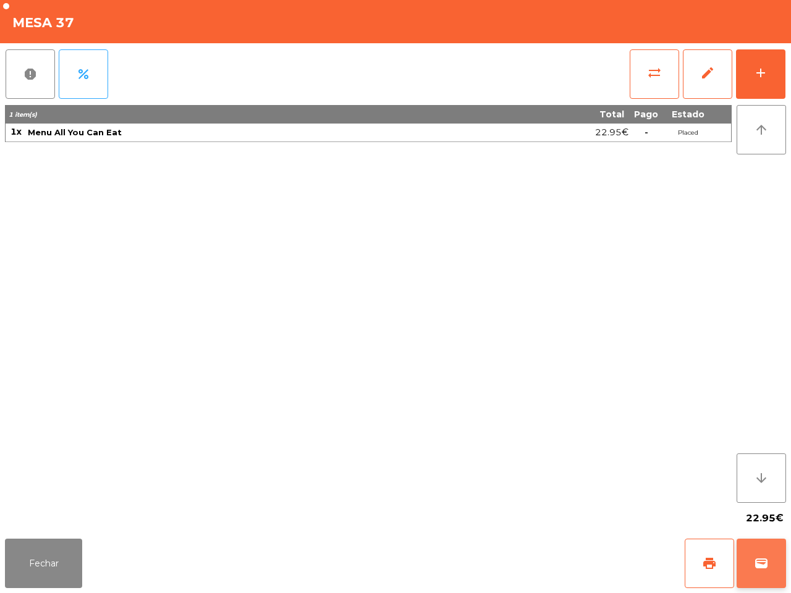
click at [780, 566] on button "wallet" at bounding box center [761, 563] width 49 height 49
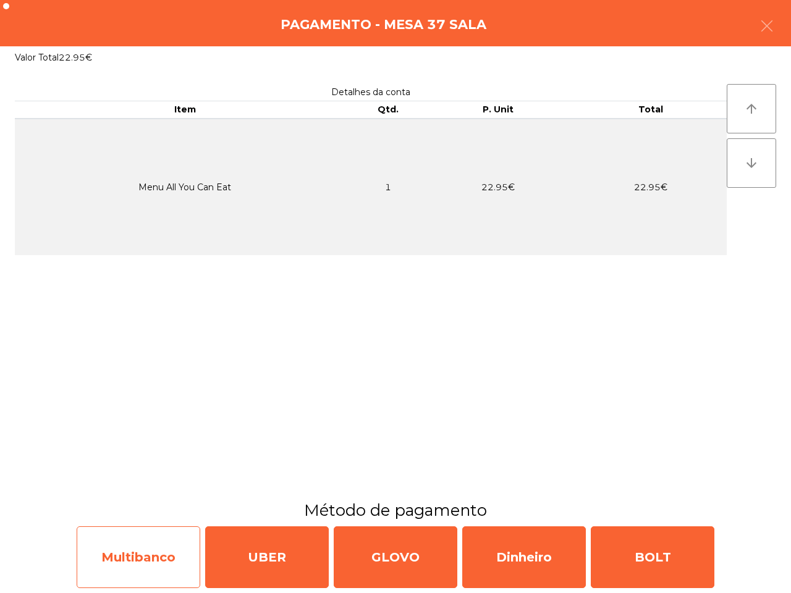
click at [183, 554] on div "Multibanco" at bounding box center [139, 558] width 124 height 62
select select "**"
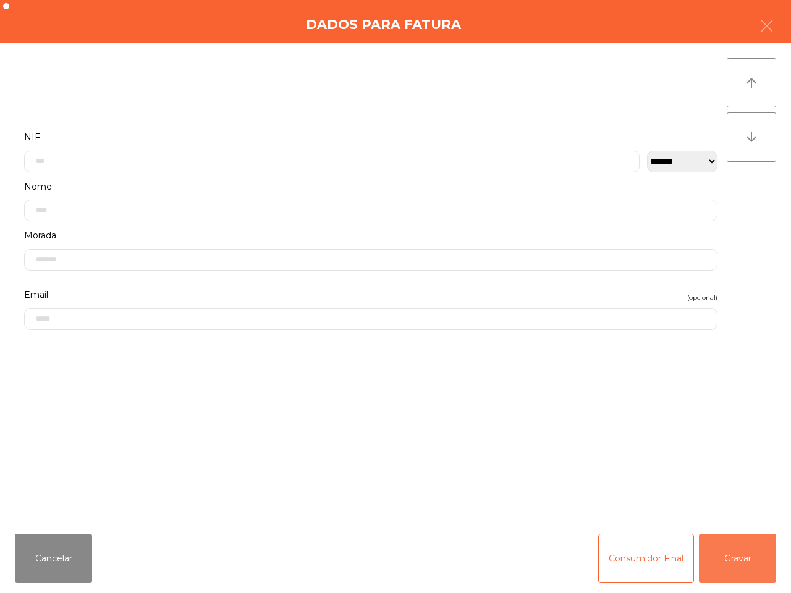
click at [736, 547] on button "Gravar" at bounding box center [737, 558] width 77 height 49
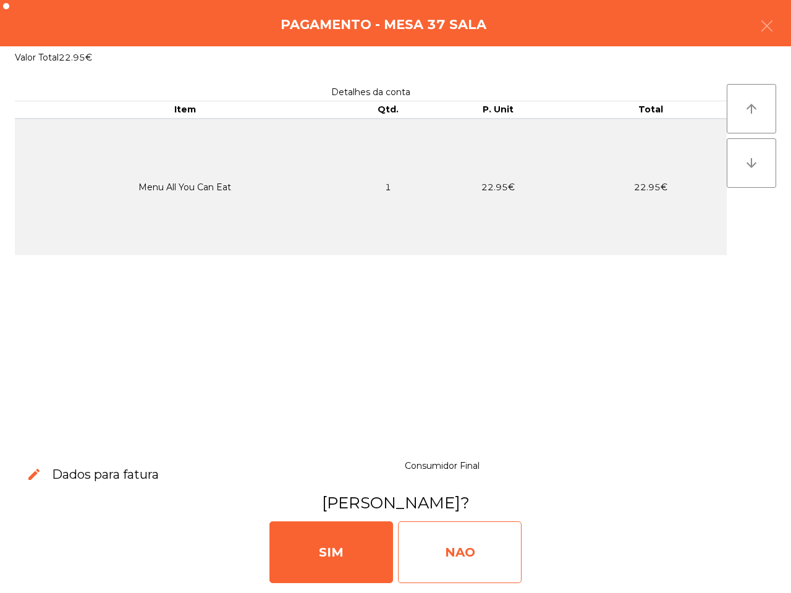
click at [465, 524] on div "NAO" at bounding box center [460, 553] width 124 height 62
click at [417, 539] on div "NAO" at bounding box center [460, 553] width 124 height 62
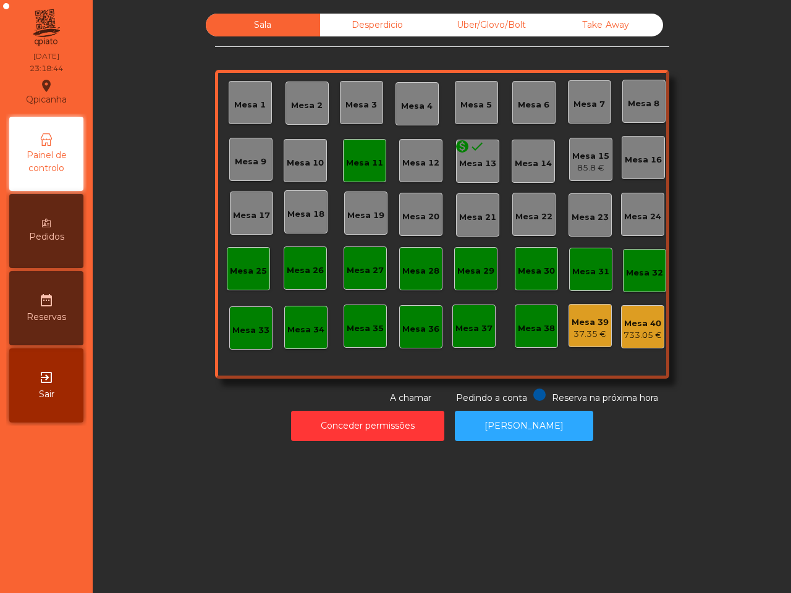
click at [588, 328] on div "37.35 €" at bounding box center [590, 334] width 37 height 12
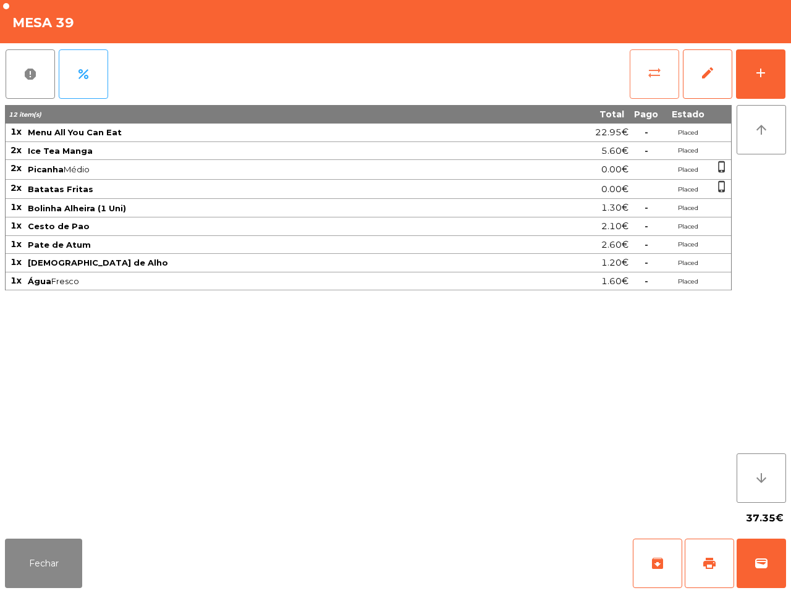
click at [656, 93] on button "sync_alt" at bounding box center [654, 73] width 49 height 49
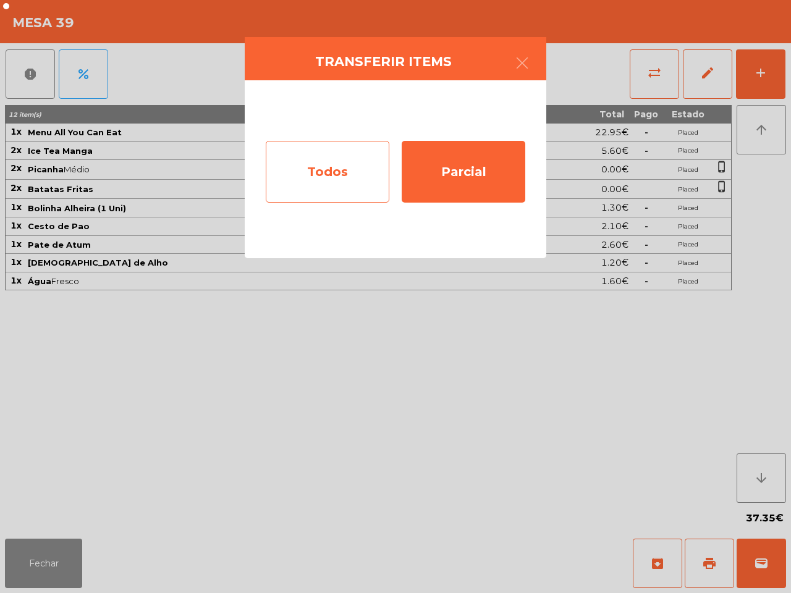
click at [360, 172] on div "Todos" at bounding box center [328, 172] width 124 height 62
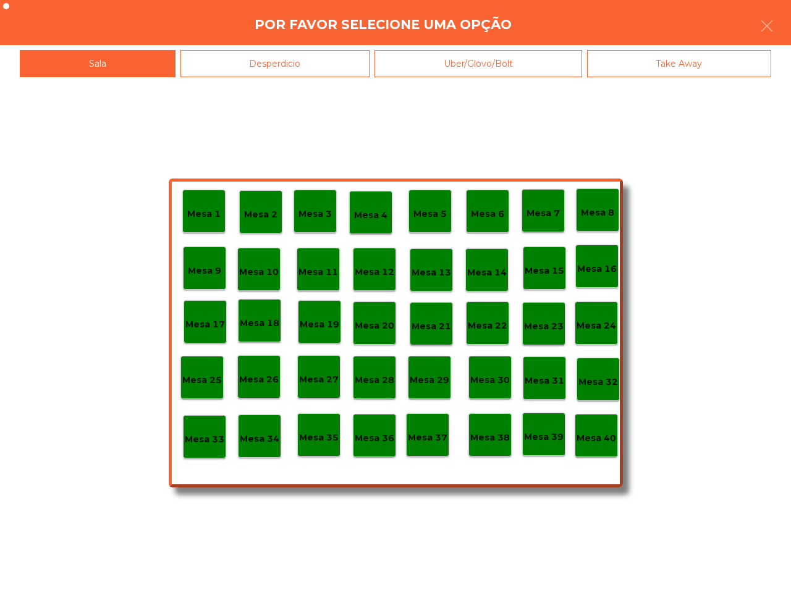
click at [600, 435] on p "Mesa 40" at bounding box center [597, 438] width 40 height 14
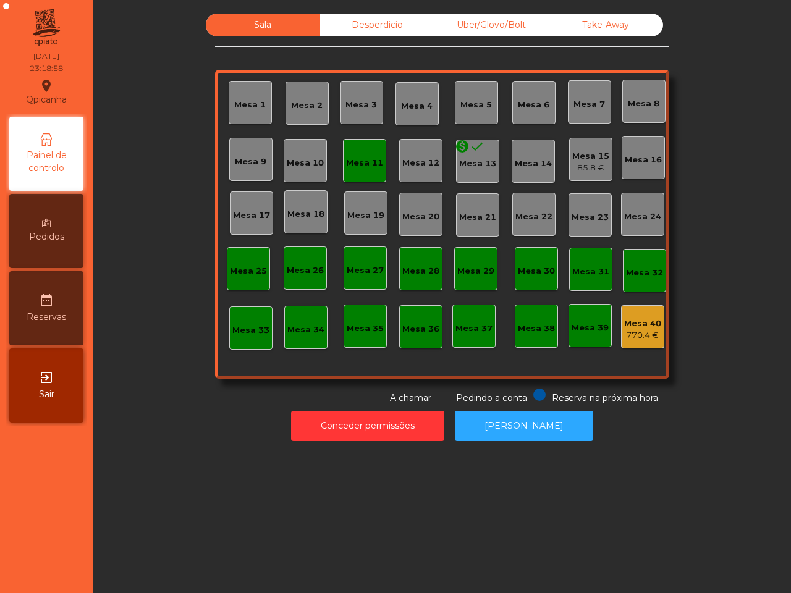
click at [569, 147] on div "Mesa 15 85.8 €" at bounding box center [590, 159] width 43 height 43
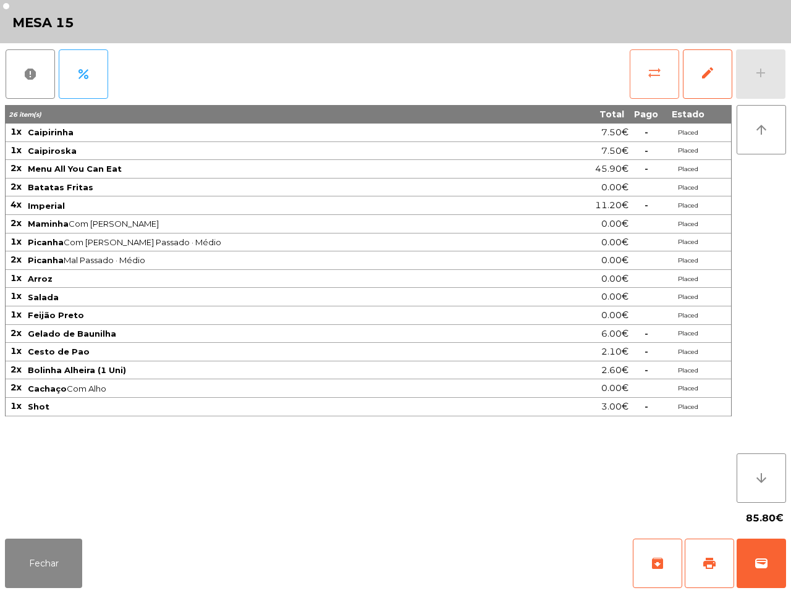
click at [630, 71] on button "sync_alt" at bounding box center [654, 73] width 49 height 49
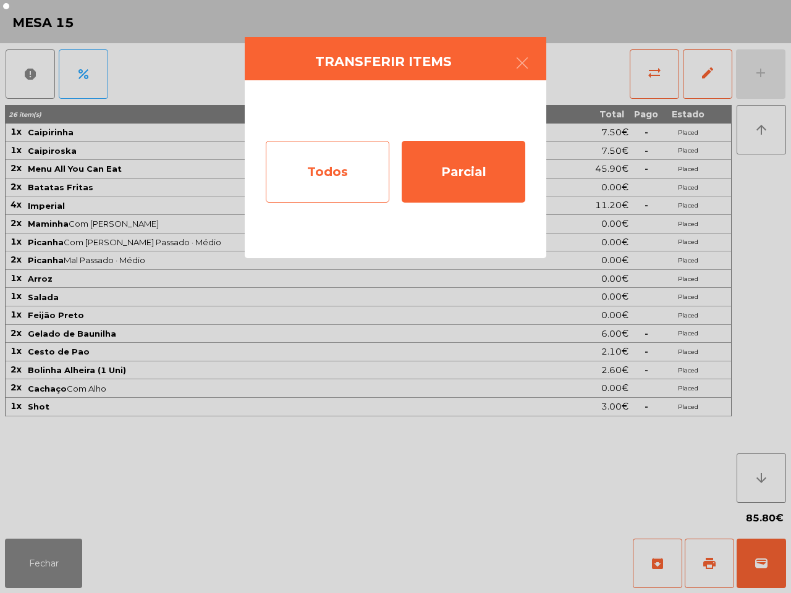
click at [360, 168] on div "Todos" at bounding box center [328, 172] width 124 height 62
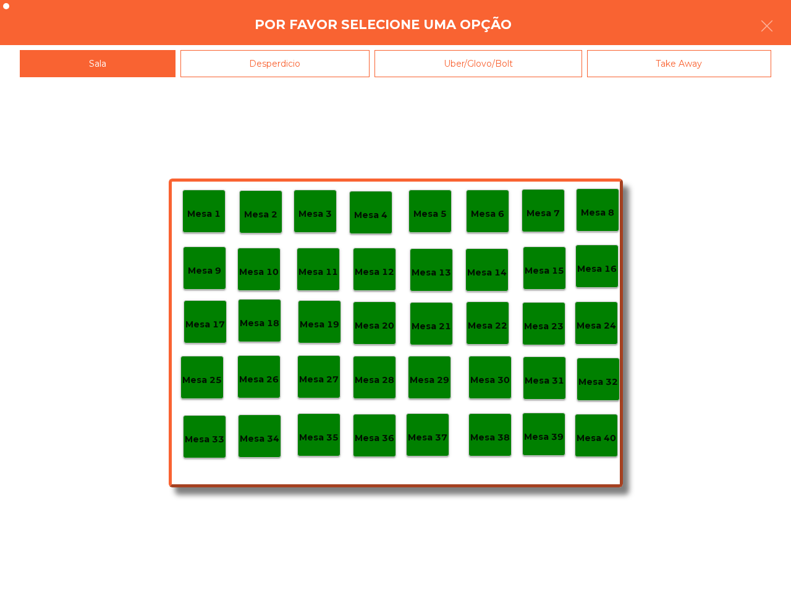
click at [588, 428] on div "Mesa 40" at bounding box center [597, 436] width 40 height 19
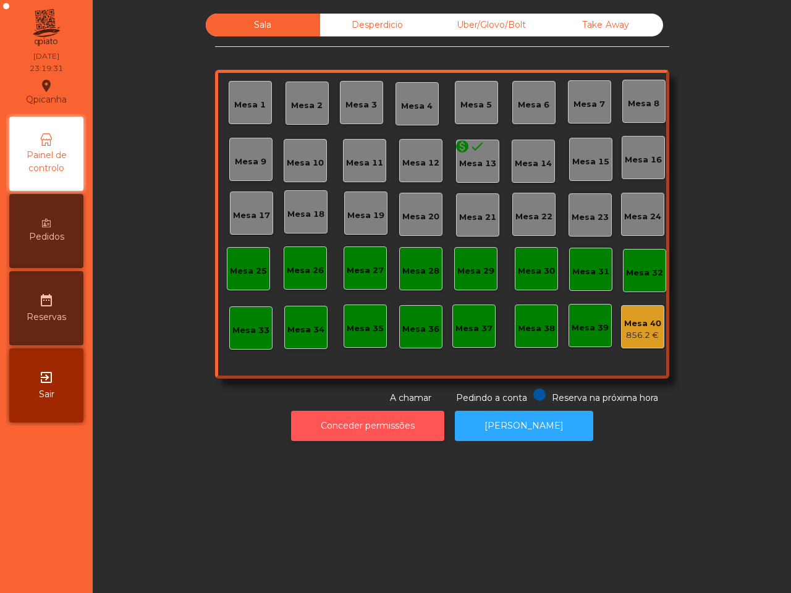
click at [419, 422] on button "Conceder permissões" at bounding box center [367, 426] width 153 height 30
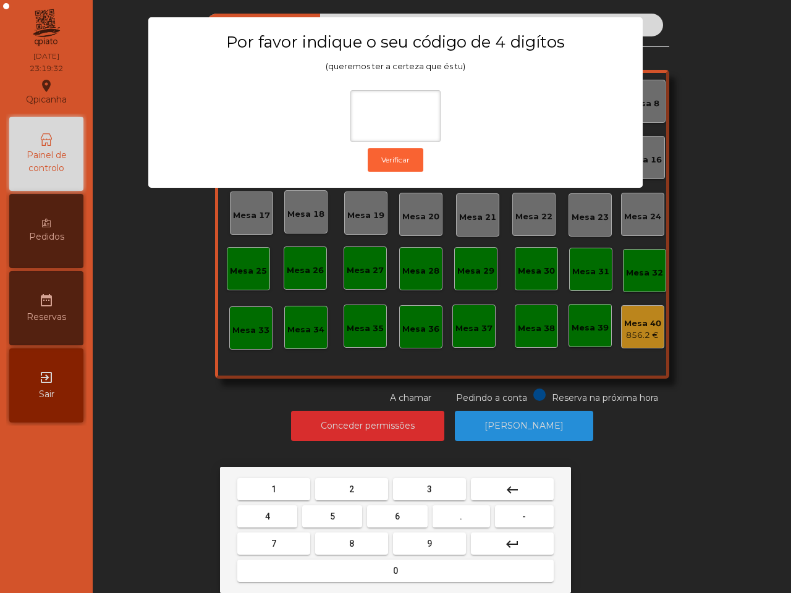
click at [282, 486] on button "1" at bounding box center [273, 489] width 73 height 22
click at [406, 551] on button "9" at bounding box center [429, 544] width 73 height 22
click at [301, 519] on mat-keyboard-key "5" at bounding box center [332, 516] width 65 height 27
click at [294, 518] on button "4" at bounding box center [267, 517] width 60 height 22
click at [339, 572] on button "0" at bounding box center [395, 571] width 317 height 22
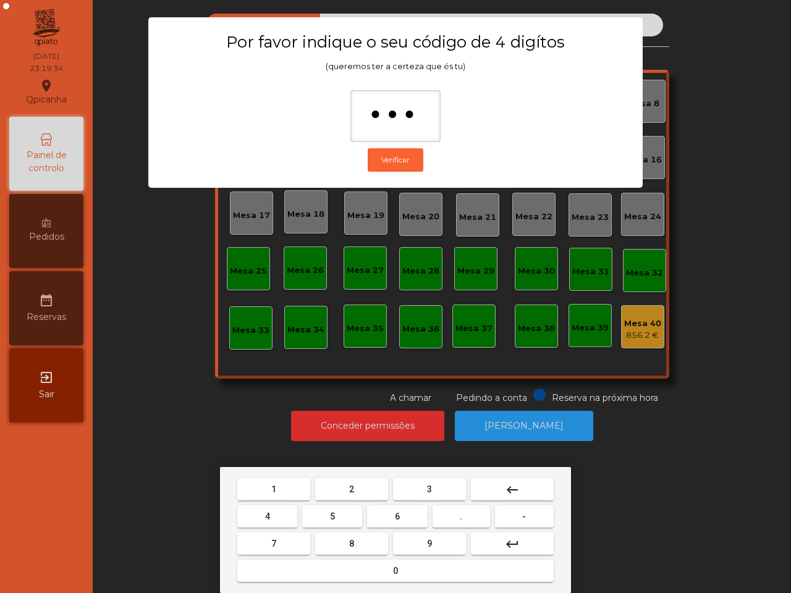
type input "****"
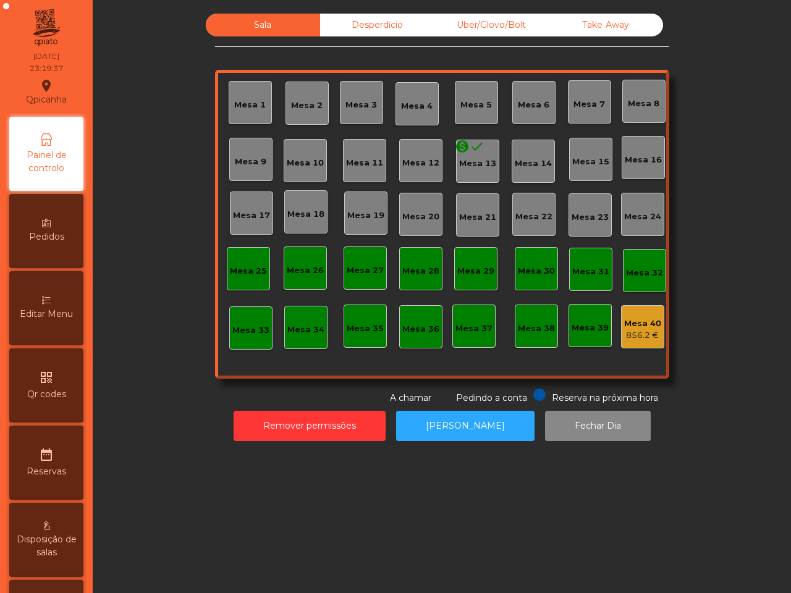
click at [632, 316] on div "Mesa 40 856.2 €" at bounding box center [642, 327] width 37 height 29
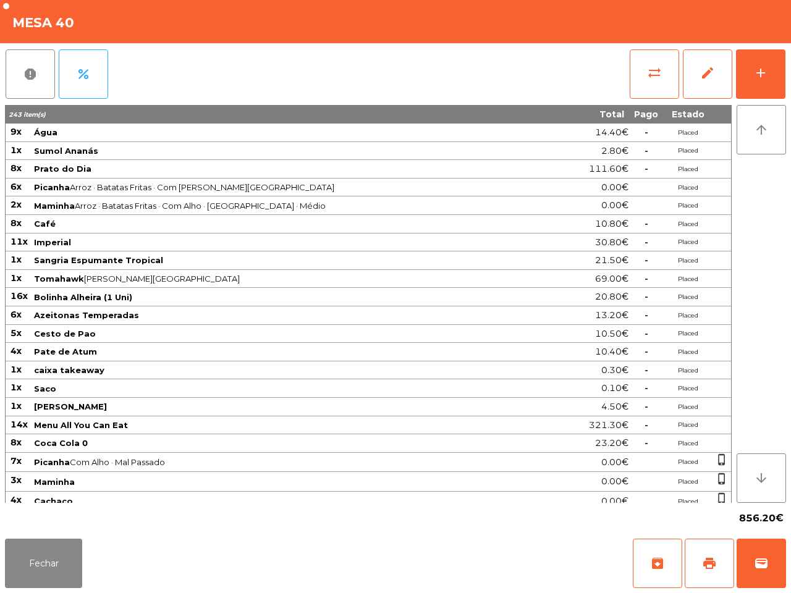
click at [631, 334] on td "-" at bounding box center [646, 334] width 34 height 19
click at [693, 82] on button "edit" at bounding box center [707, 73] width 49 height 49
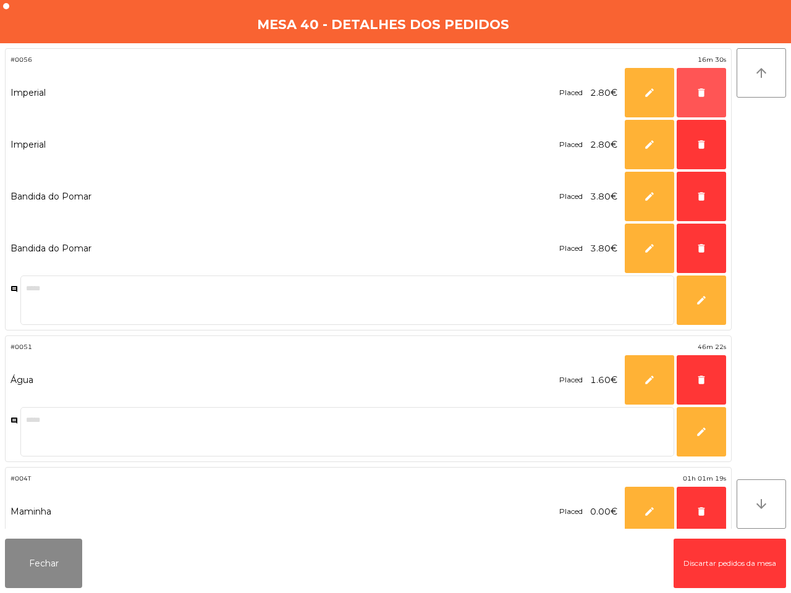
click at [706, 80] on button "delete" at bounding box center [701, 92] width 49 height 49
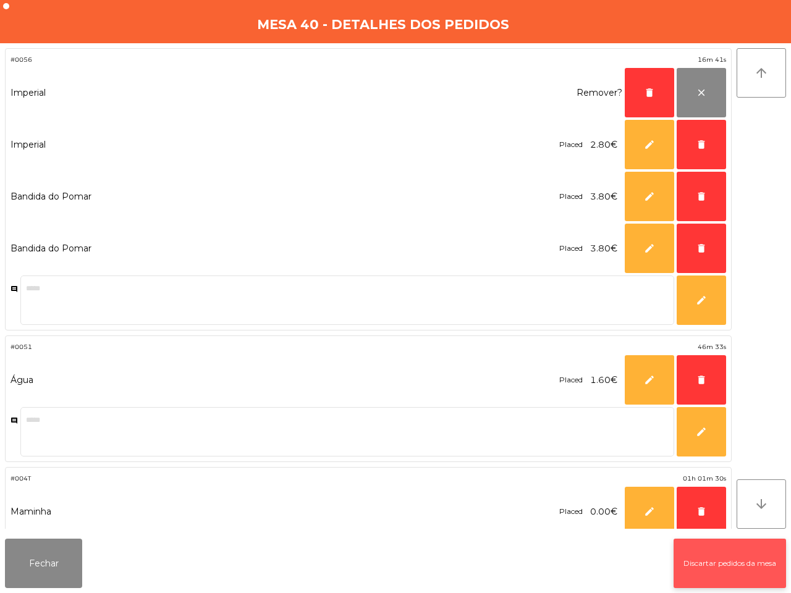
click at [692, 572] on button "Discartar pedidos da mesa" at bounding box center [730, 563] width 113 height 49
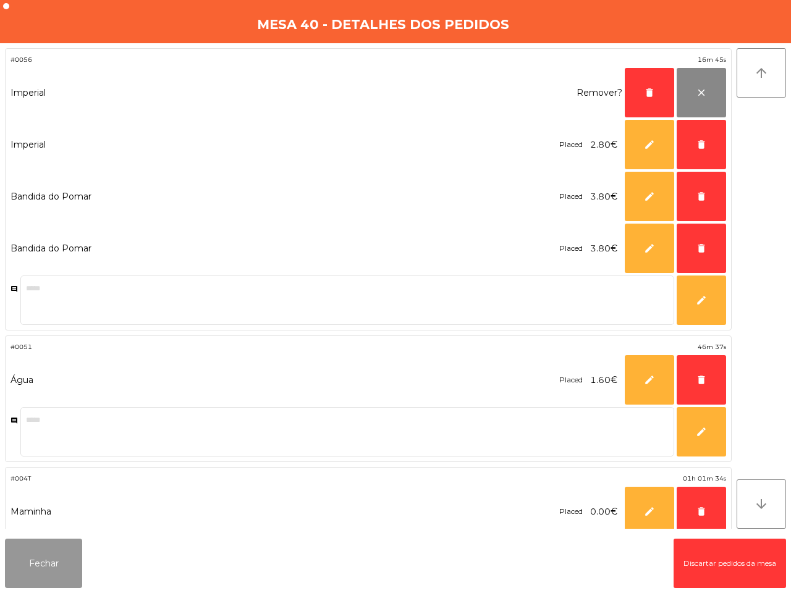
click at [32, 564] on button "Fechar" at bounding box center [43, 563] width 77 height 49
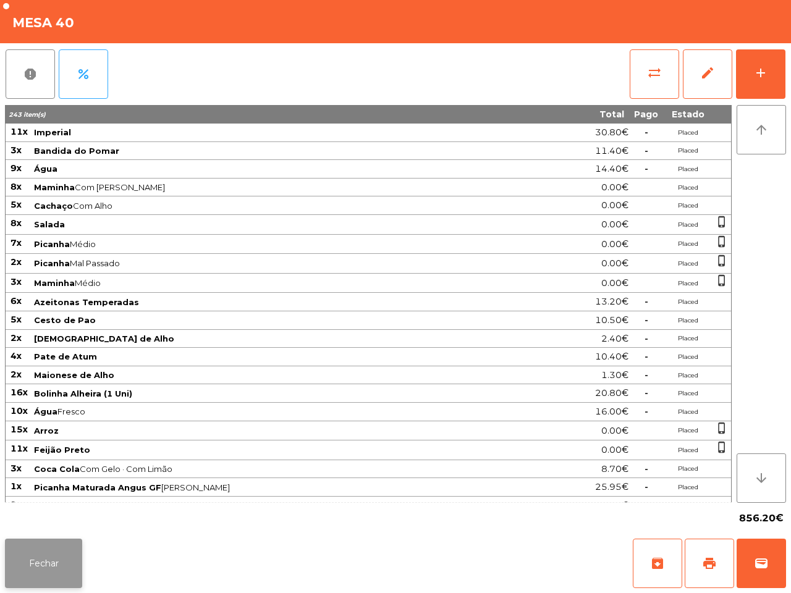
click at [43, 563] on button "Fechar" at bounding box center [43, 563] width 77 height 49
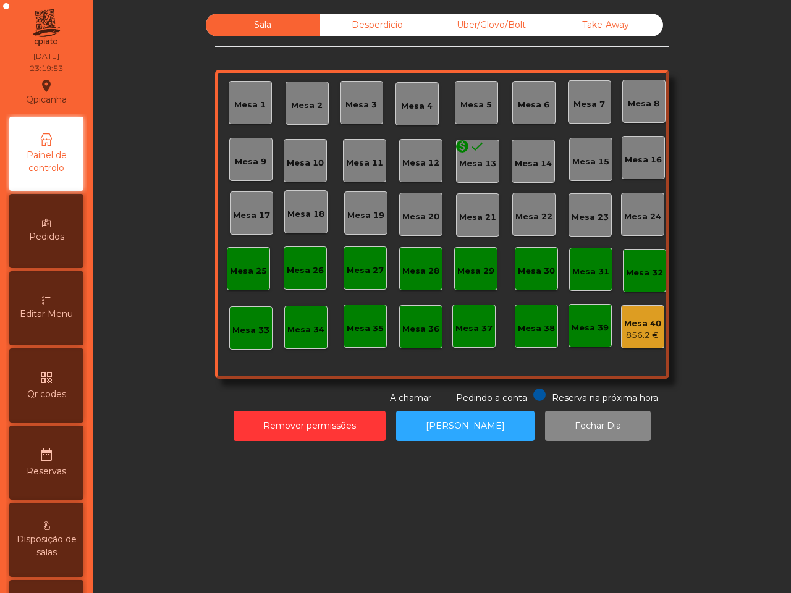
click at [381, 25] on div "Desperdicio" at bounding box center [377, 25] width 114 height 23
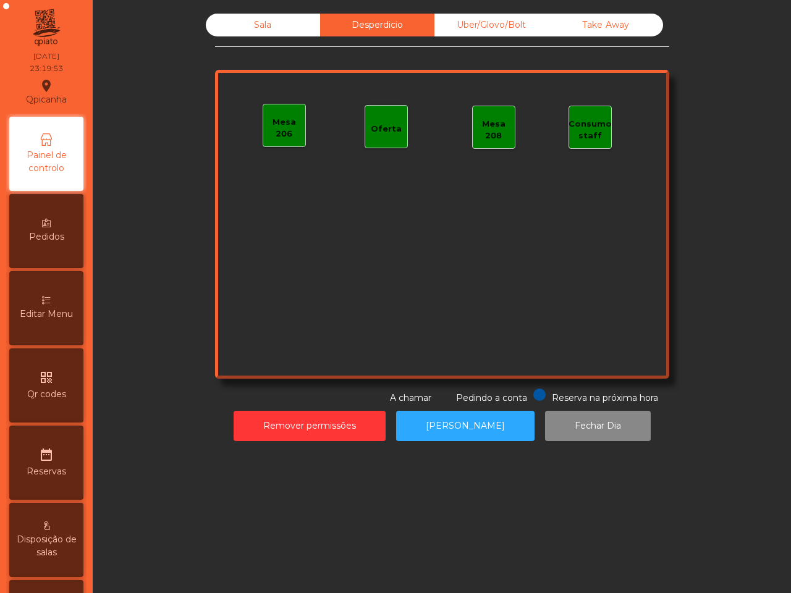
click at [482, 23] on div "Uber/Glovo/Bolt" at bounding box center [492, 25] width 114 height 23
click at [598, 22] on div "Take Away" at bounding box center [606, 25] width 114 height 23
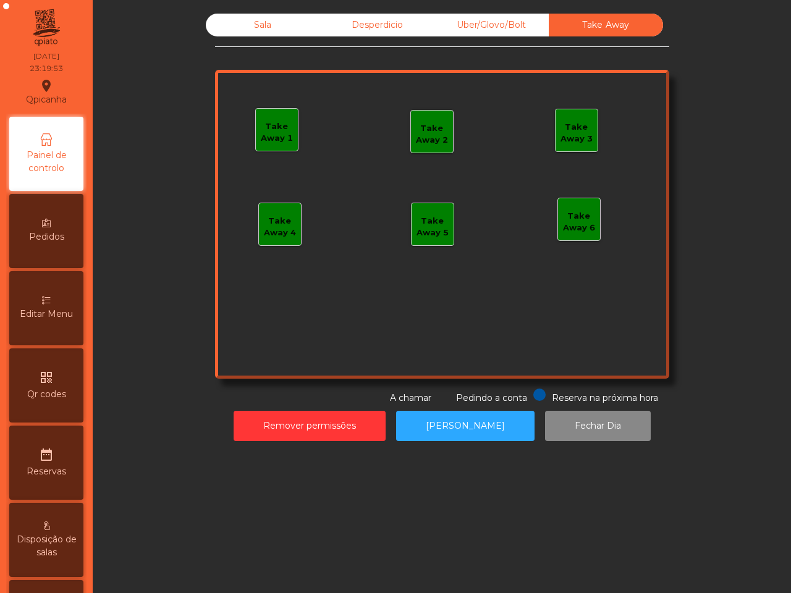
click at [266, 20] on div "Sala" at bounding box center [263, 25] width 114 height 23
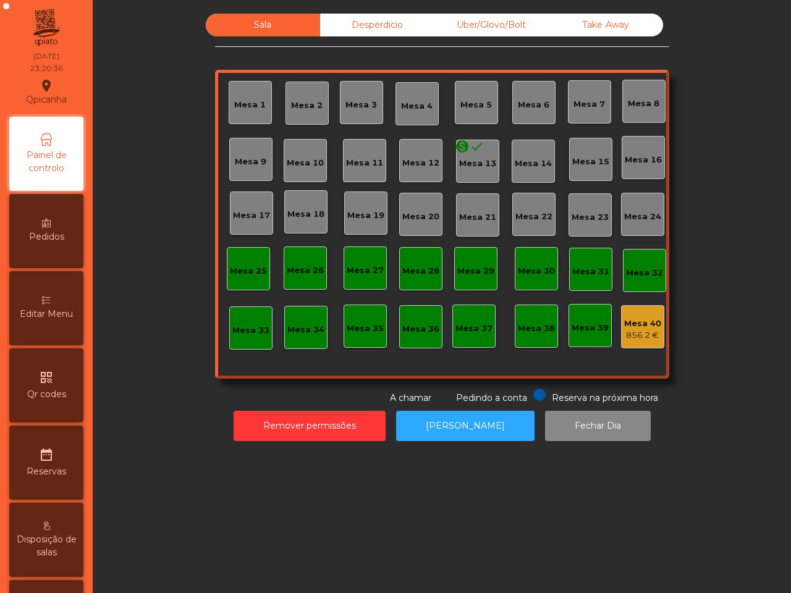
click at [635, 333] on div "856.2 €" at bounding box center [642, 335] width 37 height 12
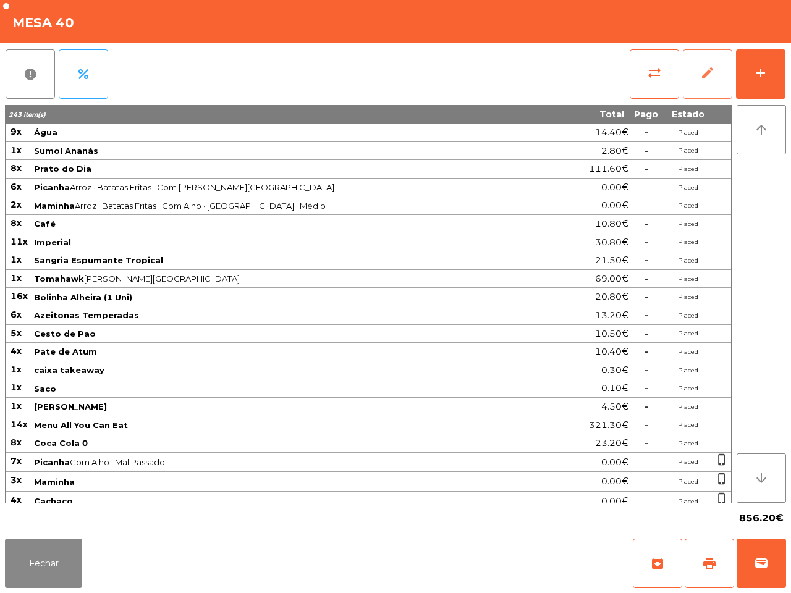
click at [722, 68] on button "edit" at bounding box center [707, 73] width 49 height 49
click at [45, 558] on button "Fechar" at bounding box center [43, 563] width 77 height 49
click at [49, 560] on div "Disposição de salas" at bounding box center [46, 540] width 74 height 74
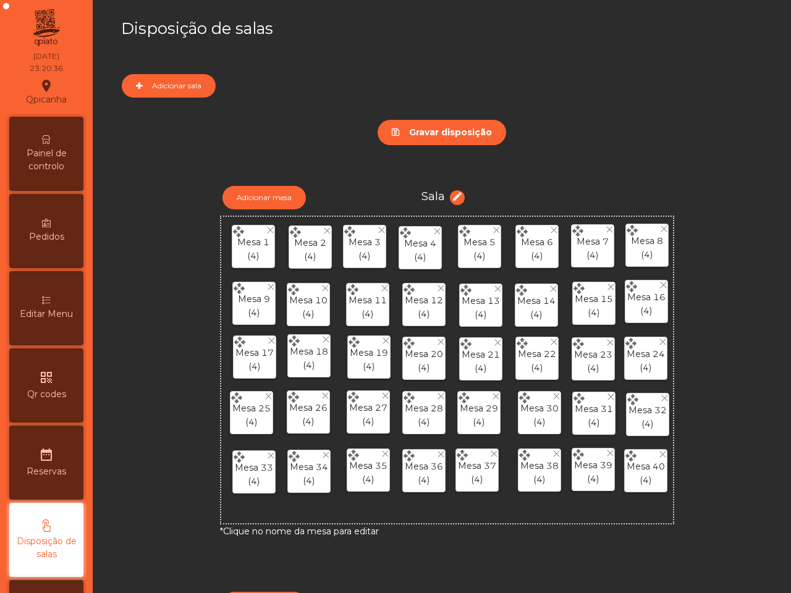
click at [65, 155] on span "Painel de controlo" at bounding box center [46, 160] width 68 height 26
